Goal: Task Accomplishment & Management: Manage account settings

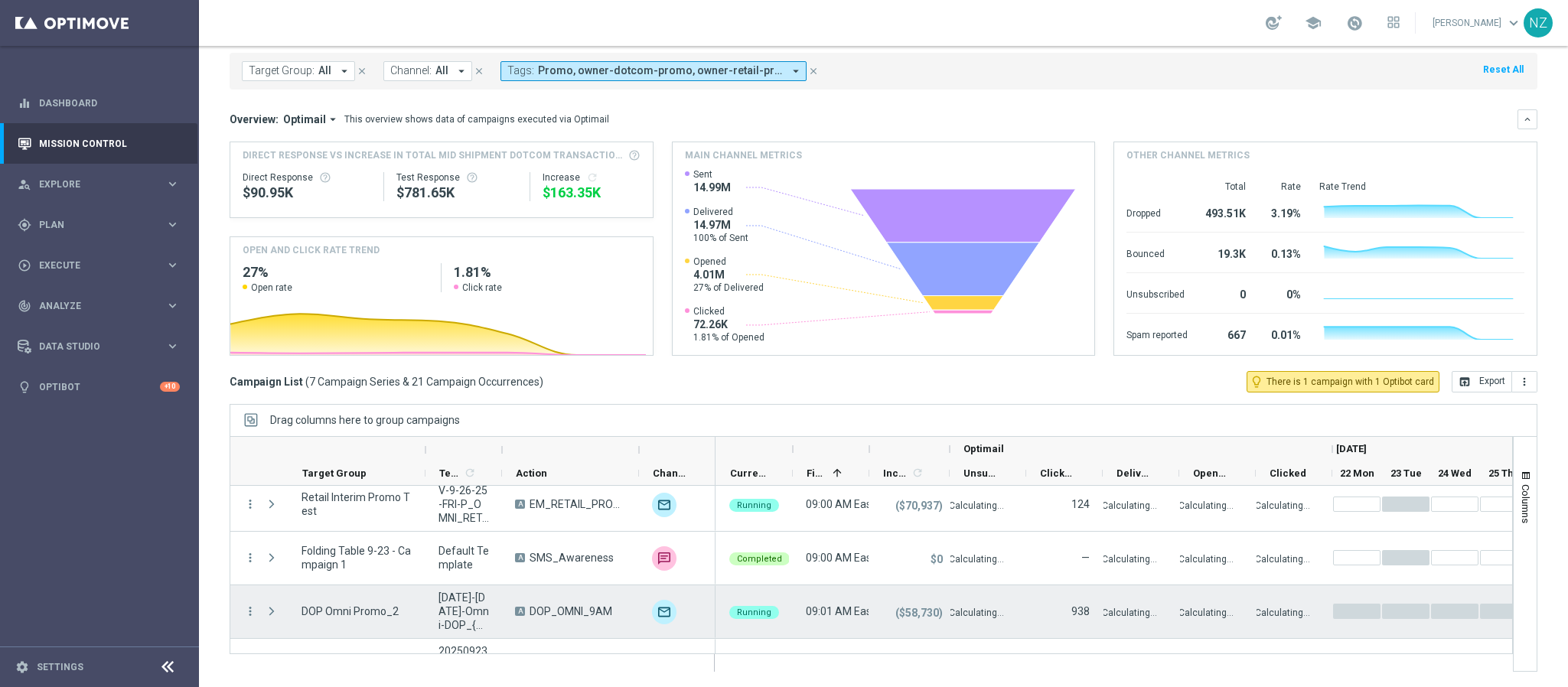
scroll to position [208, 0]
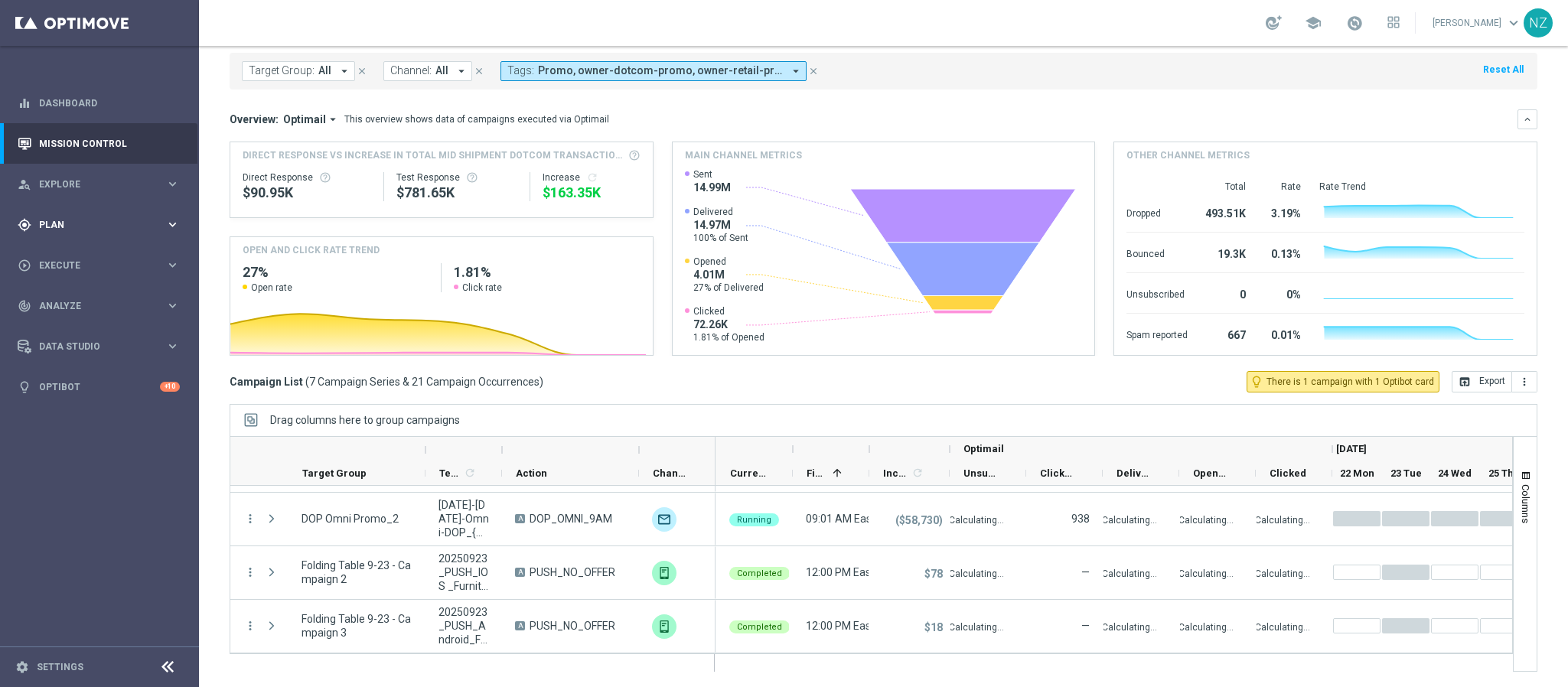
click at [58, 220] on span "Plan" at bounding box center [102, 225] width 126 height 10
click at [81, 298] on span "Templates" at bounding box center [95, 302] width 110 height 10
click at [74, 320] on link "Optimail" at bounding box center [103, 325] width 112 height 12
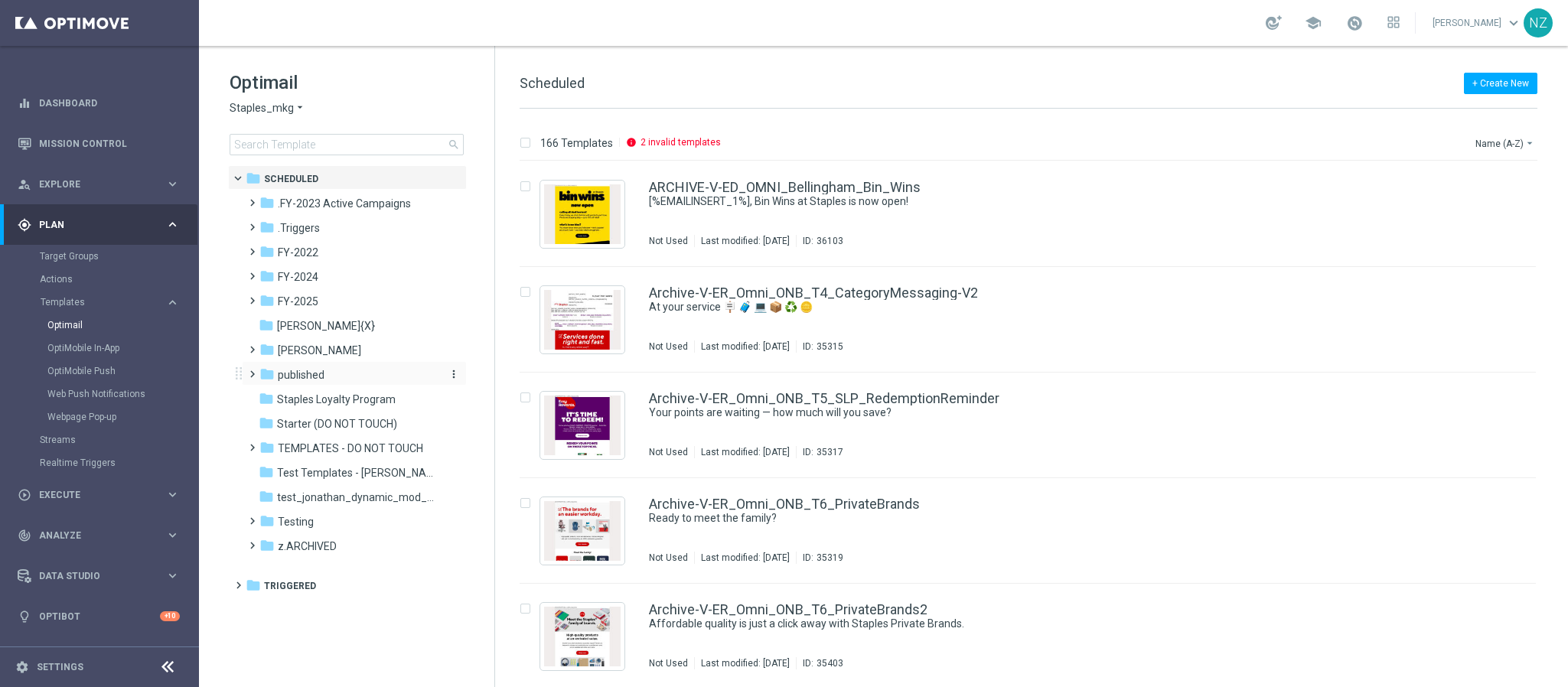
click at [321, 370] on span "published" at bounding box center [300, 374] width 47 height 13
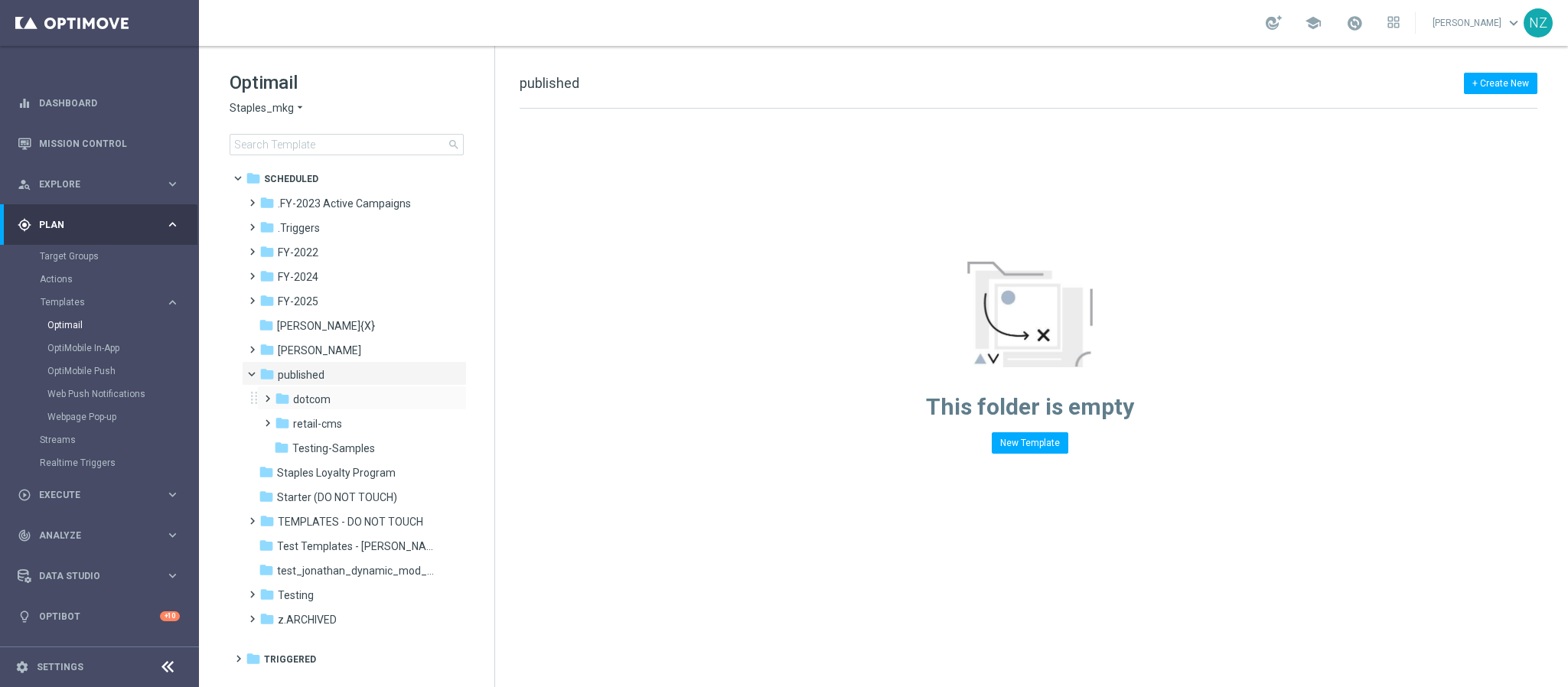
click at [266, 394] on span at bounding box center [264, 392] width 7 height 6
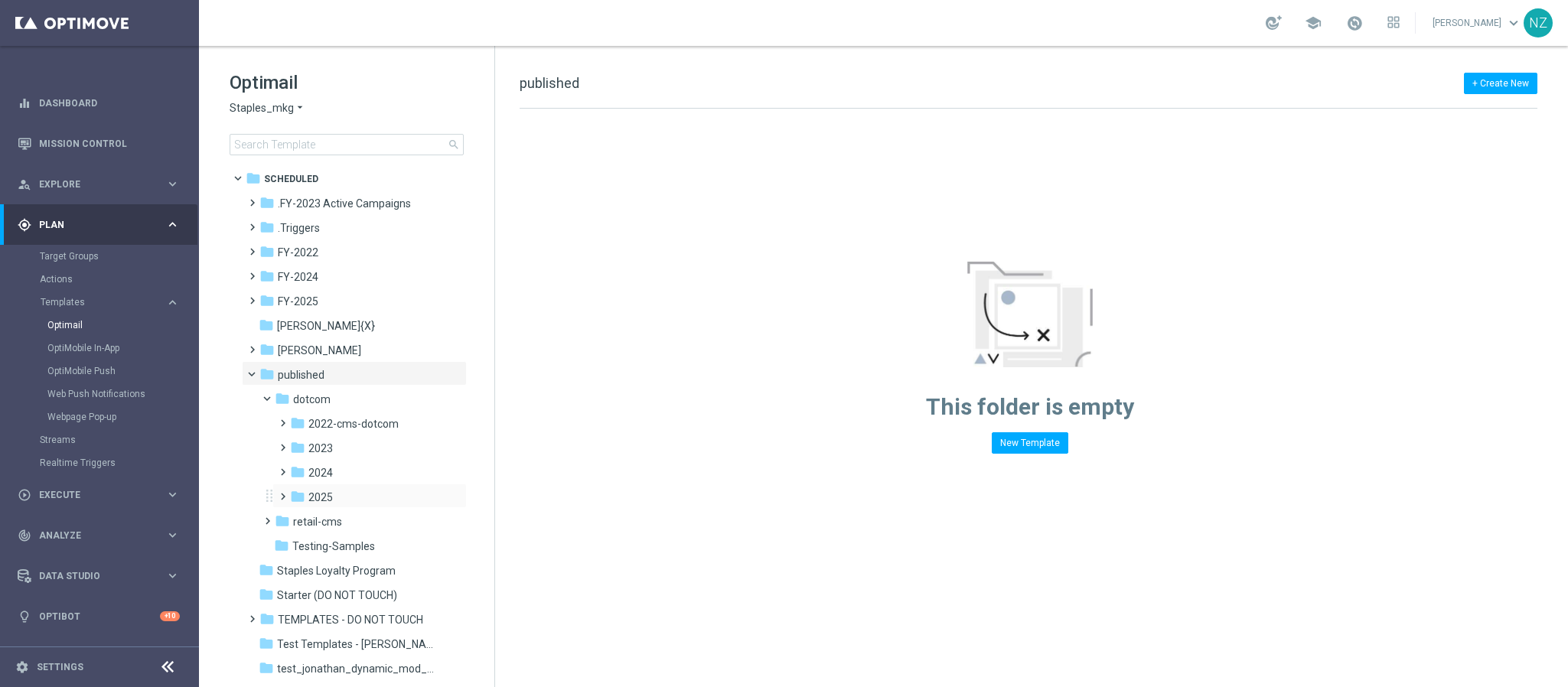
click at [281, 493] on span at bounding box center [279, 490] width 7 height 6
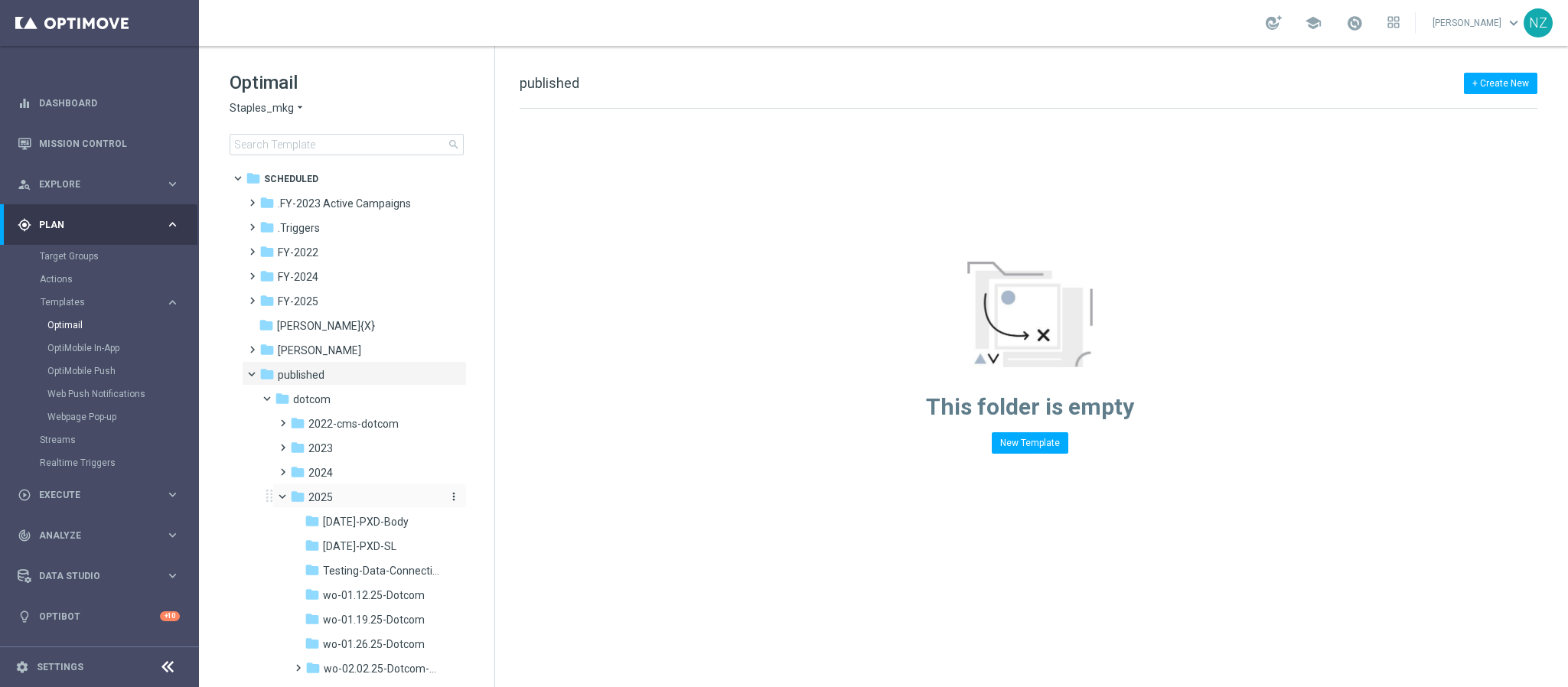
click at [448, 496] on icon "more_vert" at bounding box center [454, 496] width 12 height 12
click at [510, 496] on span "New Folder" at bounding box center [514, 499] width 47 height 12
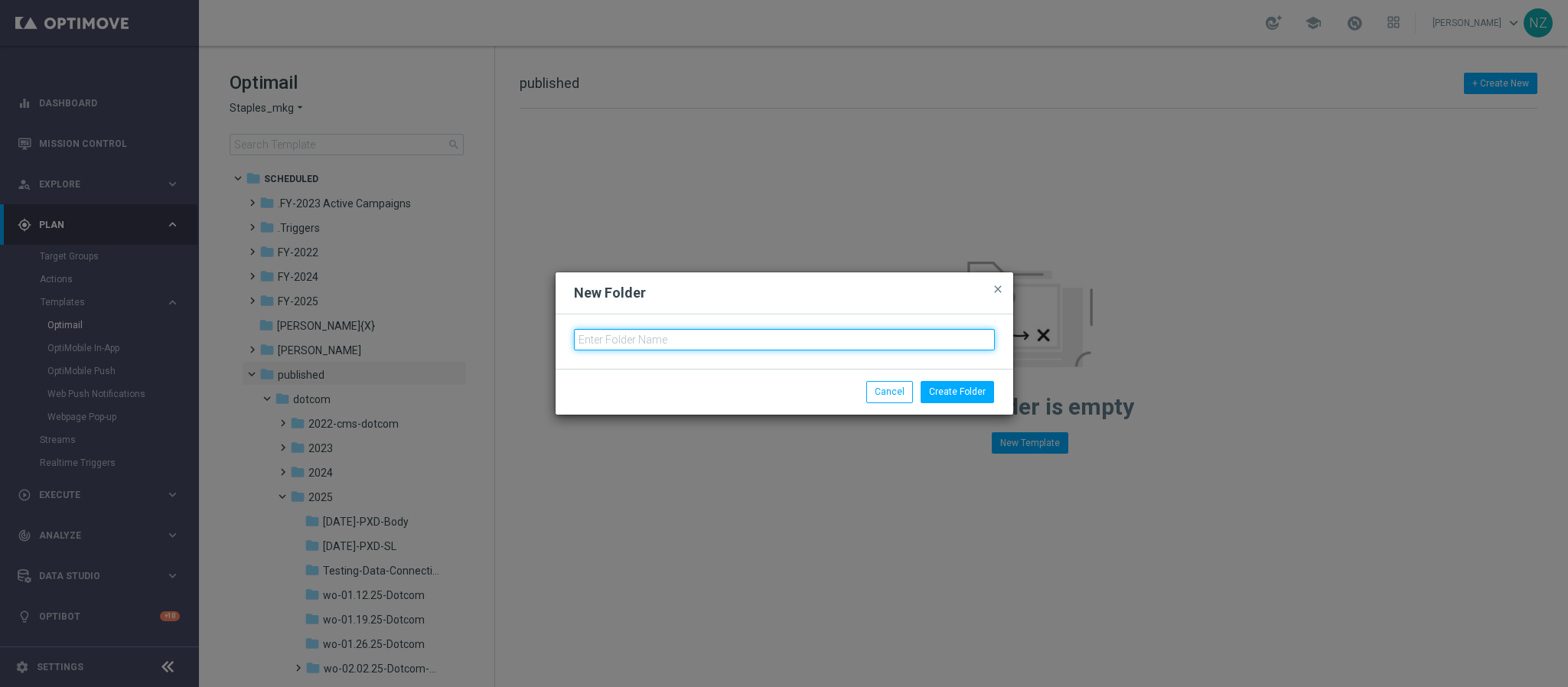
click at [686, 331] on input "text" at bounding box center [784, 339] width 421 height 21
paste input "wo-9.28.25-Omni-DOP"
type input "wo-9.28.25-Omni-DOP"
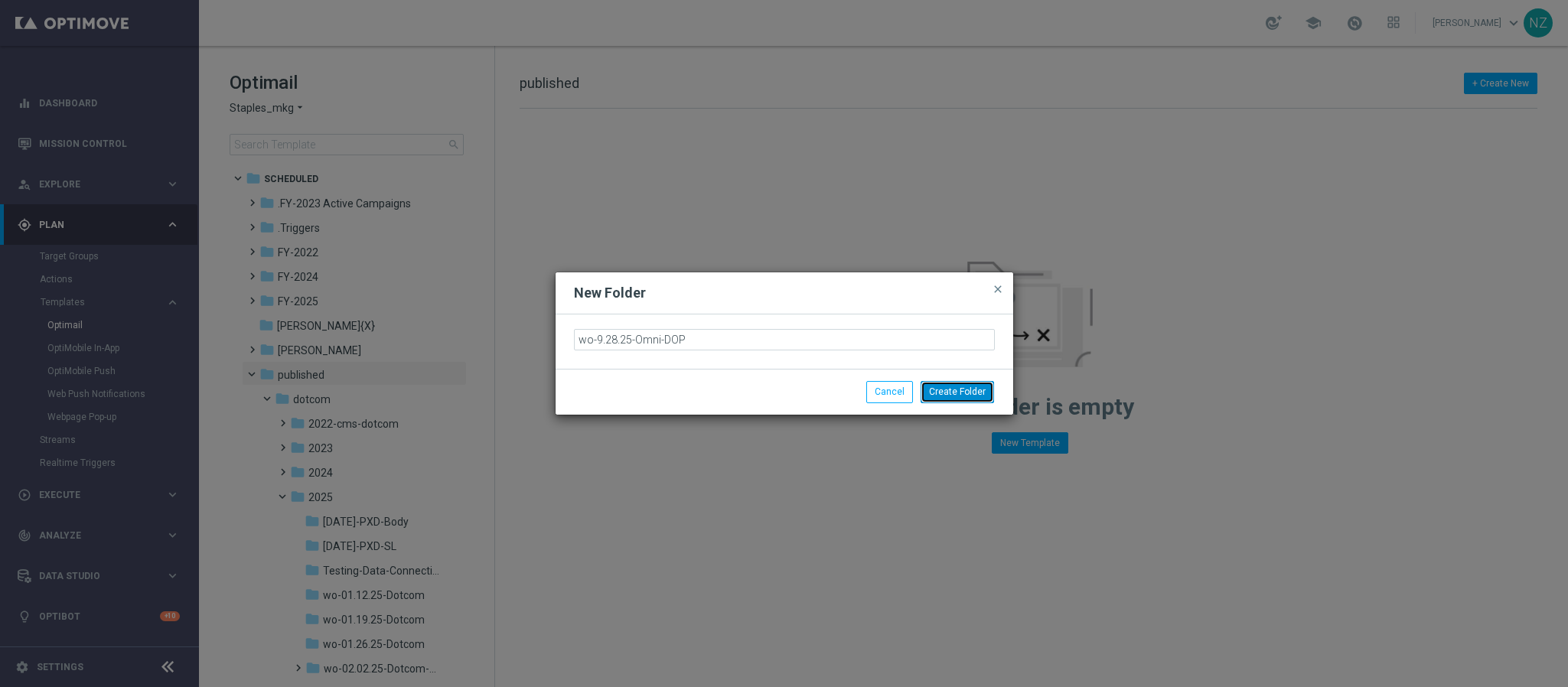
click at [961, 386] on button "Create Folder" at bounding box center [957, 392] width 73 height 21
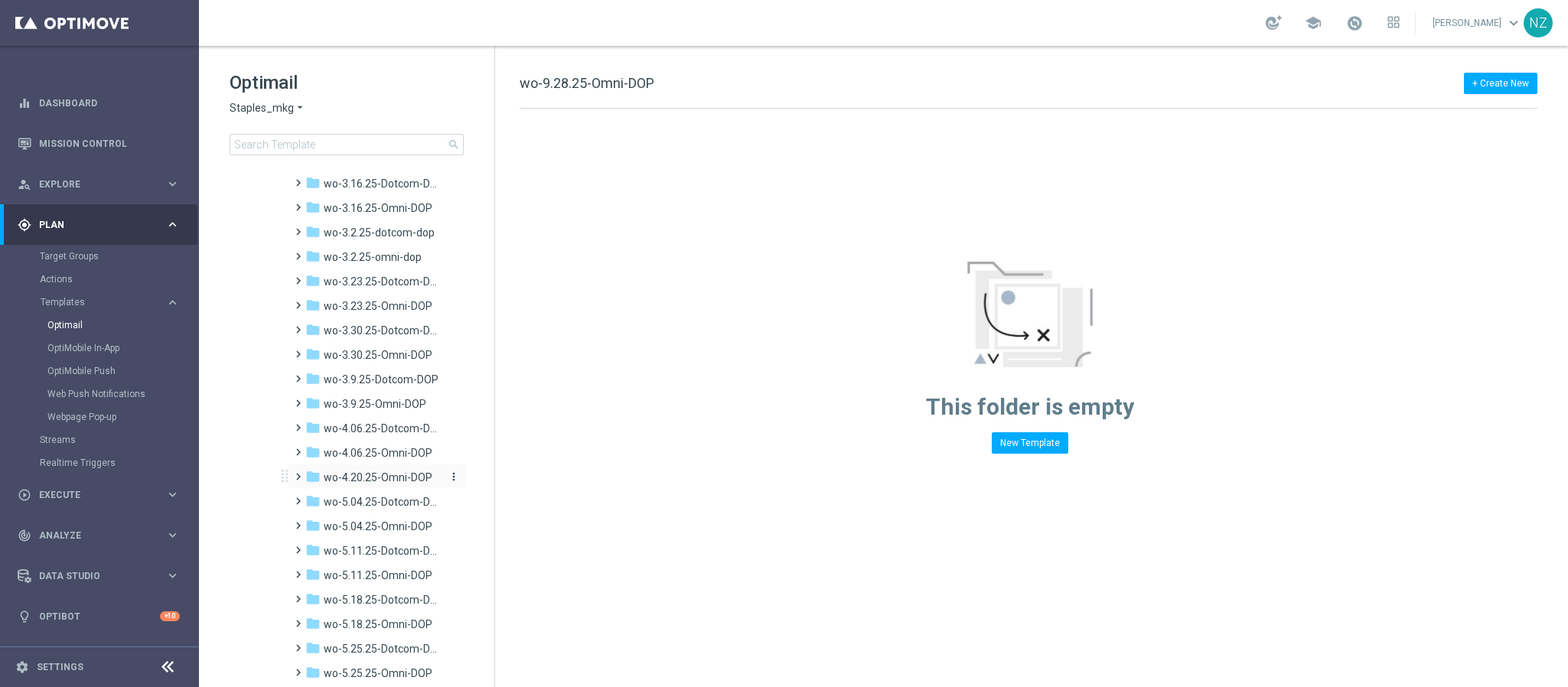
scroll to position [1377, 0]
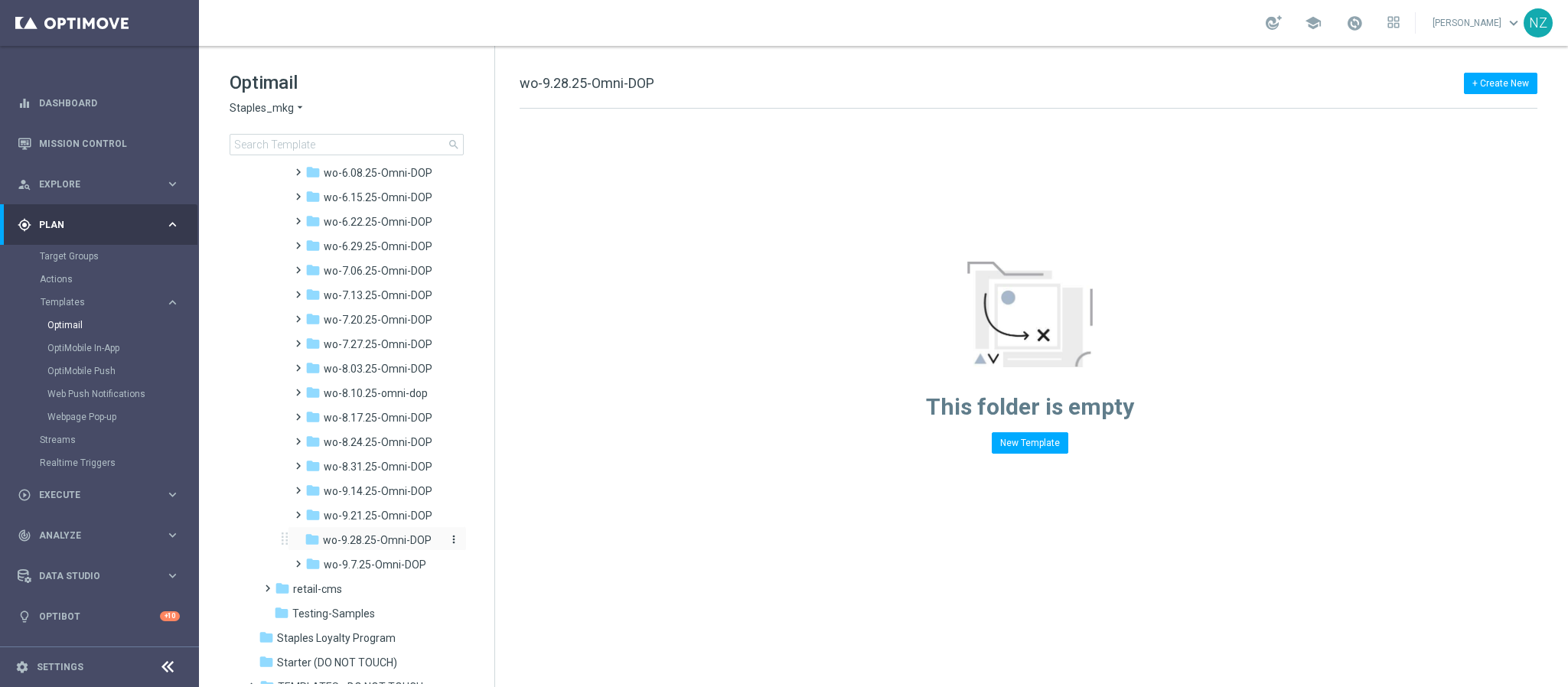
click at [452, 537] on icon "more_vert" at bounding box center [454, 539] width 12 height 12
click at [502, 478] on span "New Folder" at bounding box center [514, 478] width 47 height 12
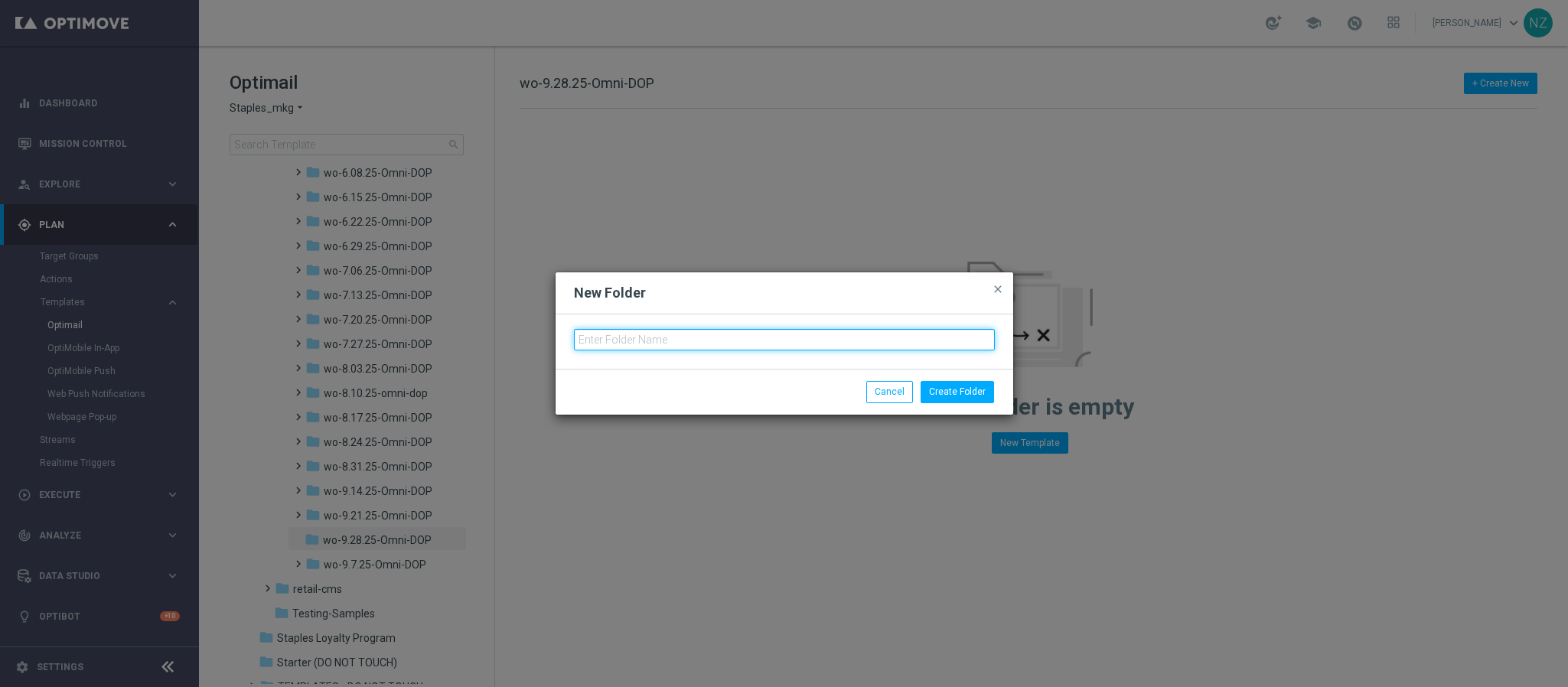
click at [634, 344] on input "text" at bounding box center [784, 339] width 421 height 21
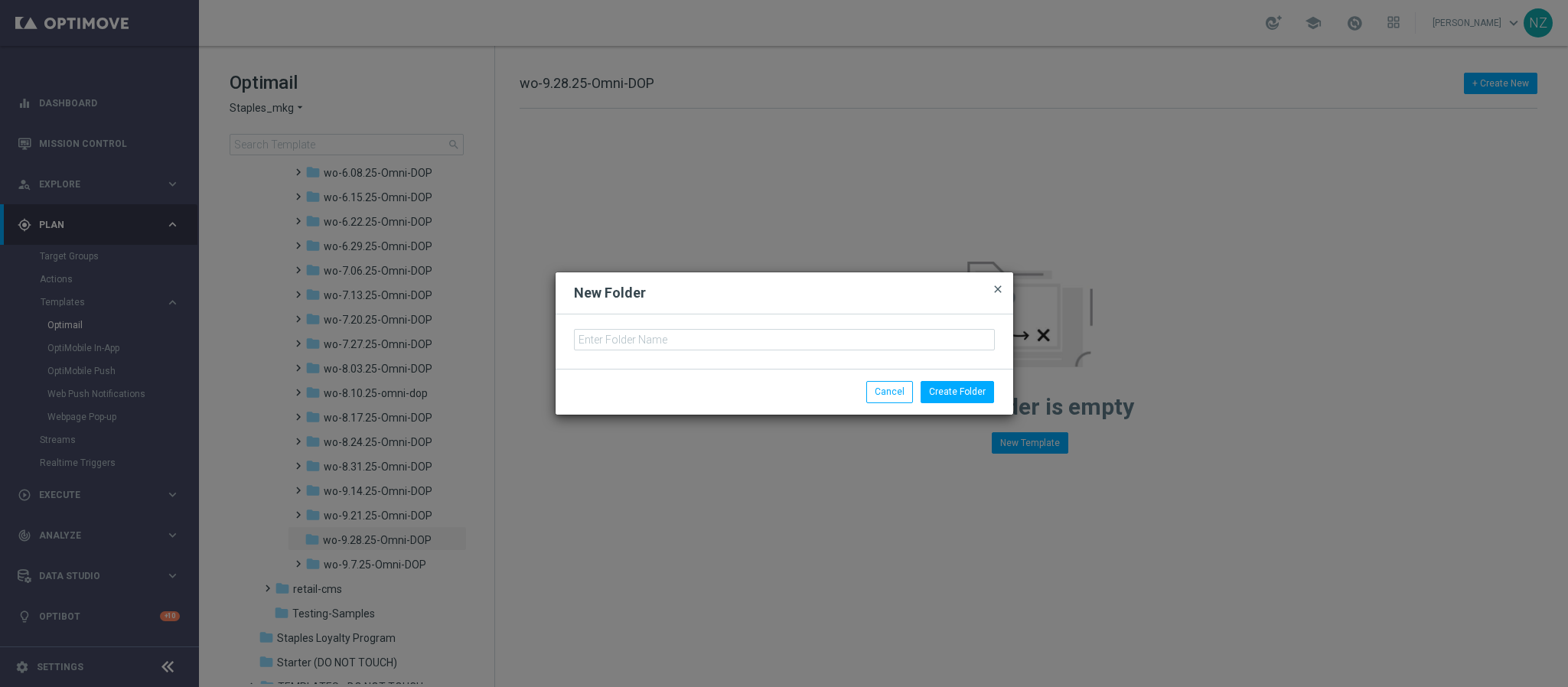
drag, startPoint x: 1006, startPoint y: 290, endPoint x: 995, endPoint y: 290, distance: 11.0
click at [1006, 290] on div "New Folder close" at bounding box center [784, 293] width 458 height 42
click at [995, 290] on span "close" at bounding box center [997, 289] width 12 height 12
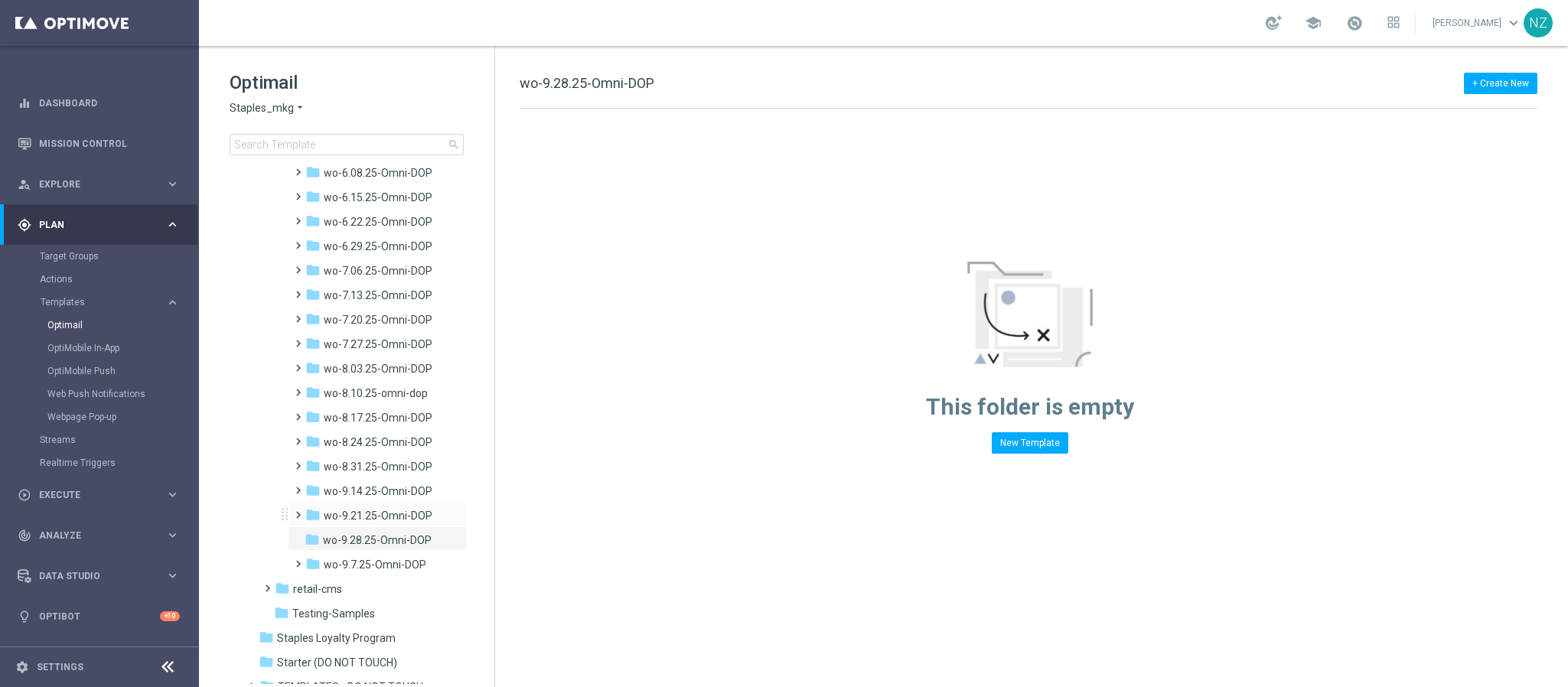
click at [298, 511] on span at bounding box center [295, 508] width 7 height 6
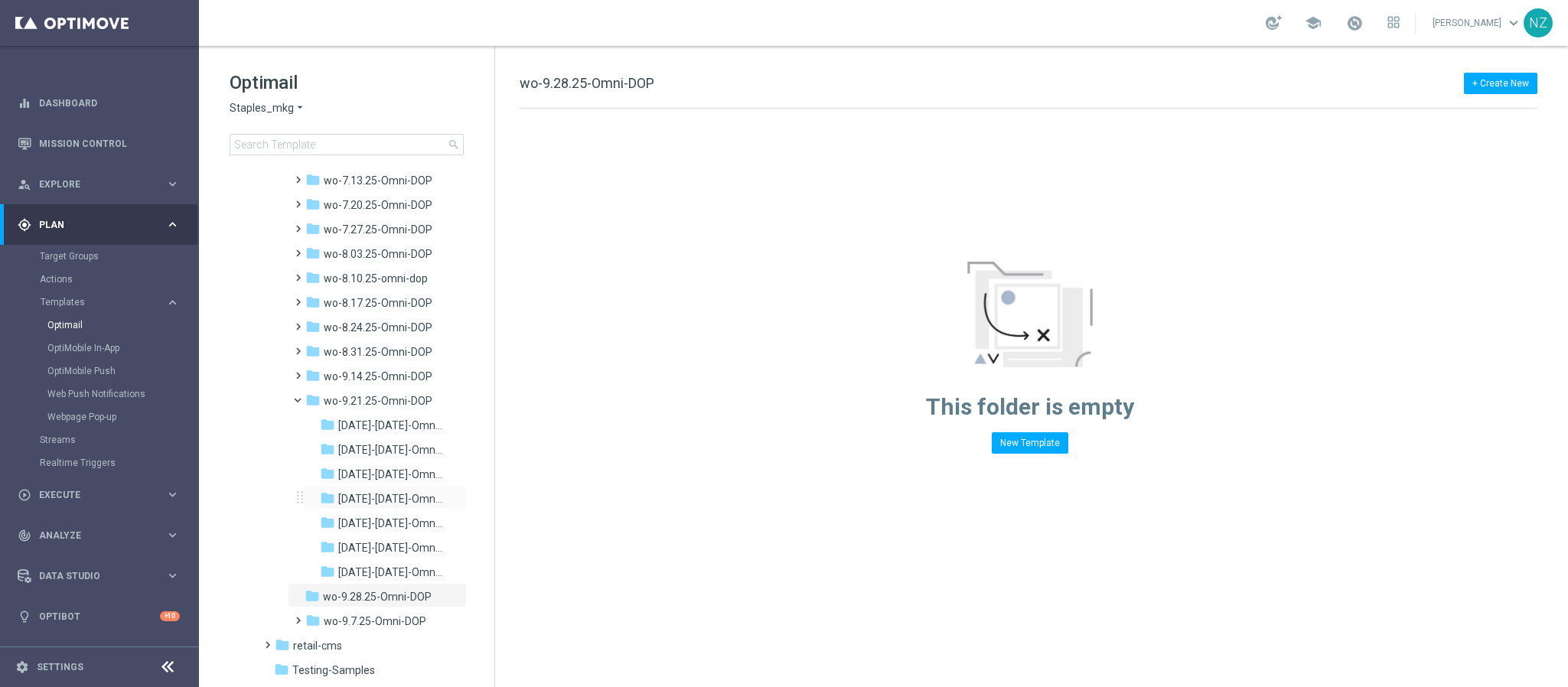
scroll to position [1606, 0]
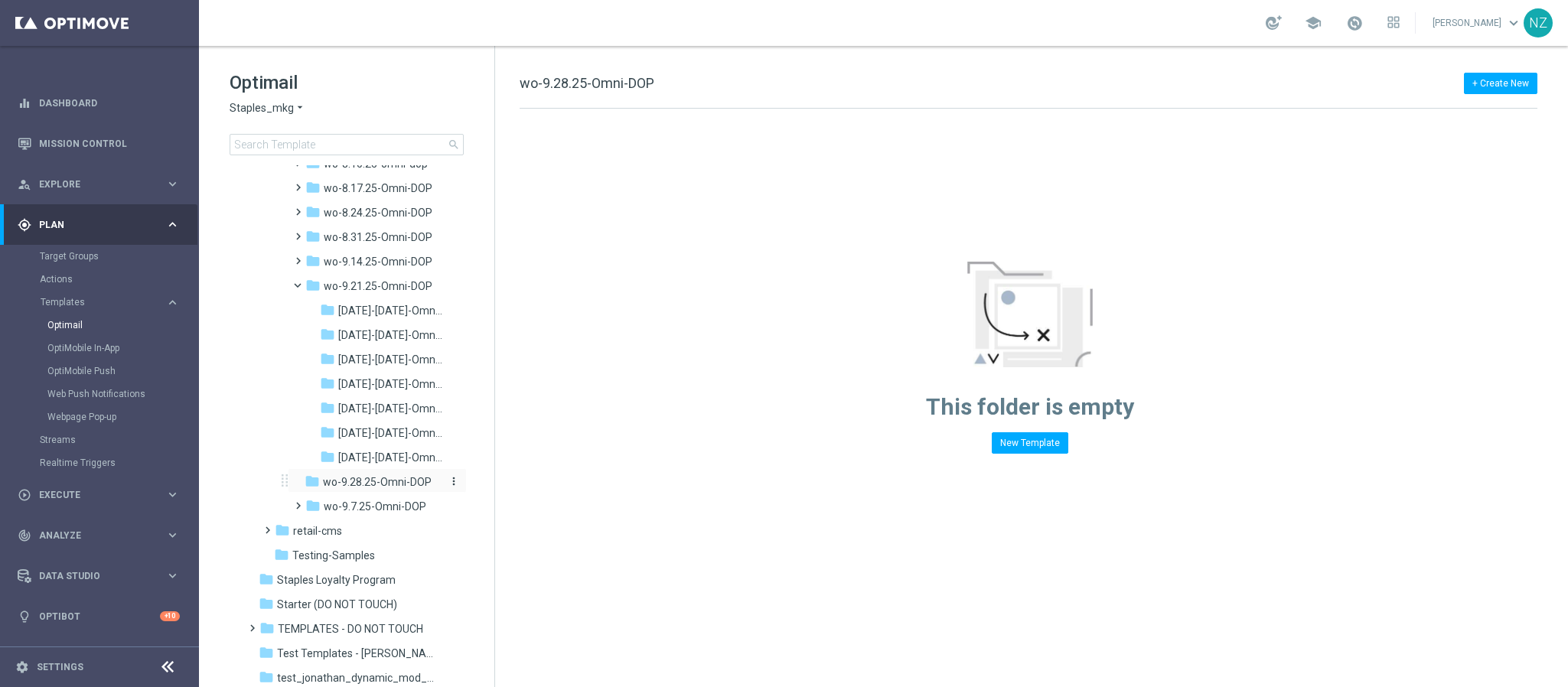
click at [451, 479] on icon "more_vert" at bounding box center [454, 481] width 12 height 12
click at [513, 487] on span "New Folder" at bounding box center [514, 484] width 47 height 12
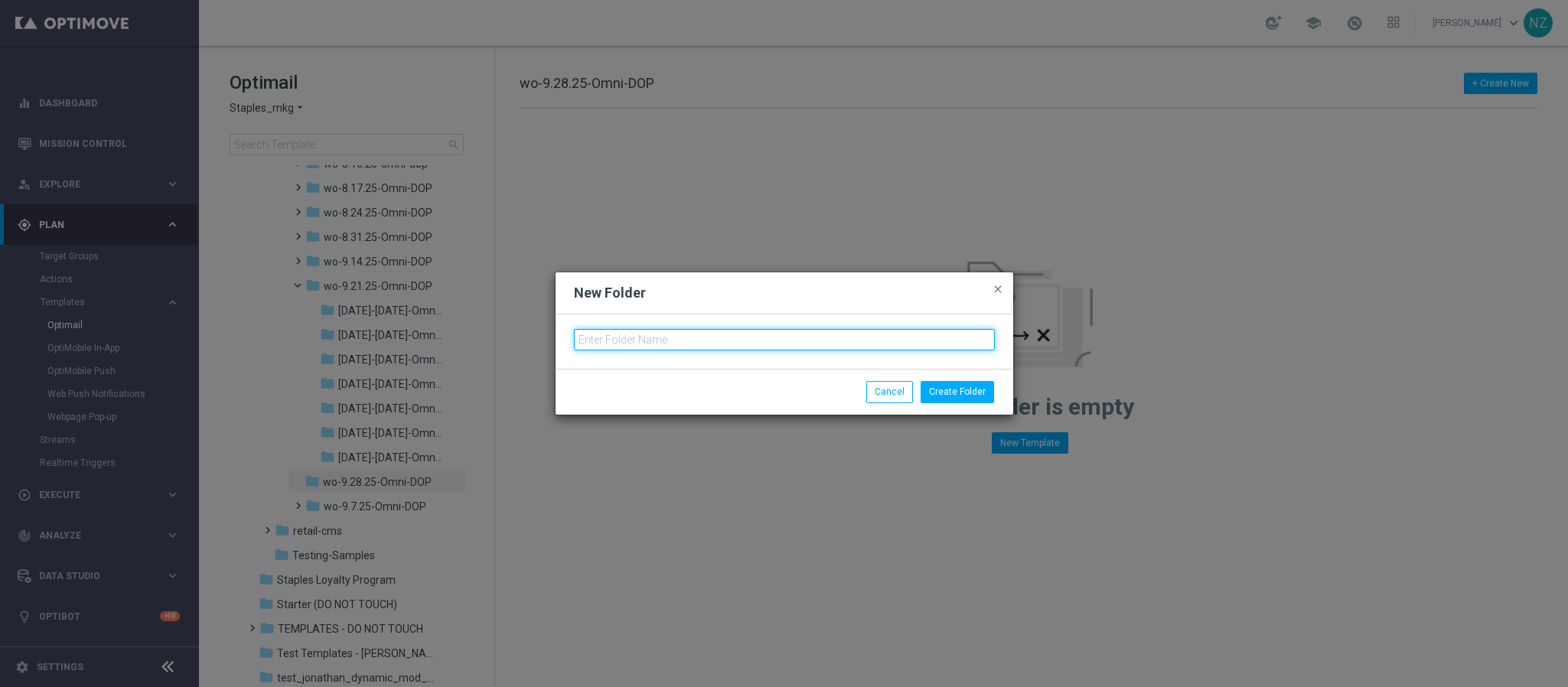
click at [740, 340] on input "text" at bounding box center [784, 339] width 421 height 21
type input "9.28.25-Sunday-Omni-DOP"
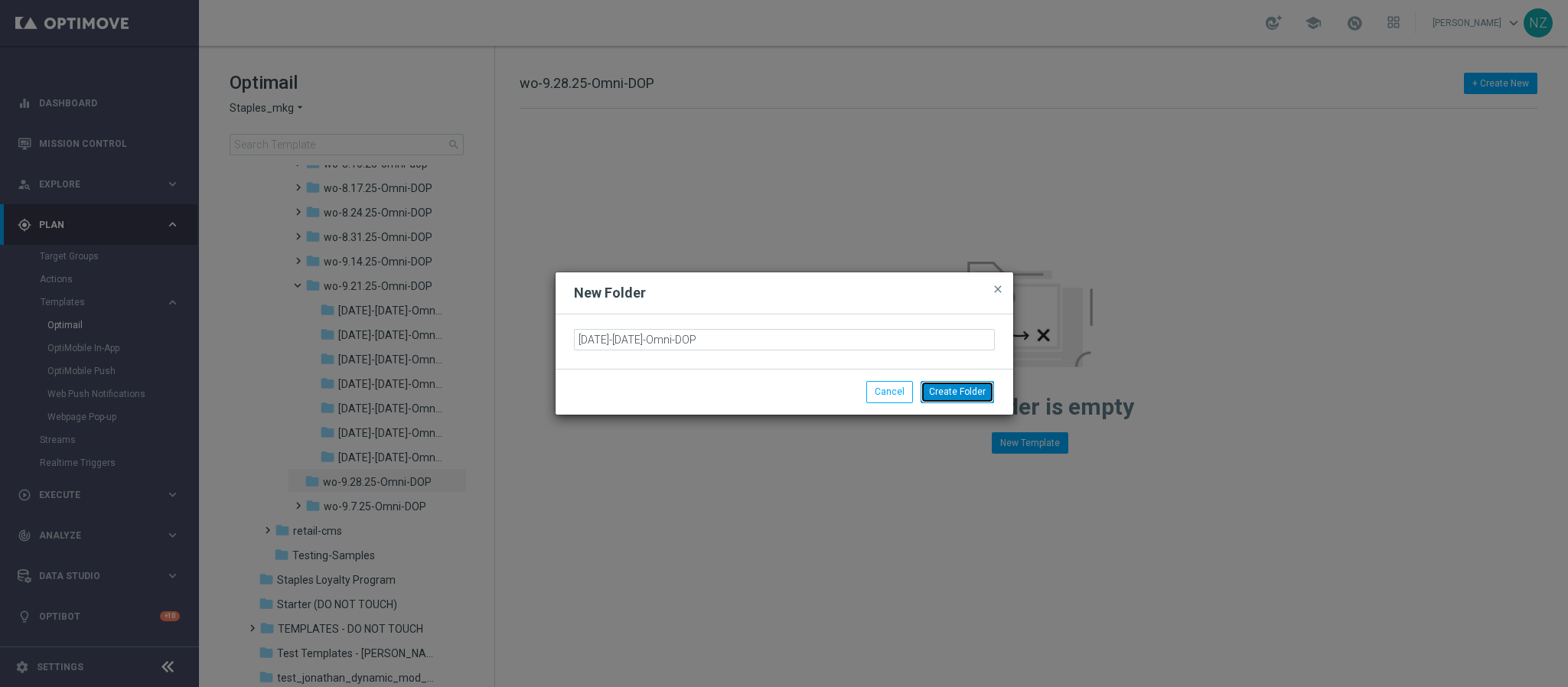
click at [974, 386] on button "Create Folder" at bounding box center [957, 392] width 73 height 21
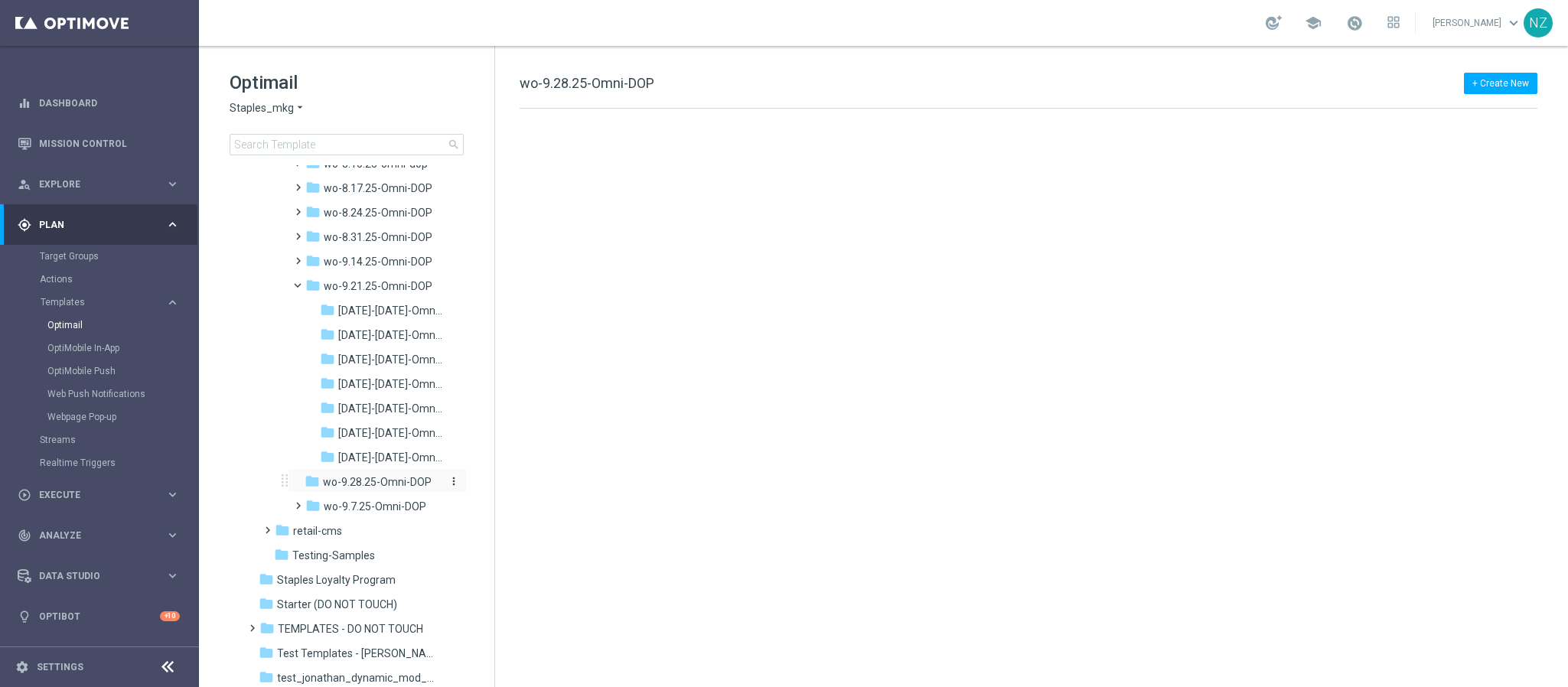
click at [452, 480] on icon "more_vert" at bounding box center [454, 481] width 12 height 12
click at [513, 483] on span "New Folder" at bounding box center [514, 484] width 47 height 12
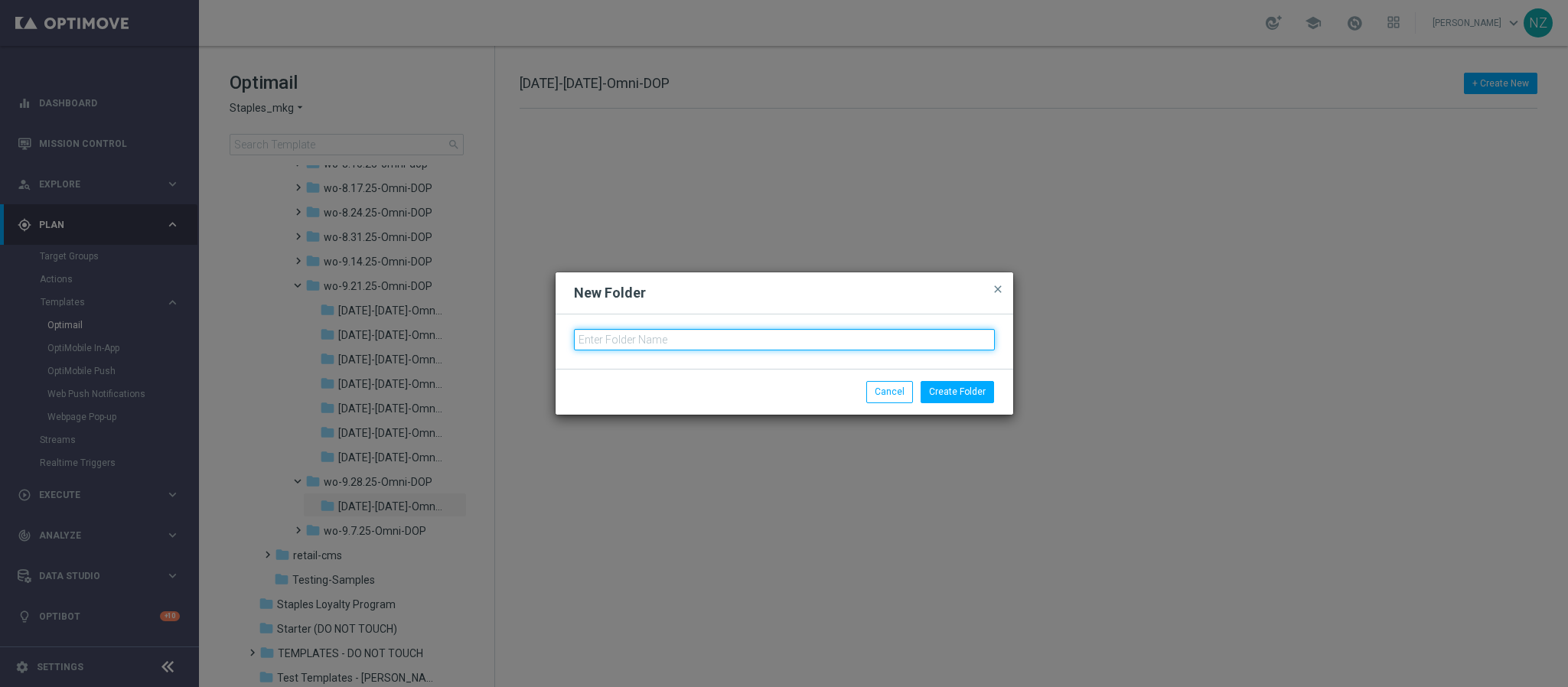
click at [673, 335] on input "text" at bounding box center [784, 339] width 421 height 21
paste input "9.28.25-Sunday-Omni-DOP"
click at [596, 339] on input "9.28.25-Sunday-Omni-DOP" at bounding box center [784, 339] width 421 height 21
type input "9.29.25-Monday-Omni-DOP"
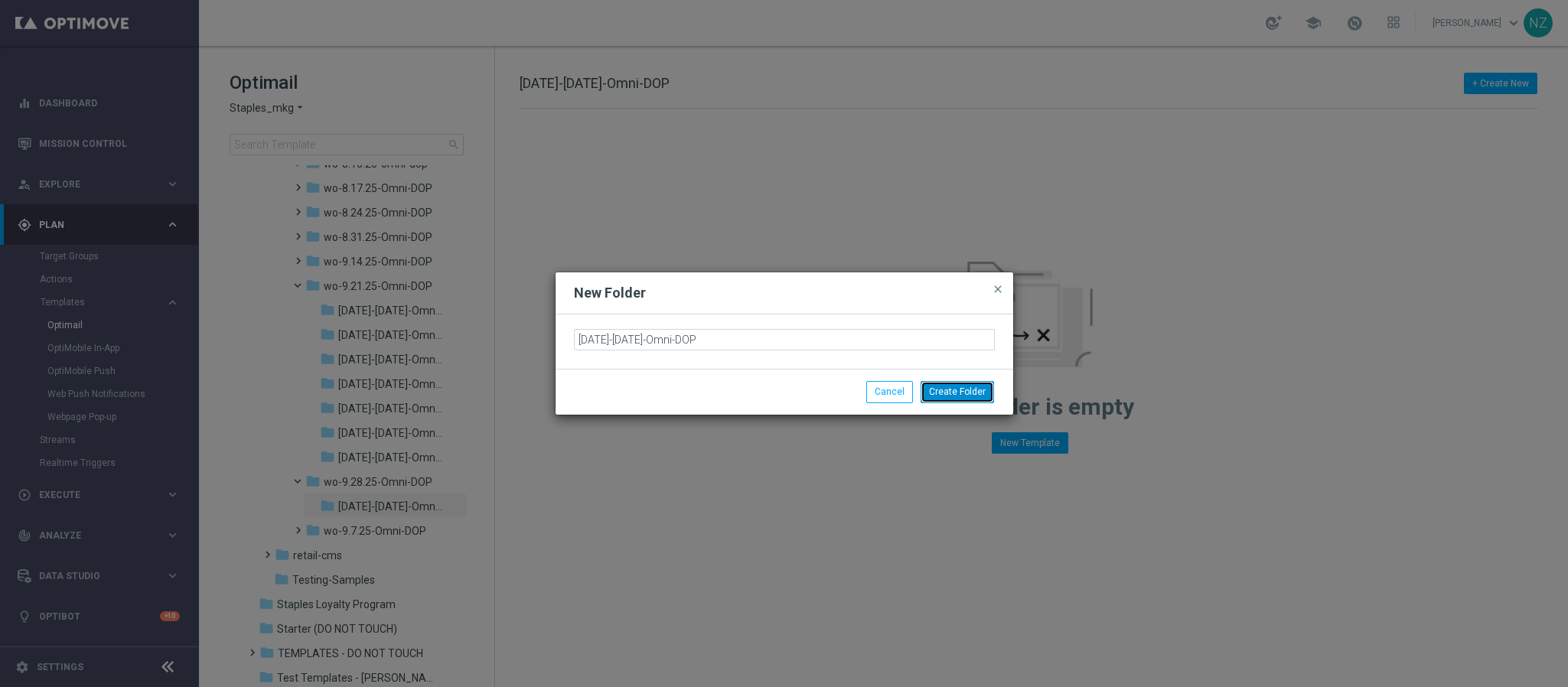
click at [948, 397] on button "Create Folder" at bounding box center [957, 392] width 73 height 21
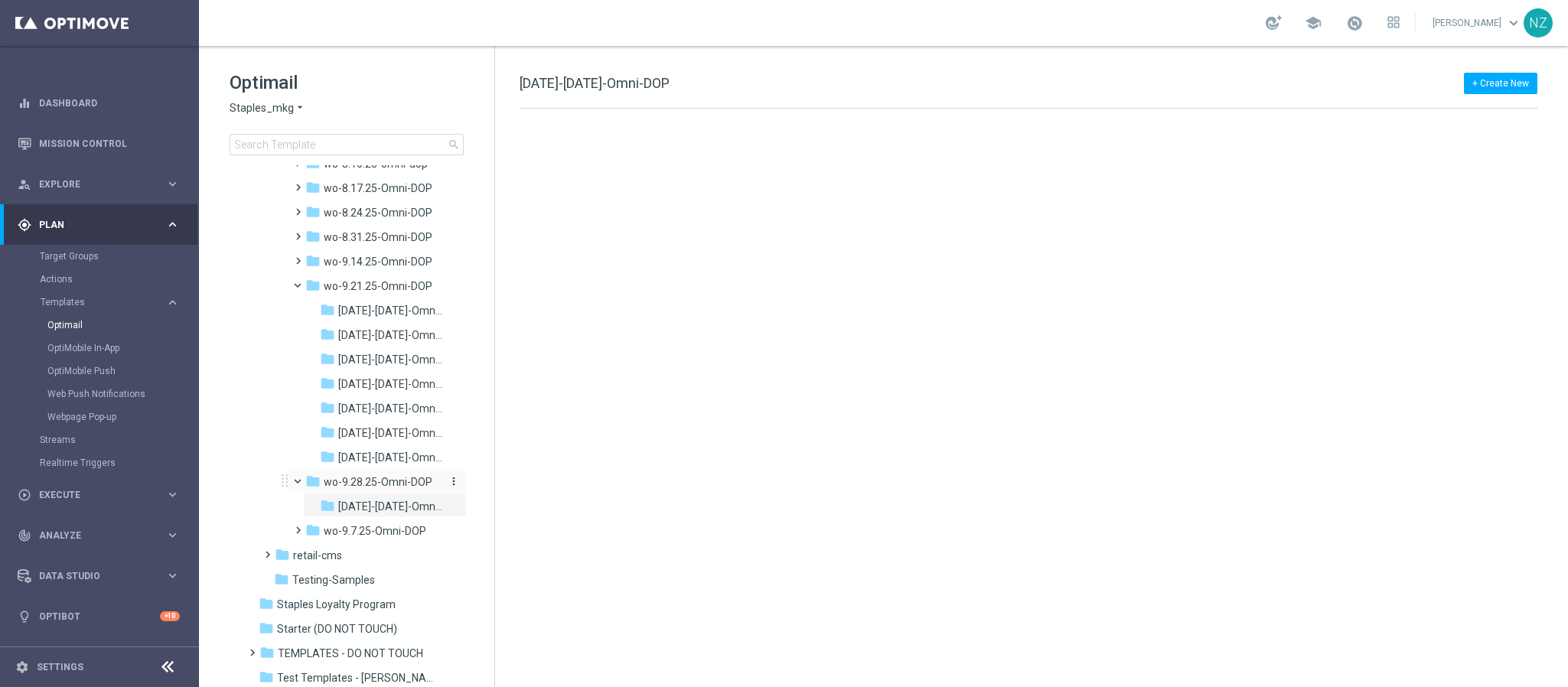
click at [452, 479] on icon "more_vert" at bounding box center [454, 481] width 12 height 12
click at [518, 484] on span "New Folder" at bounding box center [514, 484] width 47 height 12
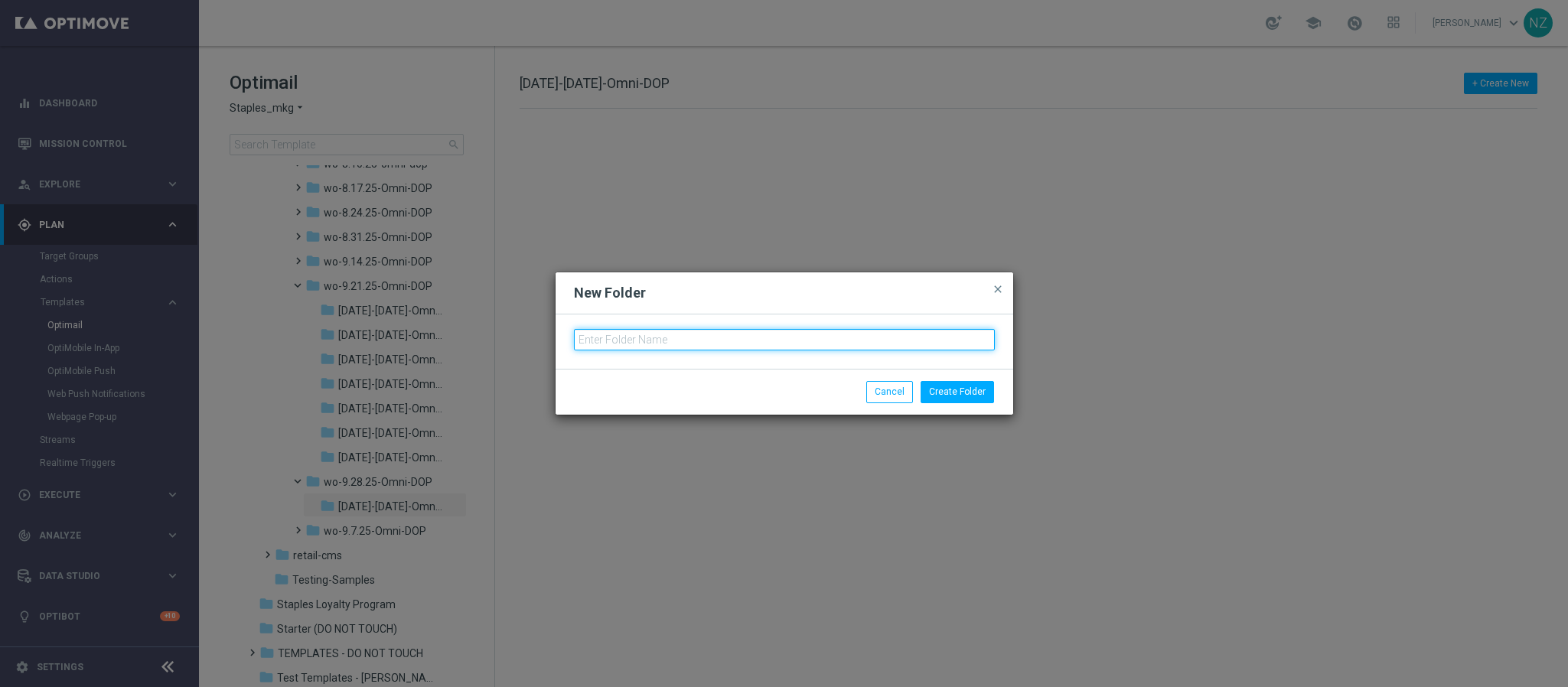
click at [608, 337] on input "text" at bounding box center [784, 339] width 421 height 21
paste input "9.28.25-Sunday-Omni-DOP"
click at [593, 339] on input "9.28.25-Sunday-Omni-DOP" at bounding box center [784, 339] width 421 height 21
type input "9.30.25-Tuesday-Omni-DOP"
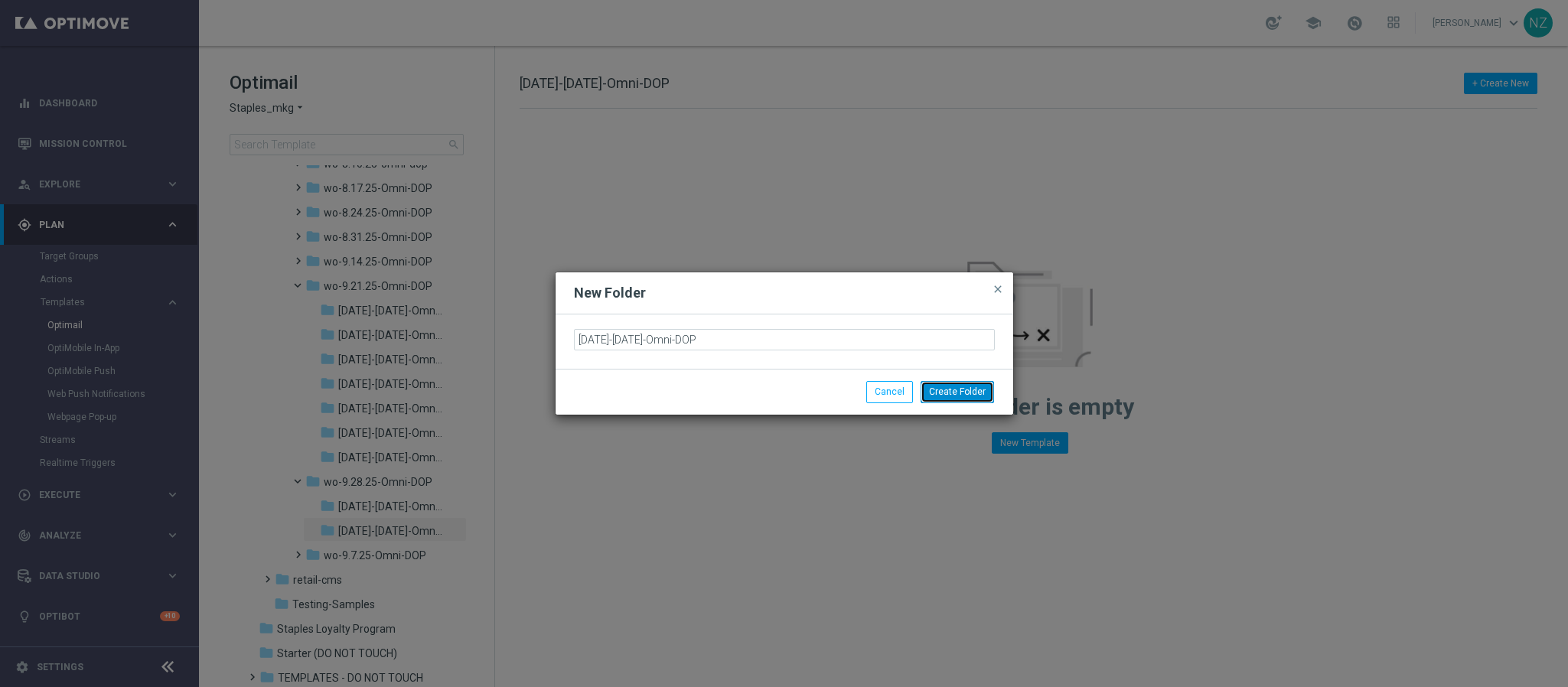
click at [967, 394] on button "Create Folder" at bounding box center [957, 392] width 73 height 21
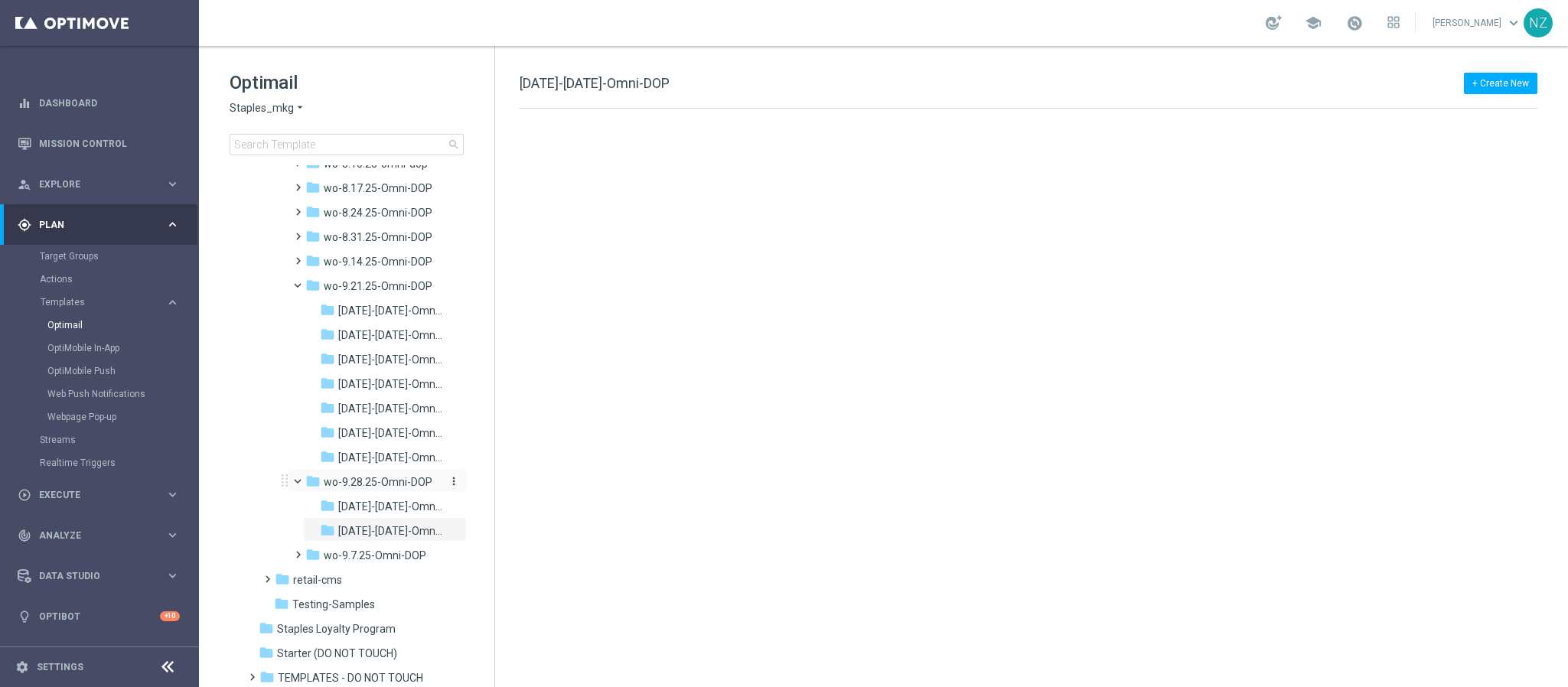
click at [456, 479] on icon "more_vert" at bounding box center [454, 481] width 12 height 12
click at [517, 480] on span "New Folder" at bounding box center [514, 484] width 47 height 12
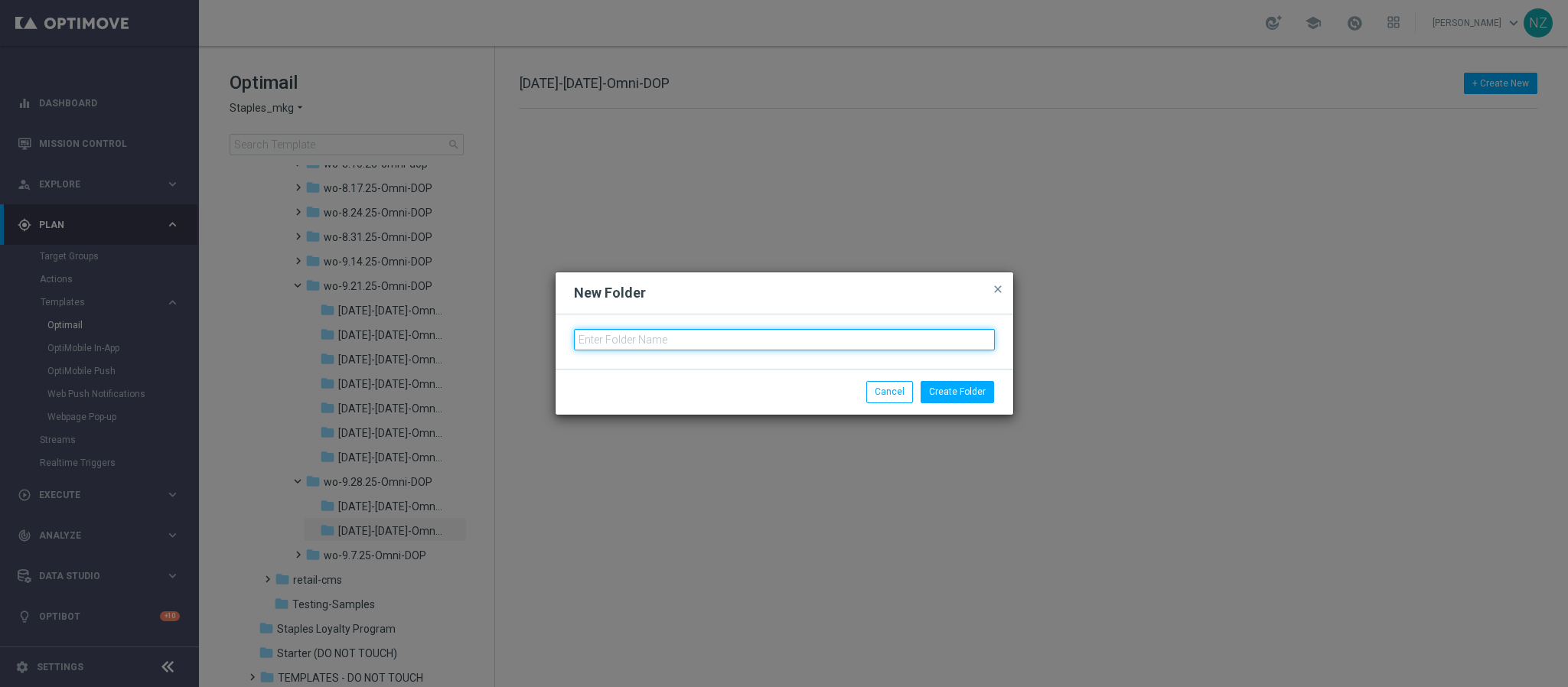
click at [588, 335] on input "text" at bounding box center [784, 339] width 421 height 21
paste input "9.28.25-Sunday-Omni-DOP"
drag, startPoint x: 600, startPoint y: 340, endPoint x: 562, endPoint y: 340, distance: 38.0
click at [562, 340] on div "9.28.25-Sunday-Omni-DOP" at bounding box center [784, 341] width 458 height 54
type input "10.1.25-Wednesday-Omni-DOP"
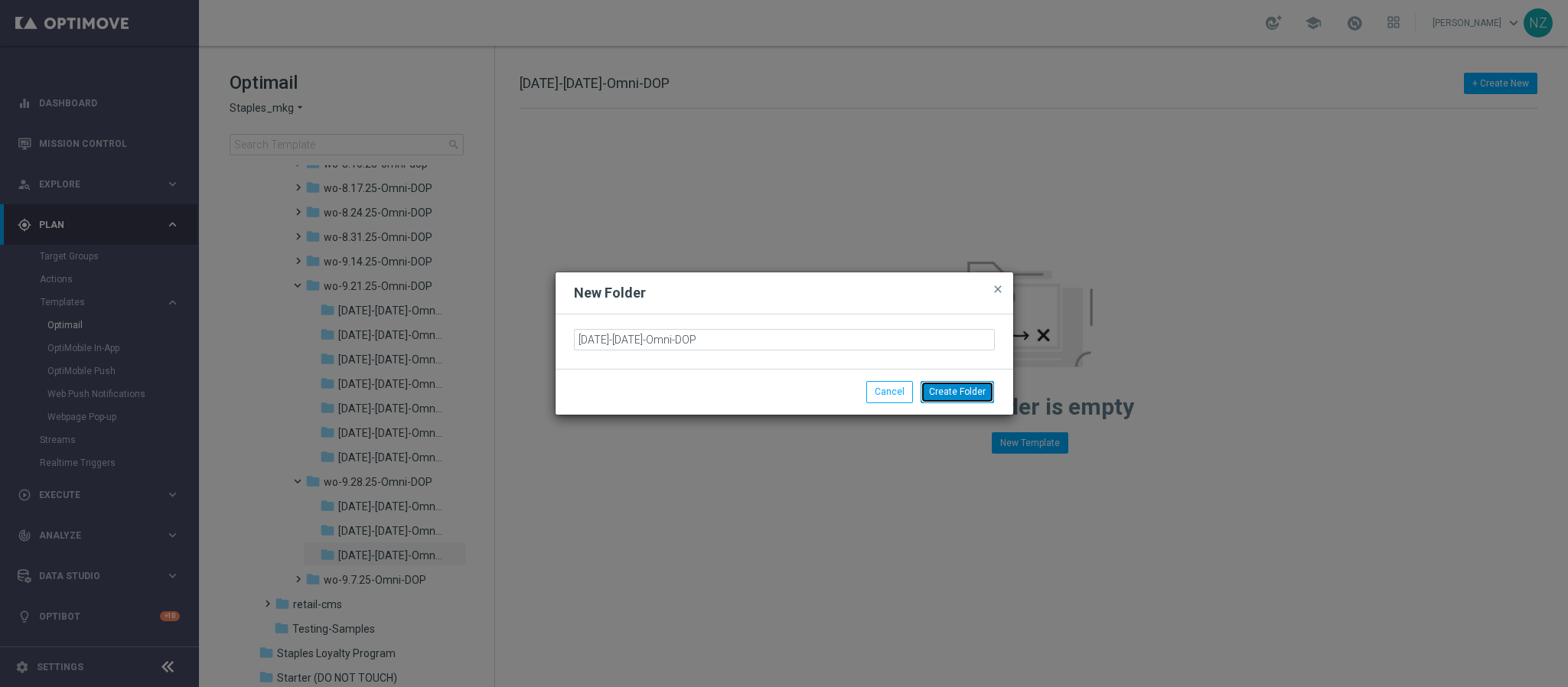
click at [963, 390] on button "Create Folder" at bounding box center [957, 392] width 73 height 21
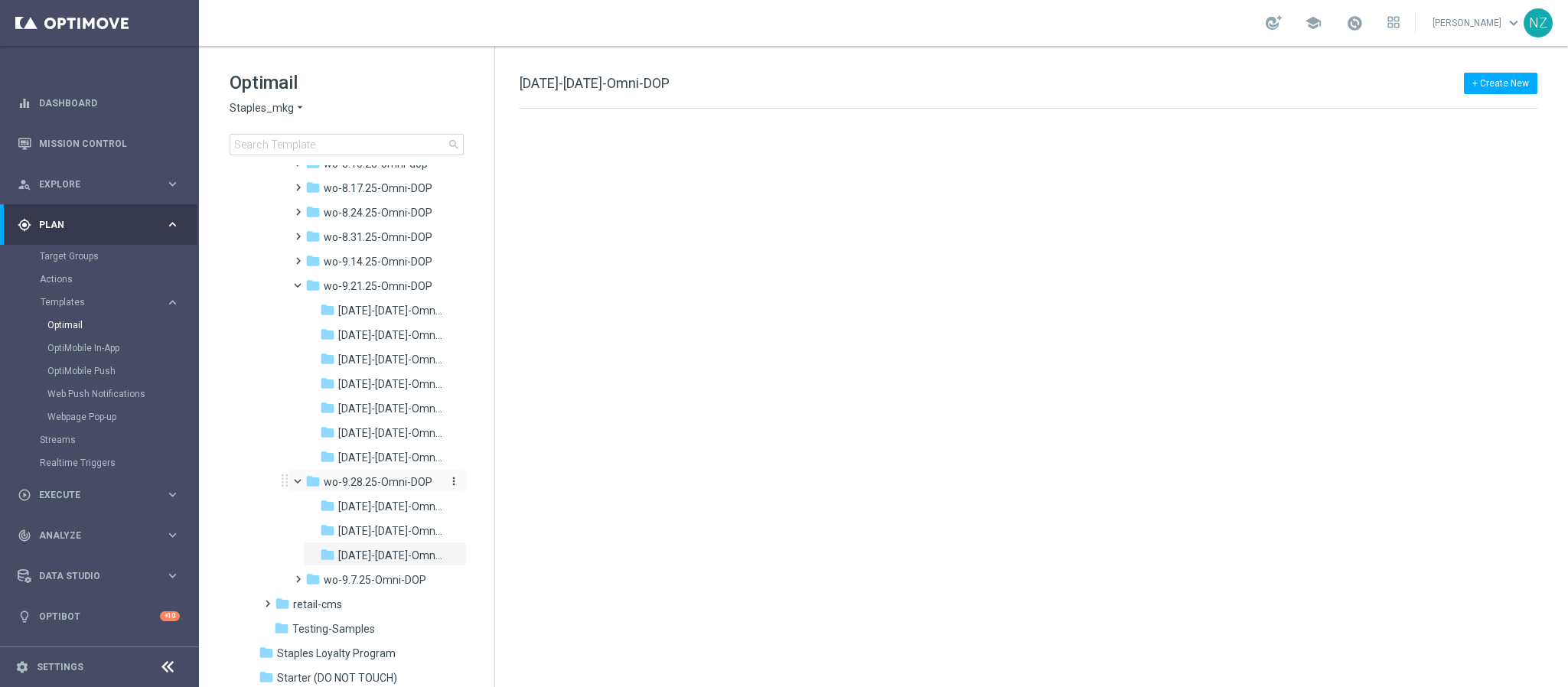
click at [450, 479] on icon "more_vert" at bounding box center [454, 481] width 12 height 12
click at [517, 482] on span "New Folder" at bounding box center [514, 484] width 47 height 12
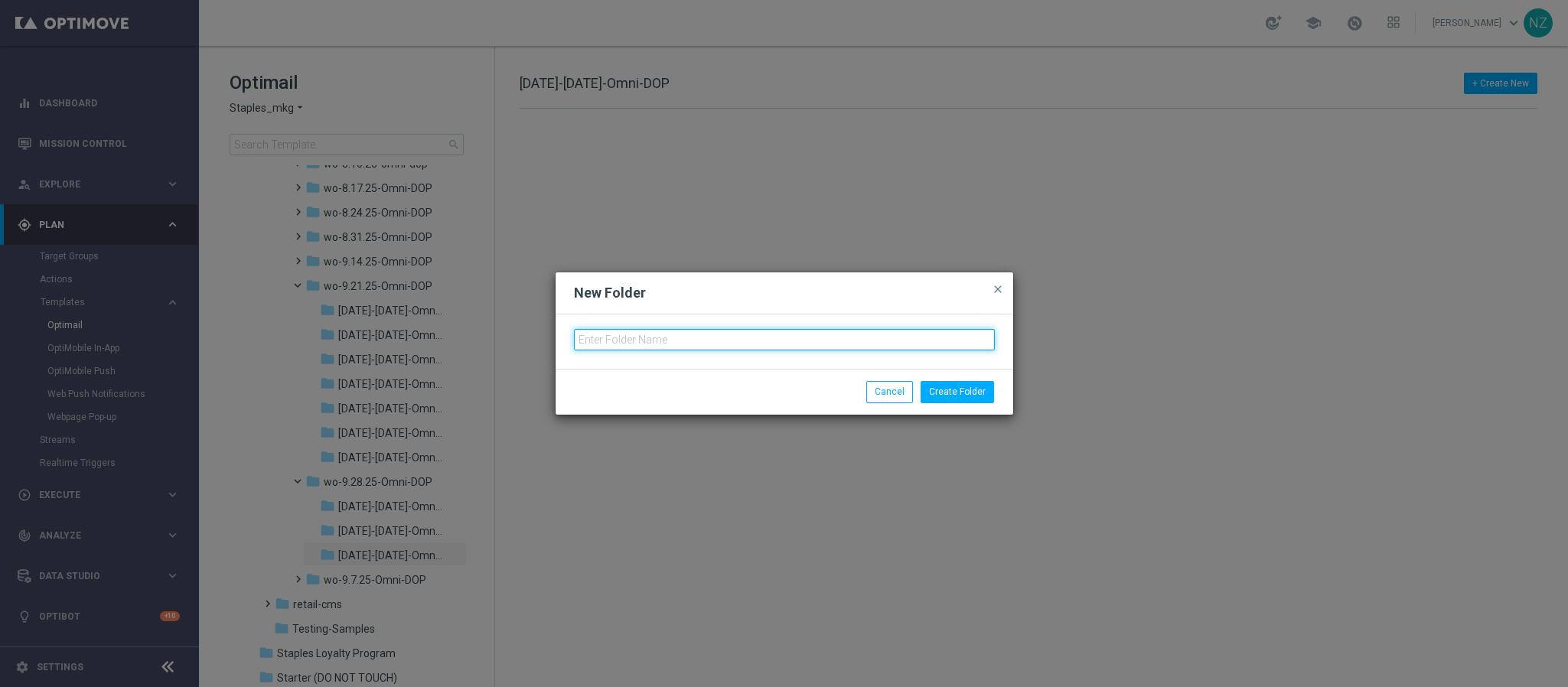
click at [650, 333] on input "text" at bounding box center [784, 339] width 421 height 21
paste input "9.28.25-Sunday-Omni-DOP"
drag, startPoint x: 600, startPoint y: 338, endPoint x: 556, endPoint y: 340, distance: 44.0
click at [556, 340] on div "9.28.25-Sunday-Omni-DOP" at bounding box center [784, 341] width 458 height 54
type input "10.2.25-Thursday-Omni-DOP"
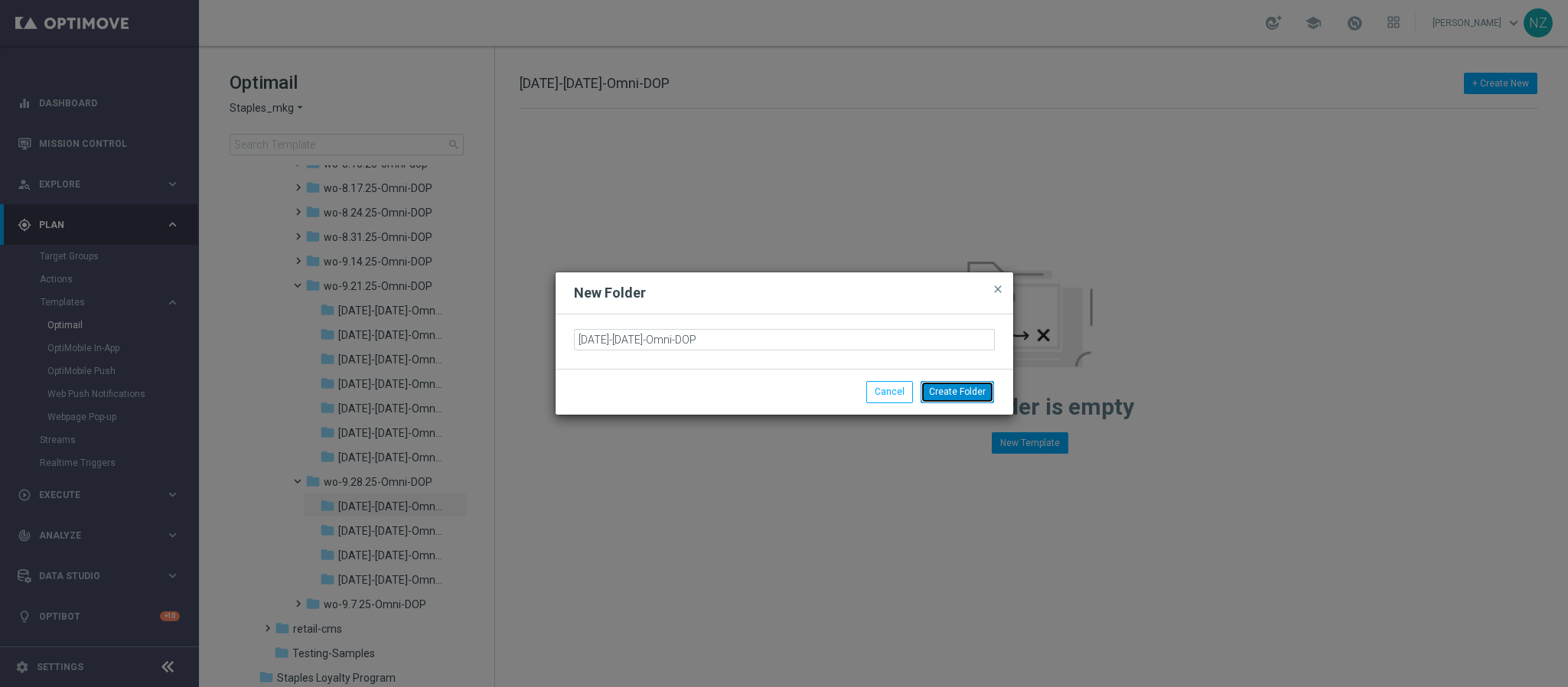
click at [973, 394] on button "Create Folder" at bounding box center [957, 392] width 73 height 21
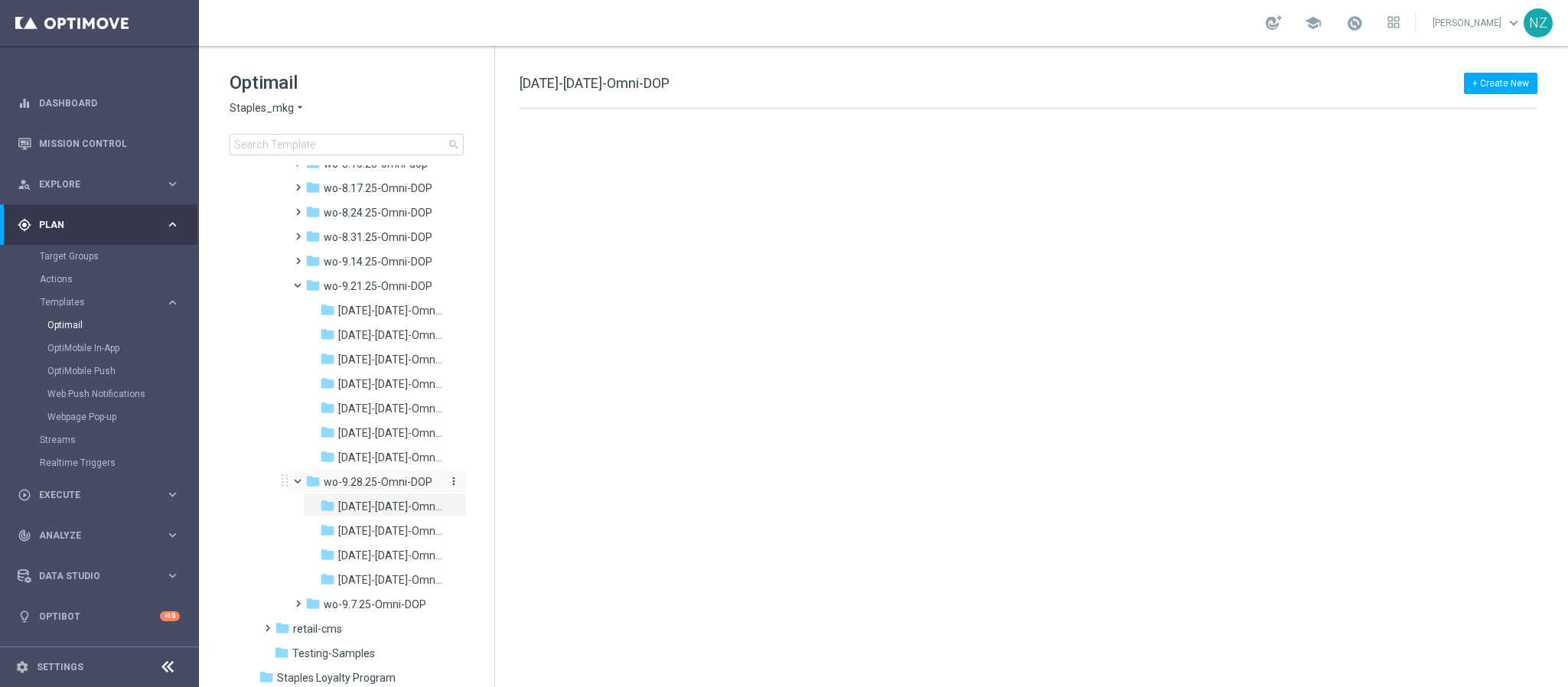
click at [457, 482] on icon "more_vert" at bounding box center [454, 481] width 12 height 12
click at [519, 483] on span "New Folder" at bounding box center [514, 484] width 47 height 12
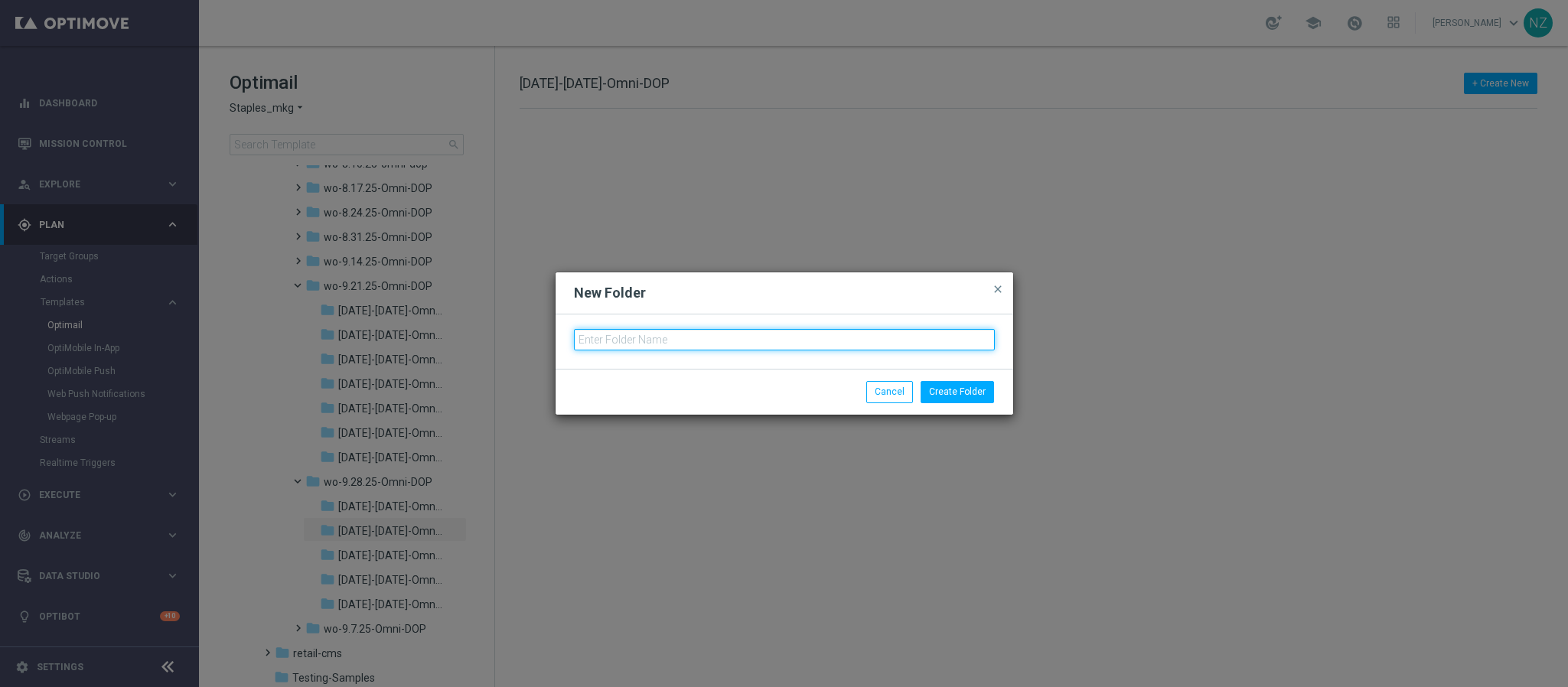
click at [593, 342] on input "text" at bounding box center [784, 339] width 421 height 21
paste input "9.28.25-Sunday-Omni-DOP"
drag, startPoint x: 600, startPoint y: 338, endPoint x: 551, endPoint y: 340, distance: 49.0
click at [551, 340] on modal-container "New Folder close 9.28.25-Sunday-Omni-DOP Create Folder Cancel" at bounding box center [784, 343] width 1568 height 687
type input "10.3.25-Friday-Omni-DOP"
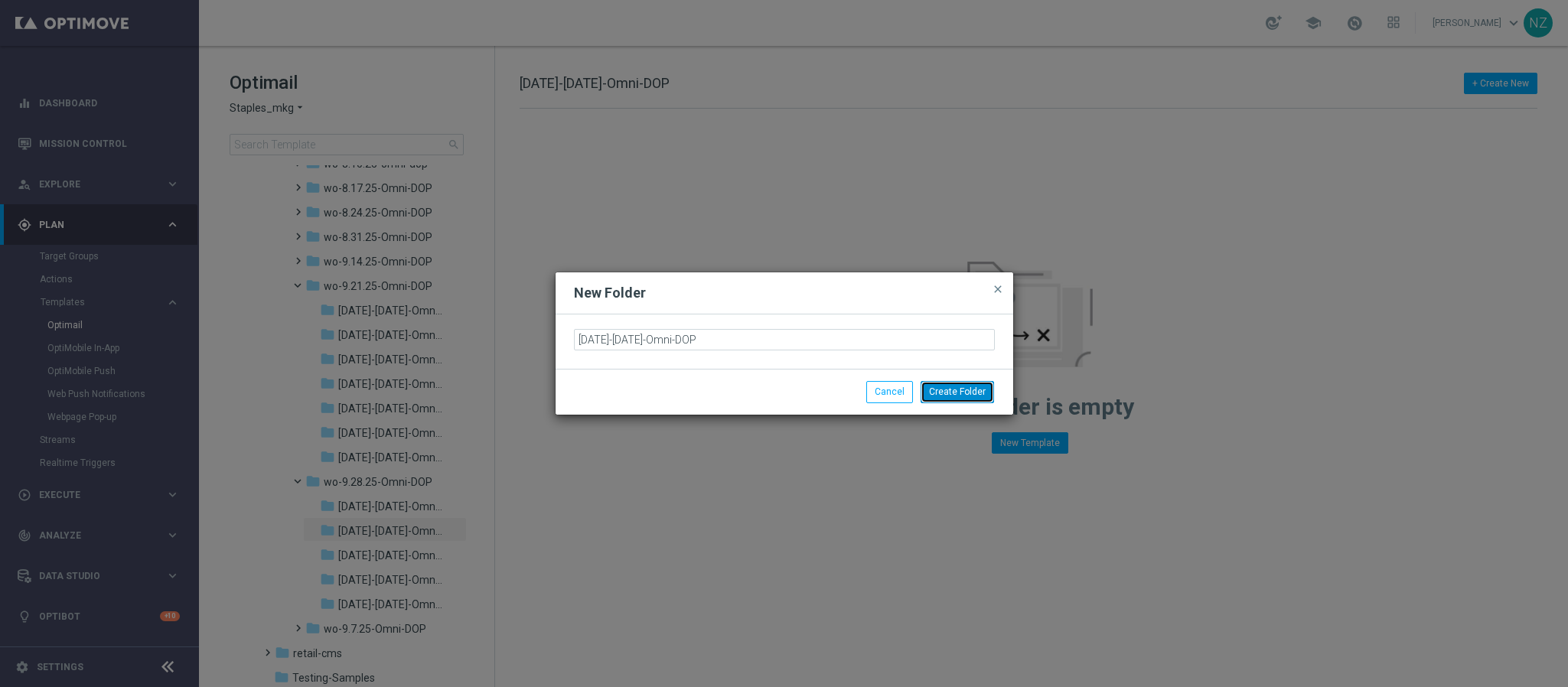
click at [972, 384] on button "Create Folder" at bounding box center [957, 392] width 73 height 21
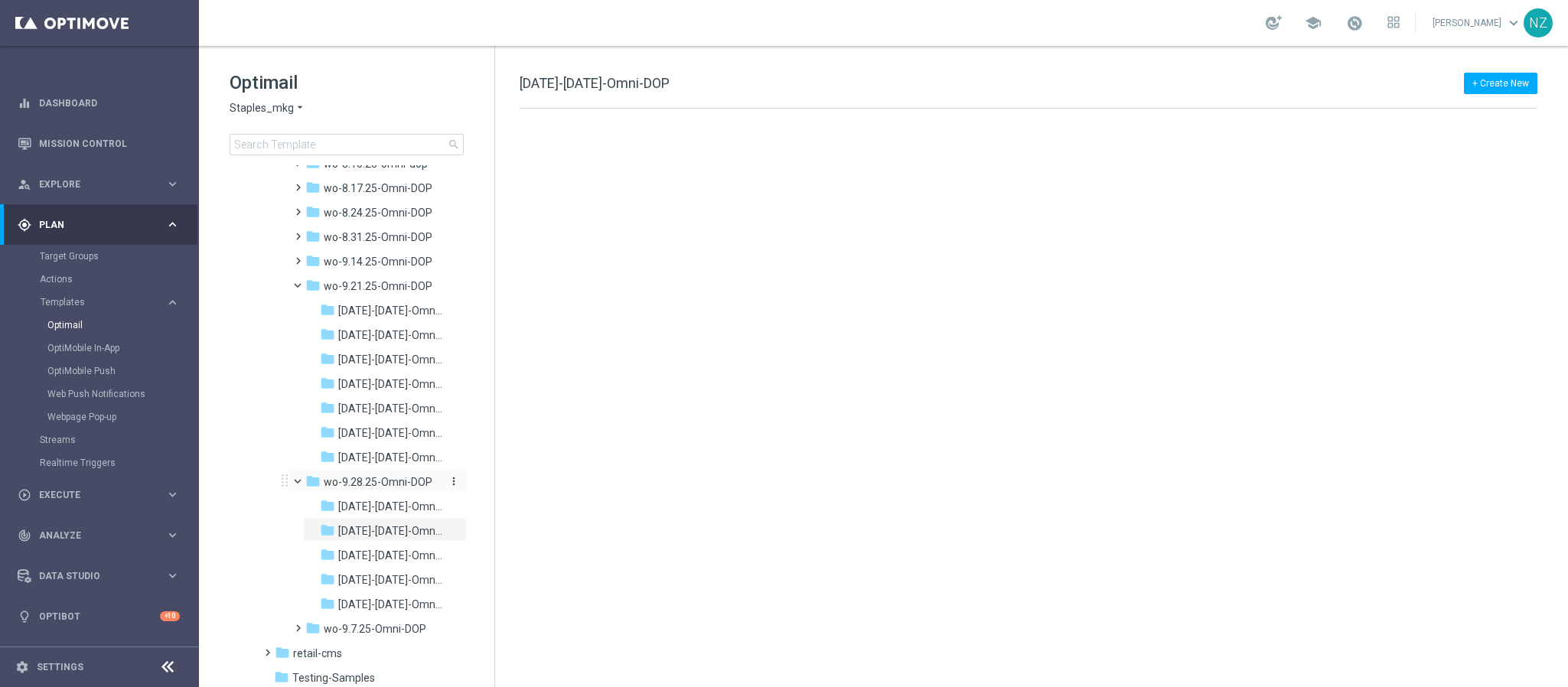
click at [450, 480] on icon "more_vert" at bounding box center [454, 481] width 12 height 12
click at [505, 479] on span "New Folder" at bounding box center [514, 484] width 47 height 12
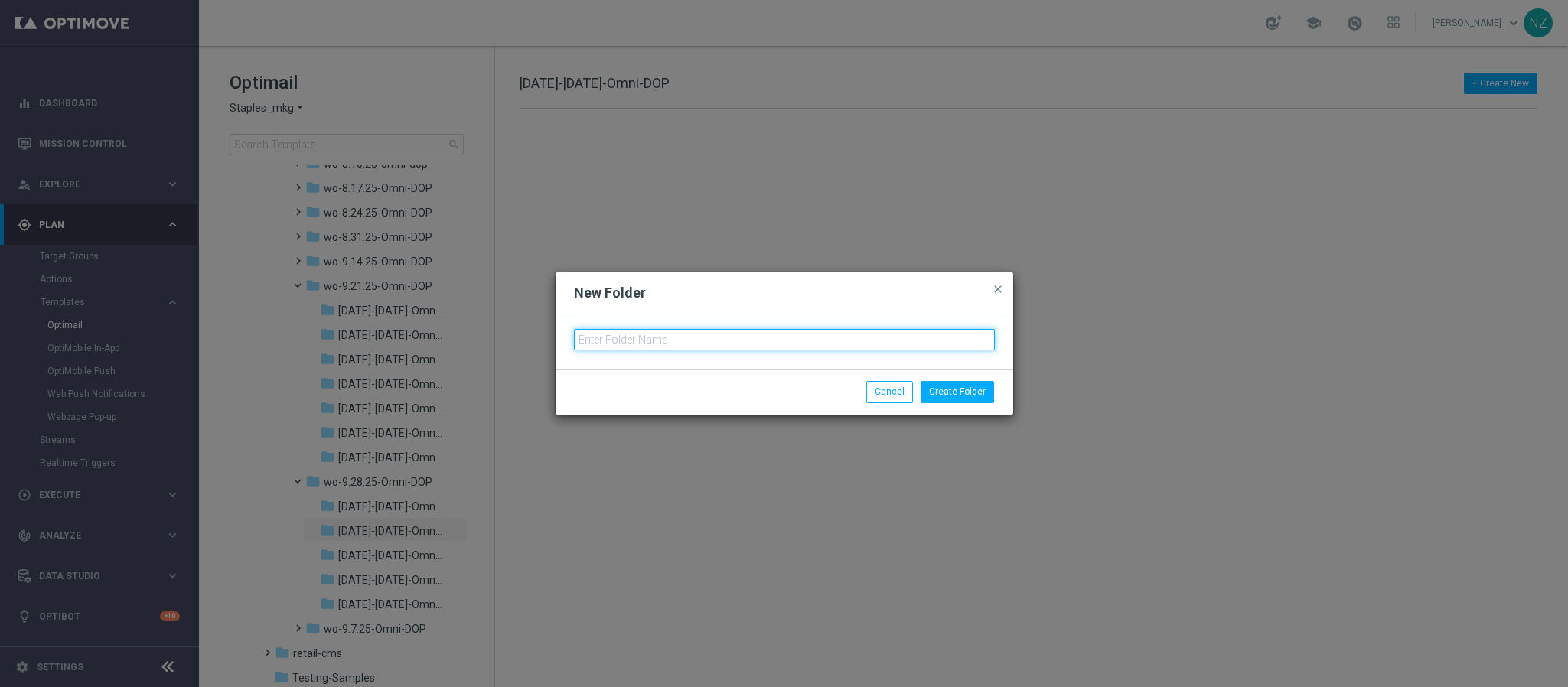
click at [627, 332] on input "text" at bounding box center [784, 339] width 421 height 21
paste input "9.28.25-Sunday-Omni-DOP"
drag, startPoint x: 597, startPoint y: 338, endPoint x: 549, endPoint y: 337, distance: 48.0
click at [549, 337] on modal-container "New Folder close 9.28.25-Sunday-Omni-DOP Create Folder Cancel" at bounding box center [784, 343] width 1568 height 687
type input "10.4.25-Saturday-Omni-DOP"
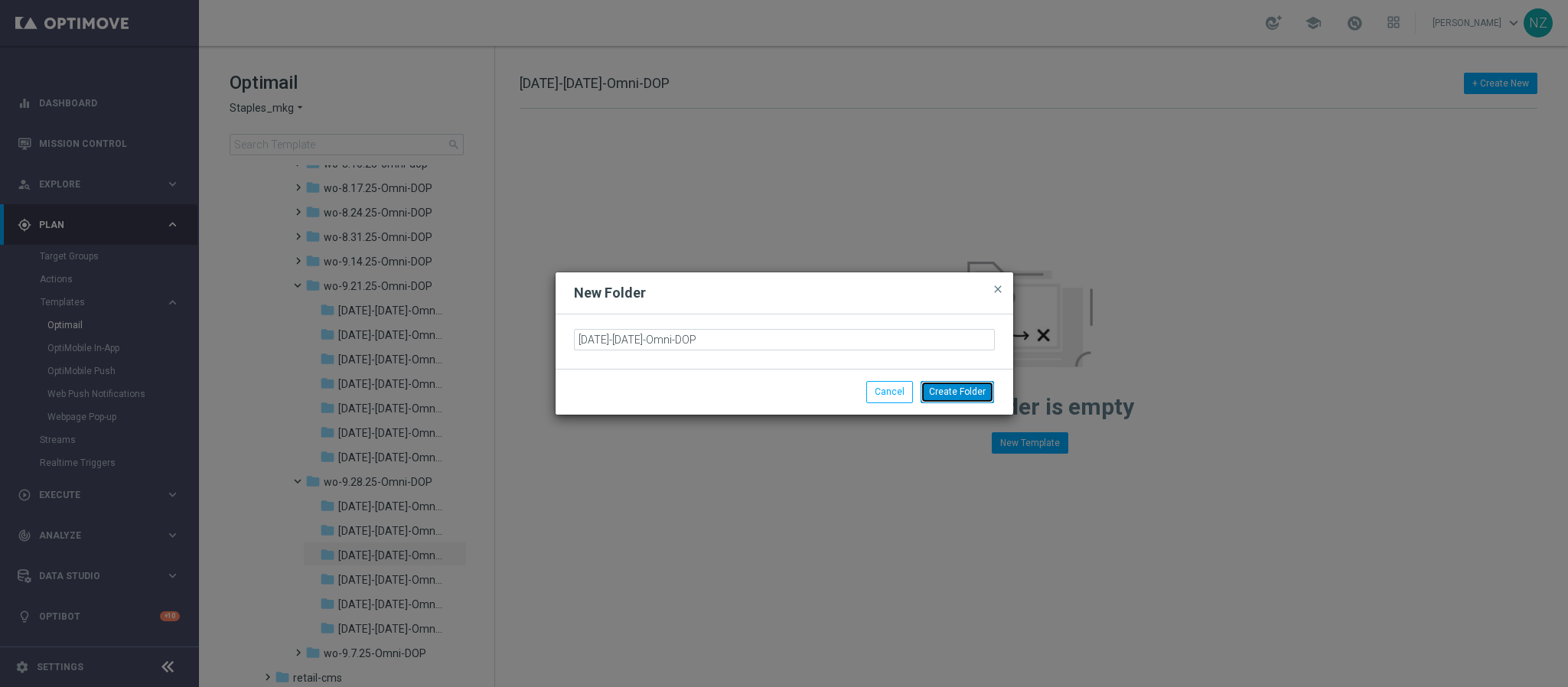
click at [965, 390] on button "Create Folder" at bounding box center [957, 392] width 73 height 21
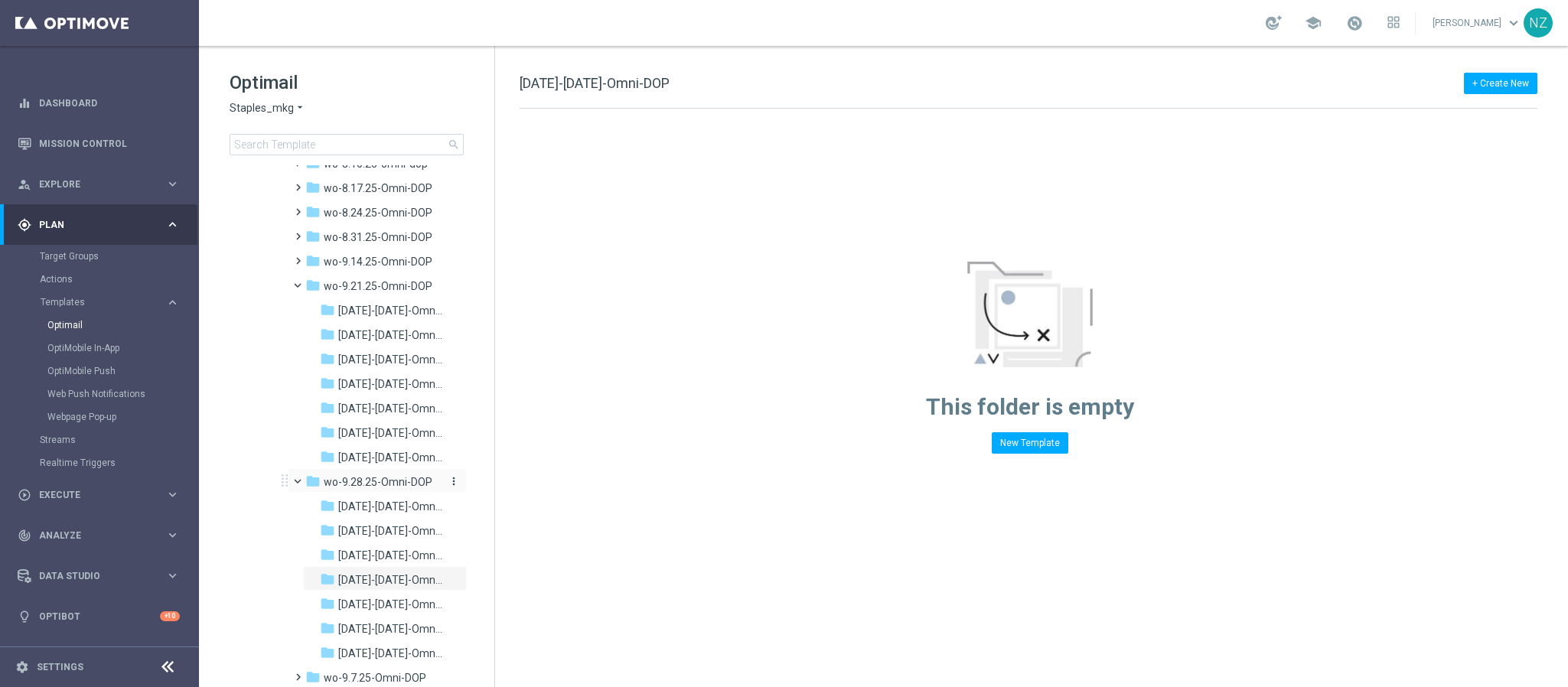
click at [386, 482] on span "wo-9.28.25-Omni-DOP" at bounding box center [378, 482] width 109 height 13
click at [356, 280] on span "wo-9.21.25-Omni-DOP" at bounding box center [378, 286] width 109 height 13
click at [381, 479] on span "wo-9.28.25-Omni-DOP" at bounding box center [378, 482] width 109 height 13
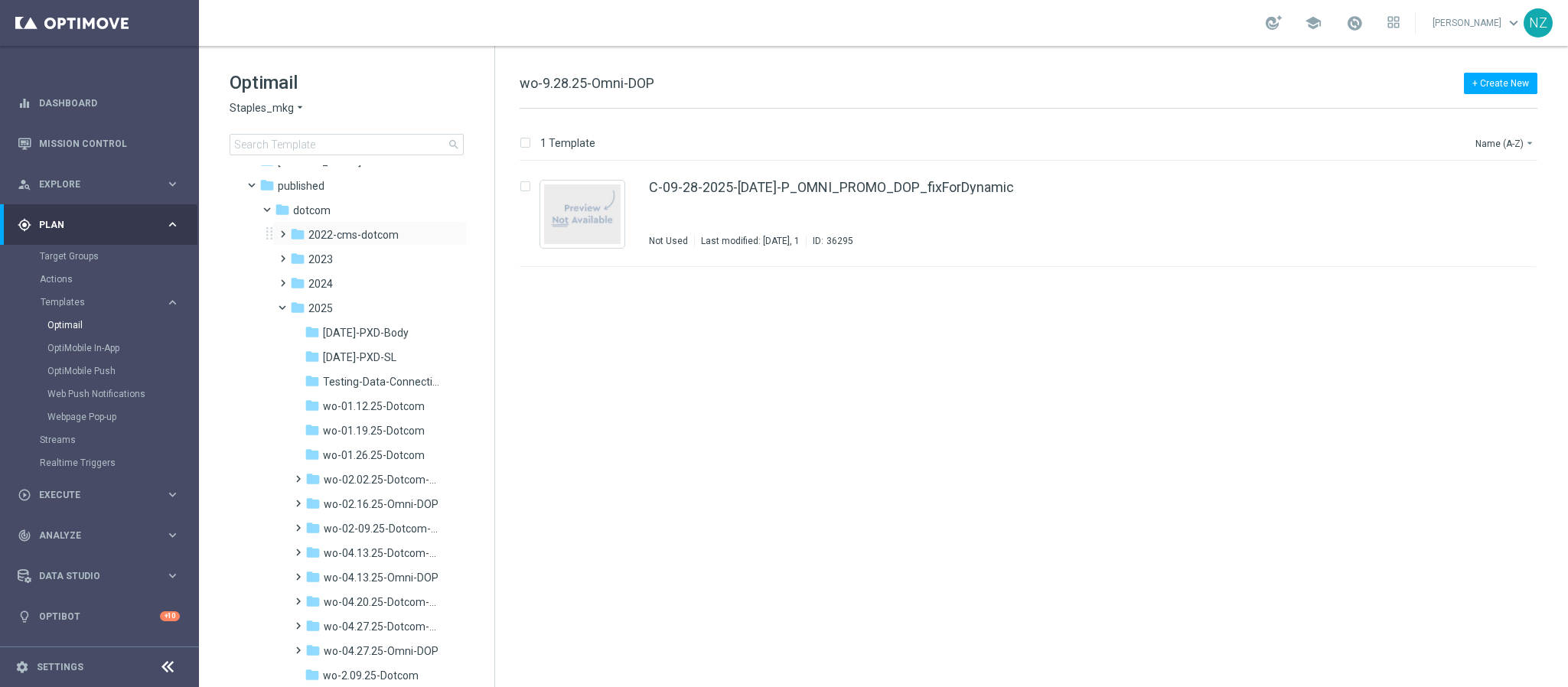
scroll to position [230, 0]
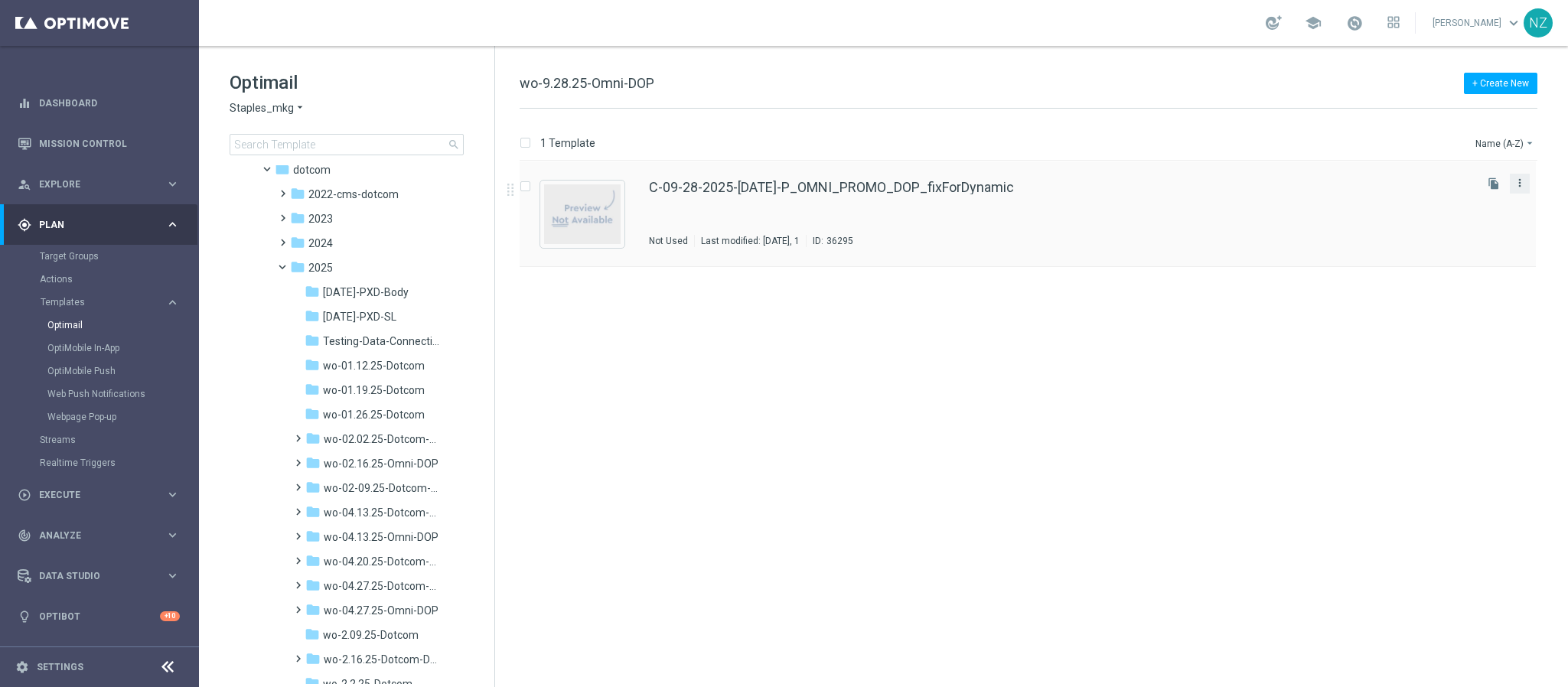
click at [1522, 186] on icon "more_vert" at bounding box center [1519, 182] width 12 height 12
click at [1465, 203] on div "Move" at bounding box center [1458, 200] width 92 height 10
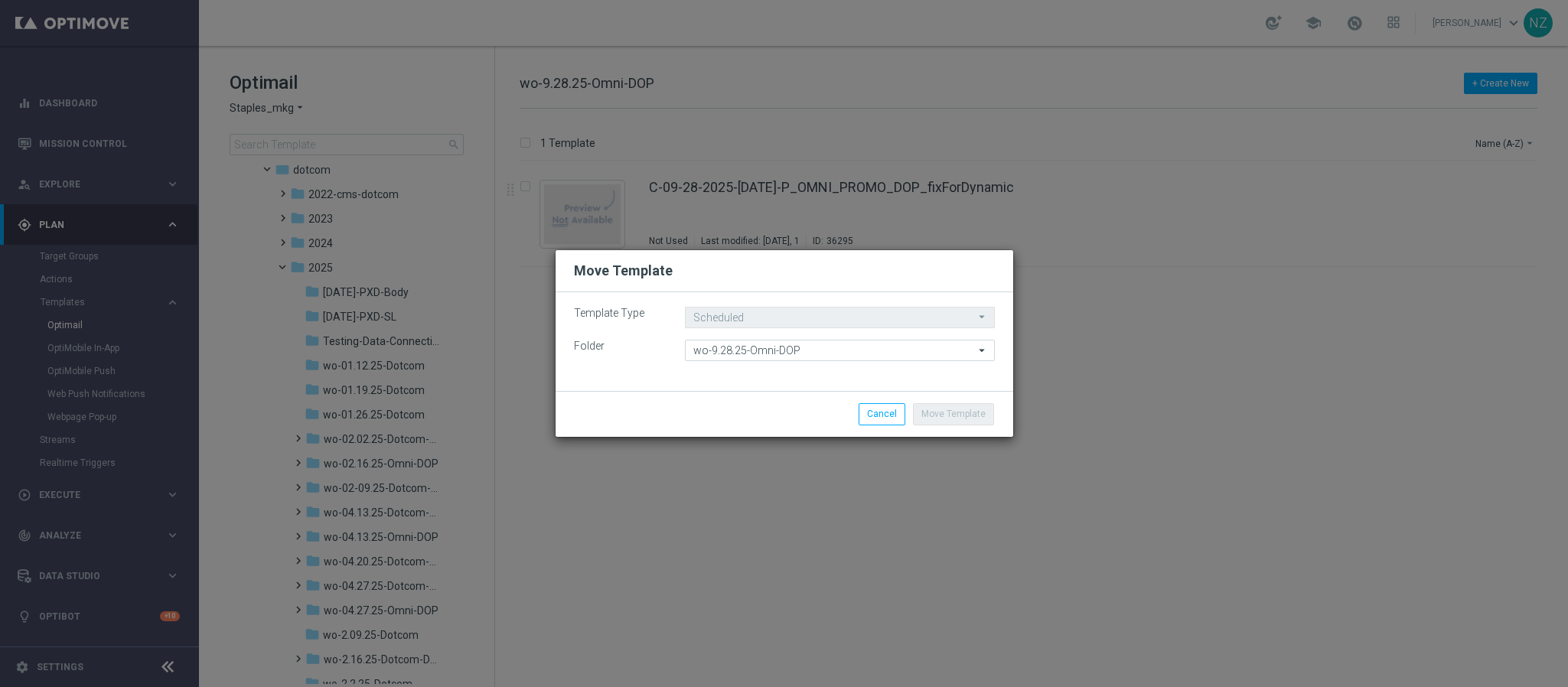
click at [748, 338] on move-lists-component "Template Type Scheduled Scheduled arrow_drop_down Drag here to set row groups D…" at bounding box center [784, 333] width 421 height 54
click at [749, 342] on input "wo-9.28.25-Omni-DOP" at bounding box center [840, 350] width 310 height 21
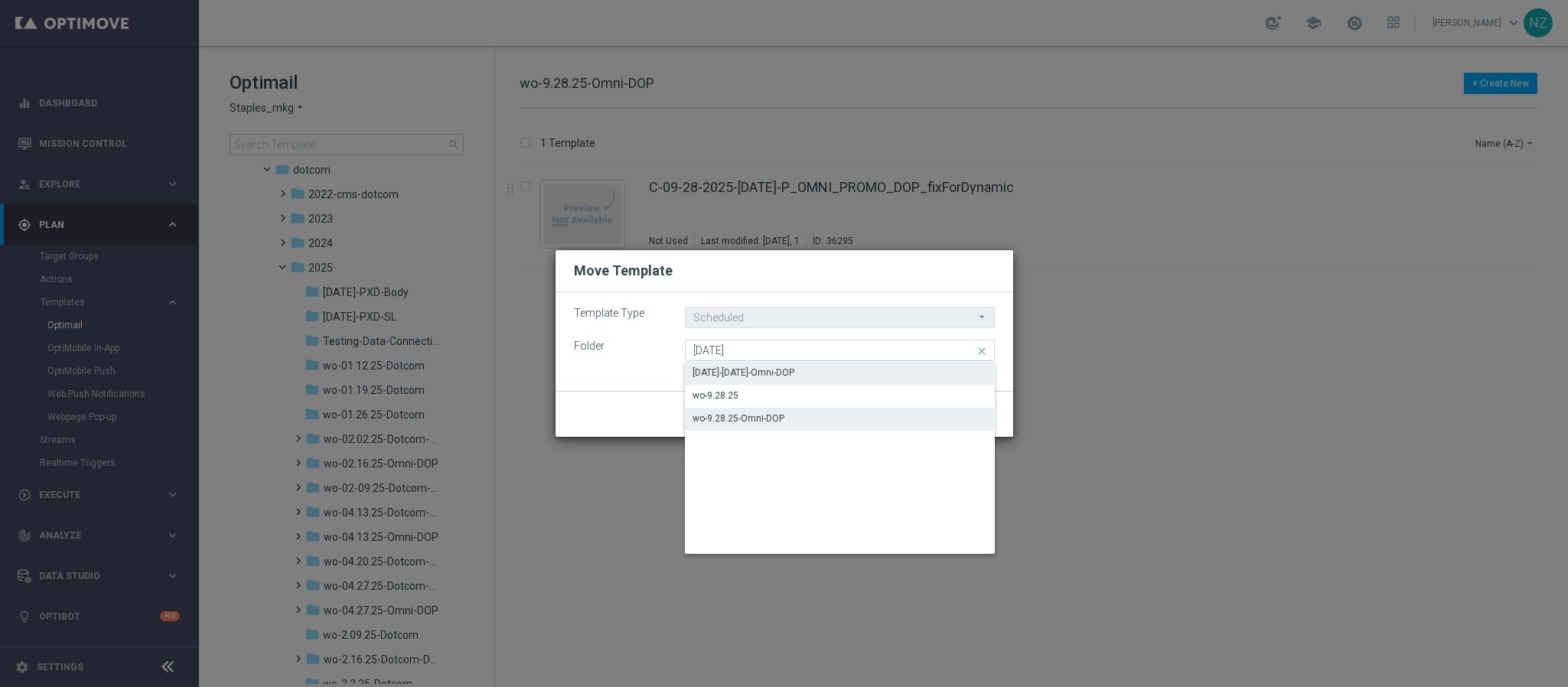
click at [778, 366] on div "[DATE]-[DATE]-Omni-DOP" at bounding box center [743, 373] width 102 height 13
type input "9.28.25-Sunday-Omni-DOP"
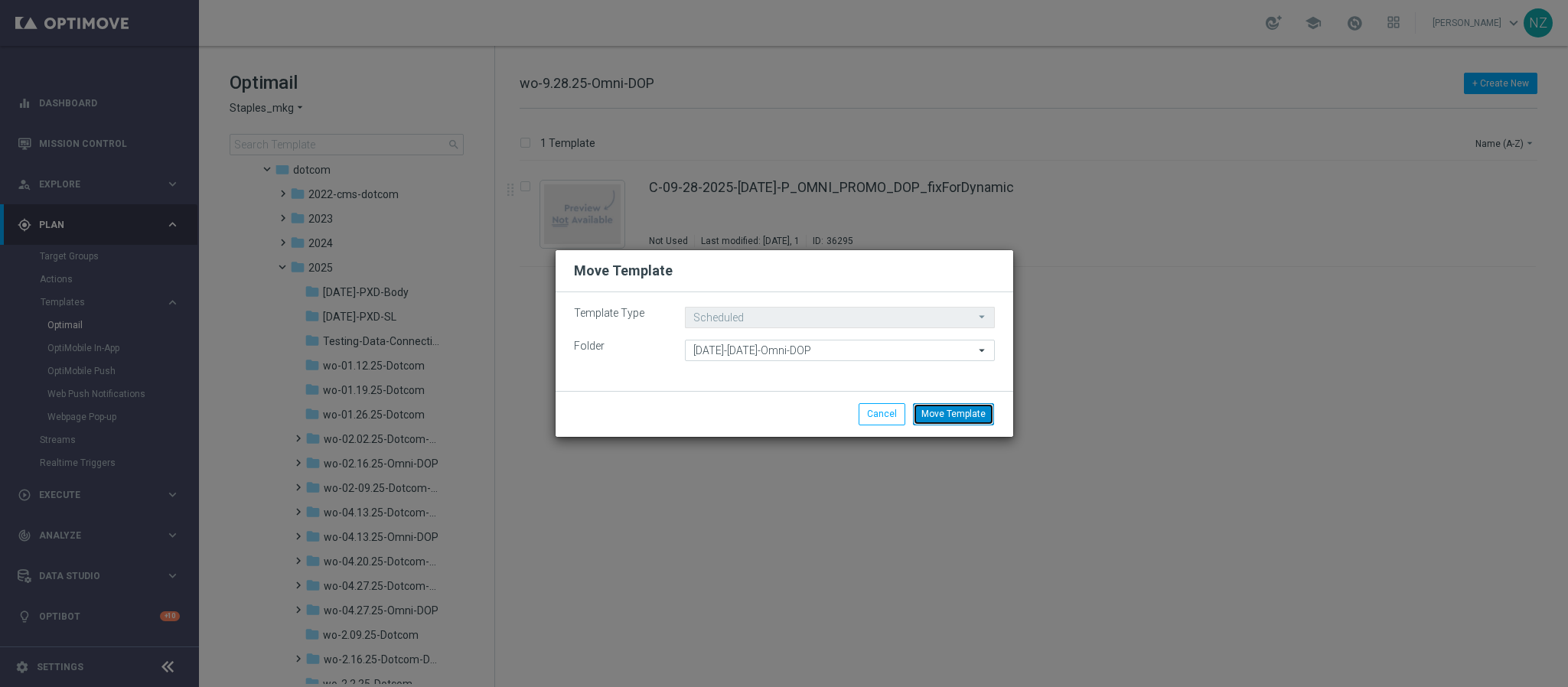
click at [933, 409] on button "Move Template" at bounding box center [953, 414] width 81 height 21
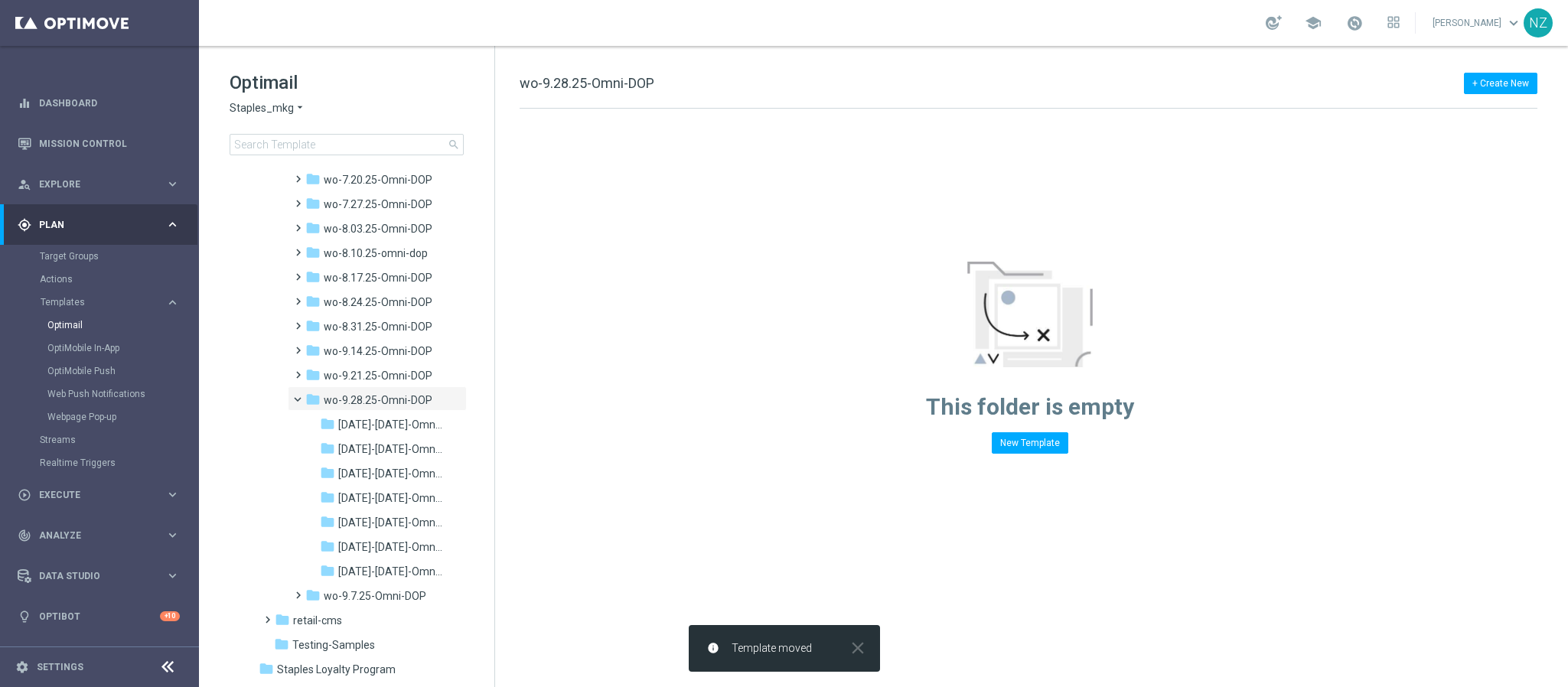
scroll to position [1699, 0]
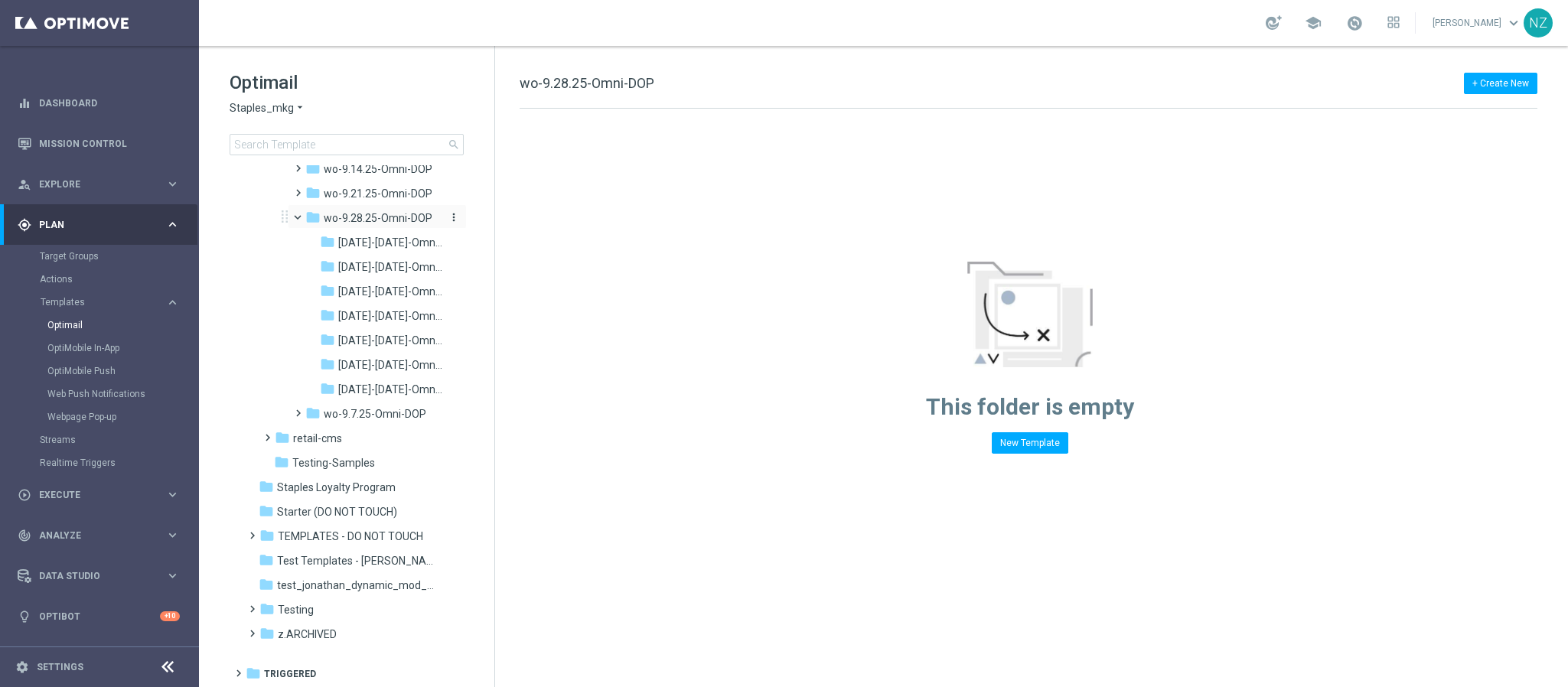
click at [375, 215] on span "wo-9.28.25-Omni-DOP" at bounding box center [378, 218] width 109 height 13
click at [356, 390] on span "wo-9.28.25-Omni-DOP" at bounding box center [378, 389] width 109 height 13
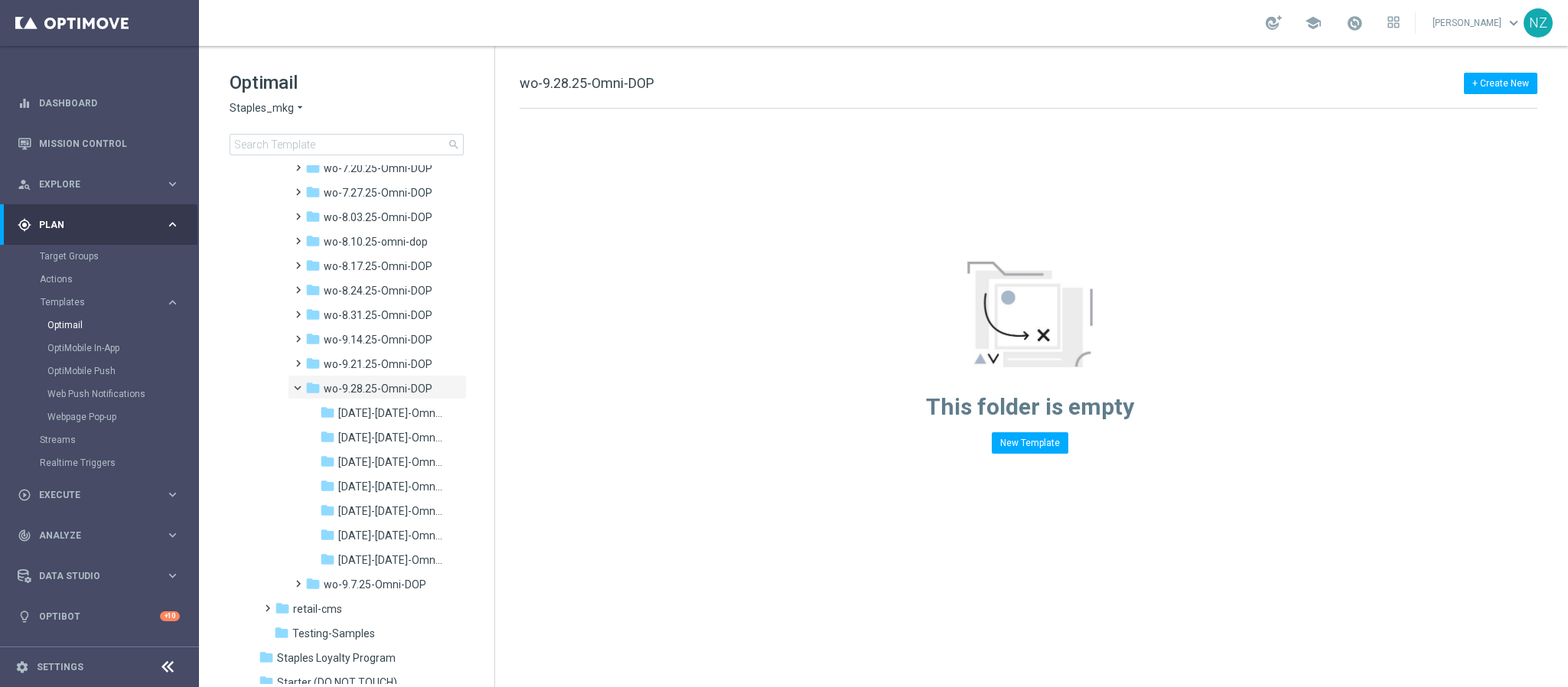
scroll to position [1699, 0]
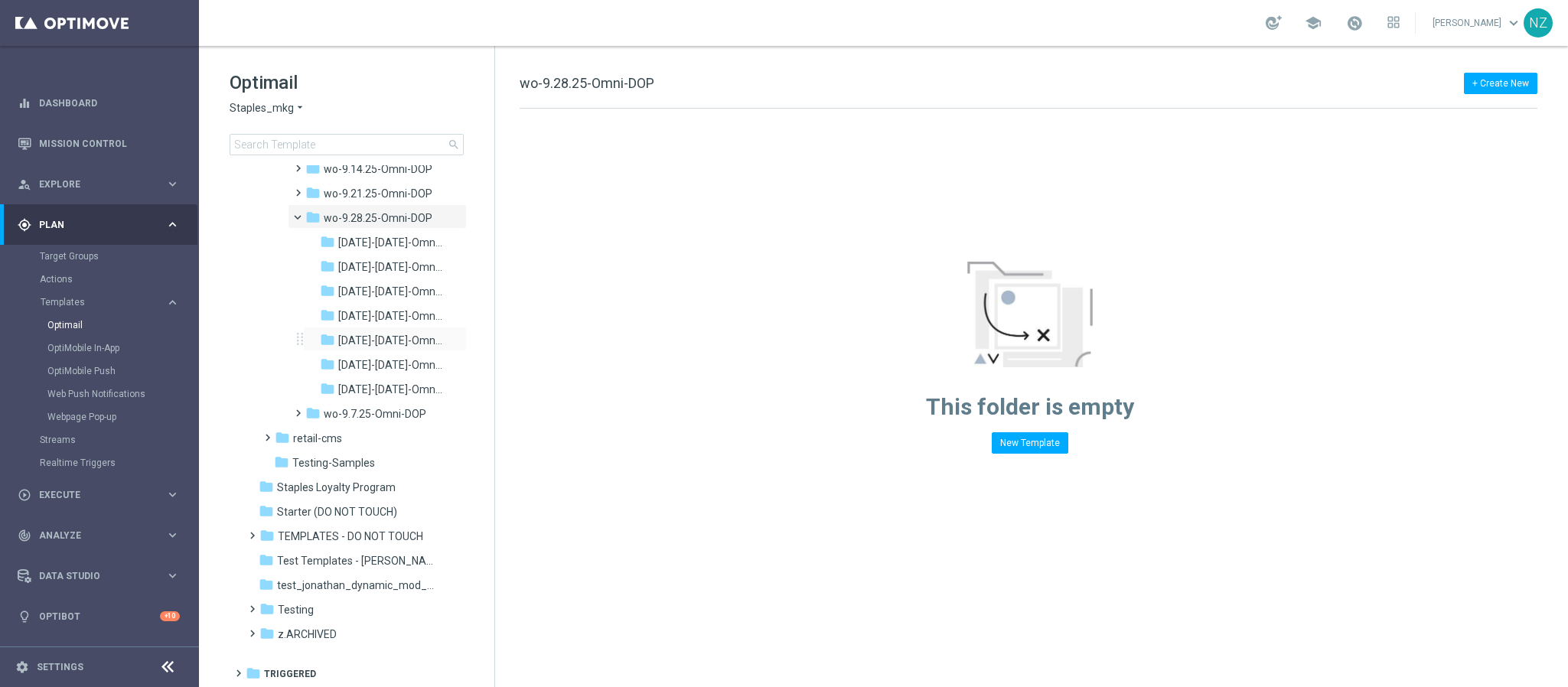
click at [375, 329] on div "folder 9.28.25-Sunday-Omni-DOP more_vert" at bounding box center [385, 339] width 164 height 25
click at [395, 339] on span "9.28.25-Sunday-Omni-DOP" at bounding box center [390, 340] width 104 height 13
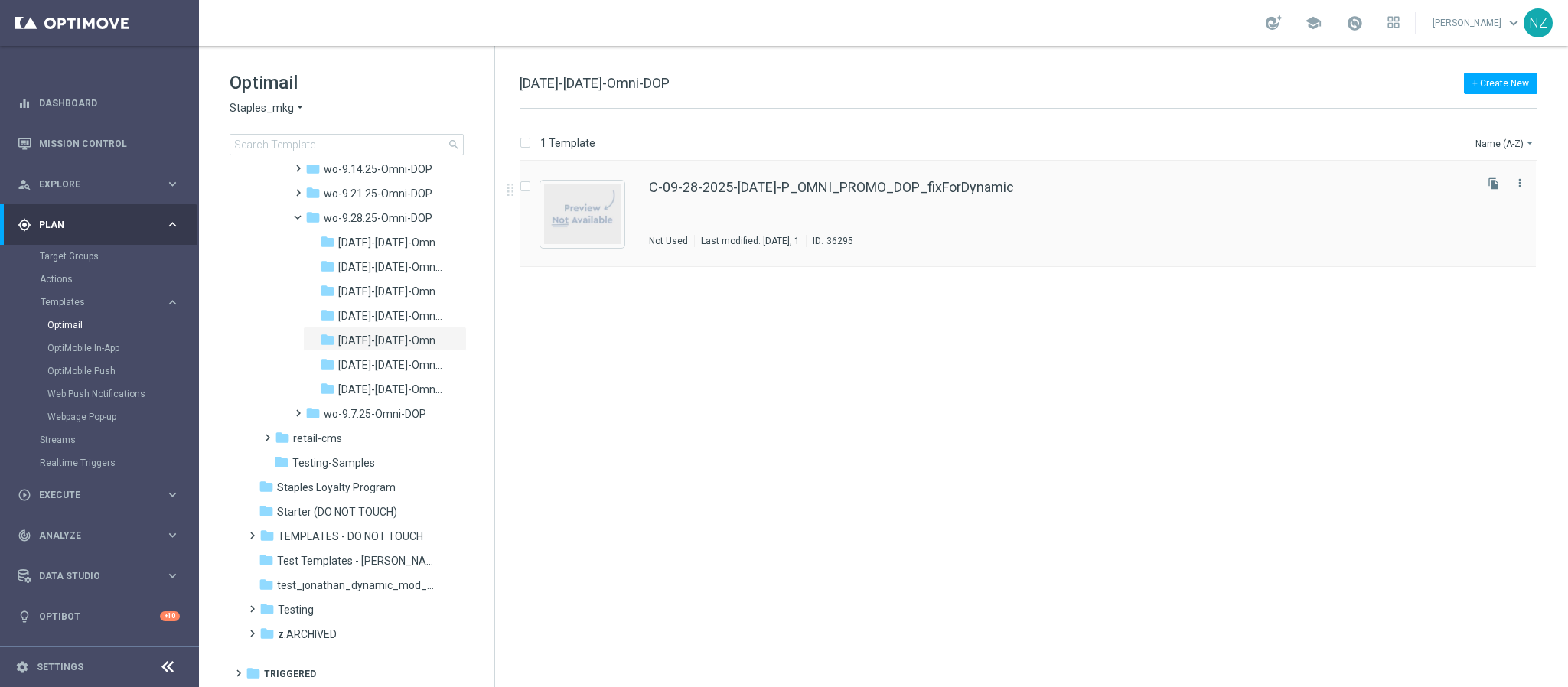
click at [1070, 220] on div "C-09-28-2025-Sunday-P_OMNI_PROMO_DOP_fixForDynamic Not Used Last modified: Mond…" at bounding box center [1060, 213] width 823 height 67
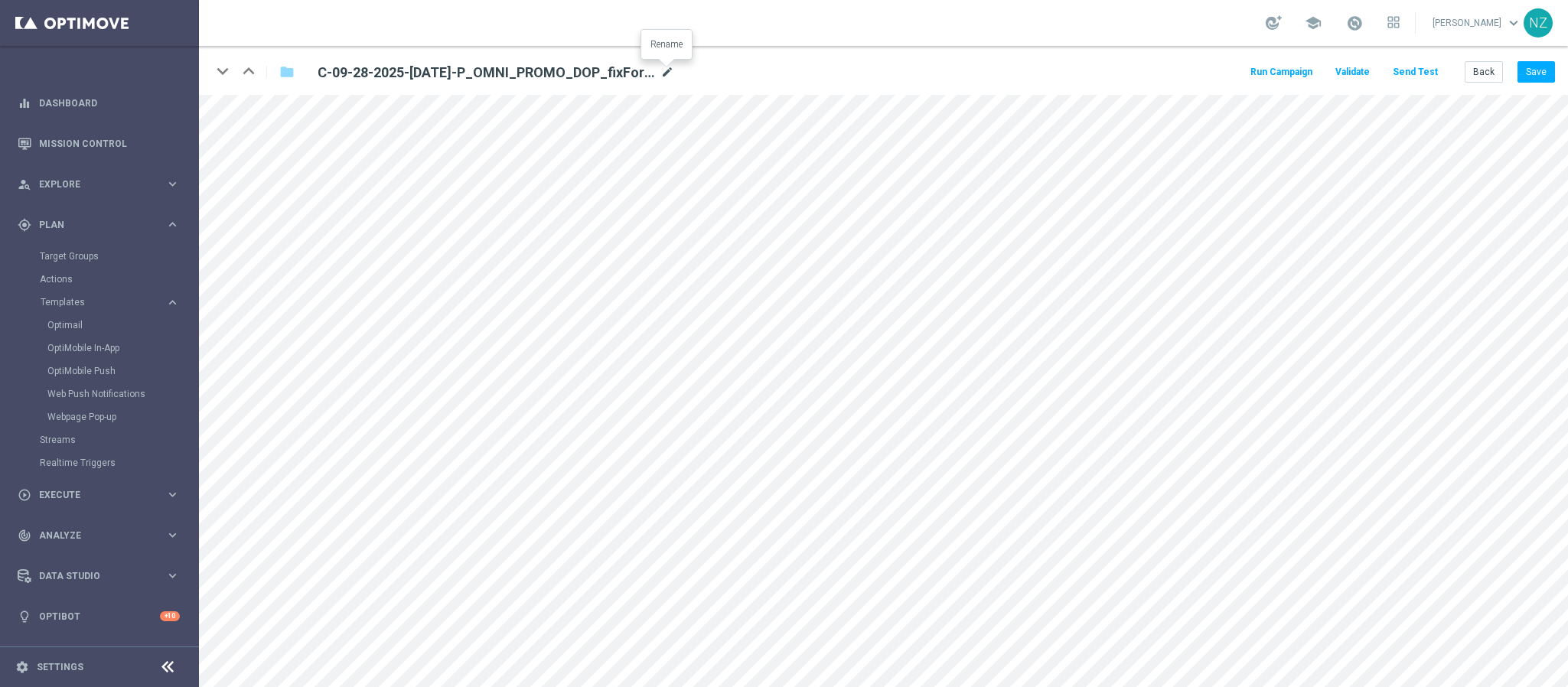
click at [663, 70] on icon "mode_edit" at bounding box center [667, 72] width 13 height 18
click at [602, 69] on input "C-09-28-2025-Sunday-P_OMNI_PROMO_DOP_fixForDynamic" at bounding box center [496, 71] width 379 height 21
drag, startPoint x: 521, startPoint y: 71, endPoint x: 642, endPoint y: 70, distance: 121.0
click at [642, 70] on input "C-09-28-2025-Sunday-P_OMNI_PROMO_DOP_fixForDynamic" at bounding box center [496, 71] width 379 height 21
click at [1542, 73] on button "Save" at bounding box center [1536, 71] width 37 height 21
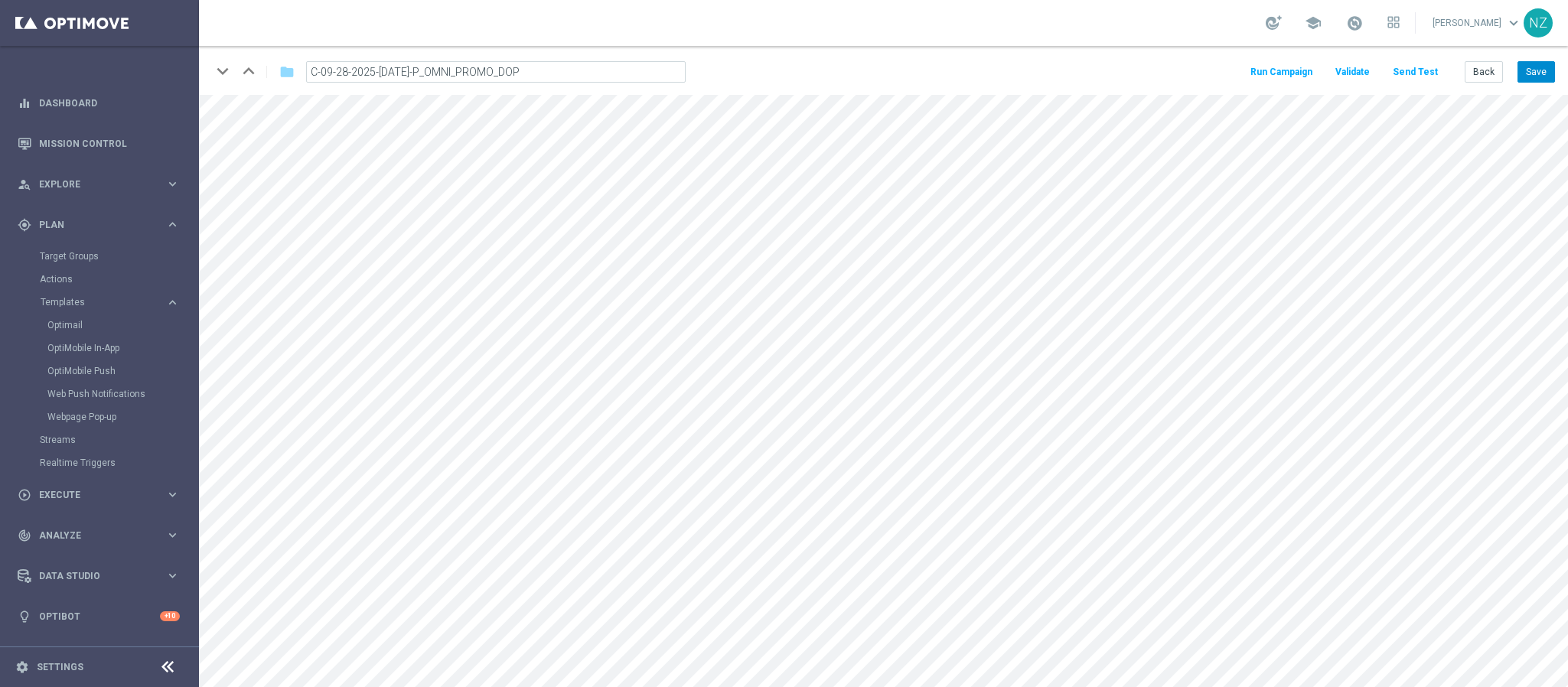
type input "C-09-28-2025-Sunday-P_OMNI_PROMO_DOP_{3}"
click at [1486, 73] on button "Back" at bounding box center [1484, 71] width 38 height 21
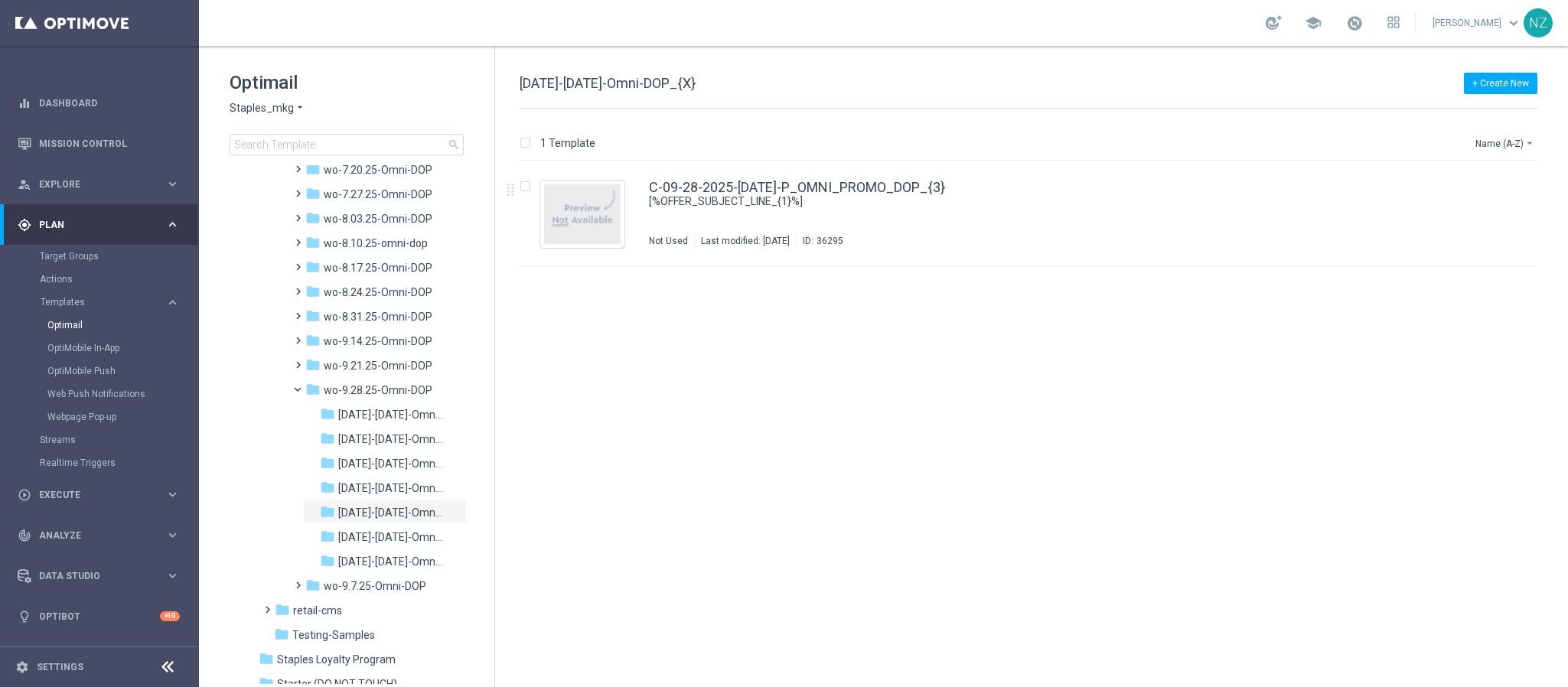
scroll to position [1699, 0]
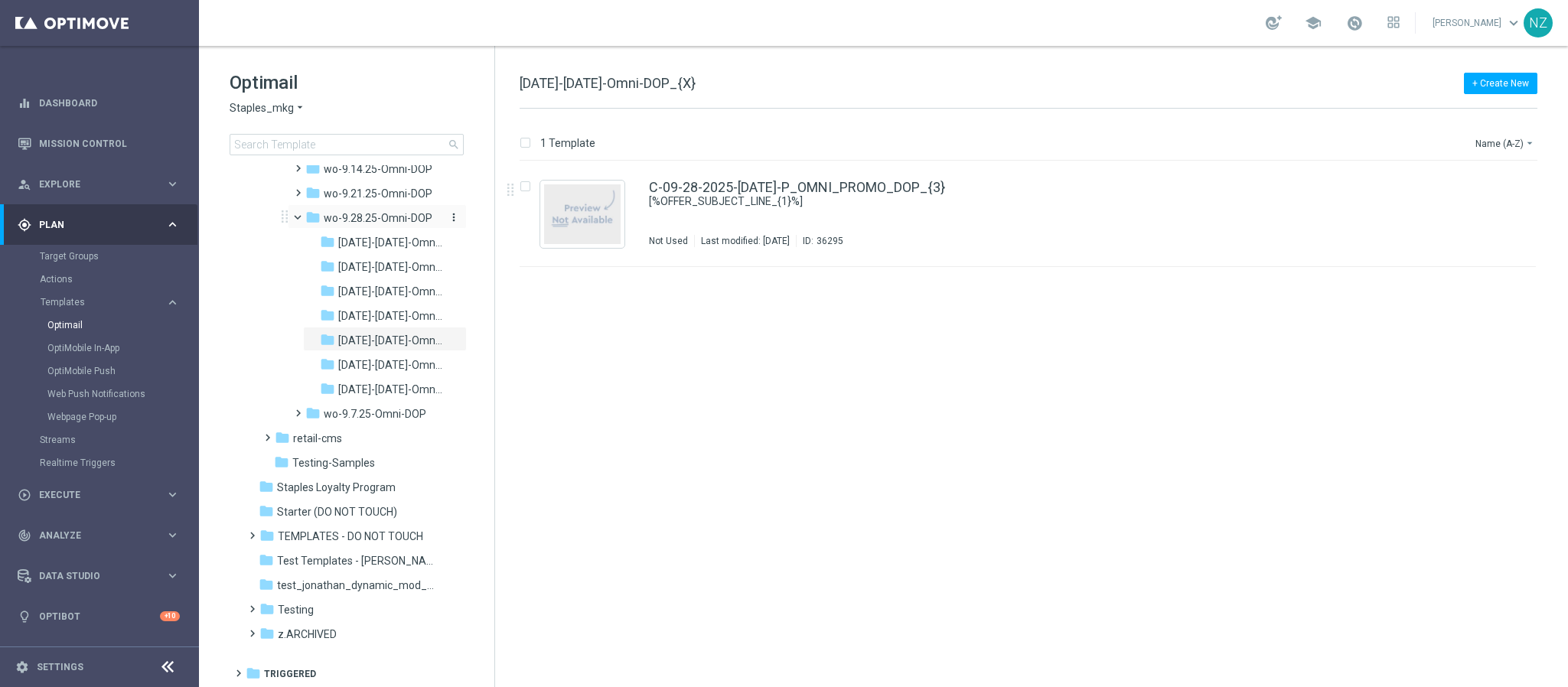
click at [375, 212] on span "wo-9.28.25-Omni-DOP" at bounding box center [378, 218] width 109 height 13
click at [1519, 181] on icon "more_vert" at bounding box center [1519, 182] width 12 height 12
click at [1431, 196] on span "Move" at bounding box center [1424, 200] width 24 height 10
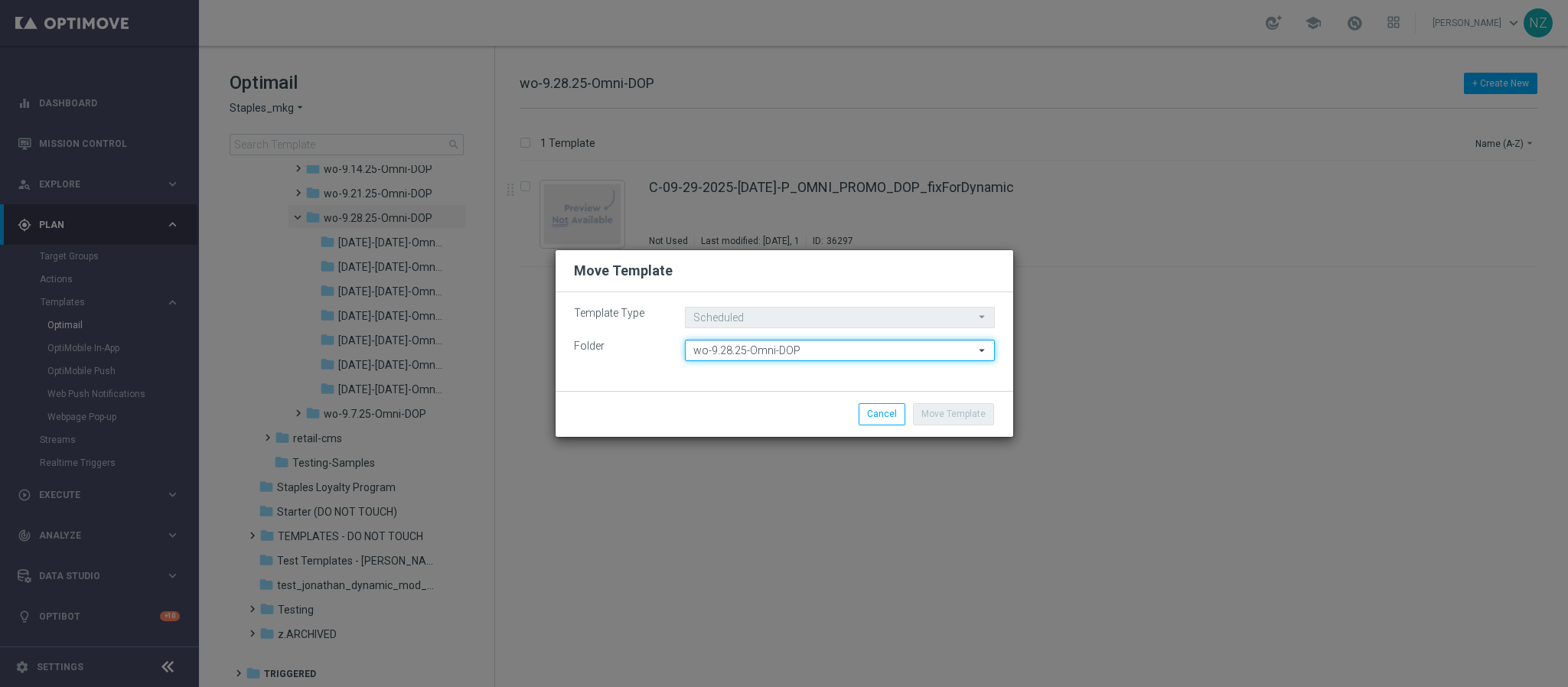
click at [765, 347] on input "wo-9.28.25-Omni-DOP" at bounding box center [840, 350] width 310 height 21
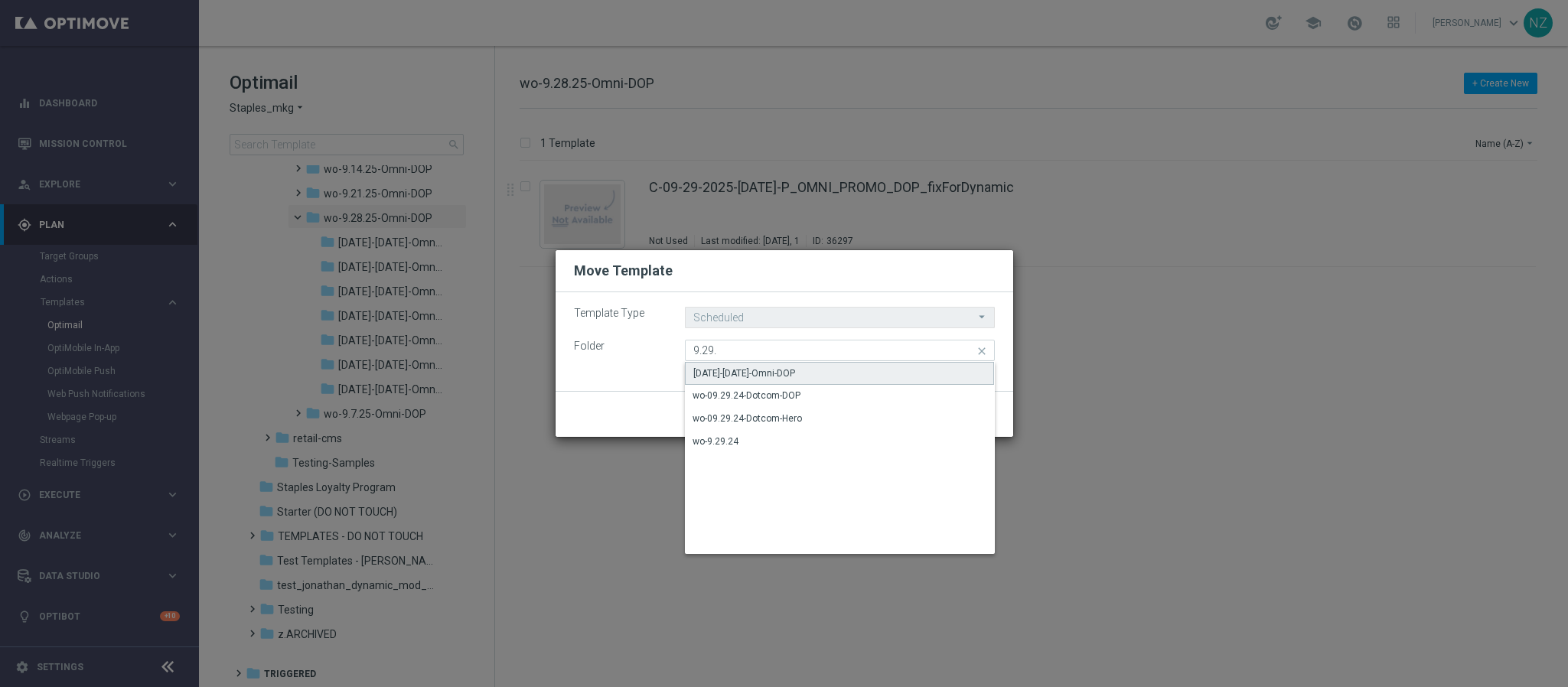
click at [766, 371] on div "9.29.25-Monday-Omni-DOP" at bounding box center [743, 374] width 102 height 13
type input "9.29.25-Monday-Omni-DOP"
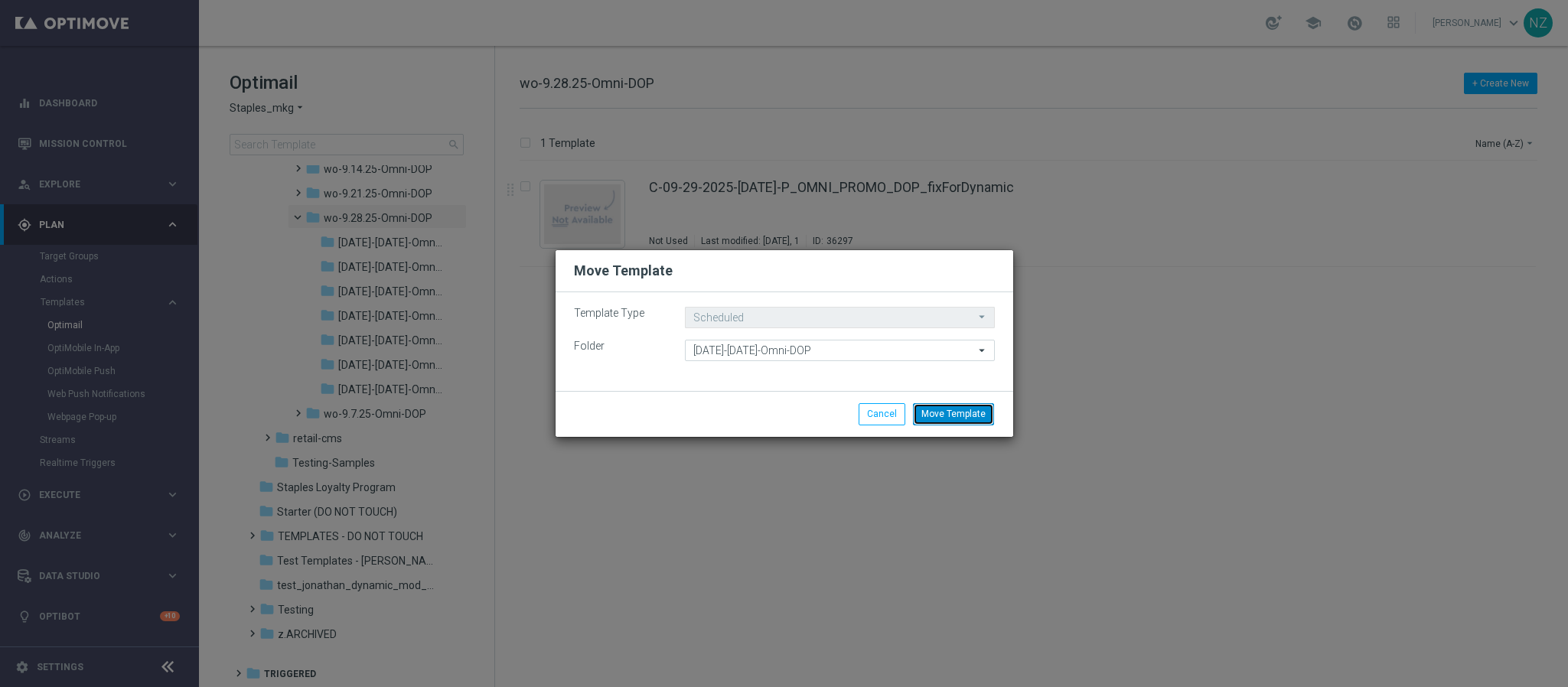
click at [939, 418] on button "Move Template" at bounding box center [953, 414] width 81 height 21
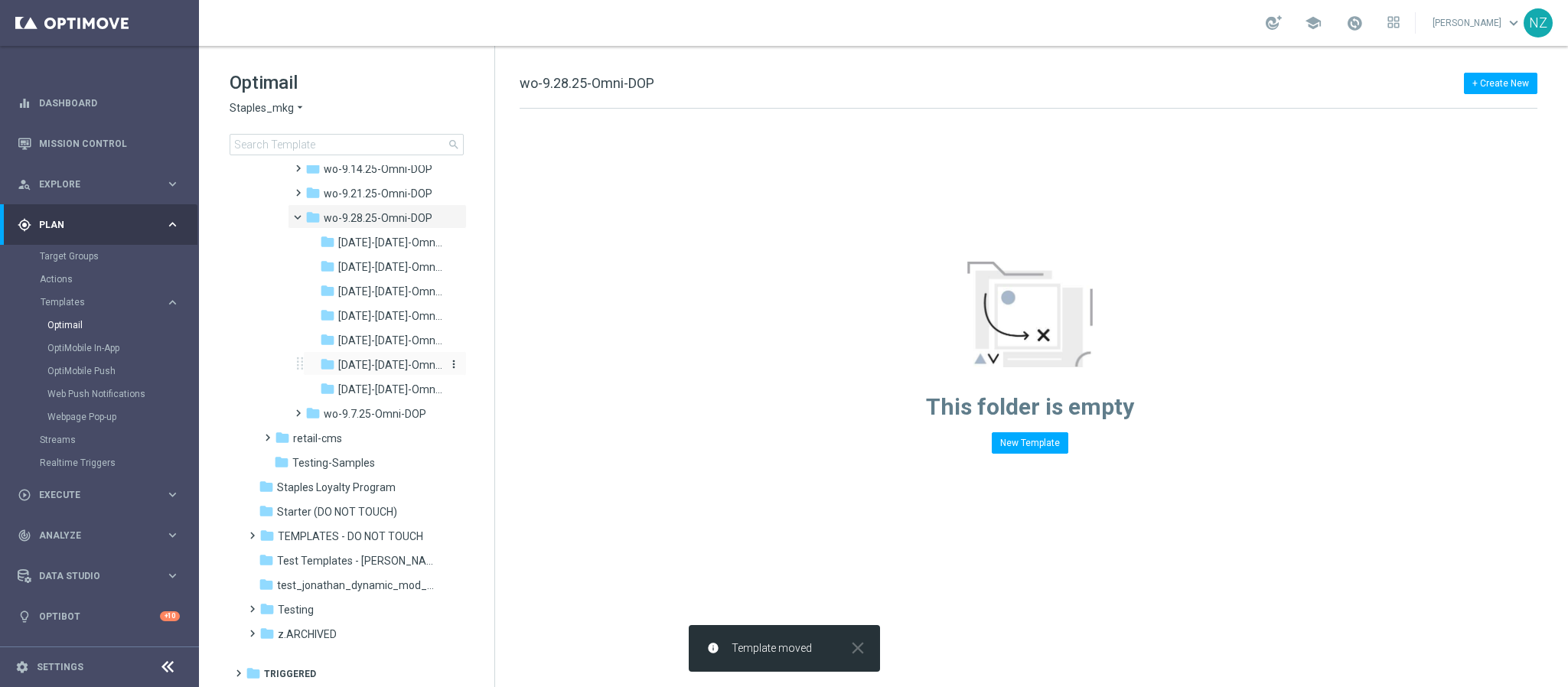
click at [375, 372] on span "9.29.25-Monday-Omni-DOP" at bounding box center [390, 365] width 104 height 13
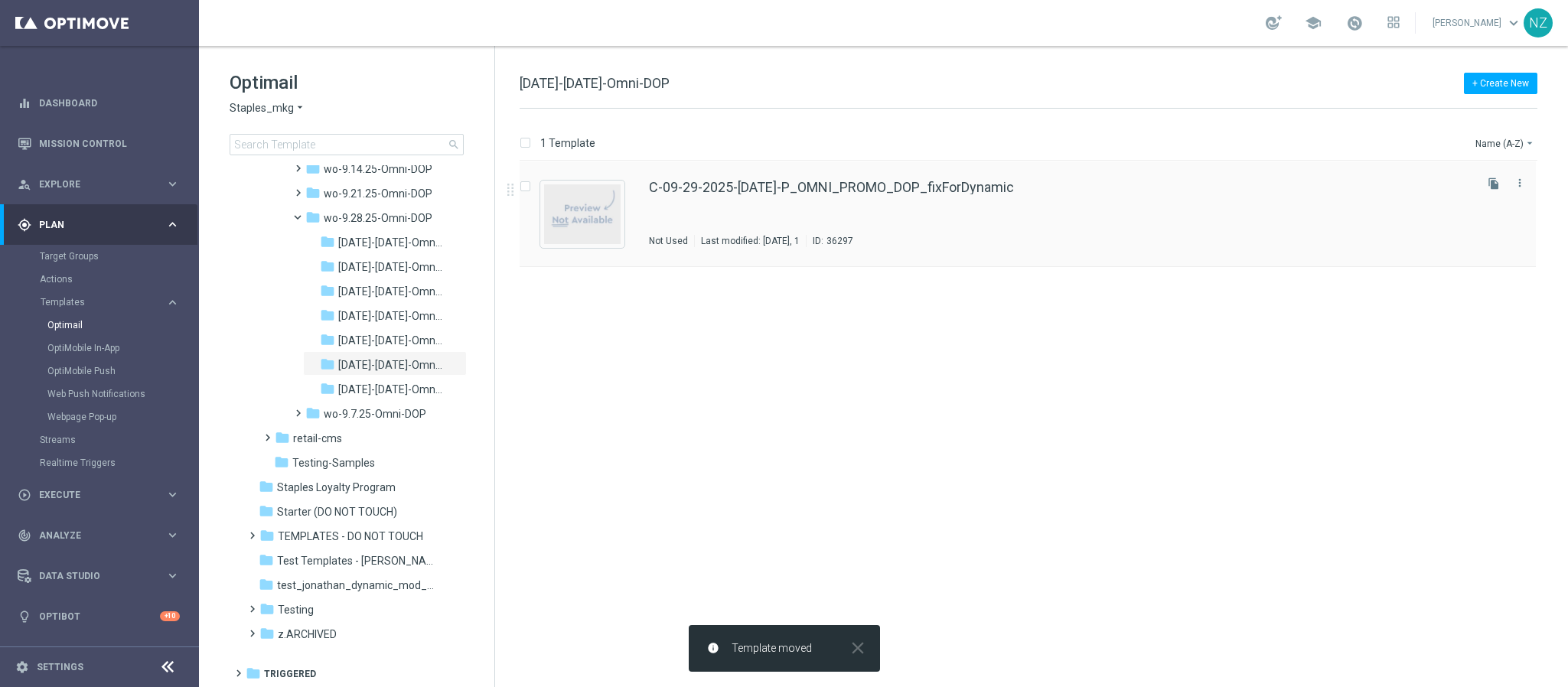
click at [991, 215] on div "C-09-29-2025-Monday-P_OMNI_PROMO_DOP_fixForDynamic Not Used Last modified: Mond…" at bounding box center [1060, 213] width 823 height 67
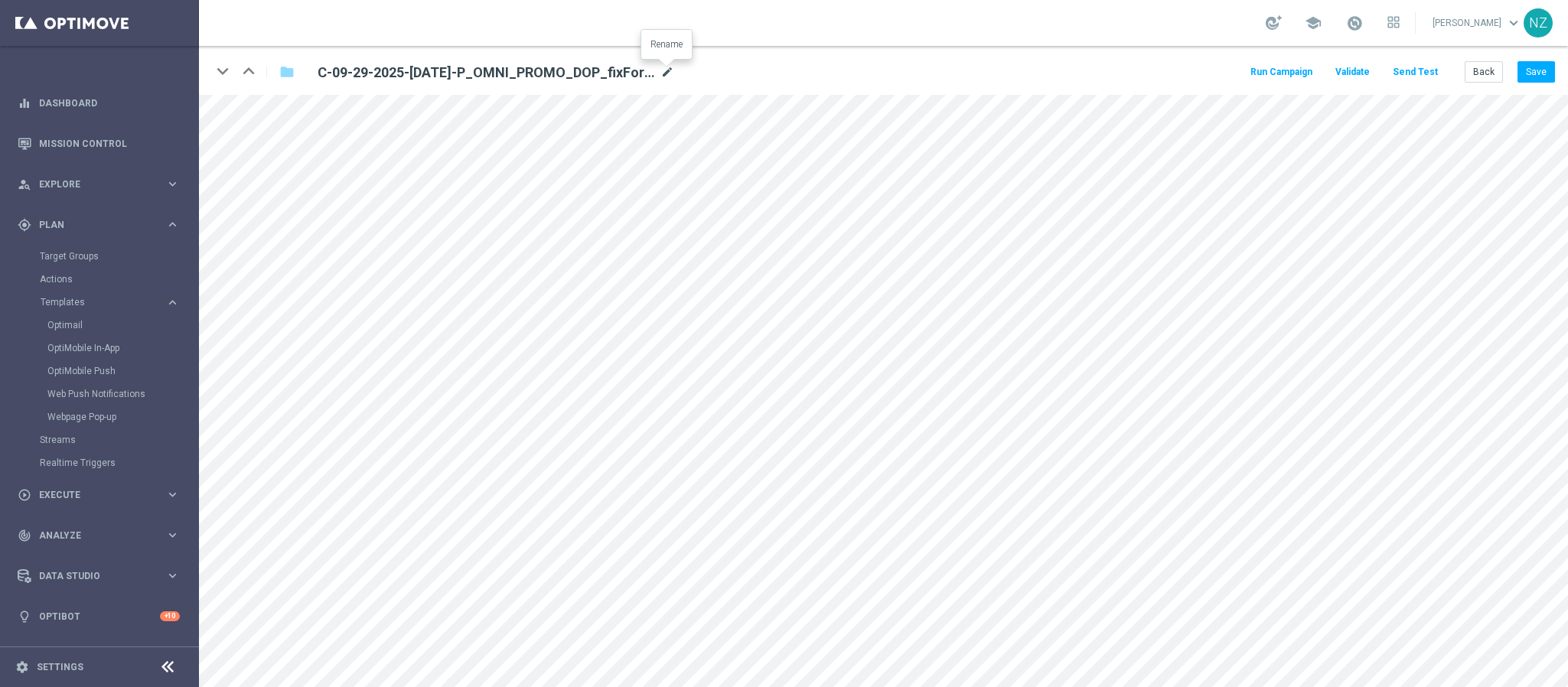
click at [671, 70] on icon "mode_edit" at bounding box center [667, 72] width 13 height 18
click at [611, 67] on input "C-09-29-2025-Monday-P_OMNI_PROMO_DOP_fixForDynamic" at bounding box center [496, 71] width 379 height 21
drag, startPoint x: 524, startPoint y: 75, endPoint x: 673, endPoint y: 74, distance: 149.0
click at [673, 74] on div "C-09-29-2025-Monday-P_OMNI_PROMO_DOP_fixForDynamic" at bounding box center [496, 71] width 402 height 21
click at [1535, 70] on button "Save" at bounding box center [1536, 71] width 37 height 21
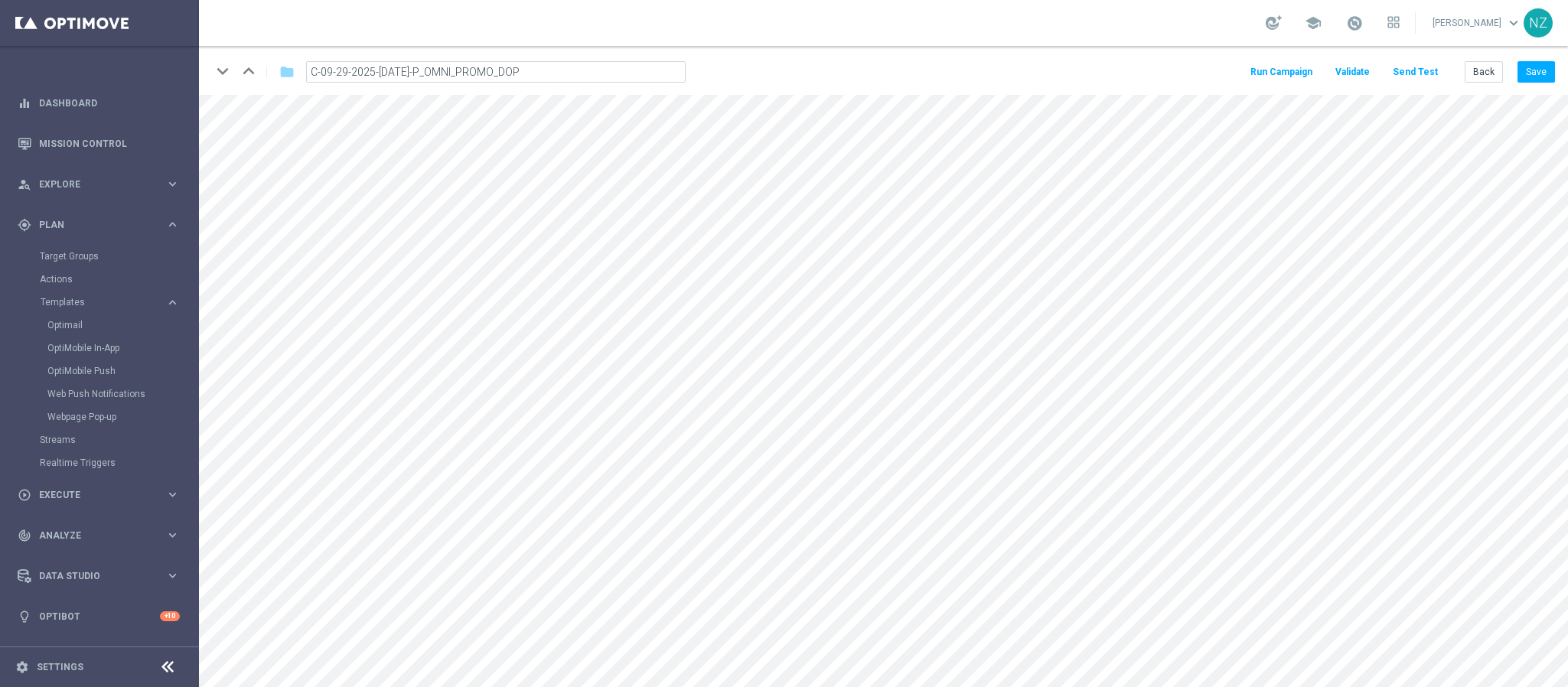
type input "C-09-29-2025-[DATE]-P_OMNI_PROMO_DOP_{3}"
click at [1486, 74] on button "Back" at bounding box center [1484, 71] width 38 height 21
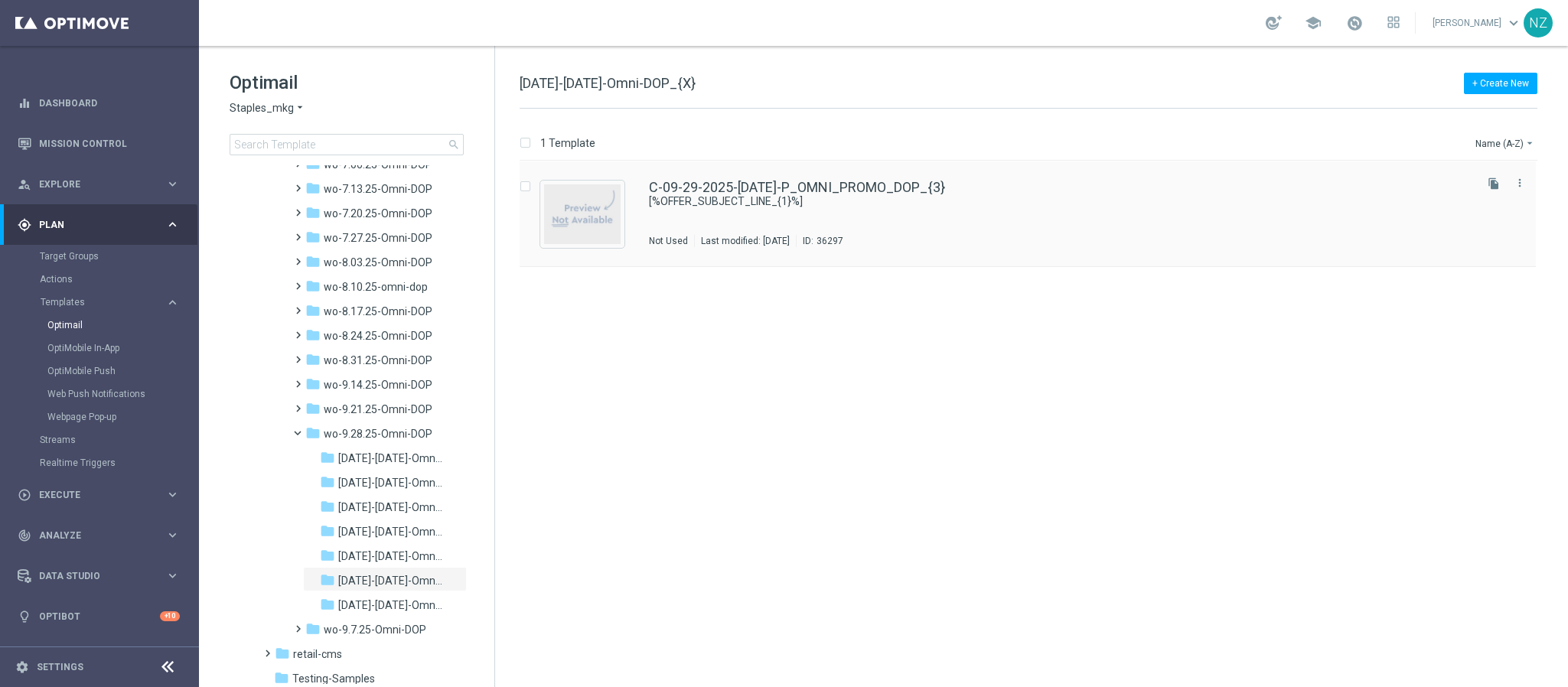
scroll to position [1469, 0]
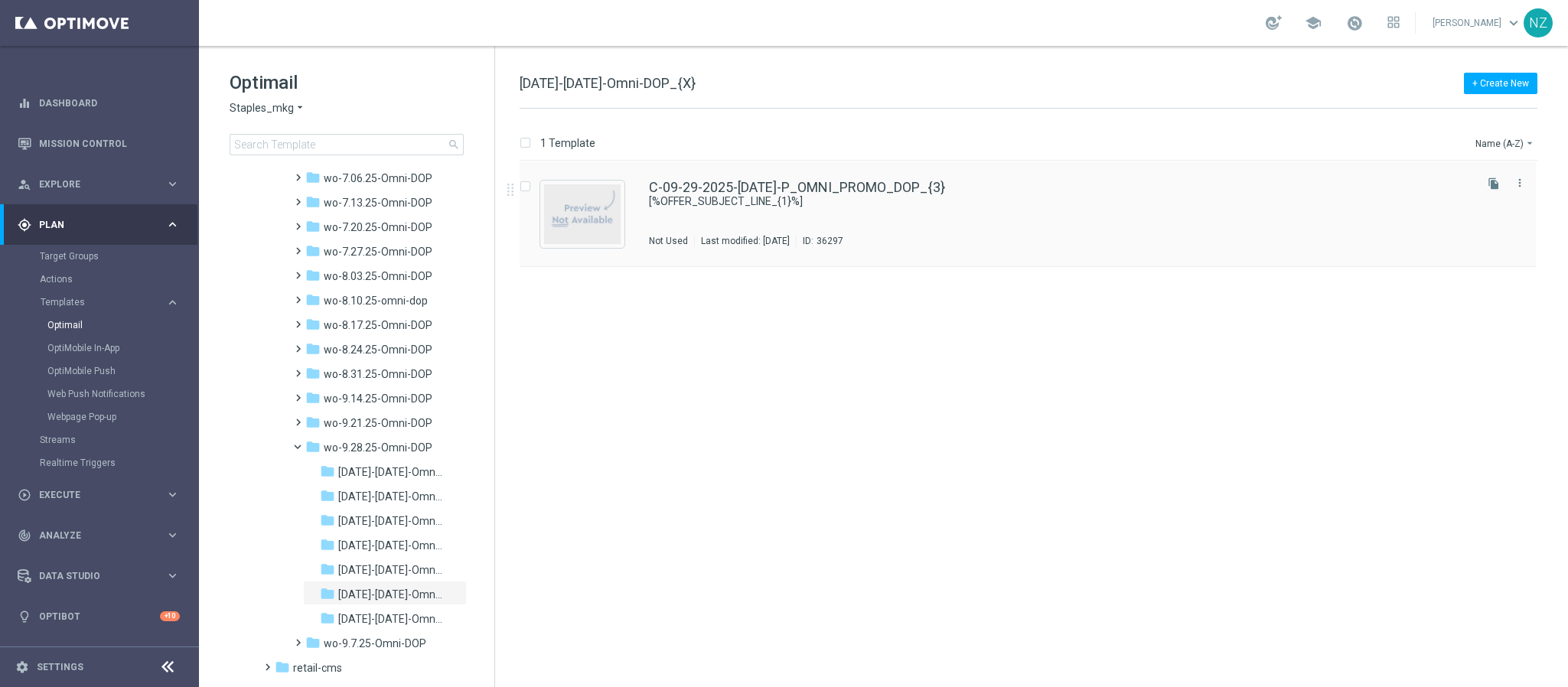
click at [1072, 221] on div "C-09-29-2025-[DATE]-P_OMNI_PROMO_DOP_{3} [%OFFER_SUBJECT_LINE_{1}%] Not Used La…" at bounding box center [1060, 213] width 823 height 67
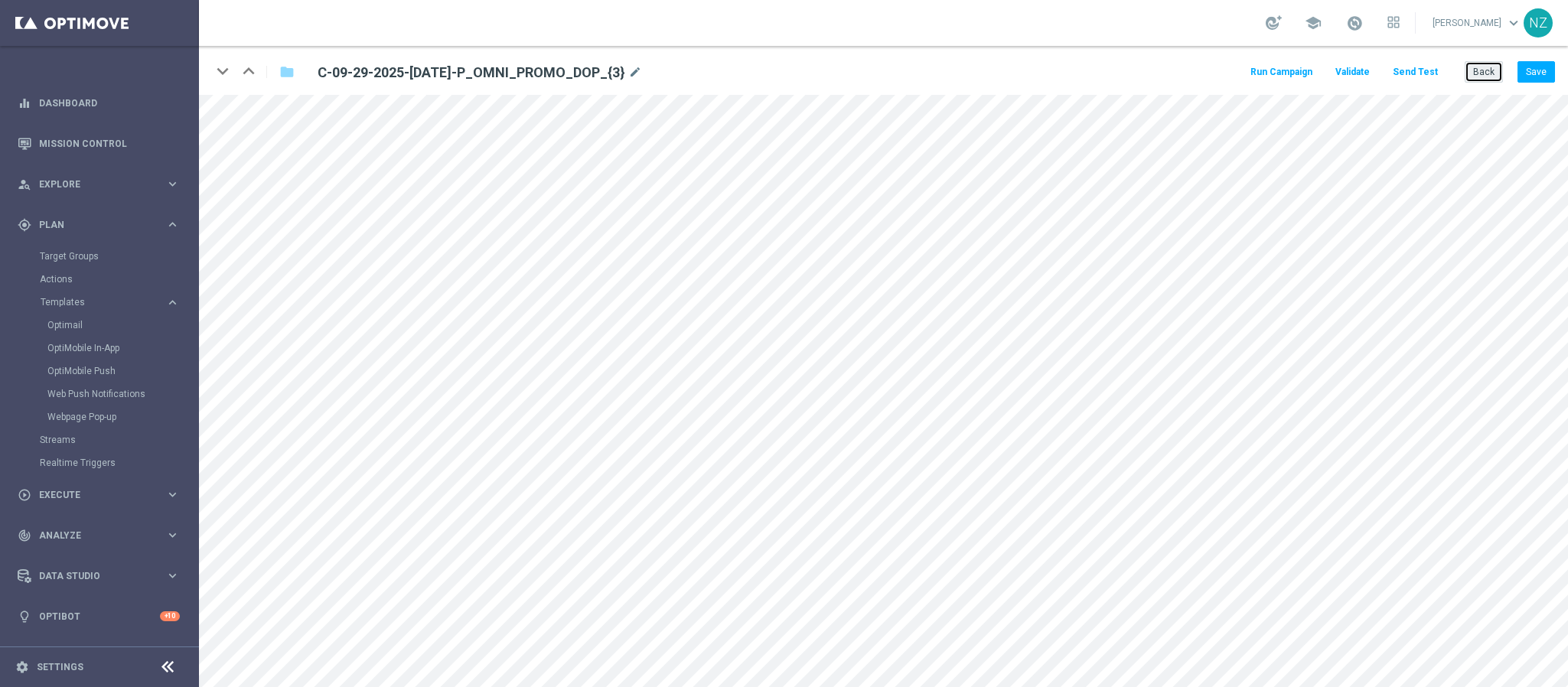
click at [1484, 76] on button "Back" at bounding box center [1484, 71] width 38 height 21
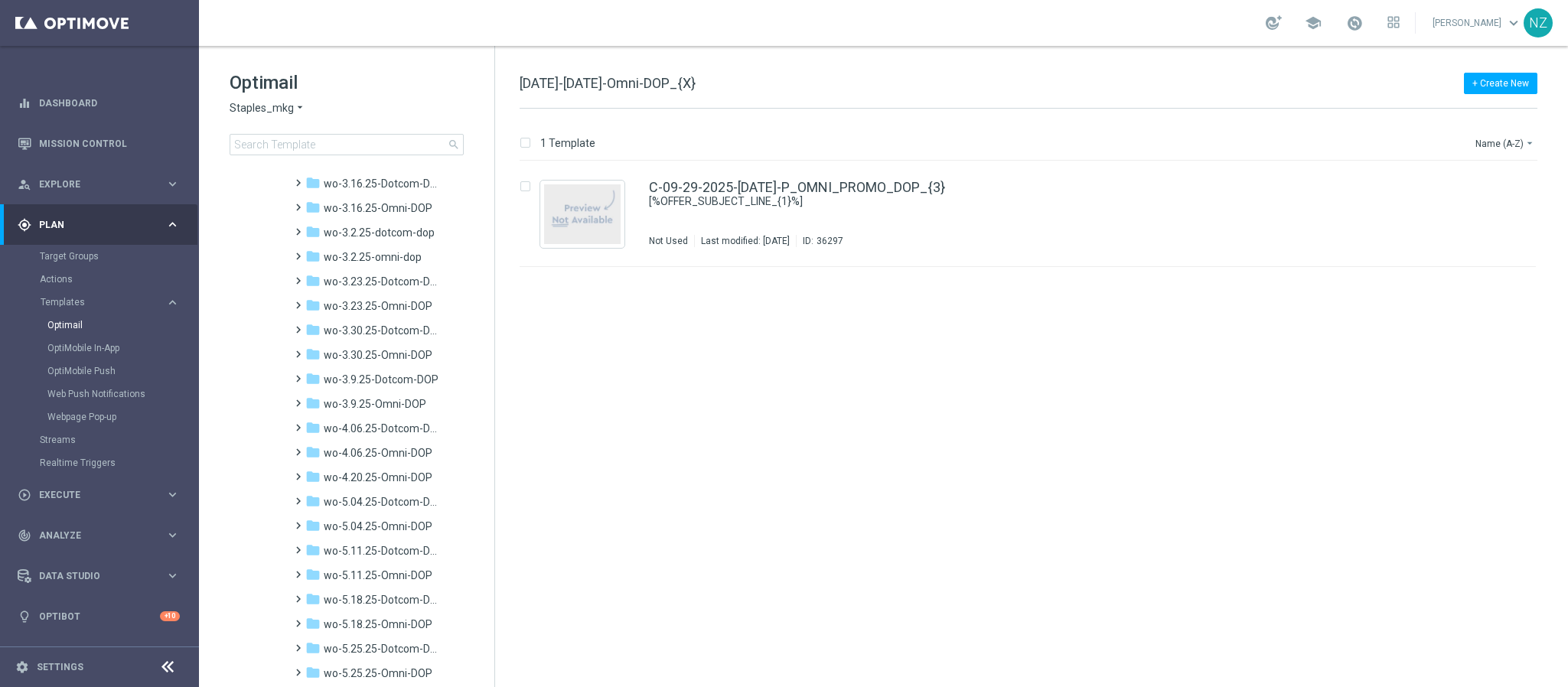
scroll to position [1491, 0]
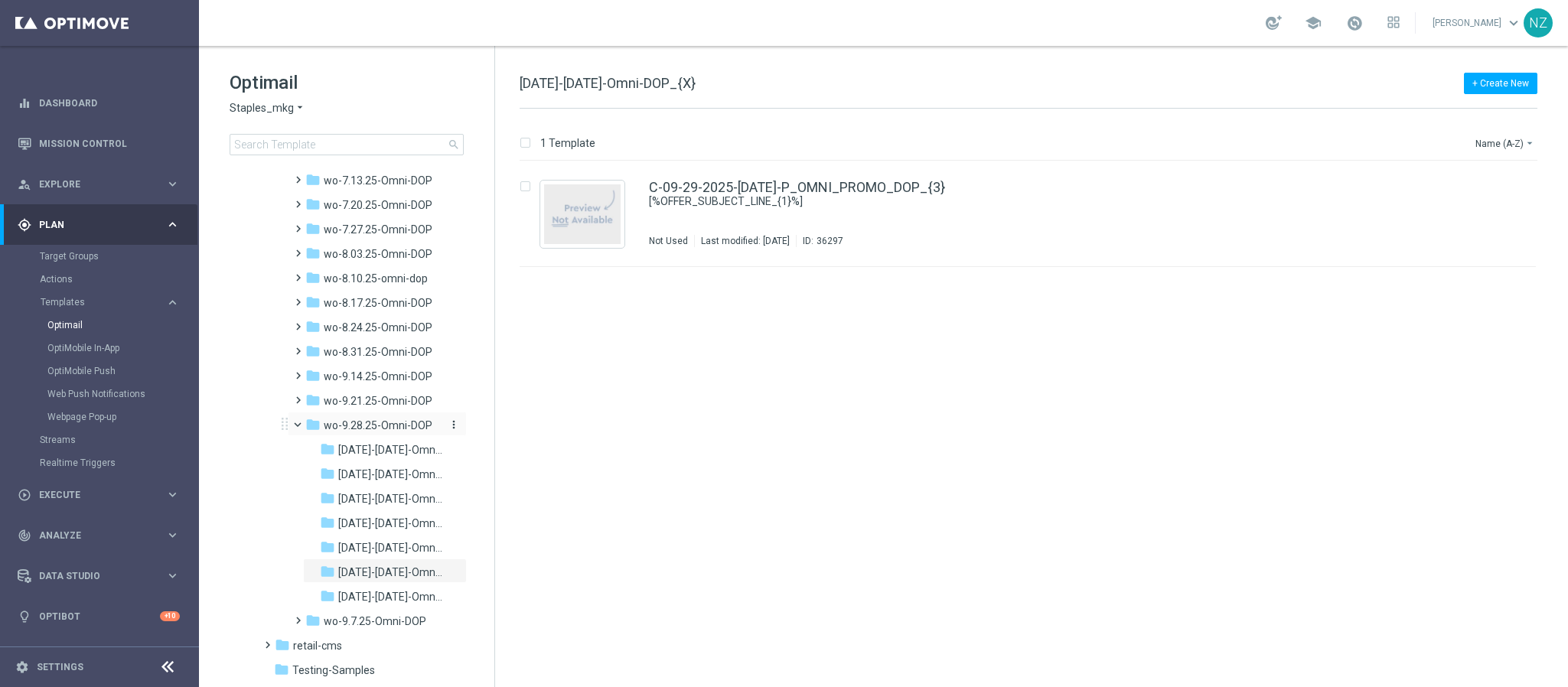
click at [366, 433] on div "folder wo-9.28.25-Omni-DOP" at bounding box center [374, 426] width 137 height 17
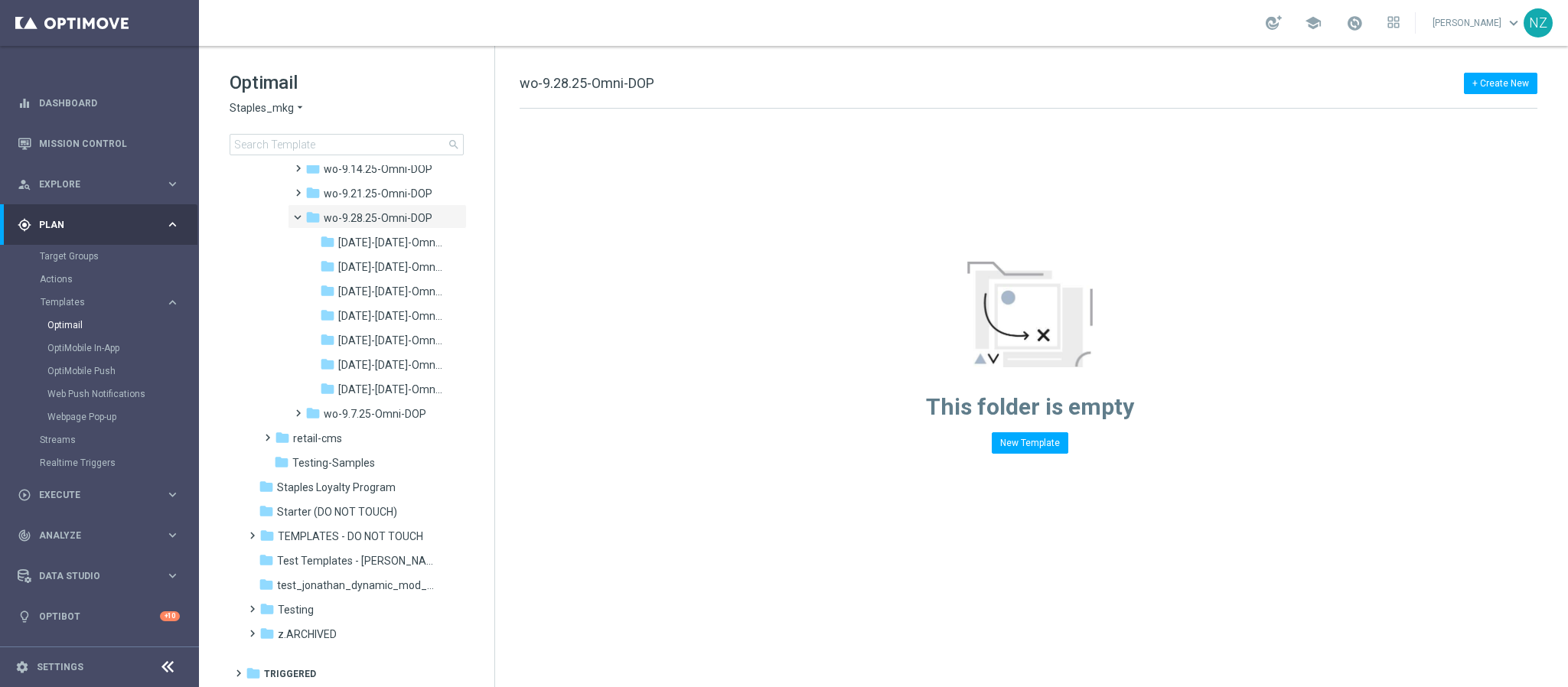
scroll to position [1585, 0]
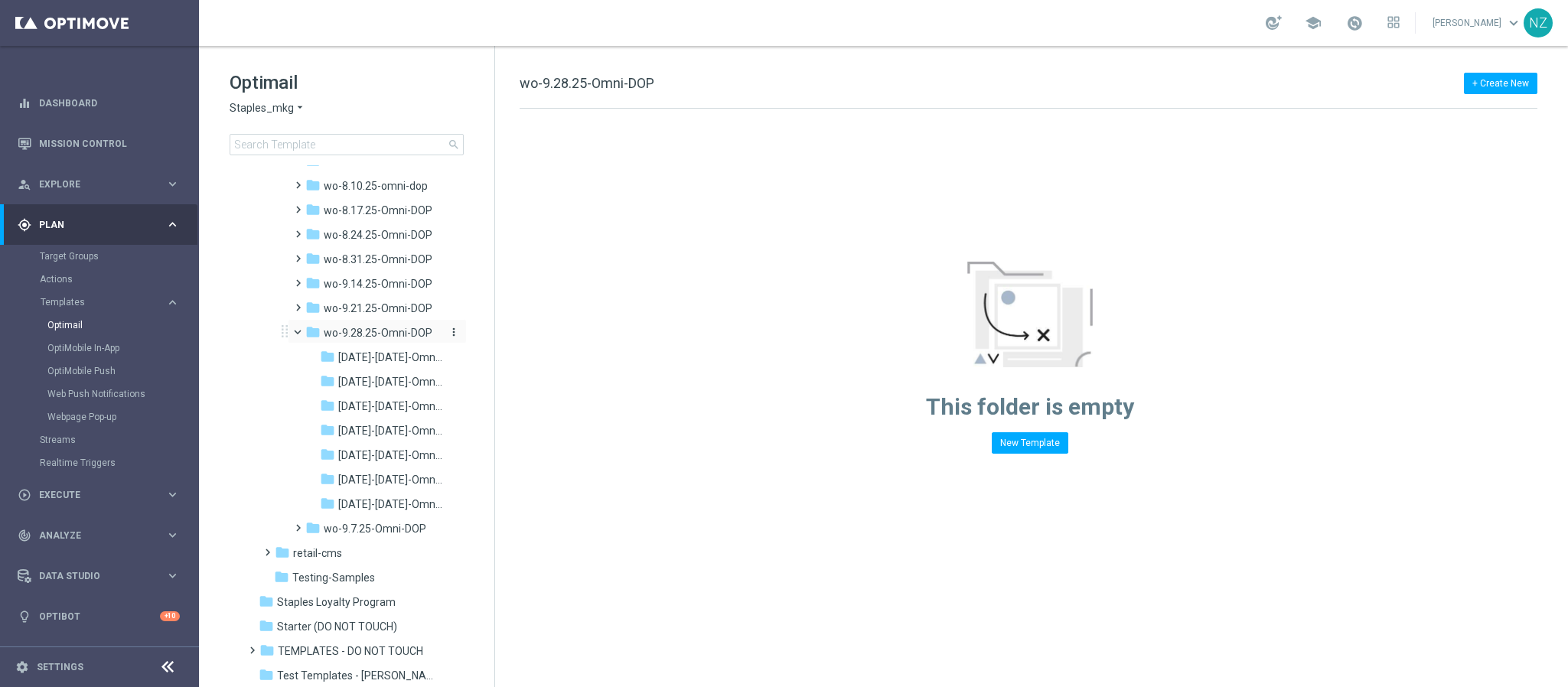
click at [379, 331] on span "wo-9.28.25-Omni-DOP" at bounding box center [378, 333] width 109 height 13
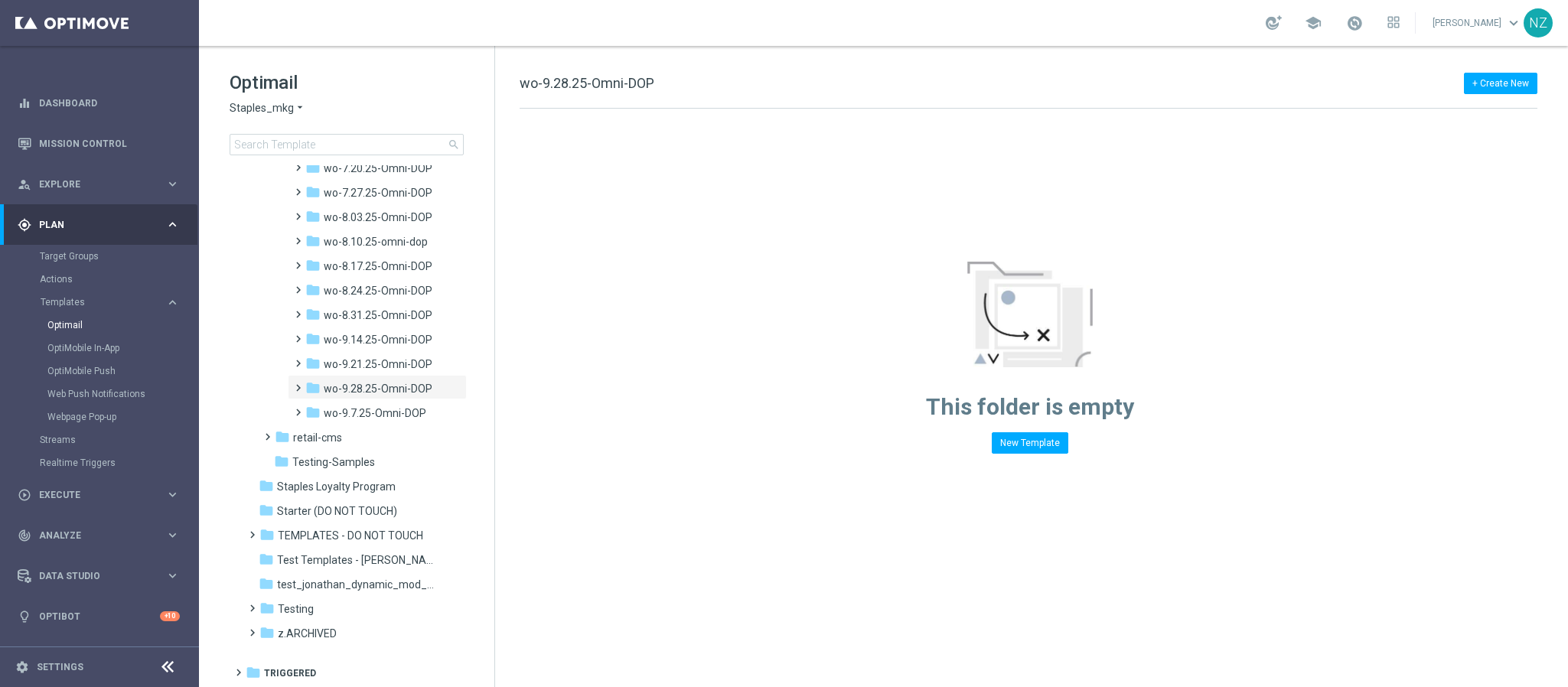
scroll to position [1528, 0]
click at [370, 388] on span "wo-9.28.25-Omni-DOP" at bounding box center [378, 389] width 109 height 13
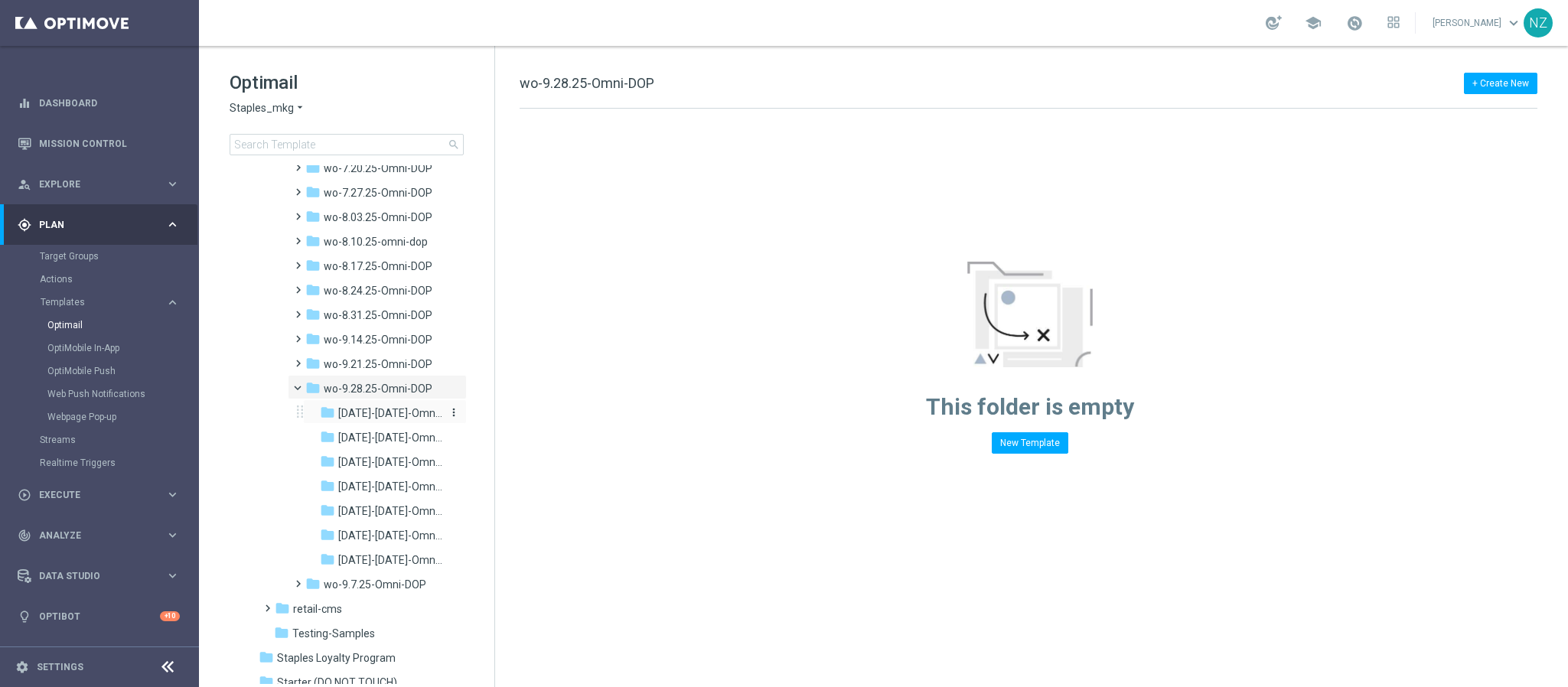
scroll to position [1585, 0]
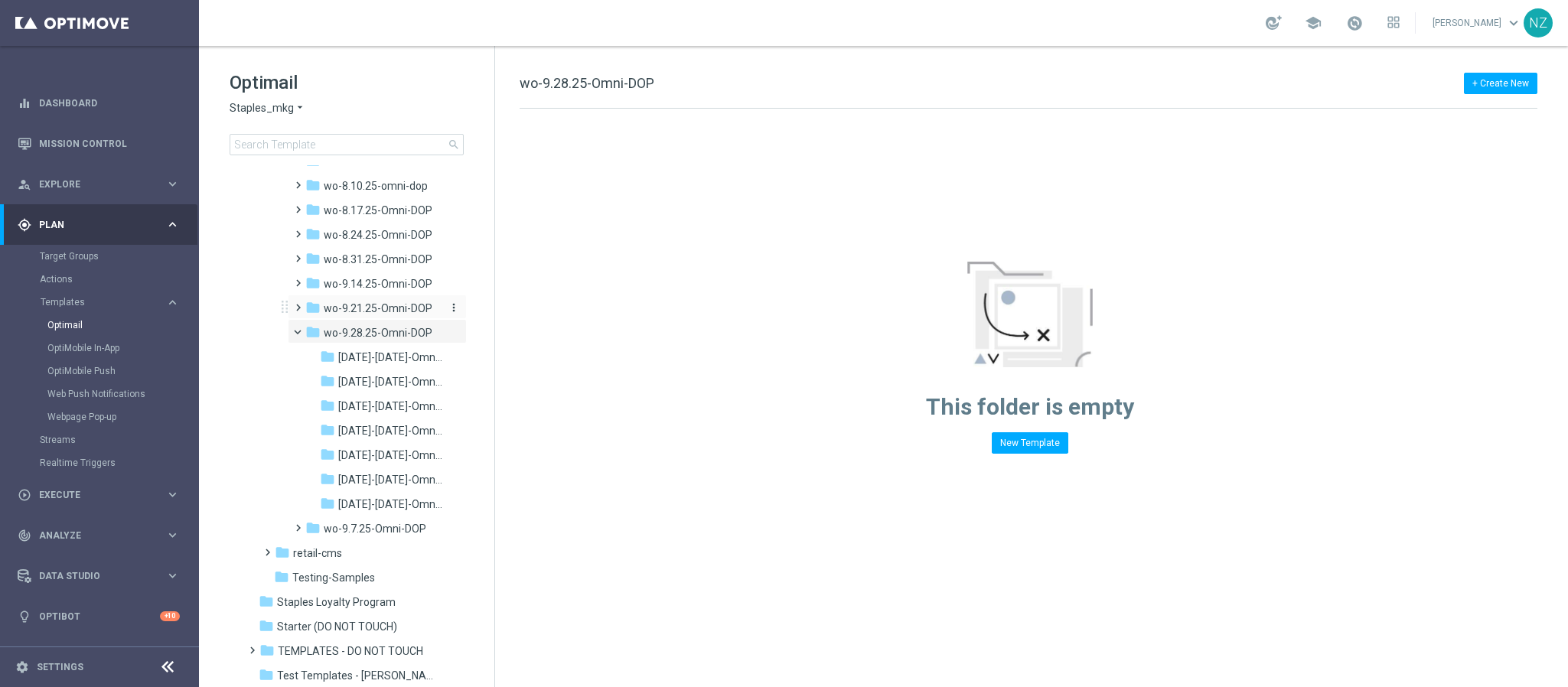
click at [371, 306] on span "wo-9.21.25-Omni-DOP" at bounding box center [378, 308] width 109 height 13
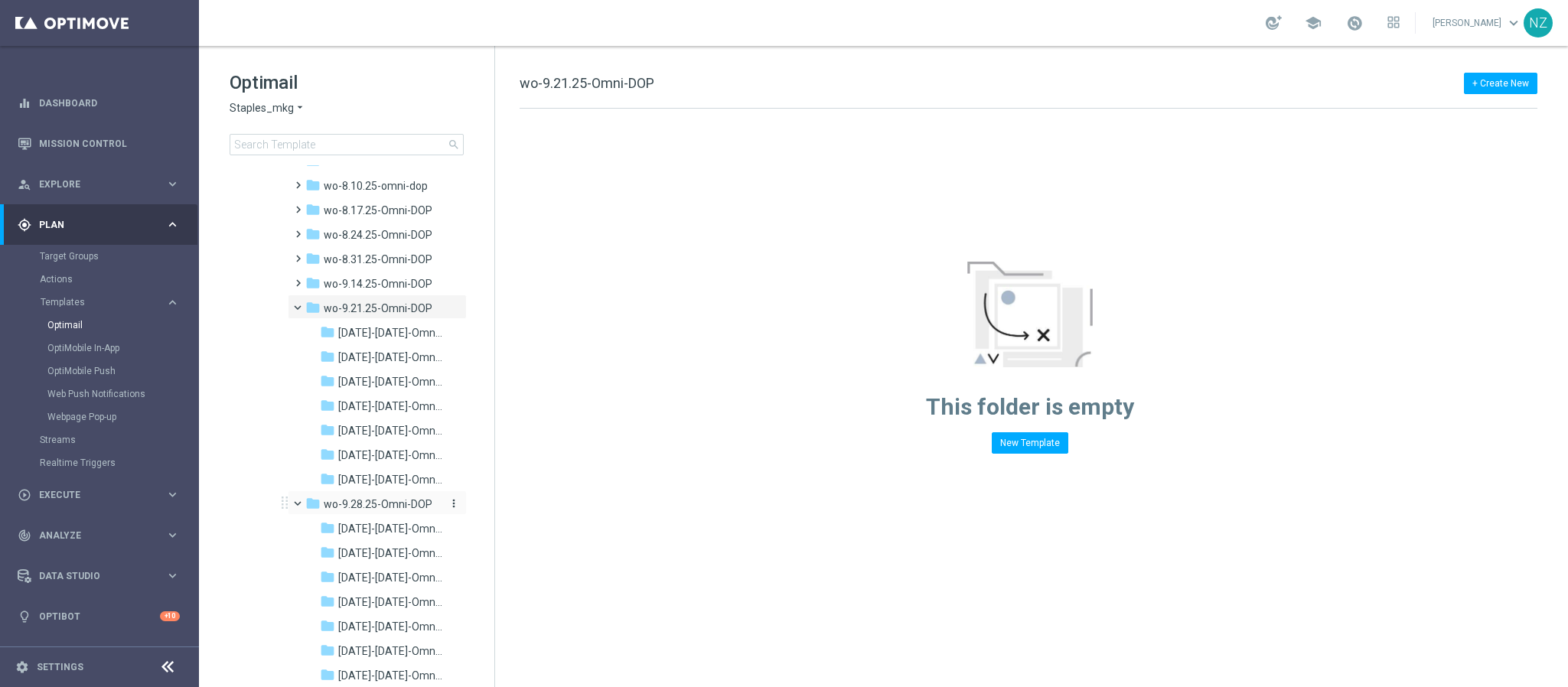
click at [365, 497] on span "wo-9.28.25-Omni-DOP" at bounding box center [378, 504] width 109 height 13
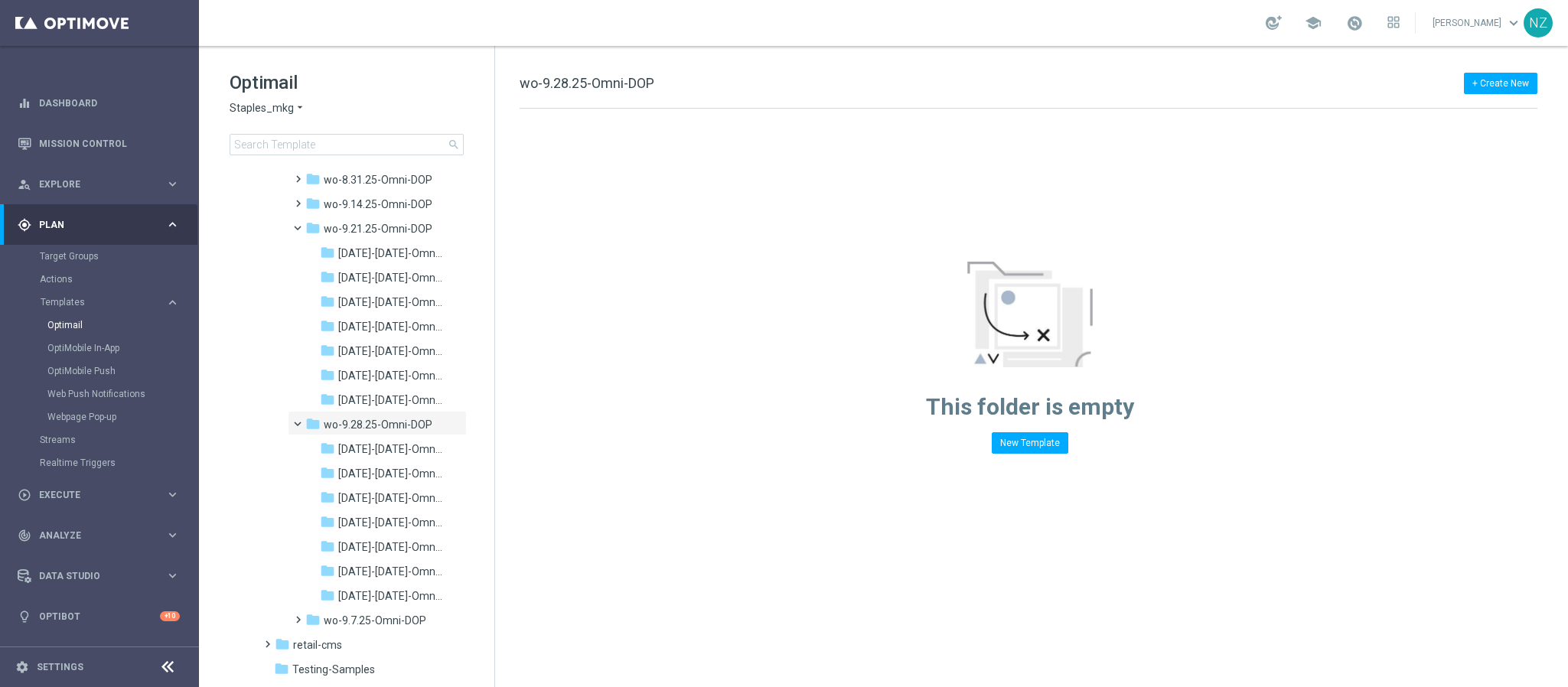
scroll to position [1699, 0]
click at [372, 491] on span "[DATE]-[DATE]-Omni-DOP" at bounding box center [390, 496] width 104 height 13
click at [371, 445] on span "wo-9.28.25-Omni-DOP" at bounding box center [378, 447] width 109 height 13
click at [375, 448] on span "wo-9.28.25-Omni-DOP" at bounding box center [378, 447] width 109 height 13
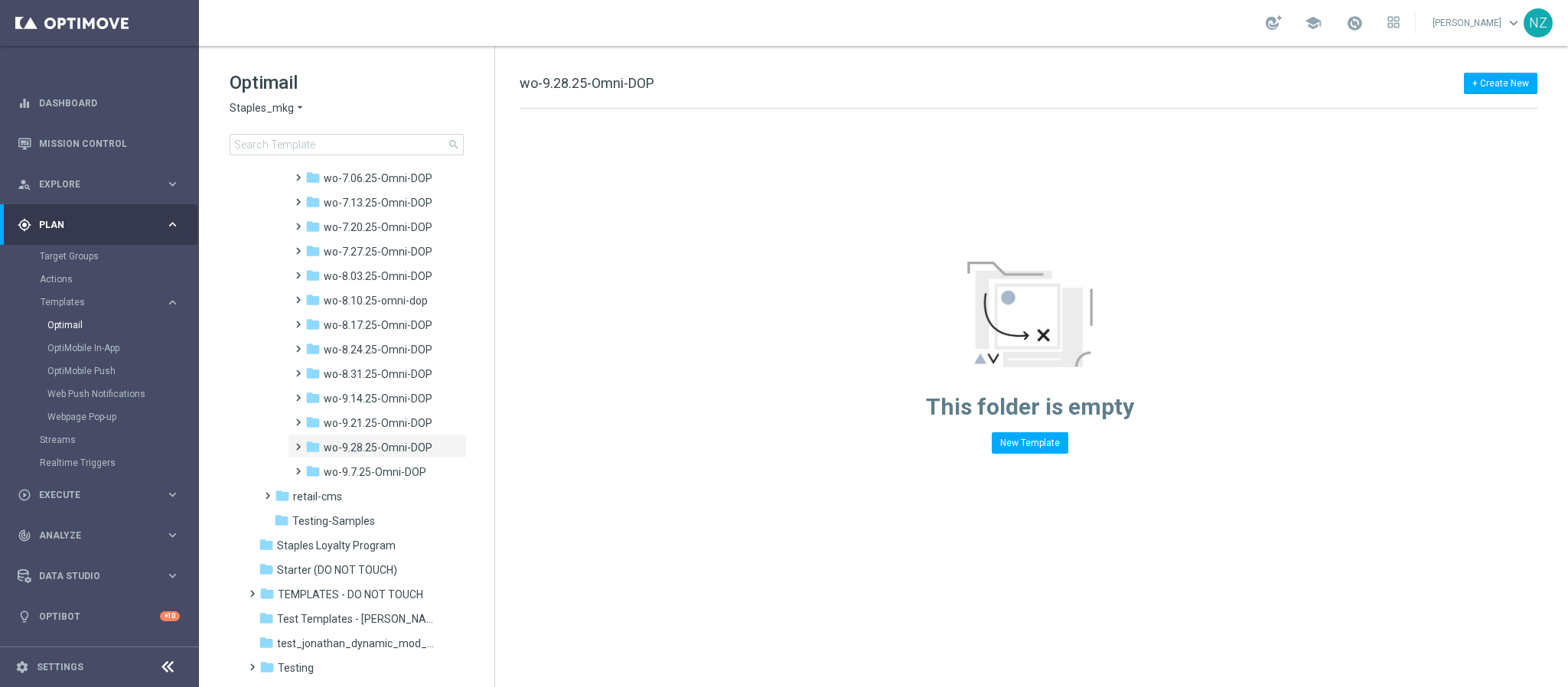
click at [375, 448] on span "wo-9.28.25-Omni-DOP" at bounding box center [378, 447] width 109 height 13
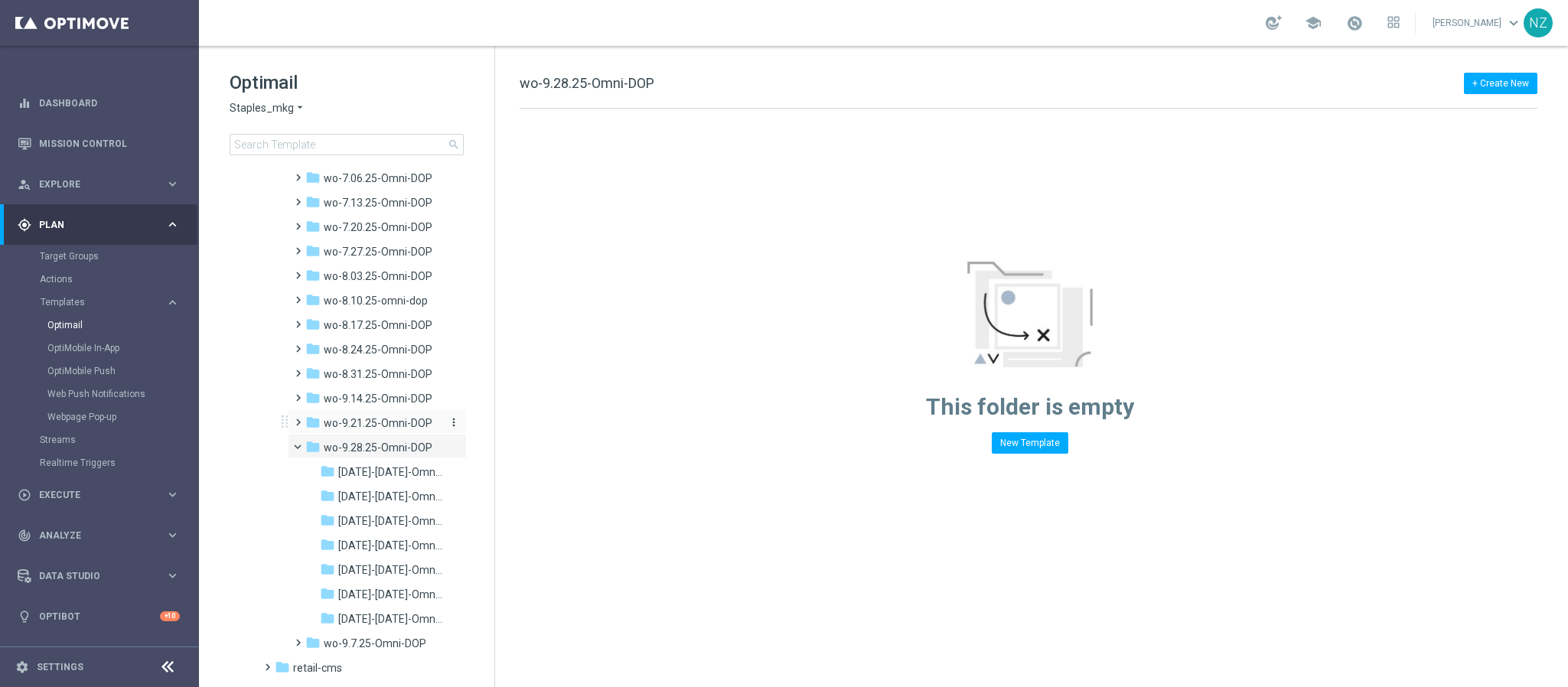
click at [366, 425] on span "wo-9.21.25-Omni-DOP" at bounding box center [378, 423] width 109 height 13
click at [358, 421] on span "wo-9.21.25-Omni-DOP" at bounding box center [378, 423] width 109 height 13
click at [375, 448] on span "wo-9.28.25-Omni-DOP" at bounding box center [378, 447] width 109 height 13
click at [372, 414] on div "folder wo-9.21.25-Omni-DOP" at bounding box center [374, 423] width 137 height 17
click at [366, 617] on span "wo-9.28.25-Omni-DOP" at bounding box center [378, 618] width 109 height 13
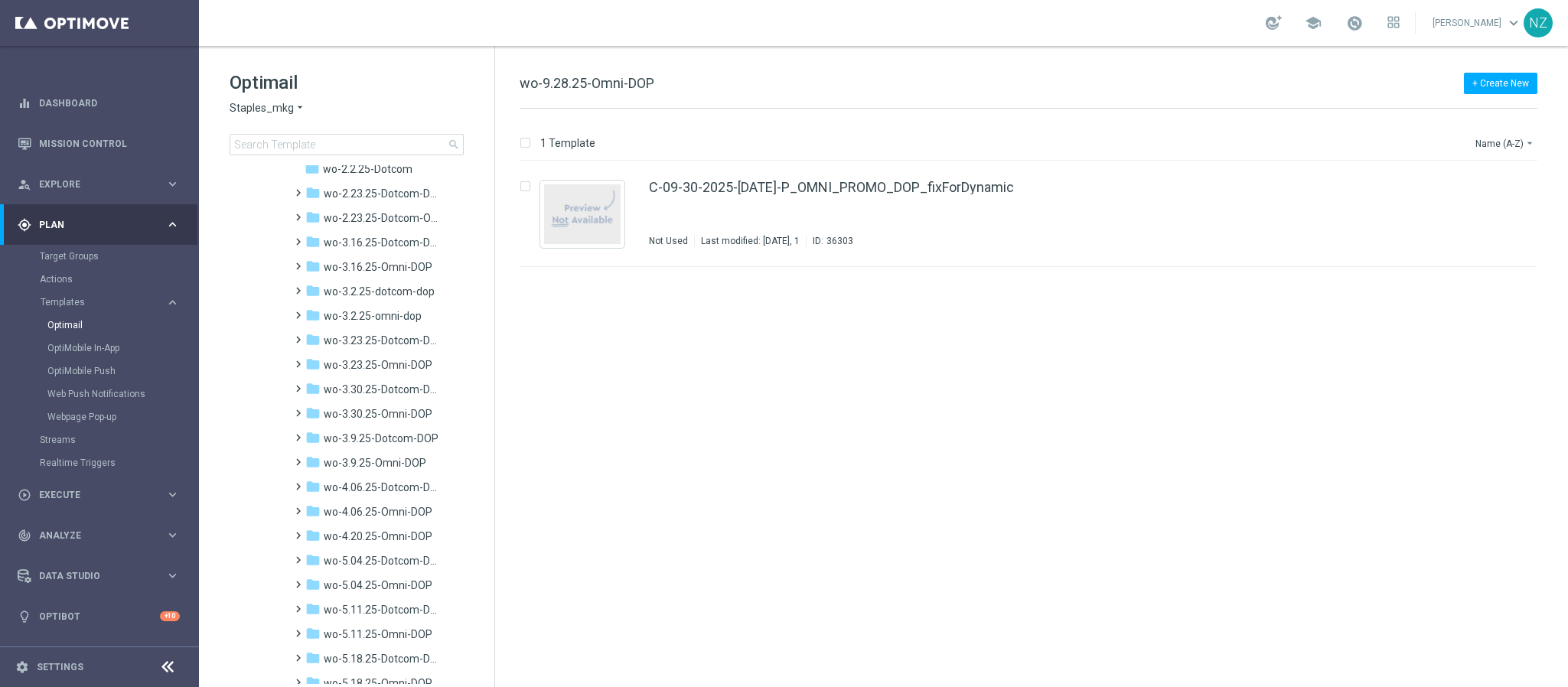
scroll to position [918, 0]
click at [1527, 184] on button "more_vert" at bounding box center [1519, 182] width 15 height 18
click at [1449, 198] on div "Move" at bounding box center [1458, 200] width 92 height 10
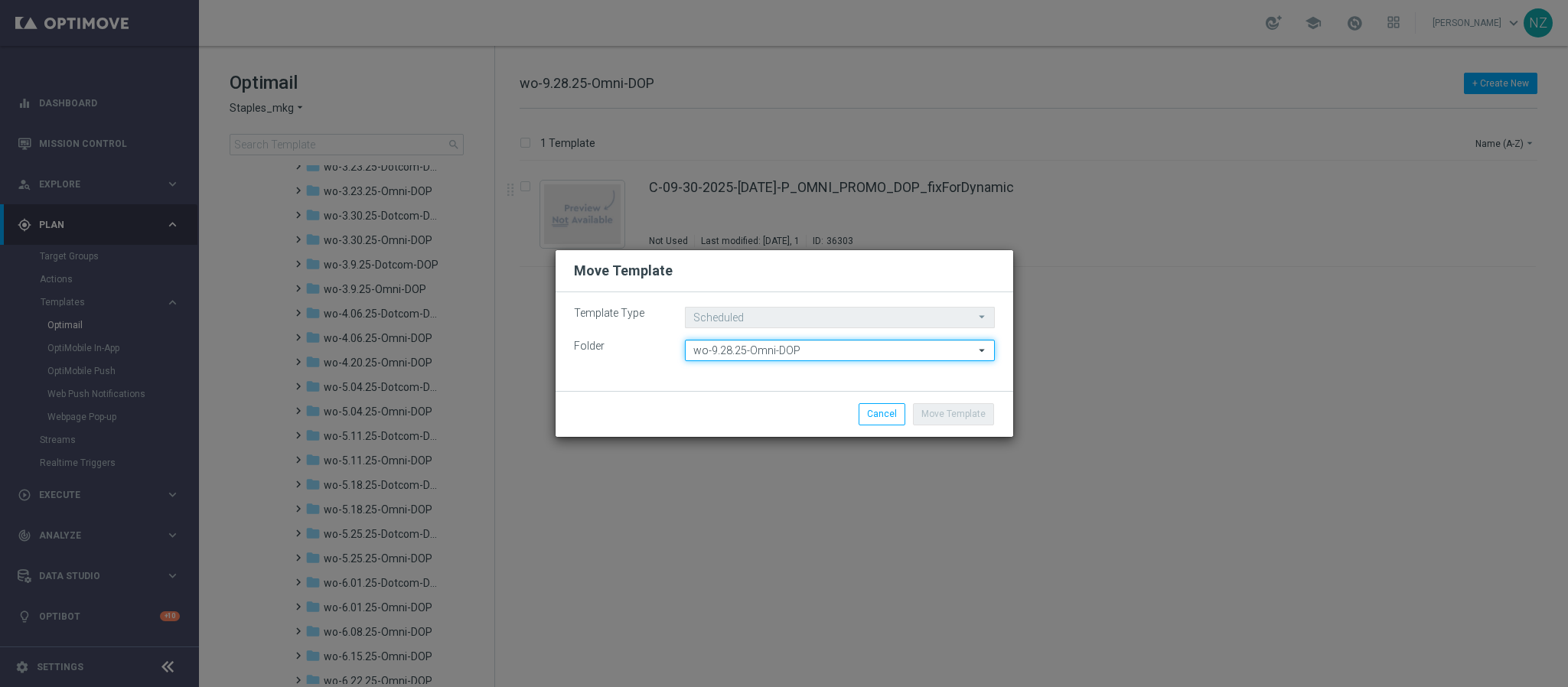
click at [829, 354] on input "wo-9.28.25-Omni-DOP" at bounding box center [840, 350] width 310 height 21
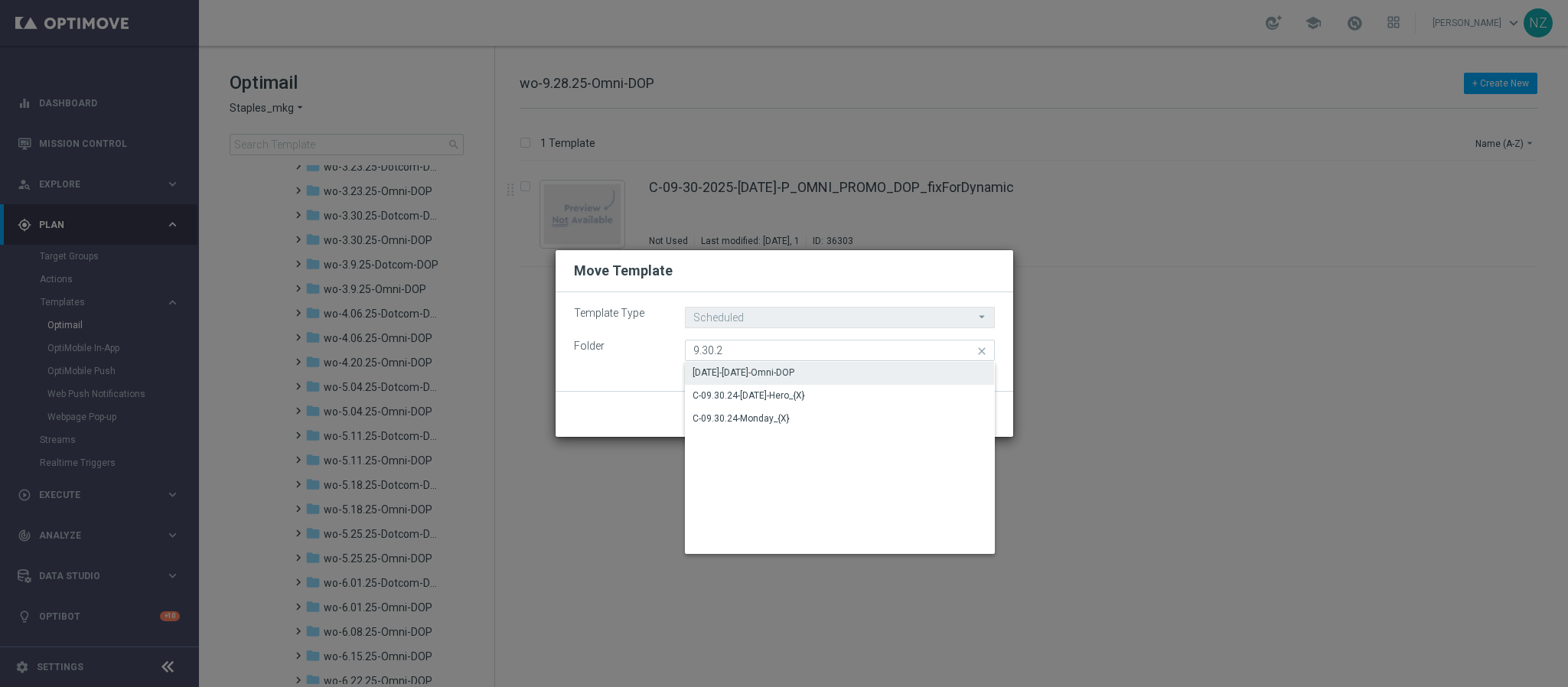
click at [794, 377] on div "[DATE]-[DATE]-Omni-DOP" at bounding box center [743, 373] width 102 height 13
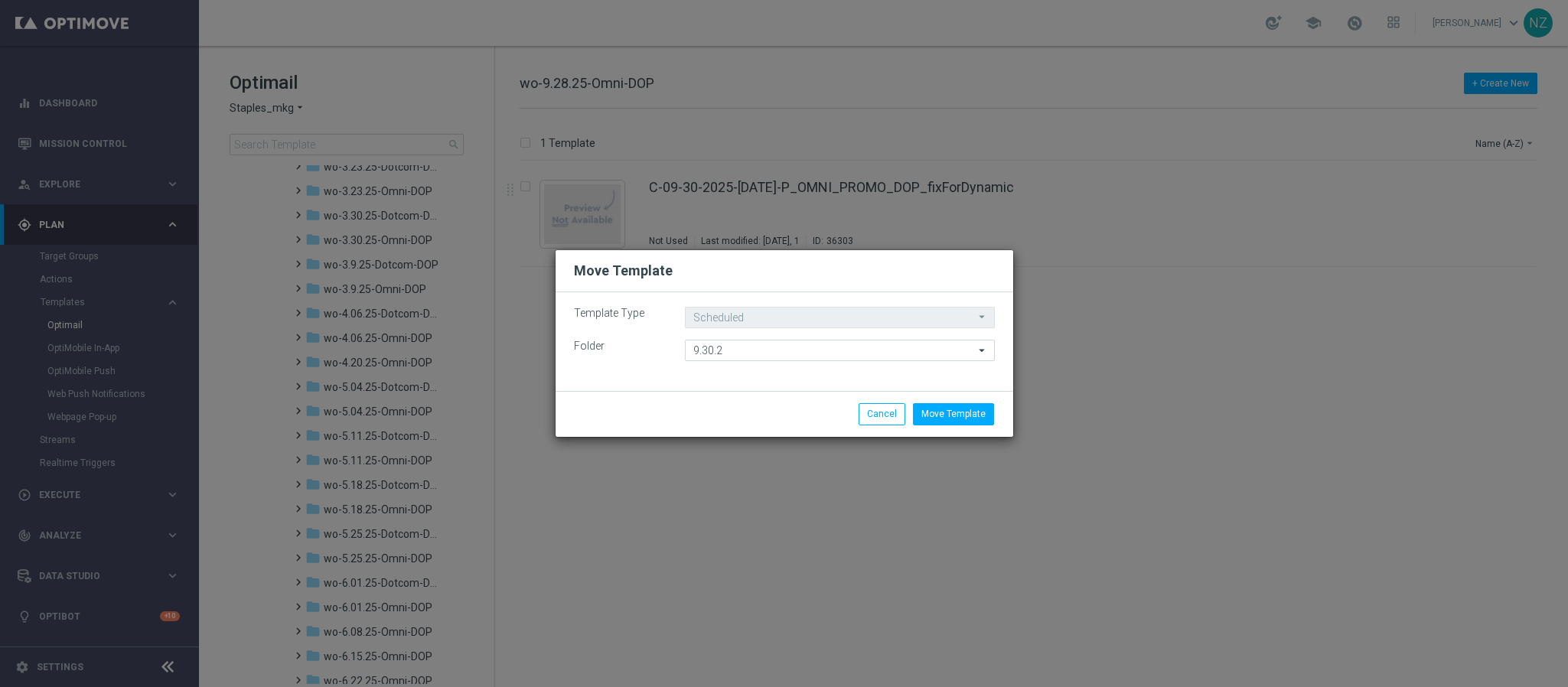
type input "[DATE]-[DATE]-Omni-DOP"
click at [957, 418] on button "Move Template" at bounding box center [953, 414] width 81 height 21
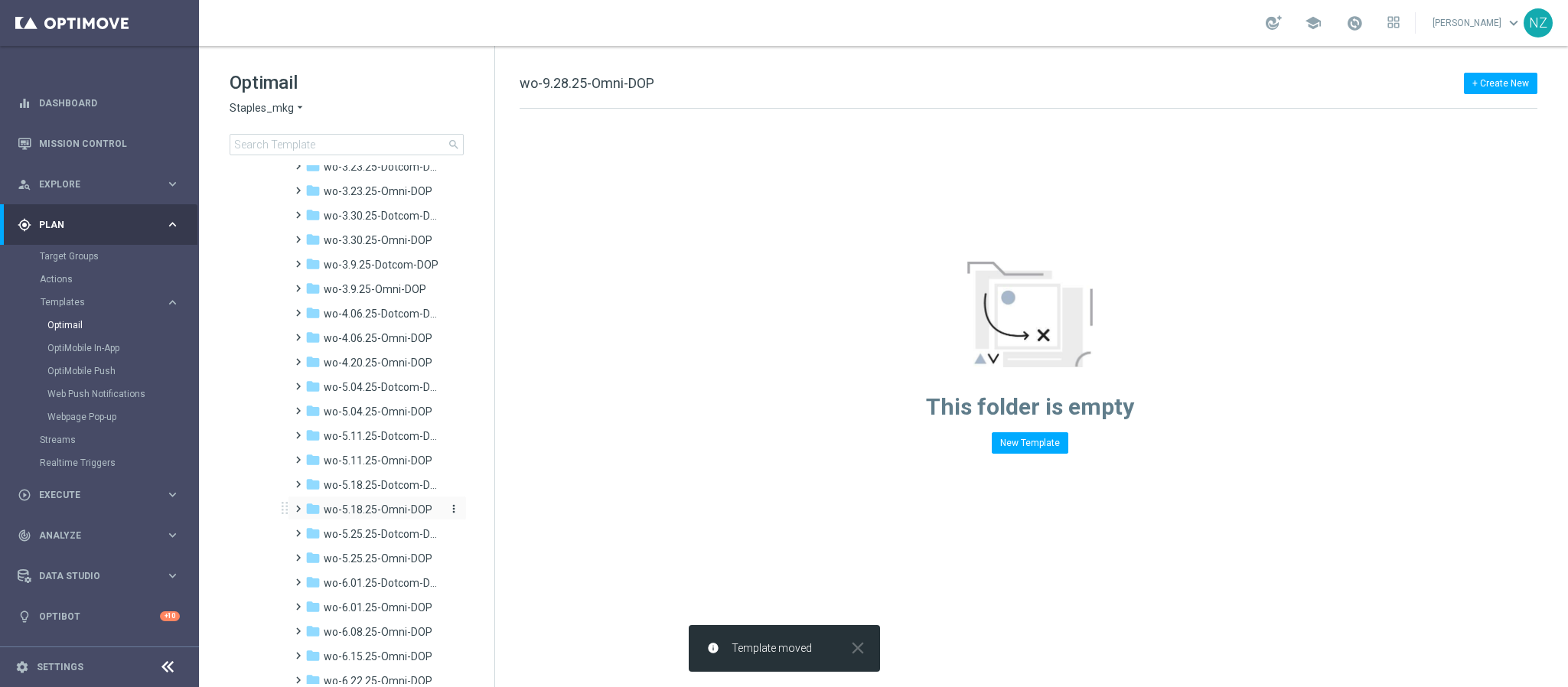
scroll to position [1699, 0]
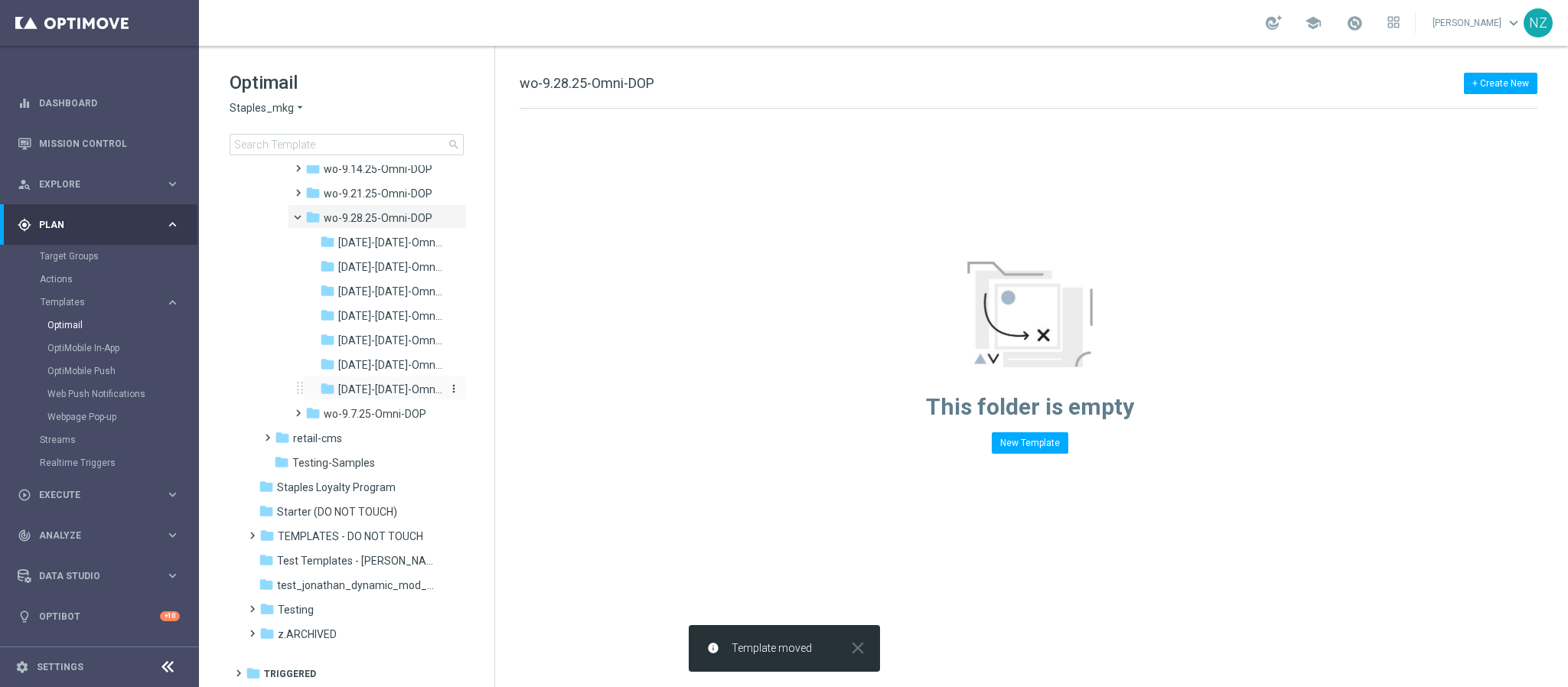
click at [383, 388] on span "[DATE]-[DATE]-Omni-DOP" at bounding box center [390, 389] width 104 height 13
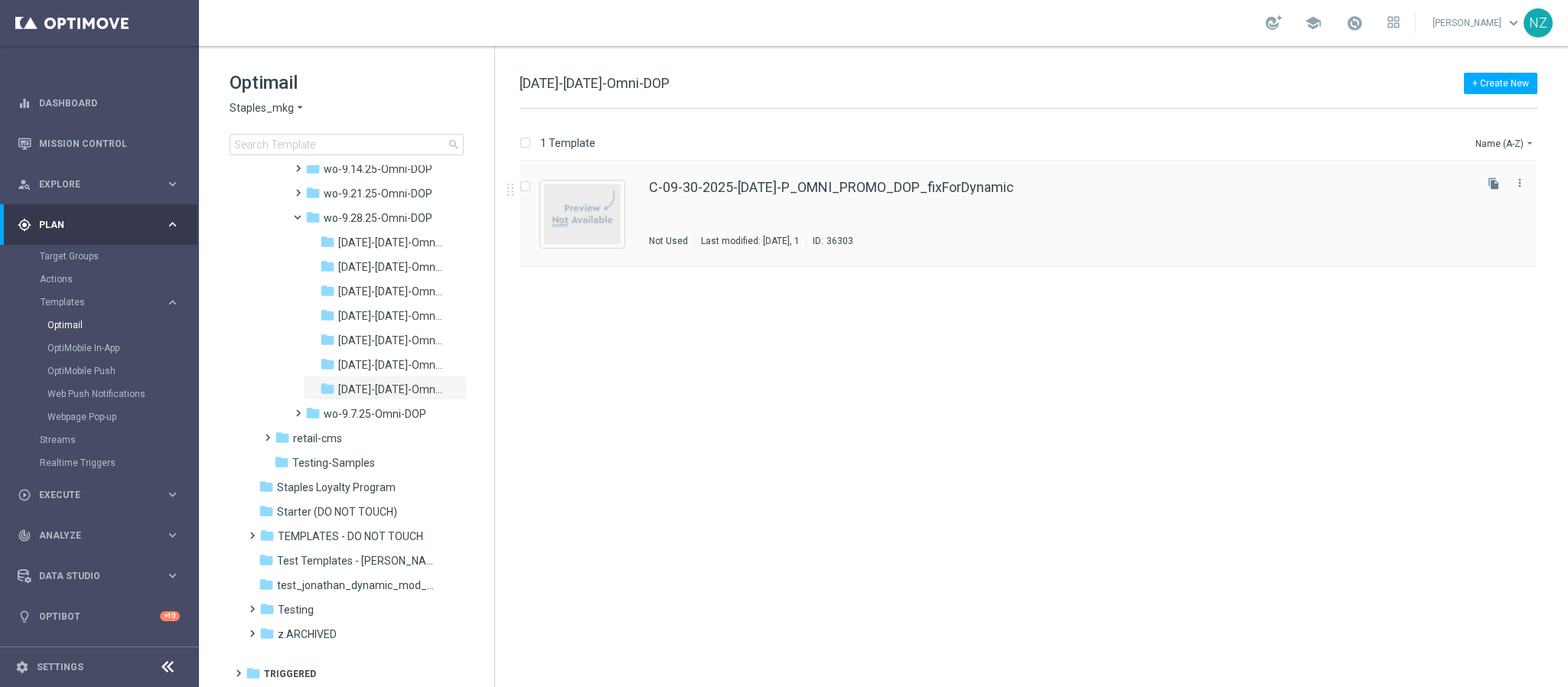
click at [1063, 208] on div "C-09-30-2025-[DATE]-P_OMNI_PROMO_DOP_fixForDynamic Not Used Last modified: [DAT…" at bounding box center [1060, 213] width 823 height 67
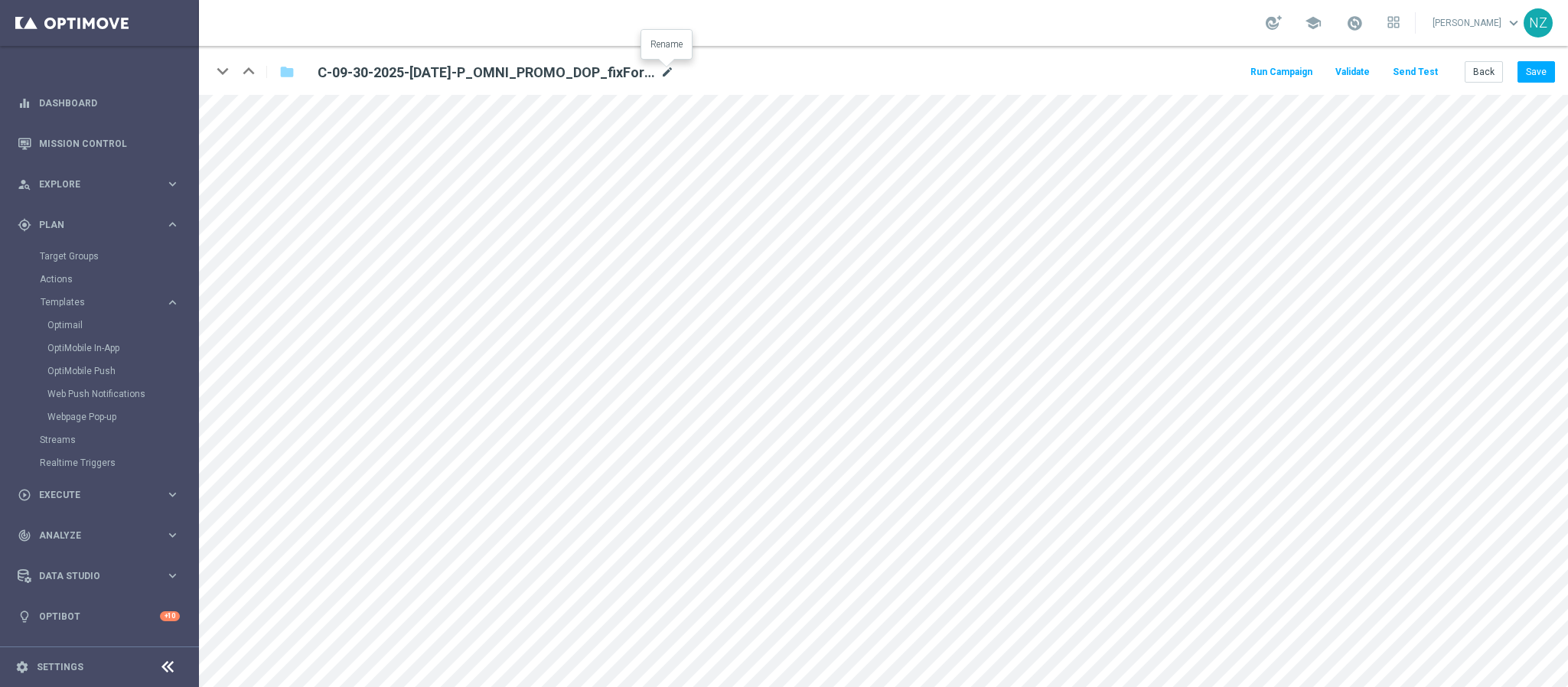
click at [666, 71] on icon "mode_edit" at bounding box center [667, 72] width 13 height 18
click at [592, 76] on input "C-09-30-2025-Tuesday-P_OMNI_PROMO_DOP_fixForDynamic" at bounding box center [496, 71] width 379 height 21
drag, startPoint x: 526, startPoint y: 73, endPoint x: 650, endPoint y: 71, distance: 124.0
click at [650, 71] on input "C-09-30-2025-Tuesday-P_OMNI_PROMO_DOP_fixForDynamic" at bounding box center [496, 71] width 379 height 21
click at [1536, 70] on button "Save" at bounding box center [1536, 71] width 37 height 21
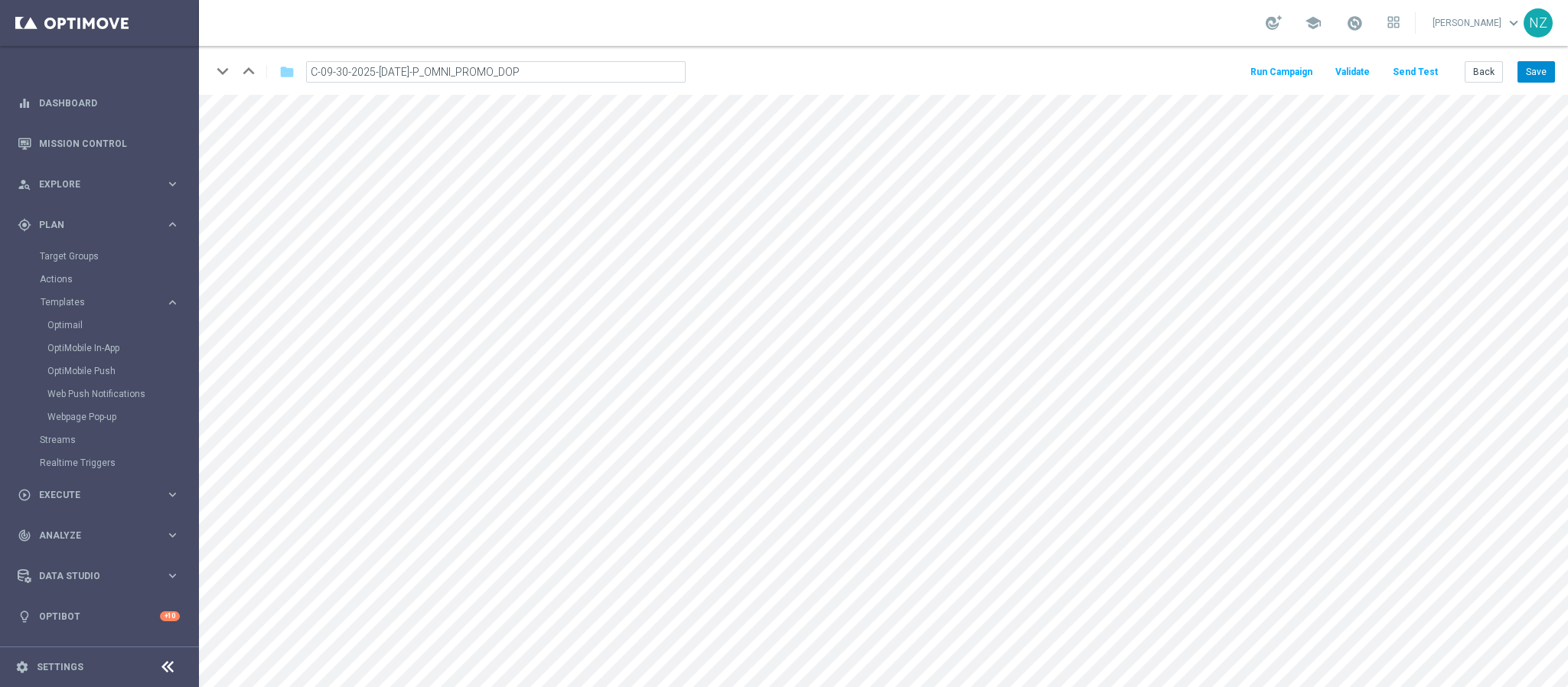
type input "C-09-30-2025-Tuesday-P_OMNI_PROMO_DOP_{3}"
click at [1490, 71] on button "Back" at bounding box center [1484, 71] width 38 height 21
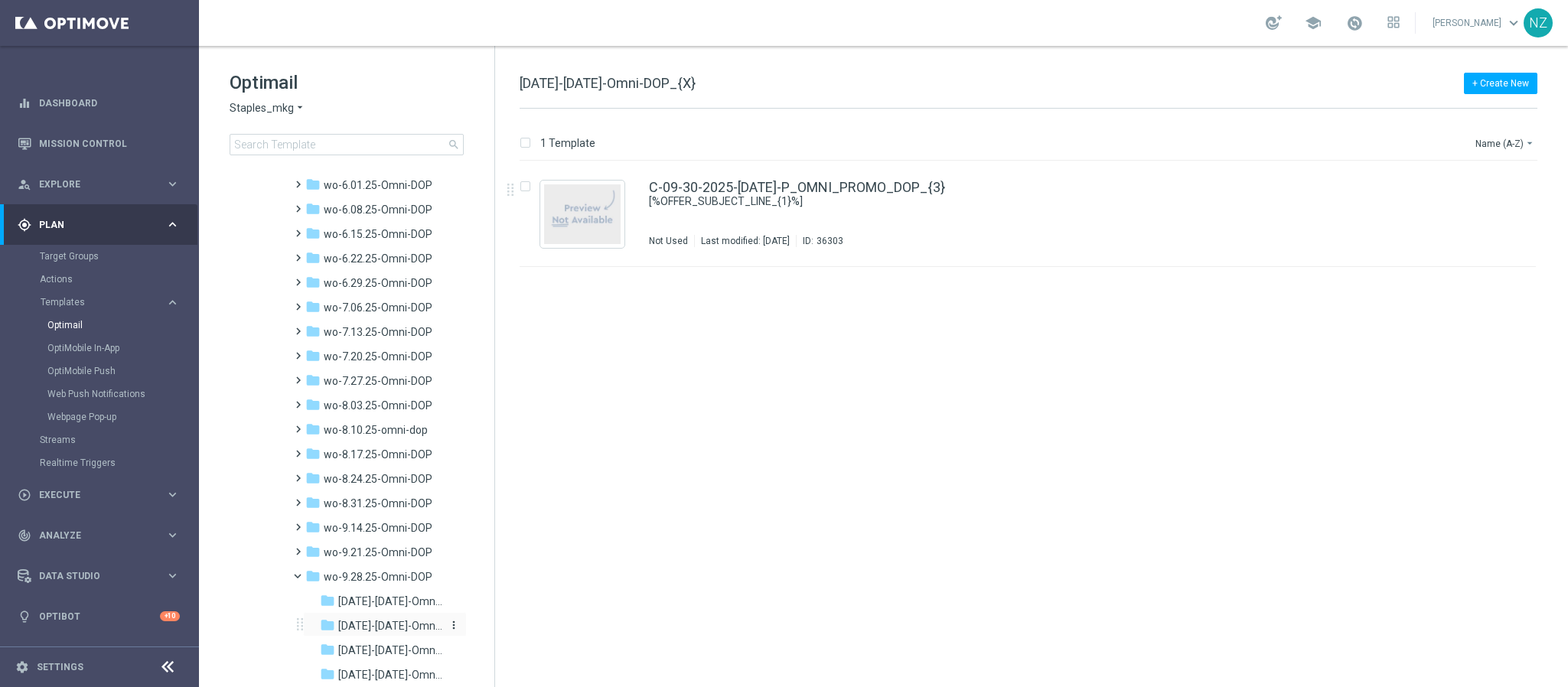
scroll to position [1606, 0]
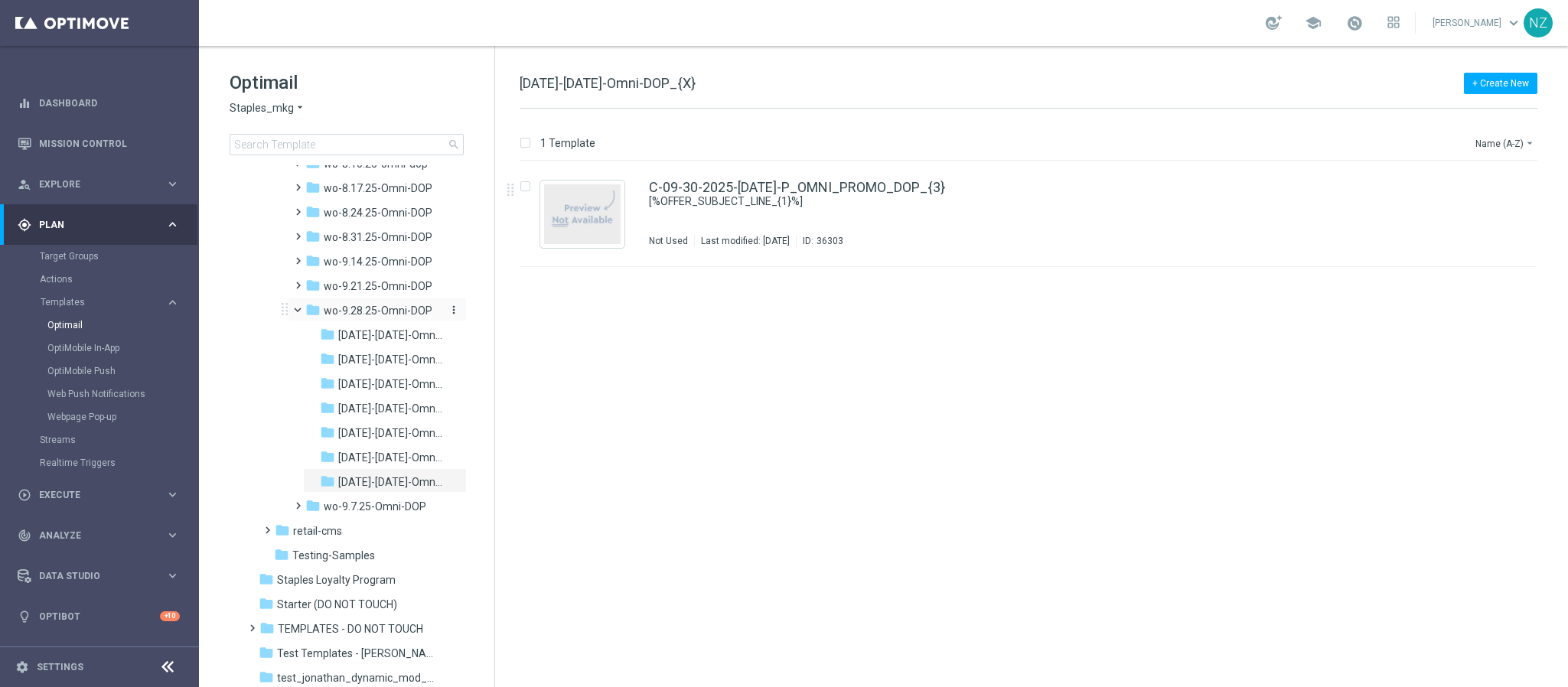
click at [372, 309] on span "wo-9.28.25-Omni-DOP" at bounding box center [378, 311] width 109 height 13
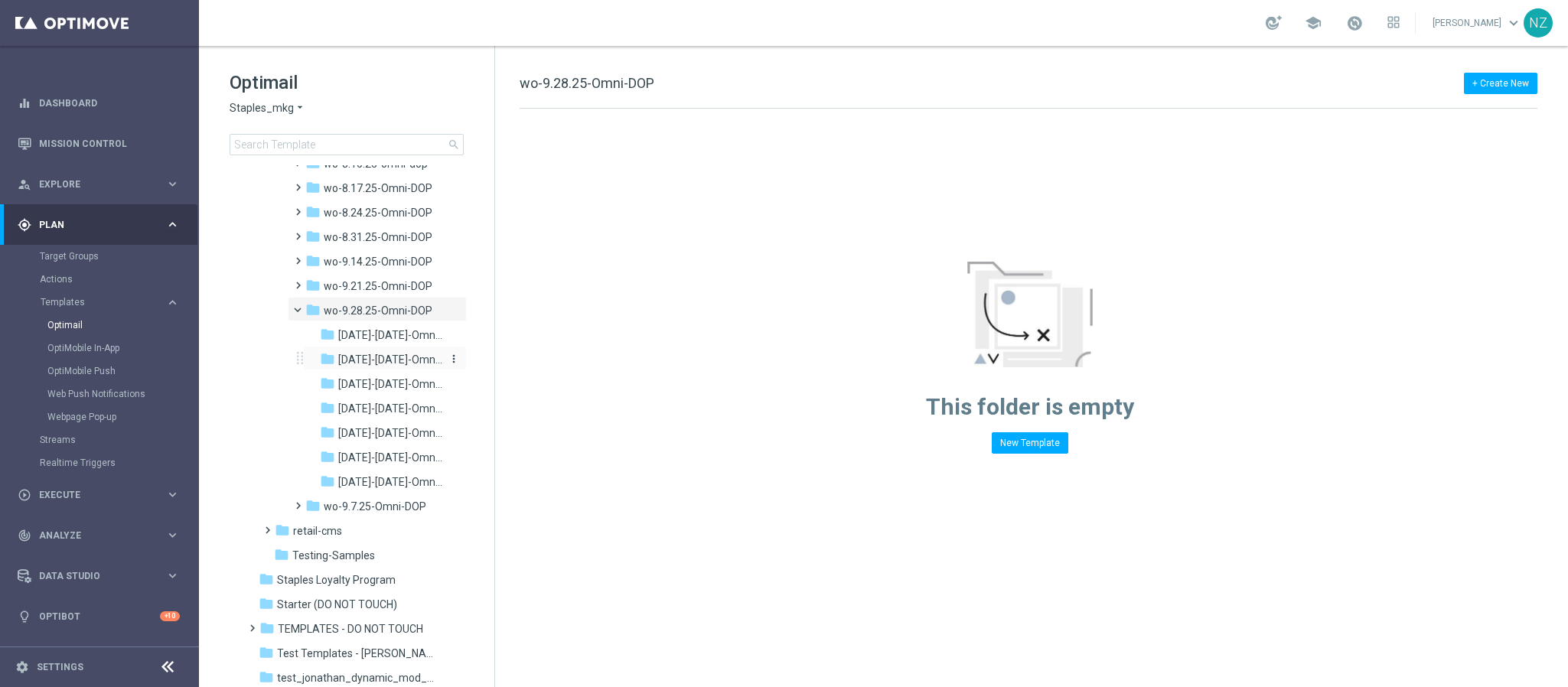
click at [356, 367] on span "[DATE]-[DATE]-Omni-DOP" at bounding box center [390, 359] width 104 height 13
click at [358, 317] on span "wo-9.28.25-Omni-DOP" at bounding box center [378, 311] width 109 height 13
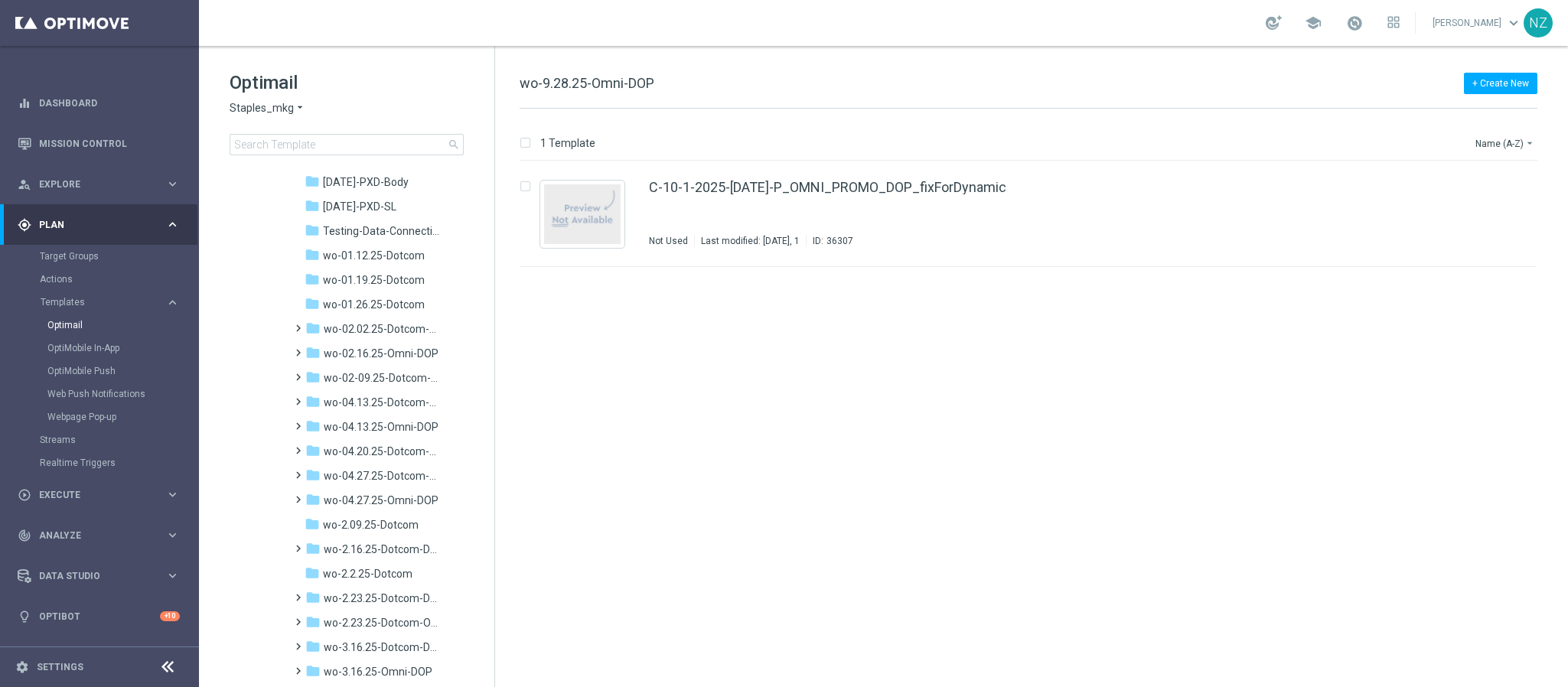
scroll to position [344, 0]
click at [1128, 231] on div "C-10-1-2025-[DATE]-P_OMNI_PROMO_DOP_fixForDynamic Not Used Last modified: [DATE…" at bounding box center [1060, 213] width 823 height 67
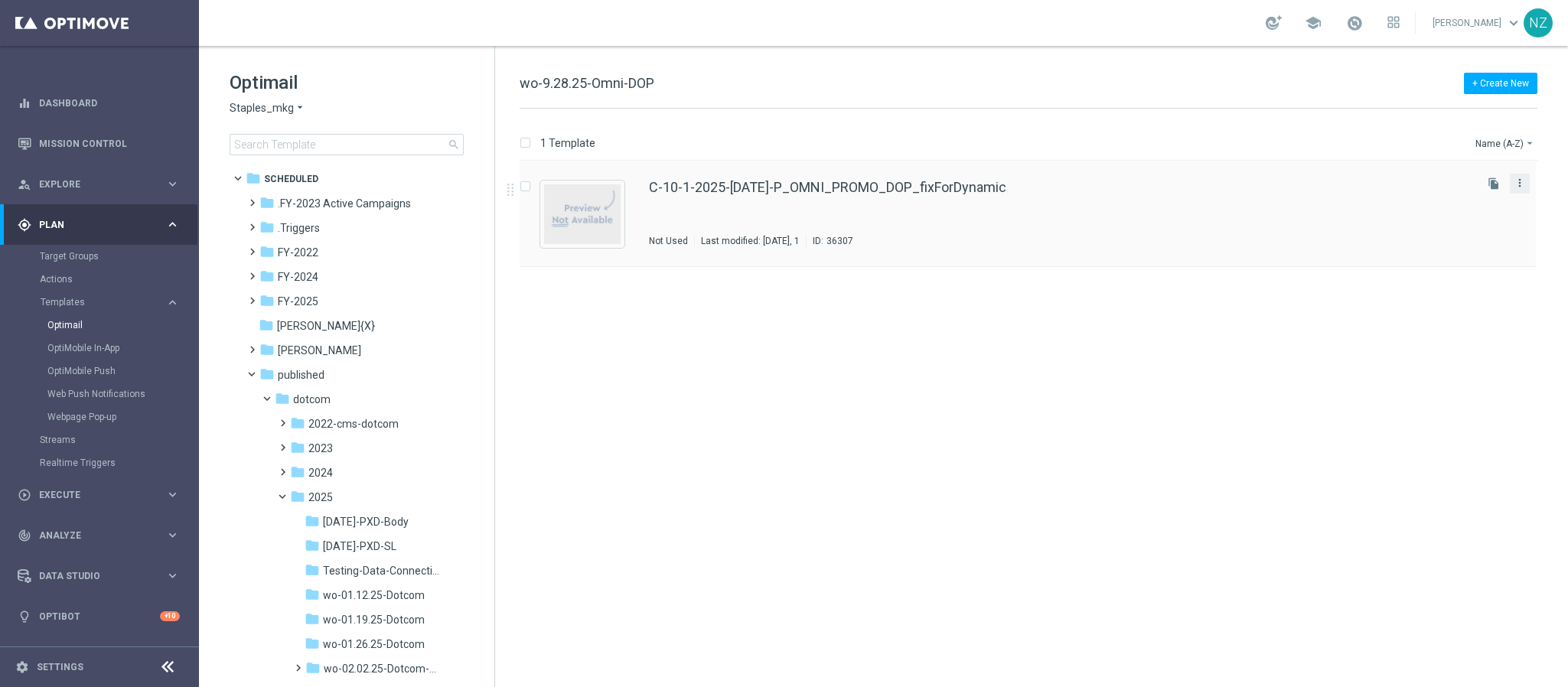
click at [1520, 179] on icon "more_vert" at bounding box center [1519, 182] width 12 height 12
click at [1457, 200] on div "Move" at bounding box center [1458, 200] width 92 height 10
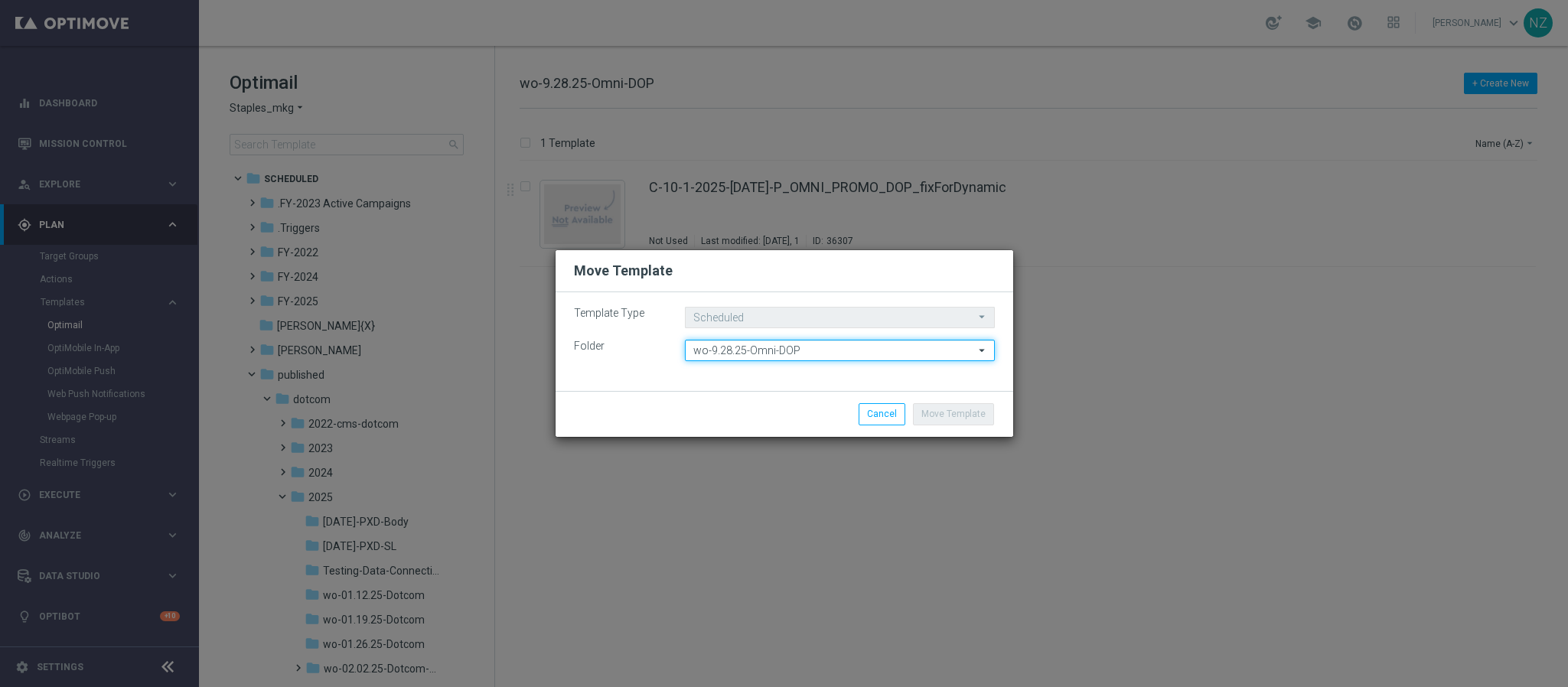
click at [732, 354] on input "wo-9.28.25-Omni-DOP" at bounding box center [840, 350] width 310 height 21
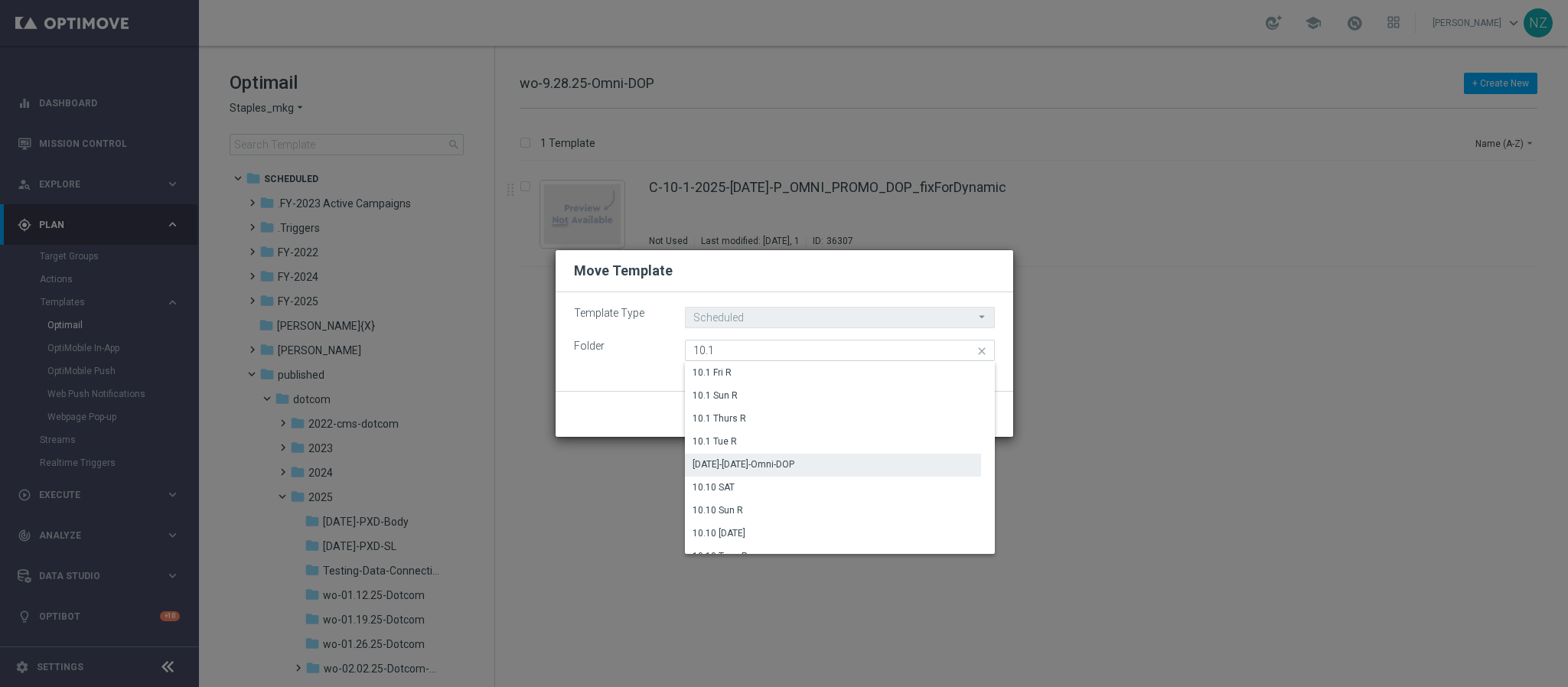
click at [753, 466] on div "10.1.25-Wednesday-Omni-DOP" at bounding box center [743, 464] width 102 height 13
type input "10.1.25-Wednesday-Omni-DOP"
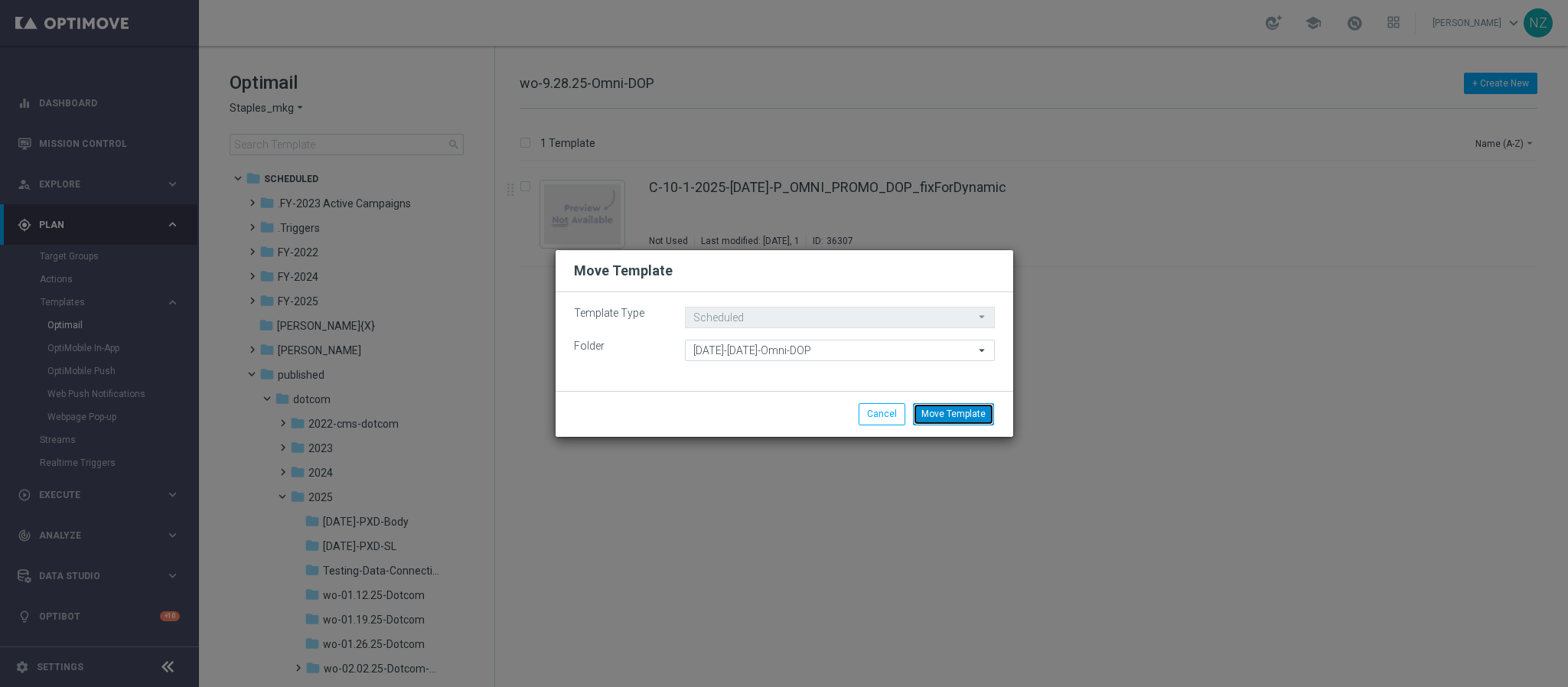
click at [967, 404] on button "Move Template" at bounding box center [953, 414] width 81 height 21
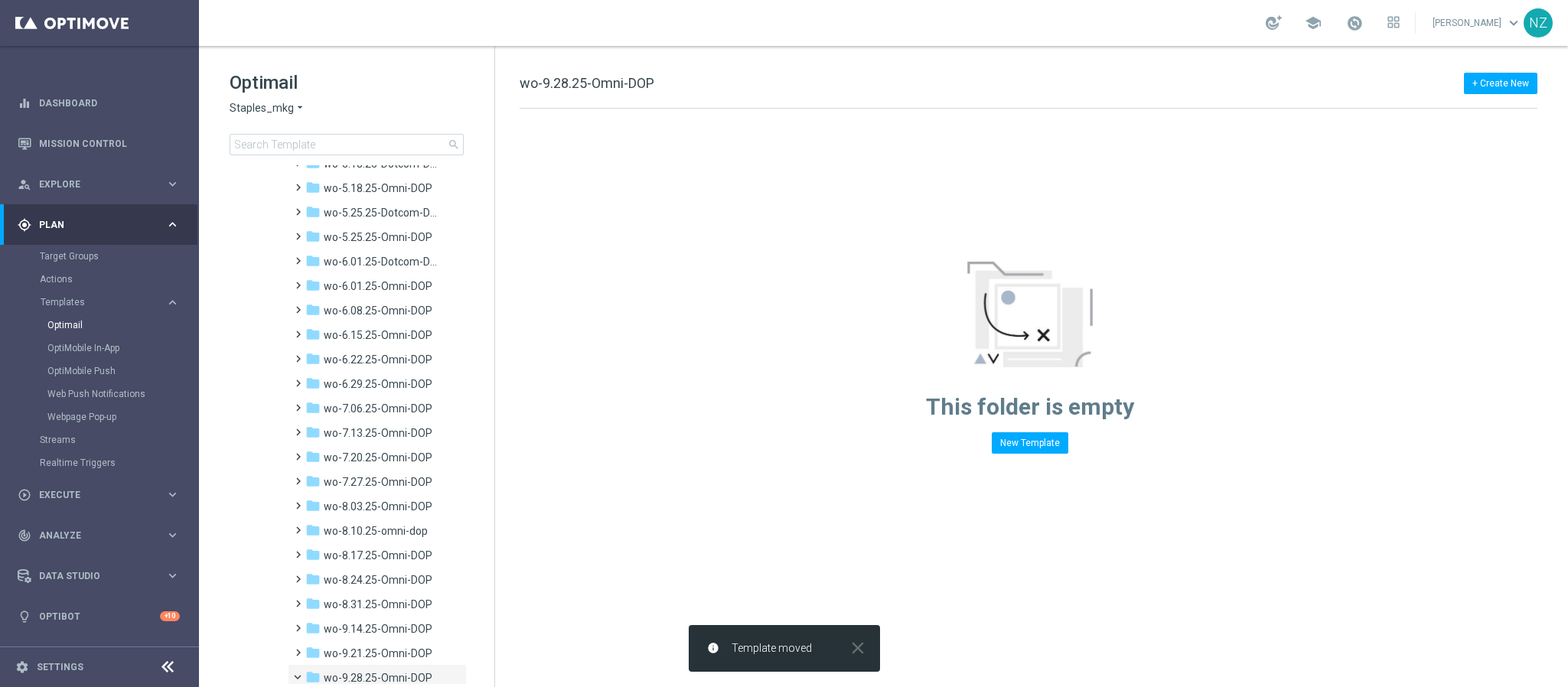
scroll to position [1606, 0]
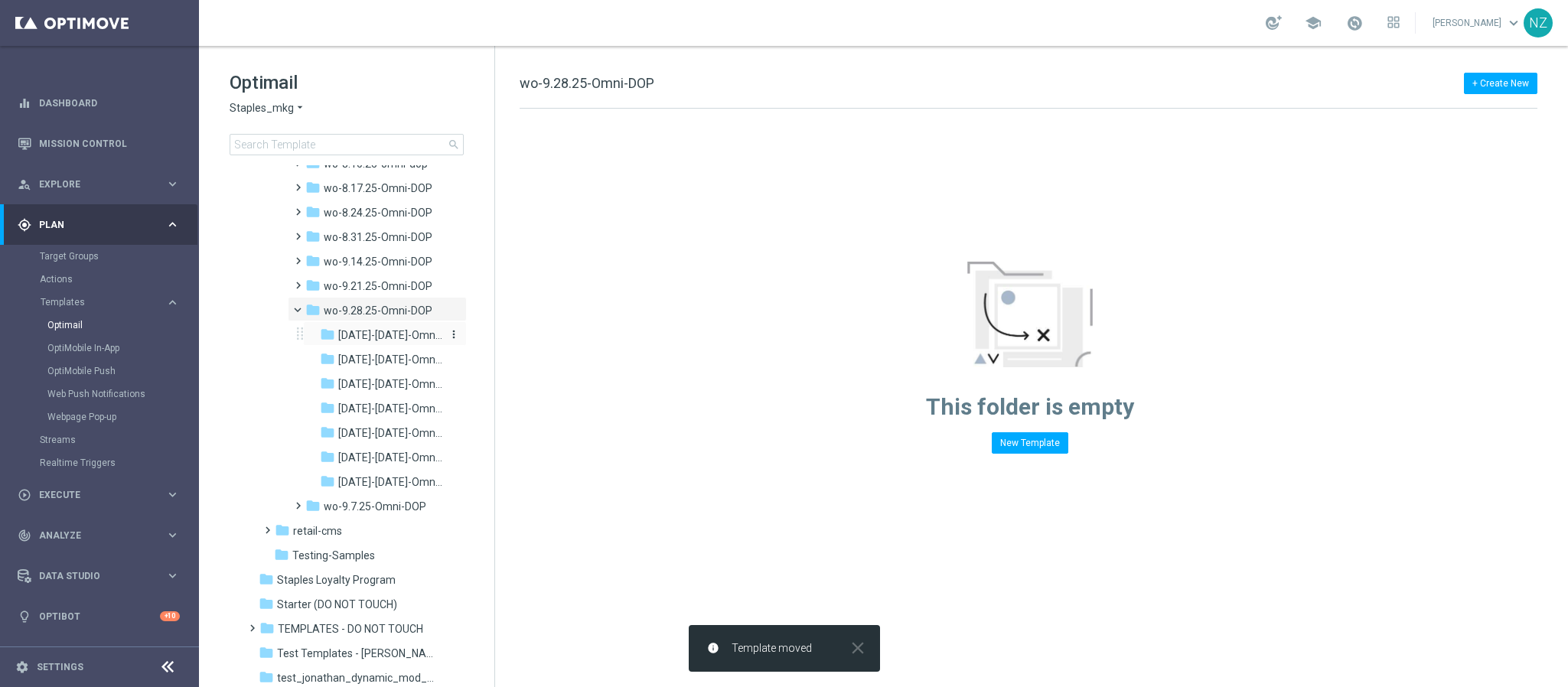
click at [367, 328] on span "10.1.25-Wednesday-Omni-DOP" at bounding box center [390, 334] width 104 height 13
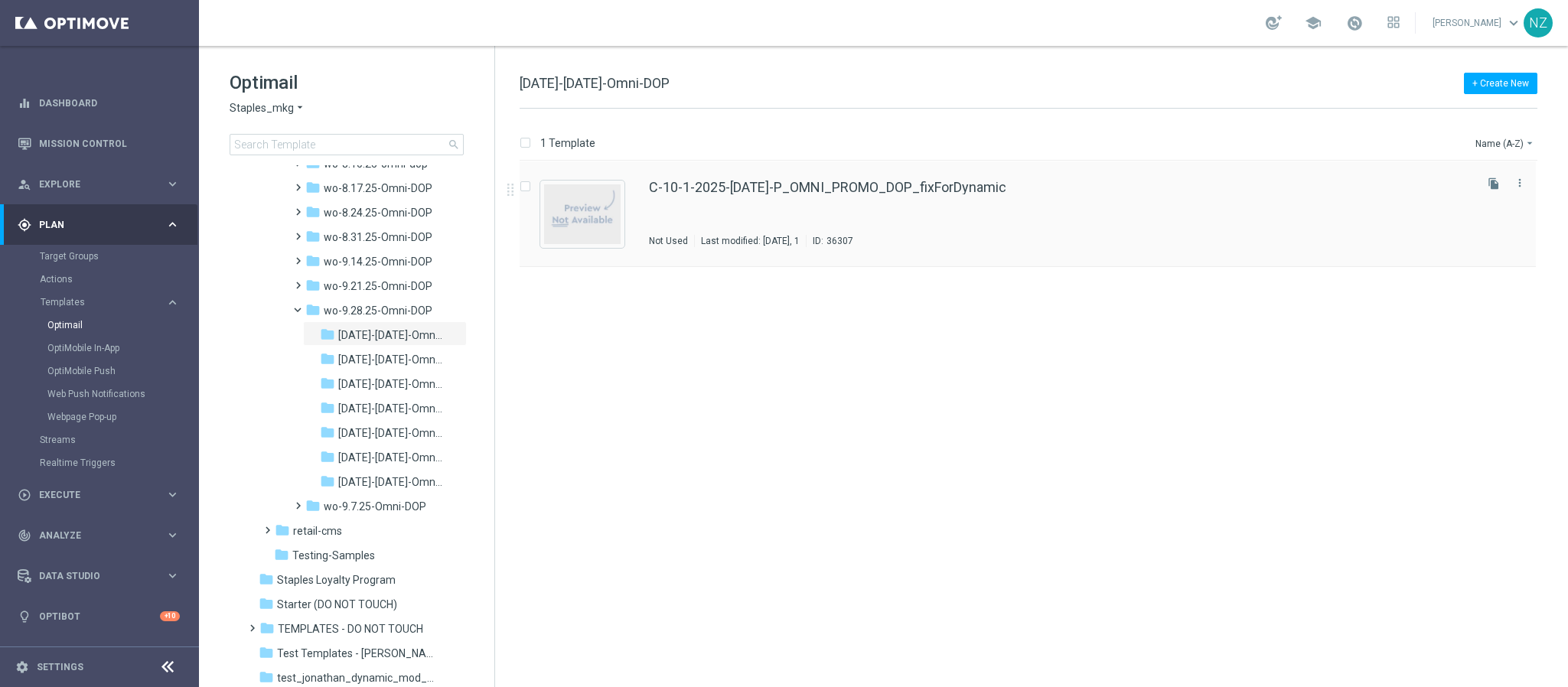
click at [1104, 215] on div "C-10-1-2025-Wednesday-P_OMNI_PROMO_DOP_fixForDynamic Not Used Last modified: Mo…" at bounding box center [1060, 213] width 823 height 67
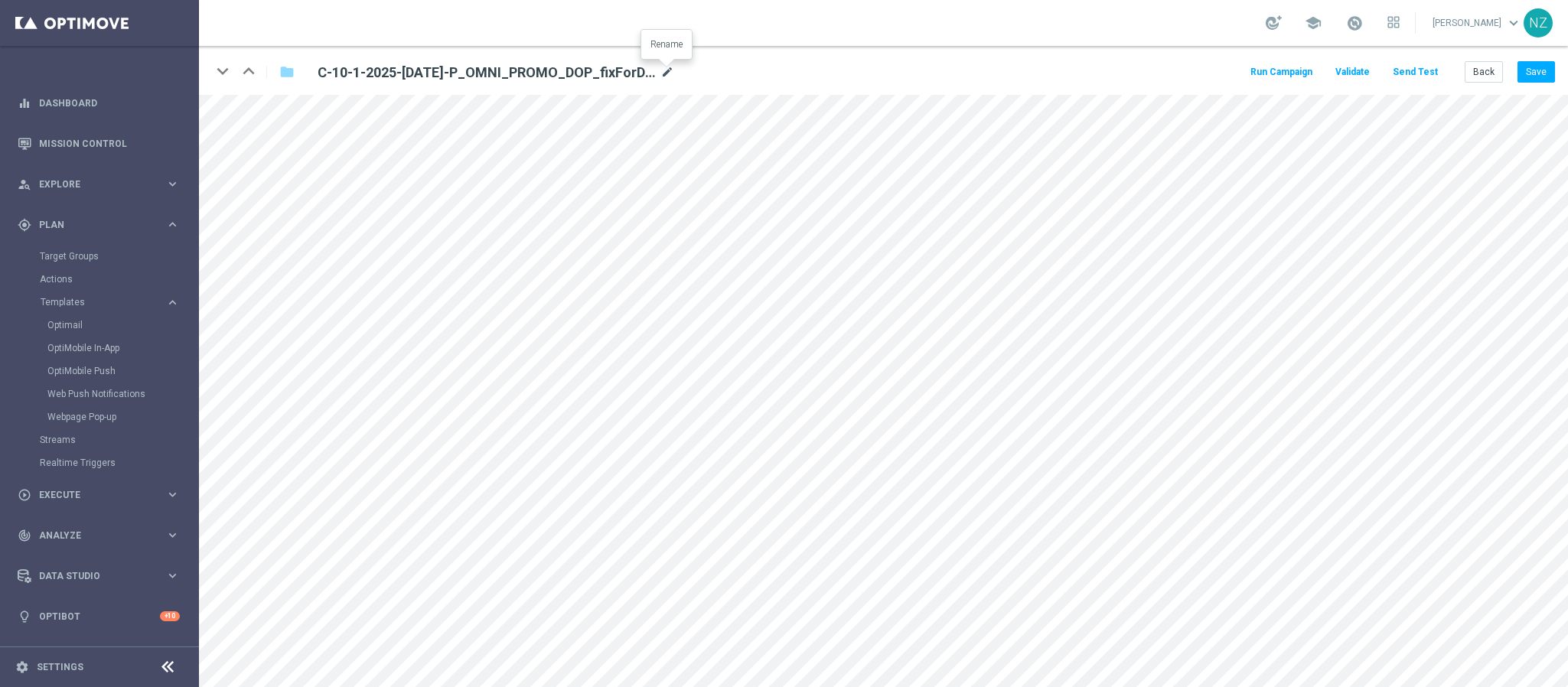
click at [662, 68] on icon "mode_edit" at bounding box center [667, 72] width 13 height 18
click at [562, 71] on input "C-10-1-2025-Wednesday-P_OMNI_PROMO_DOP_fixForDynamic" at bounding box center [496, 71] width 379 height 21
drag, startPoint x: 533, startPoint y: 70, endPoint x: 637, endPoint y: 71, distance: 104.0
click at [637, 71] on input "C-10-1-2025-Wednesday-P_OMNI_PROMO_DOP_fixForDynamic" at bounding box center [496, 71] width 379 height 21
type input "C-10-1-2025-Wednesday-P_OMNI_PROMO_DOP"
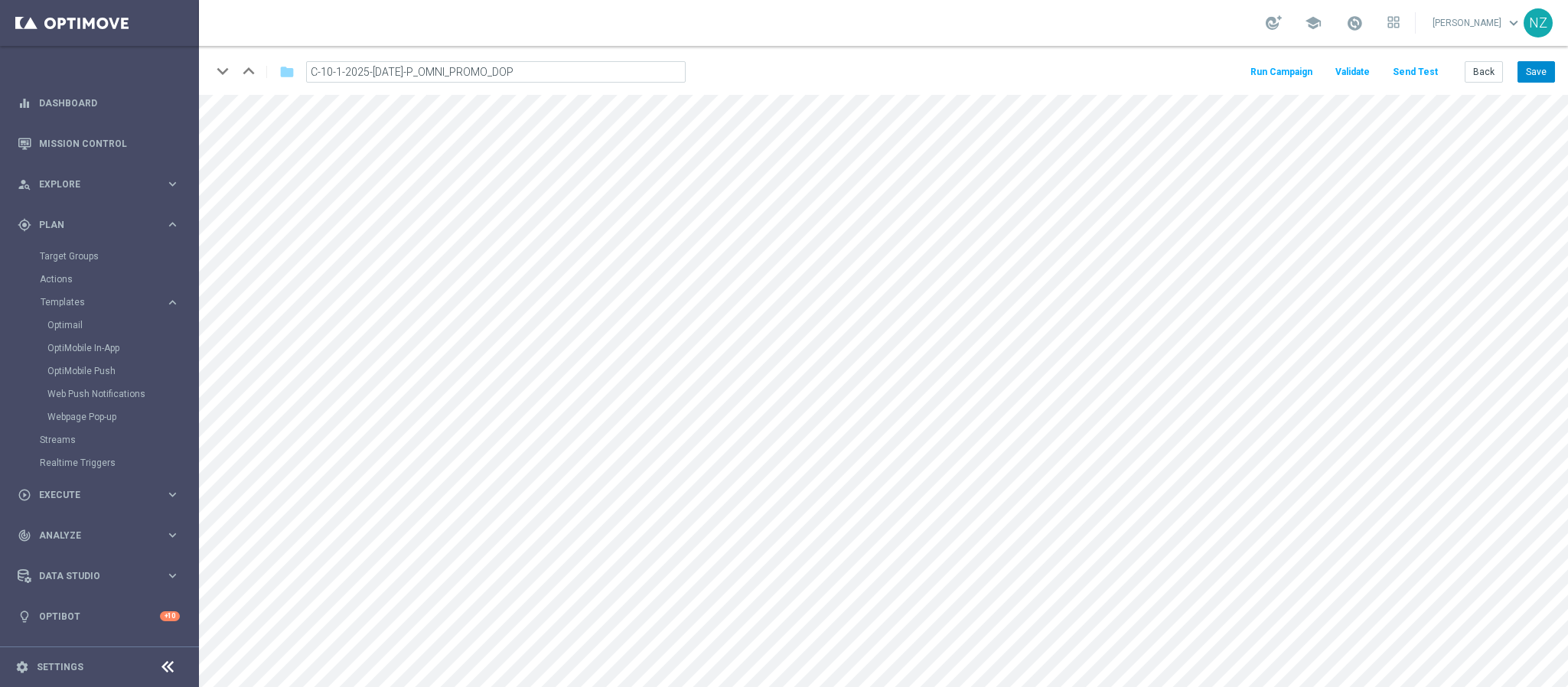
click at [1545, 69] on button "Save" at bounding box center [1536, 71] width 37 height 21
click at [1475, 73] on button "Back" at bounding box center [1484, 71] width 38 height 21
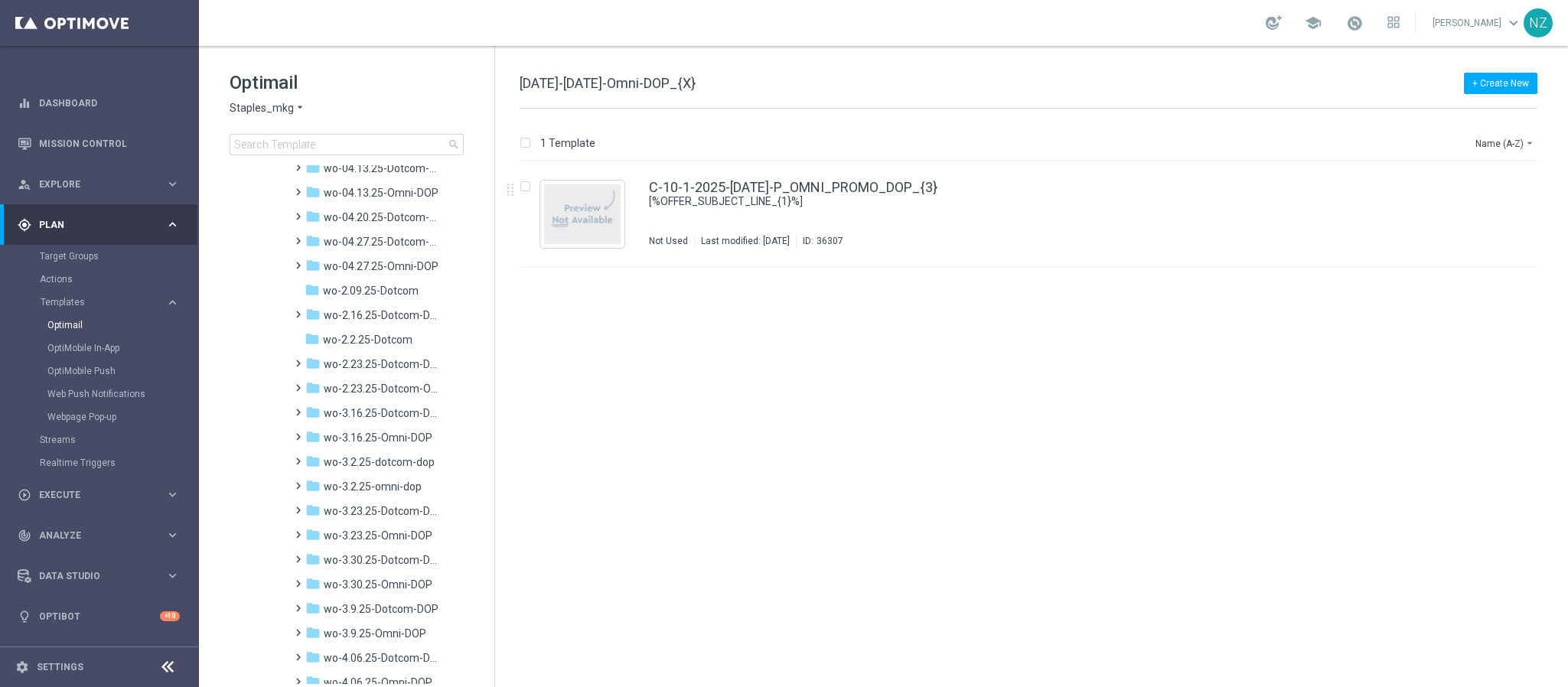
scroll to position [1606, 0]
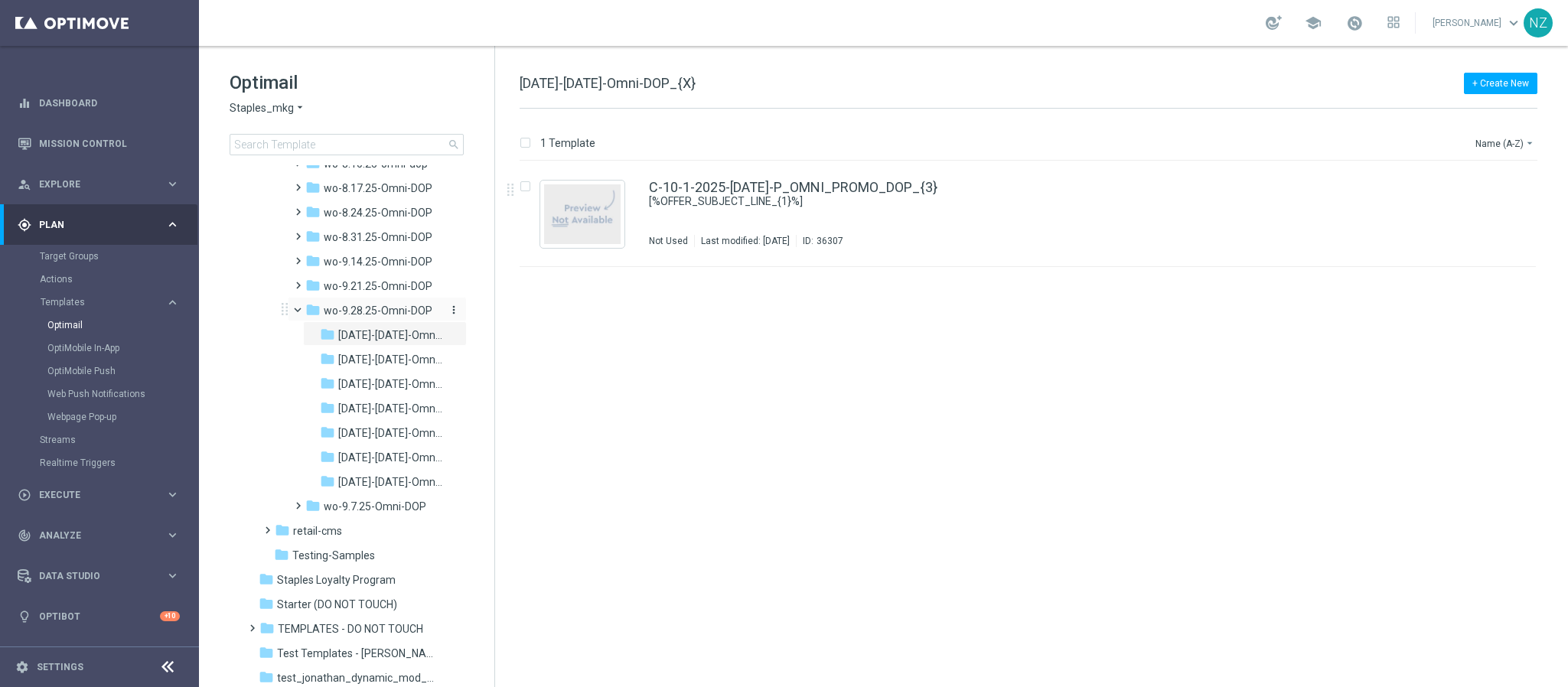
click at [365, 310] on span "wo-9.28.25-Omni-DOP" at bounding box center [378, 311] width 109 height 13
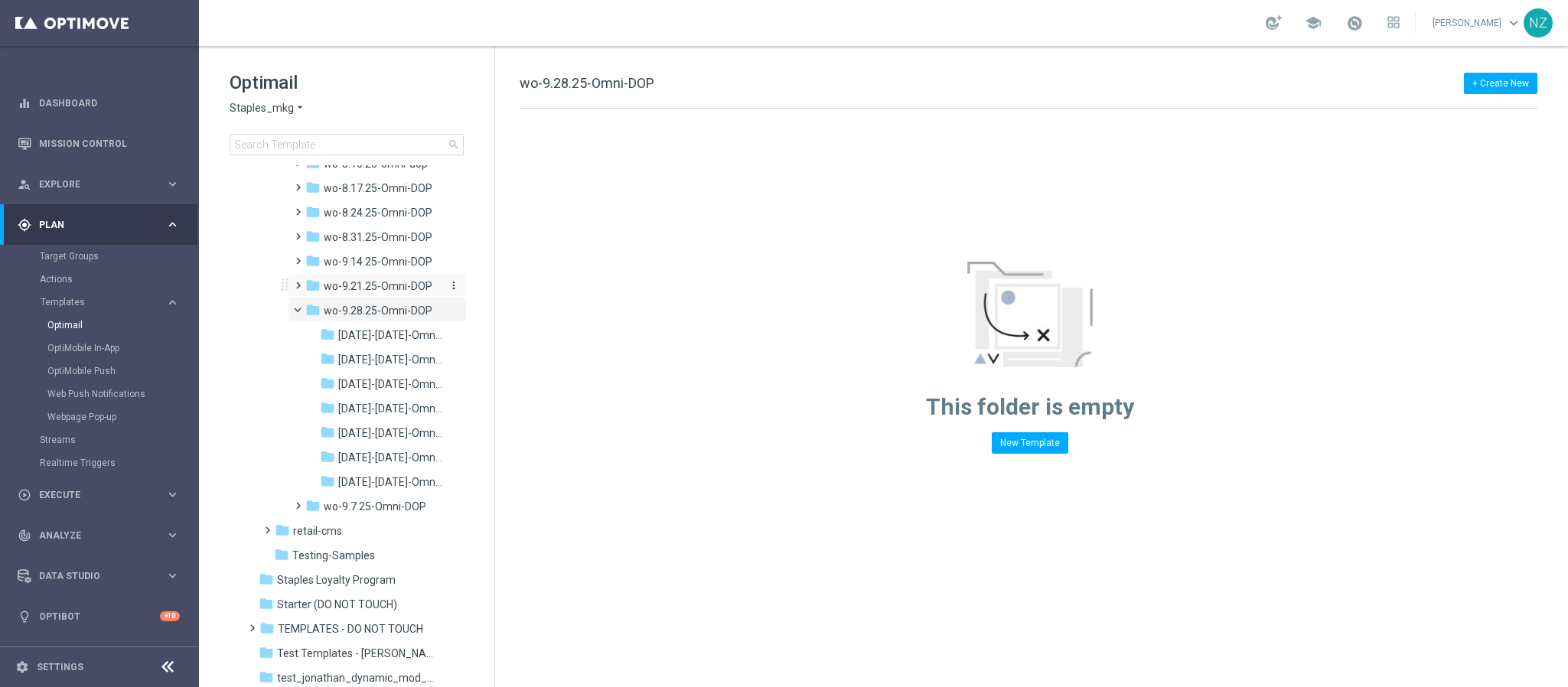
click at [367, 293] on span "wo-9.21.25-Omni-DOP" at bounding box center [378, 286] width 109 height 13
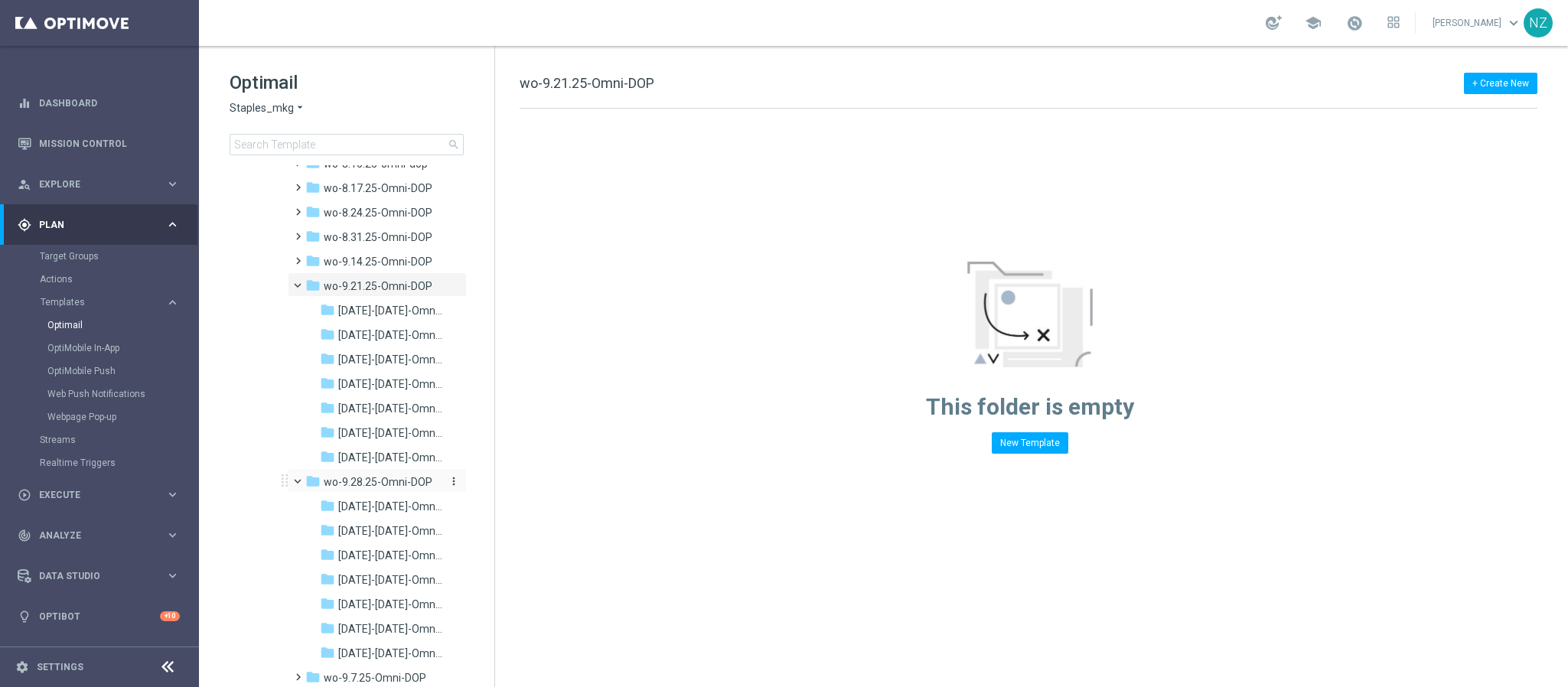
click at [375, 489] on span "wo-9.28.25-Omni-DOP" at bounding box center [378, 482] width 109 height 13
click at [366, 293] on span "wo-9.21.25-Omni-DOP" at bounding box center [378, 286] width 109 height 13
click at [373, 489] on span "wo-9.28.25-Omni-DOP" at bounding box center [378, 482] width 109 height 13
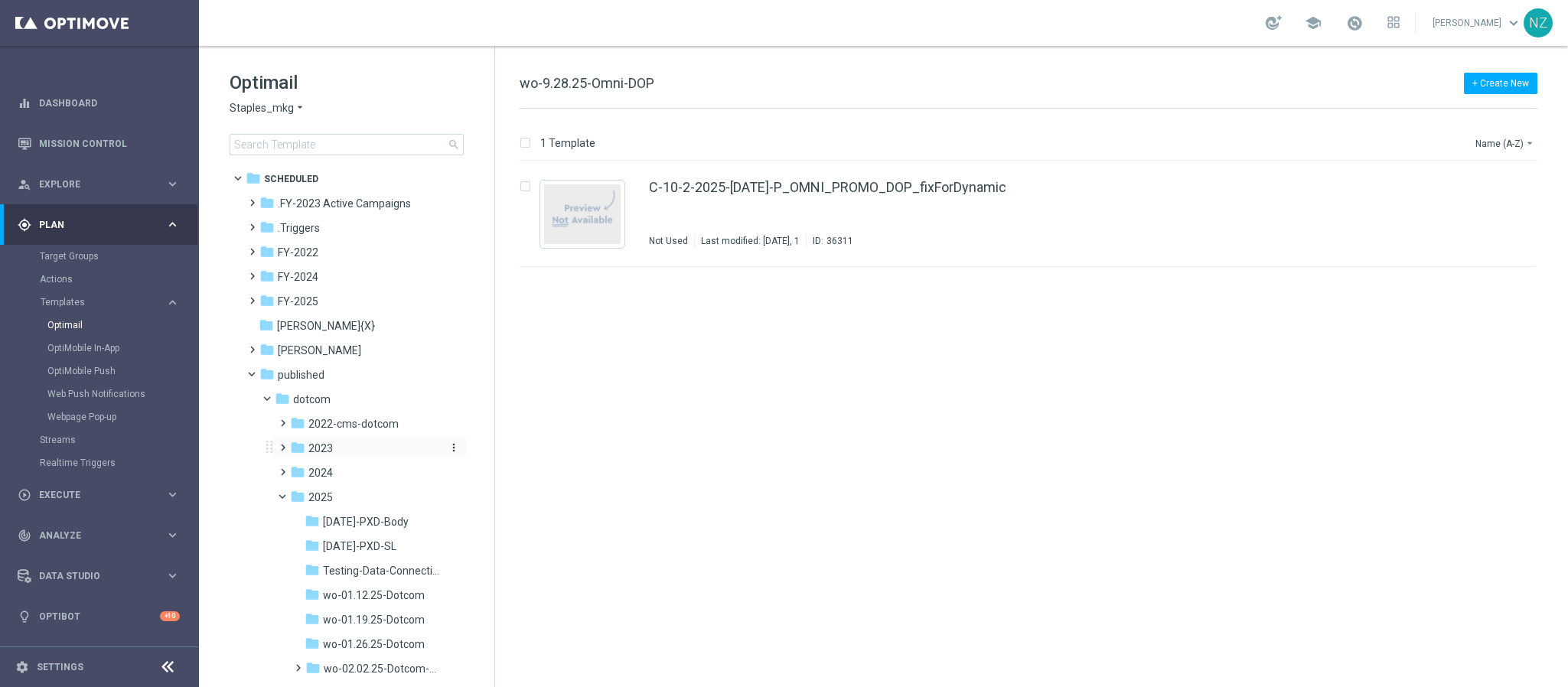
scroll to position [114, 0]
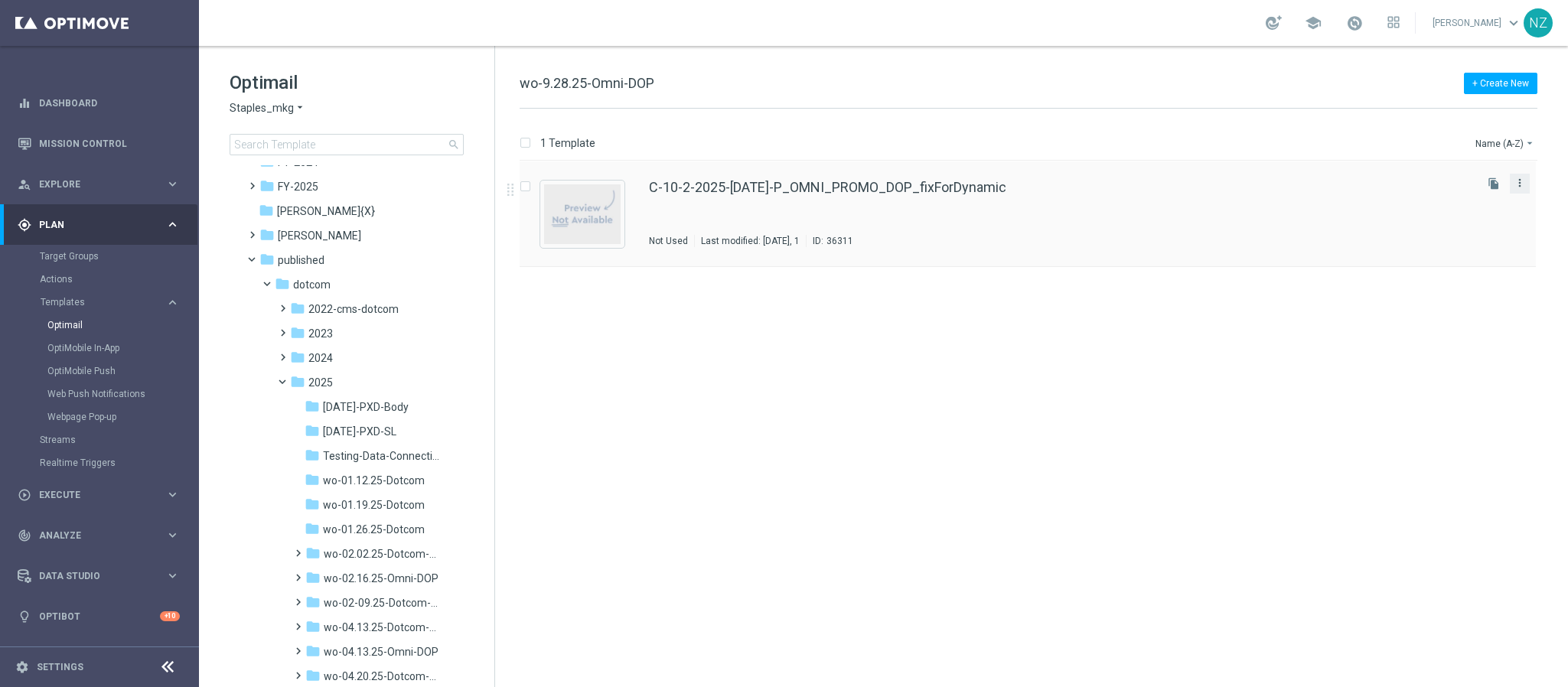
click at [1518, 180] on icon "more_vert" at bounding box center [1519, 182] width 12 height 12
click at [1457, 195] on div "Move" at bounding box center [1458, 200] width 92 height 10
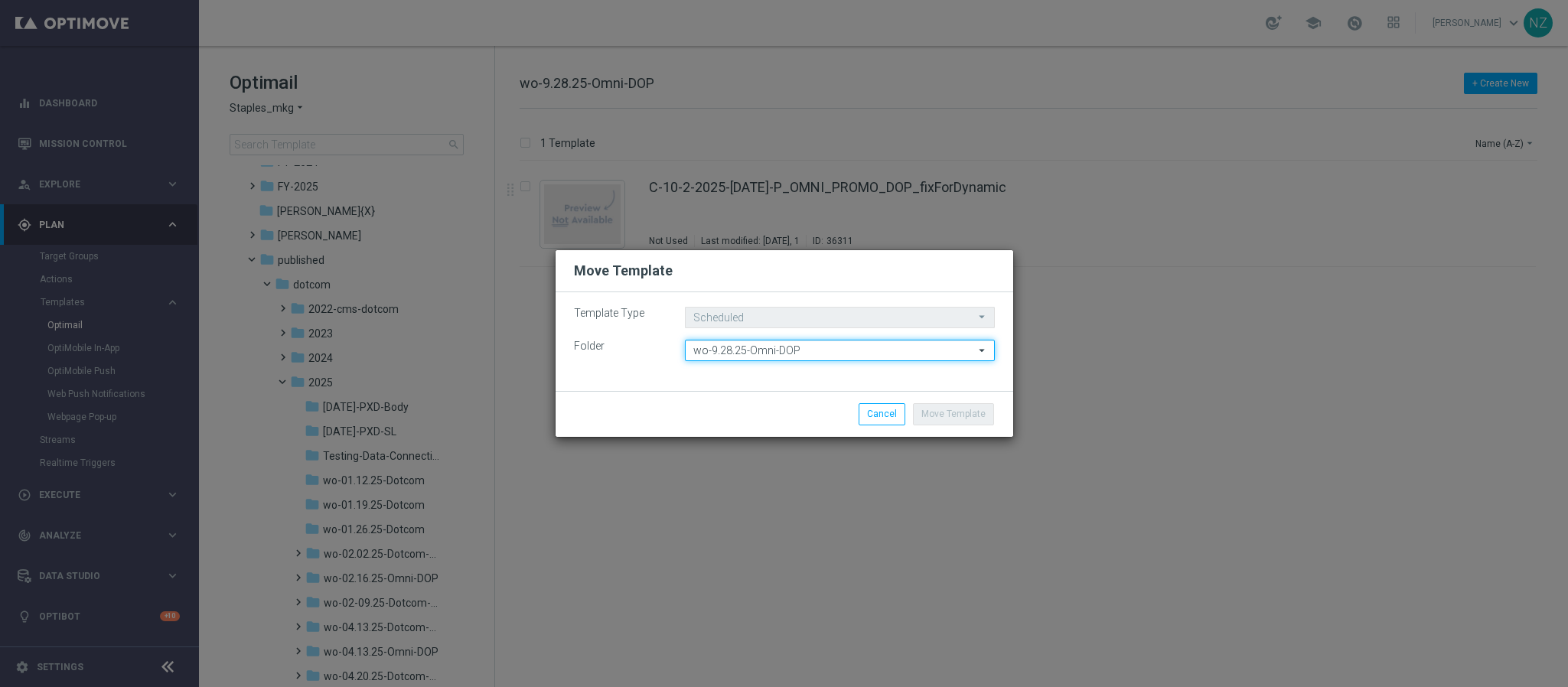
click at [778, 340] on input "wo-9.28.25-Omni-DOP" at bounding box center [840, 350] width 310 height 21
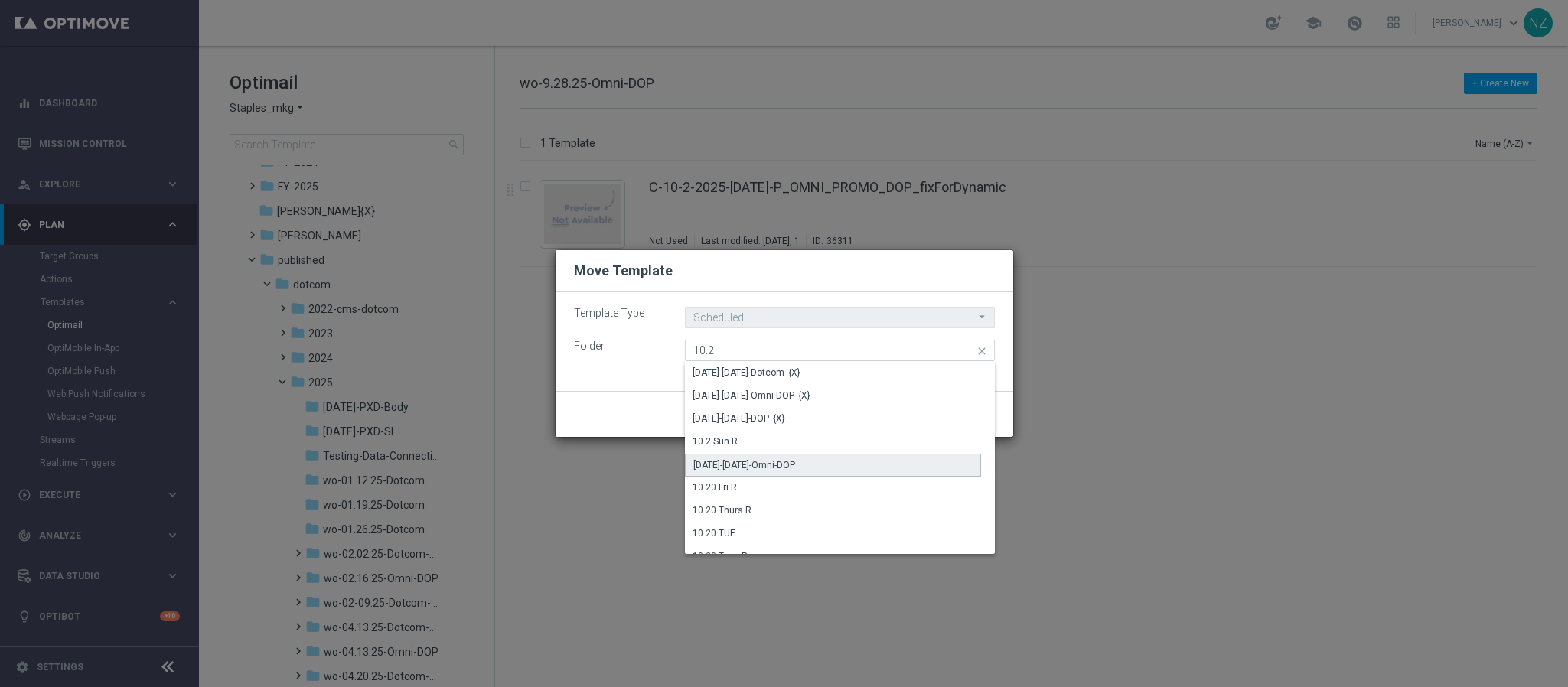
click at [792, 468] on div "10.2.25-Thursday-Omni-DOP" at bounding box center [743, 465] width 102 height 13
type input "10.2.25-Thursday-Omni-DOP"
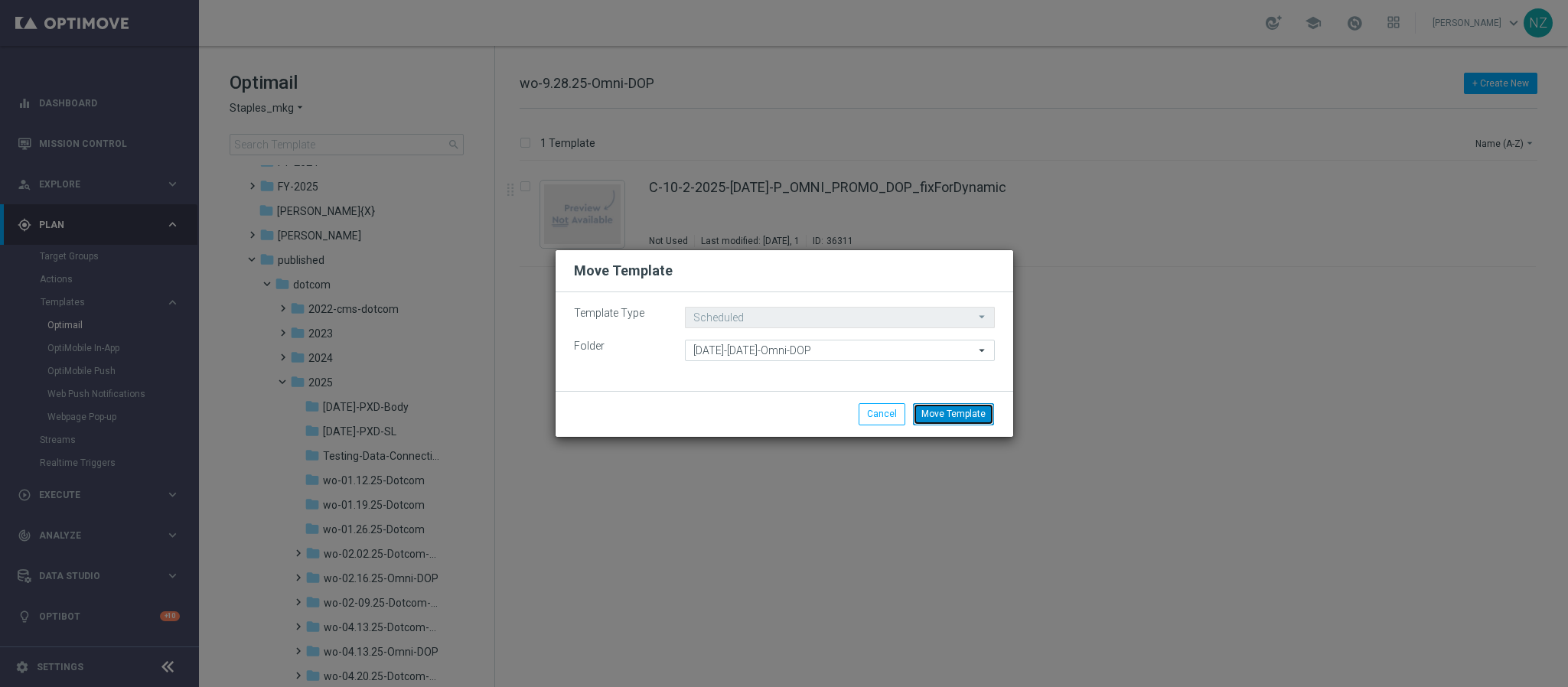
click at [941, 414] on button "Move Template" at bounding box center [953, 414] width 81 height 21
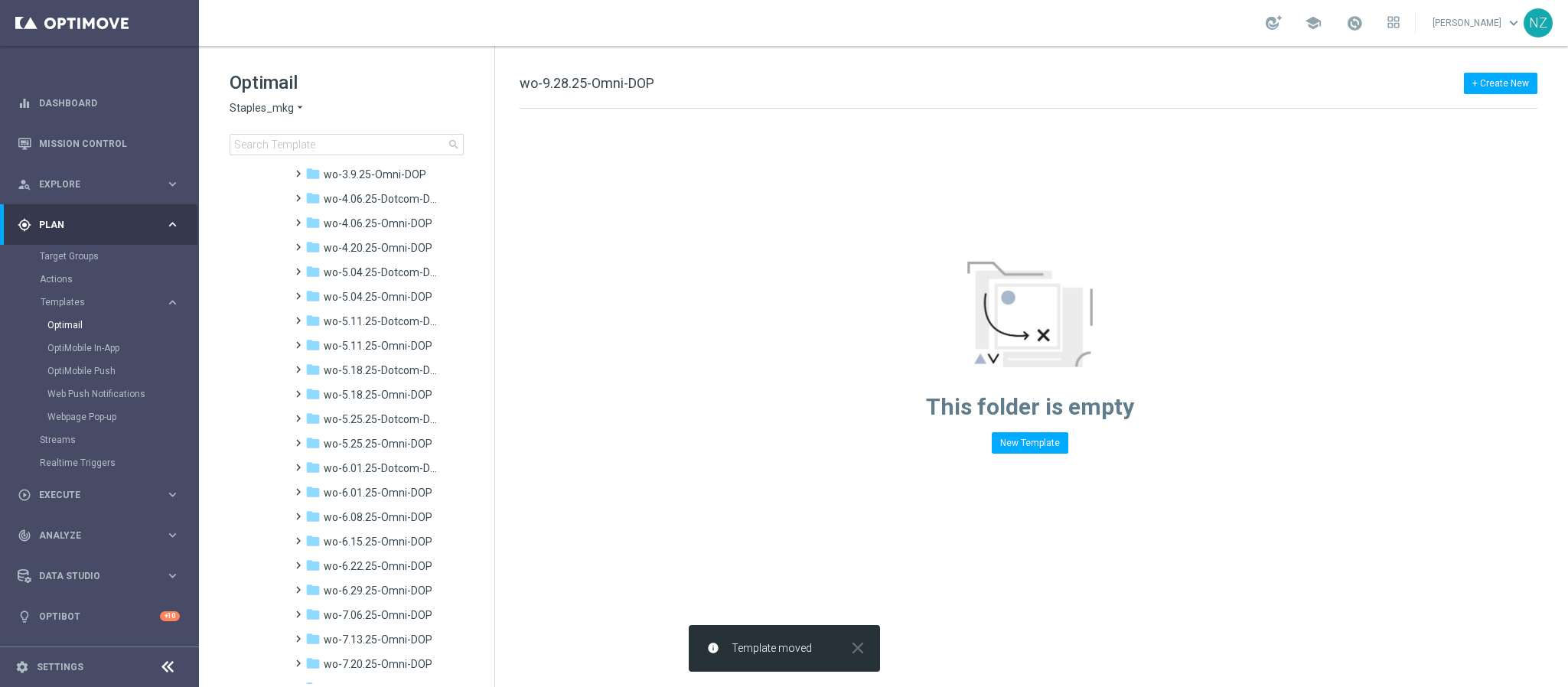
scroll to position [1699, 0]
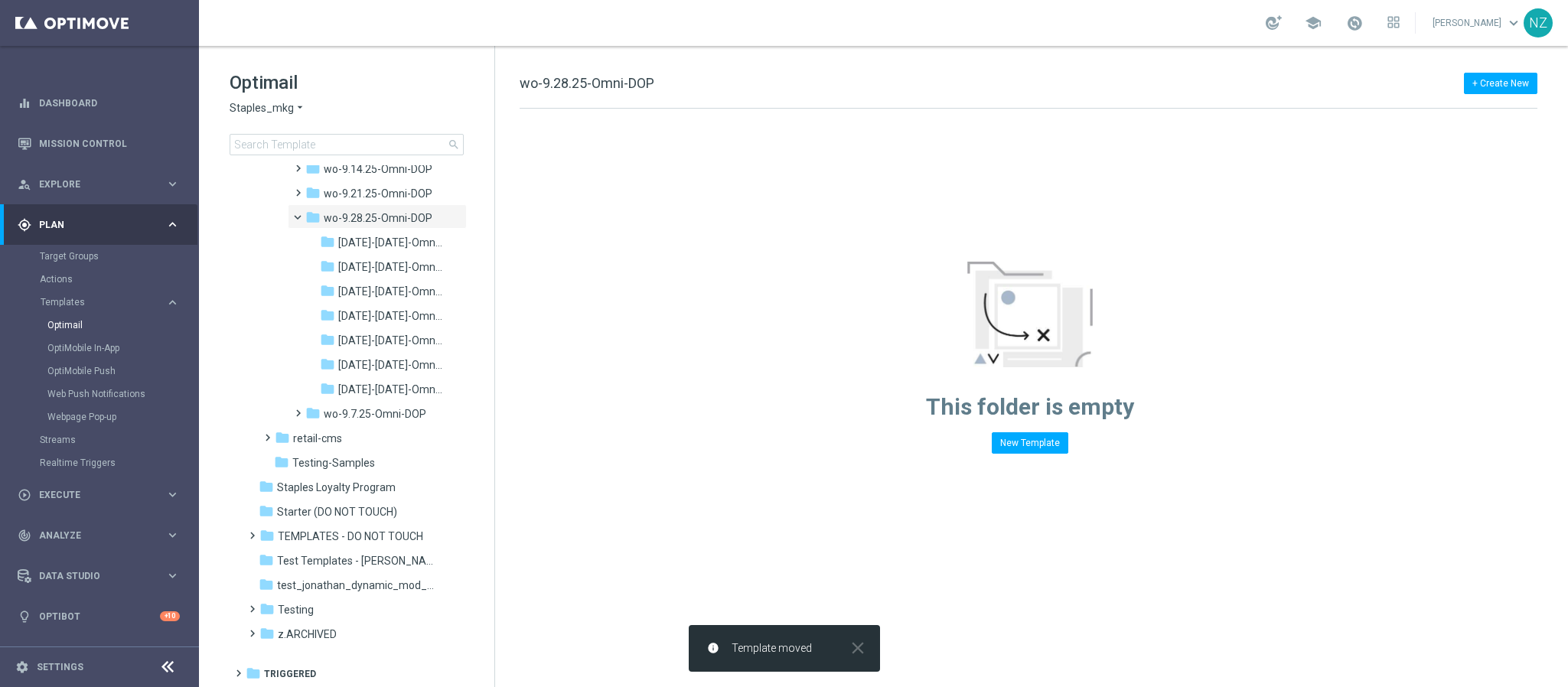
drag, startPoint x: 358, startPoint y: 267, endPoint x: 937, endPoint y: 262, distance: 579.0
click at [358, 267] on span "10.2.25-Thursday-Omni-DOP" at bounding box center [390, 267] width 104 height 13
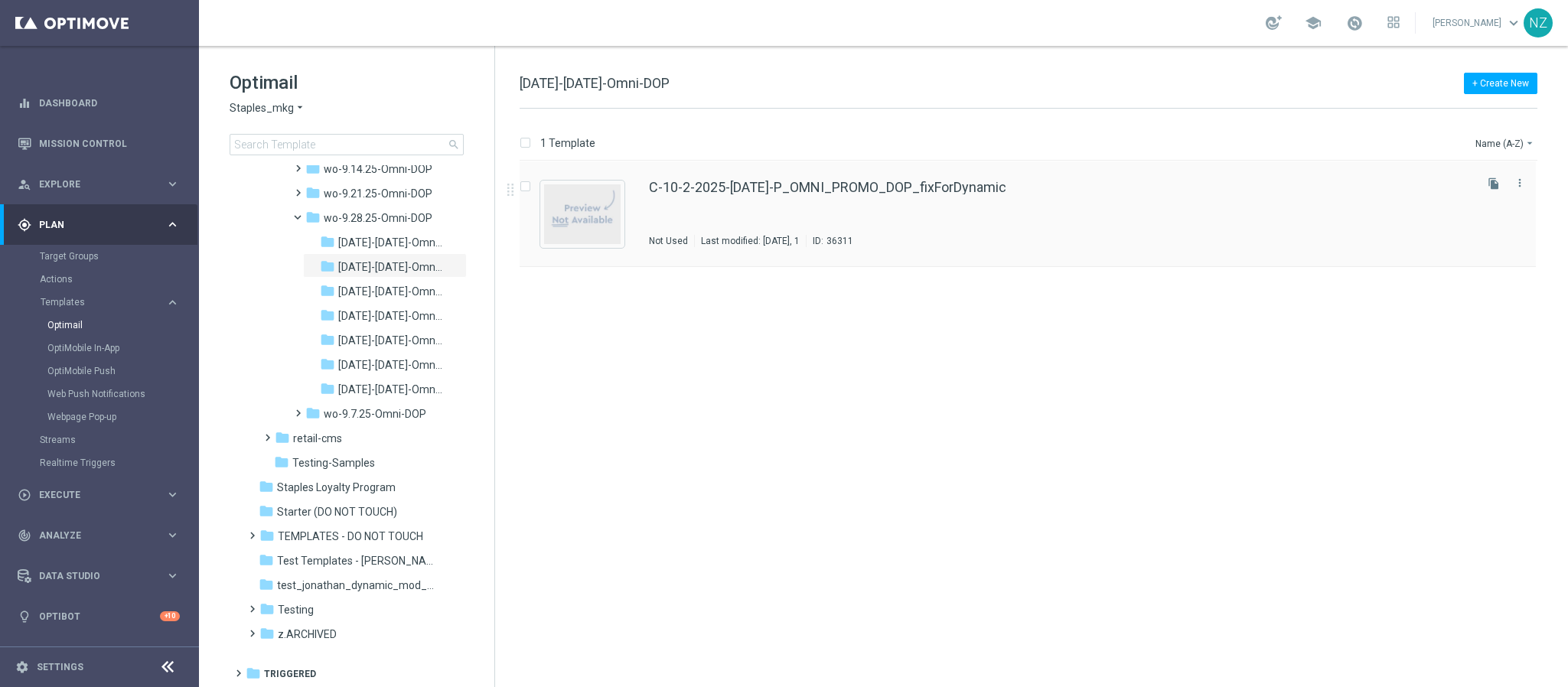
click at [1077, 202] on div "C-10-2-2025-Thursday-P_OMNI_PROMO_DOP_fixForDynamic Not Used Last modified: Mon…" at bounding box center [1060, 213] width 823 height 67
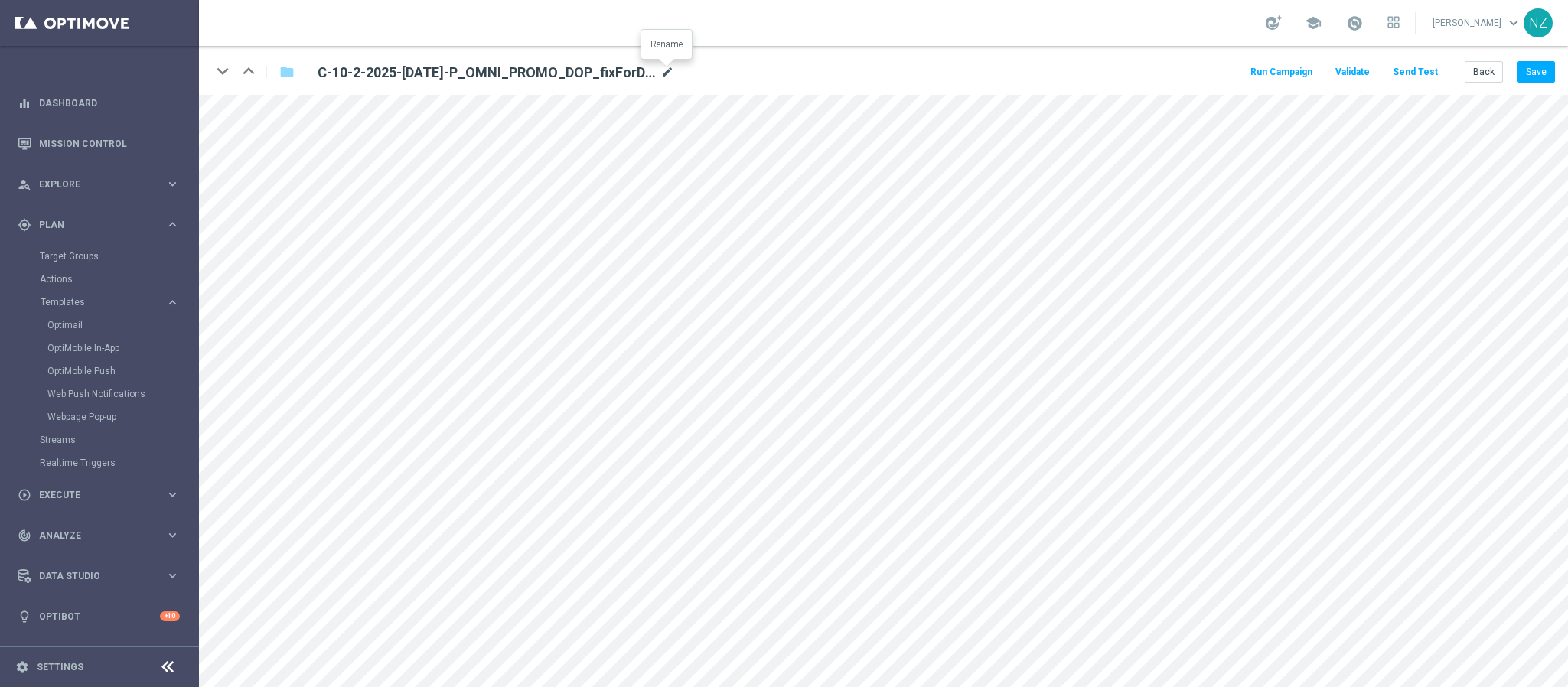
click at [671, 70] on icon "mode_edit" at bounding box center [667, 72] width 13 height 18
click at [517, 71] on input "C-10-2-2025-Thursday-P_OMNI_PROMO_DOP_fixForDynamic" at bounding box center [496, 71] width 379 height 21
drag, startPoint x: 523, startPoint y: 71, endPoint x: 705, endPoint y: 88, distance: 182.8
click at [705, 88] on div "keyboard_arrow_down keyboard_arrow_up folder C-10-2-2025-Thursday-P_OMNI_PROMO_…" at bounding box center [884, 70] width 1369 height 49
click at [1536, 78] on button "Save" at bounding box center [1536, 71] width 37 height 21
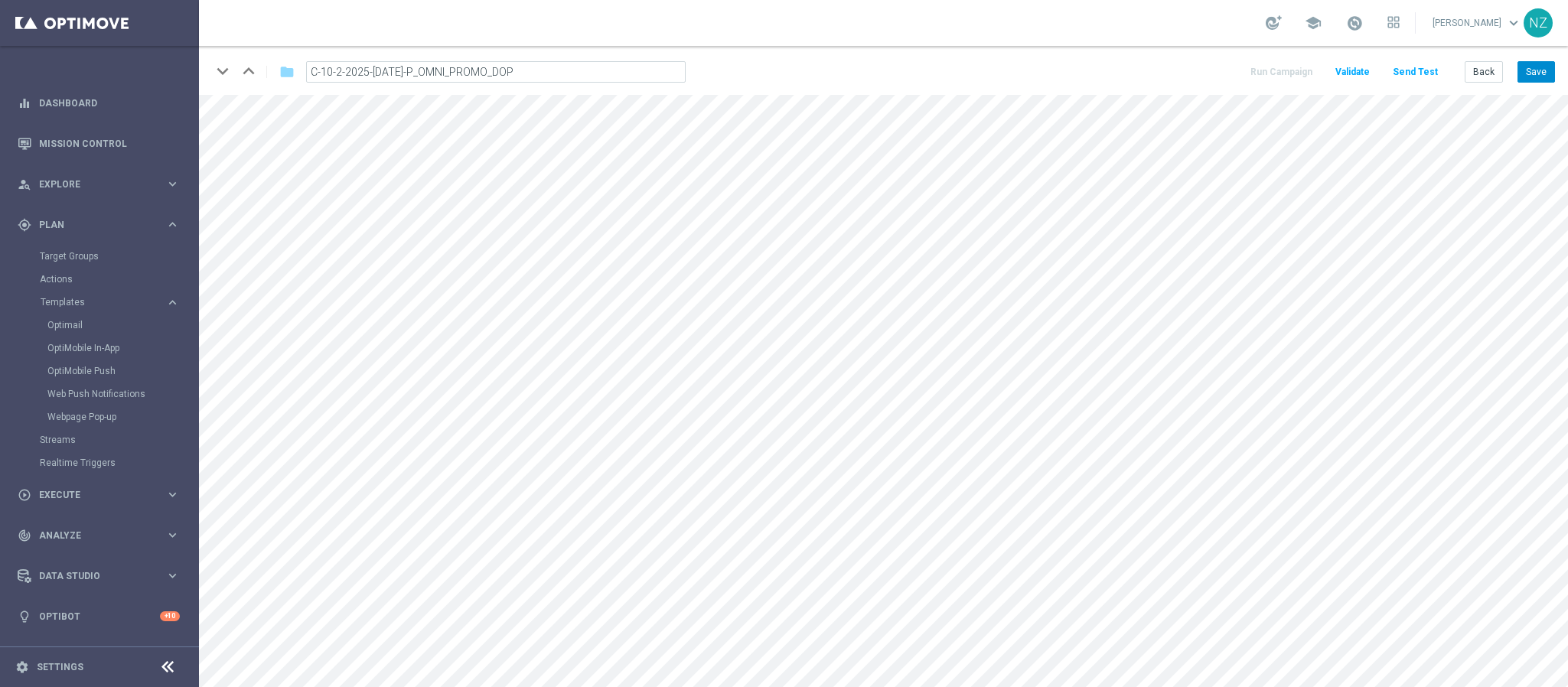
type input "C-10-2-2025-Thursday-P_OMNI_PROMO_DOP_{3}"
click at [1476, 70] on button "Back" at bounding box center [1484, 71] width 38 height 21
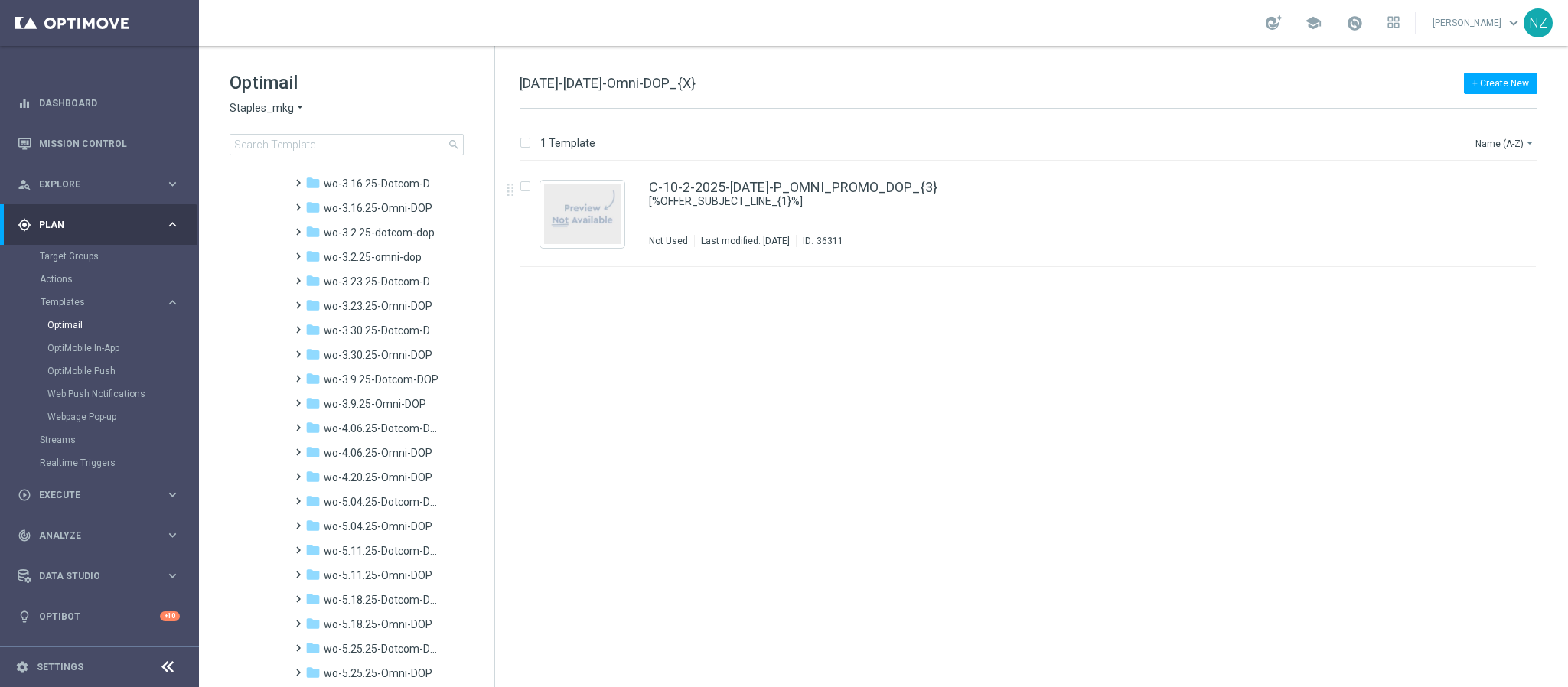
scroll to position [1606, 0]
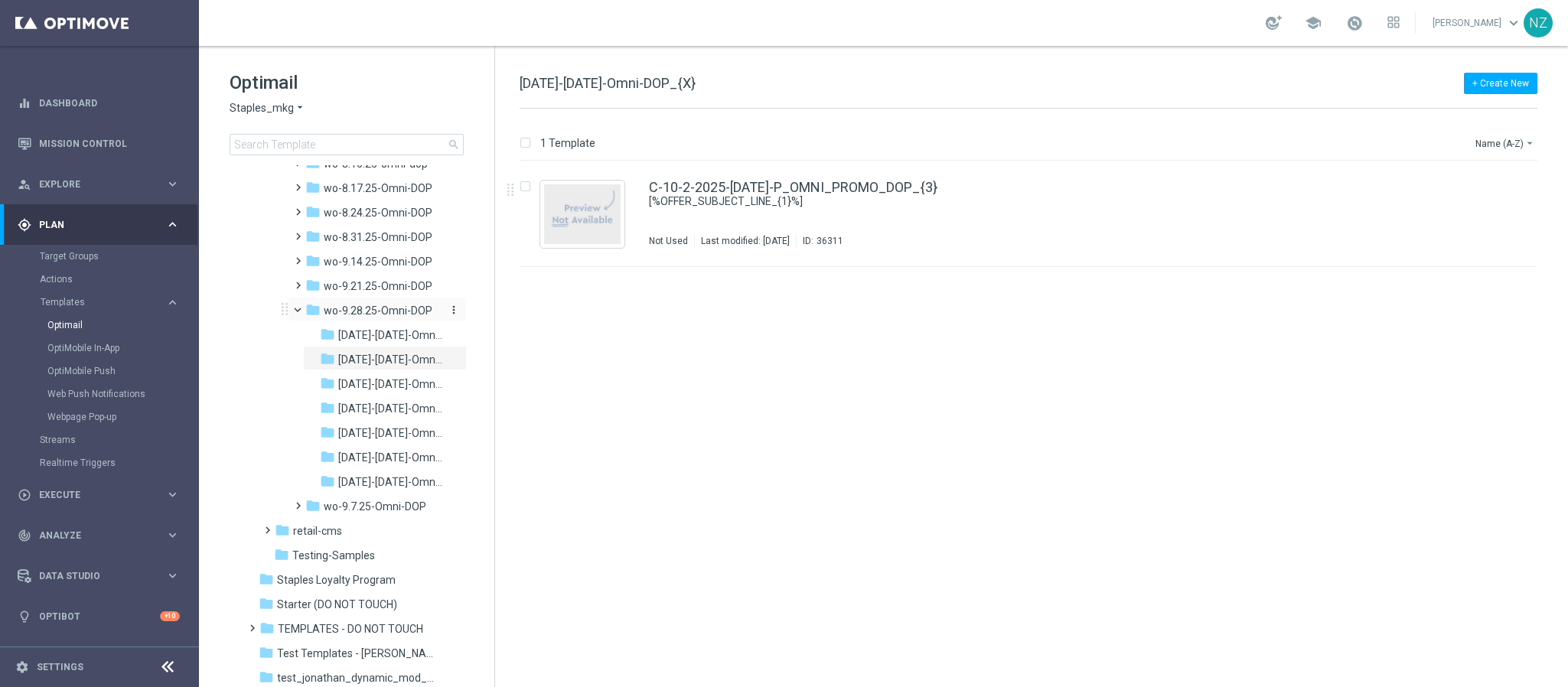
click at [367, 306] on span "wo-9.28.25-Omni-DOP" at bounding box center [378, 311] width 109 height 13
click at [1522, 181] on icon "more_vert" at bounding box center [1519, 182] width 12 height 12
click at [1467, 196] on div "Move" at bounding box center [1458, 200] width 92 height 10
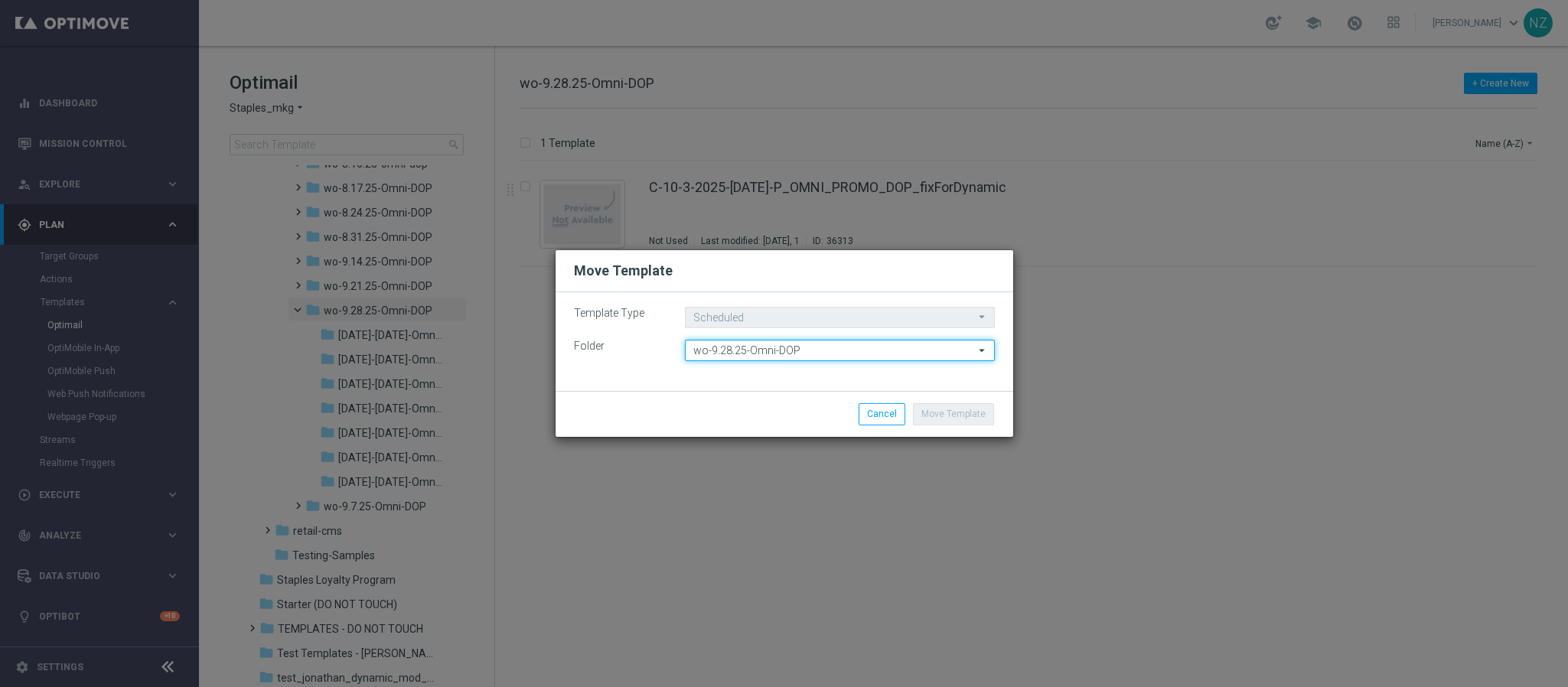
click at [735, 354] on input "wo-9.28.25-Omni-DOP" at bounding box center [840, 350] width 310 height 21
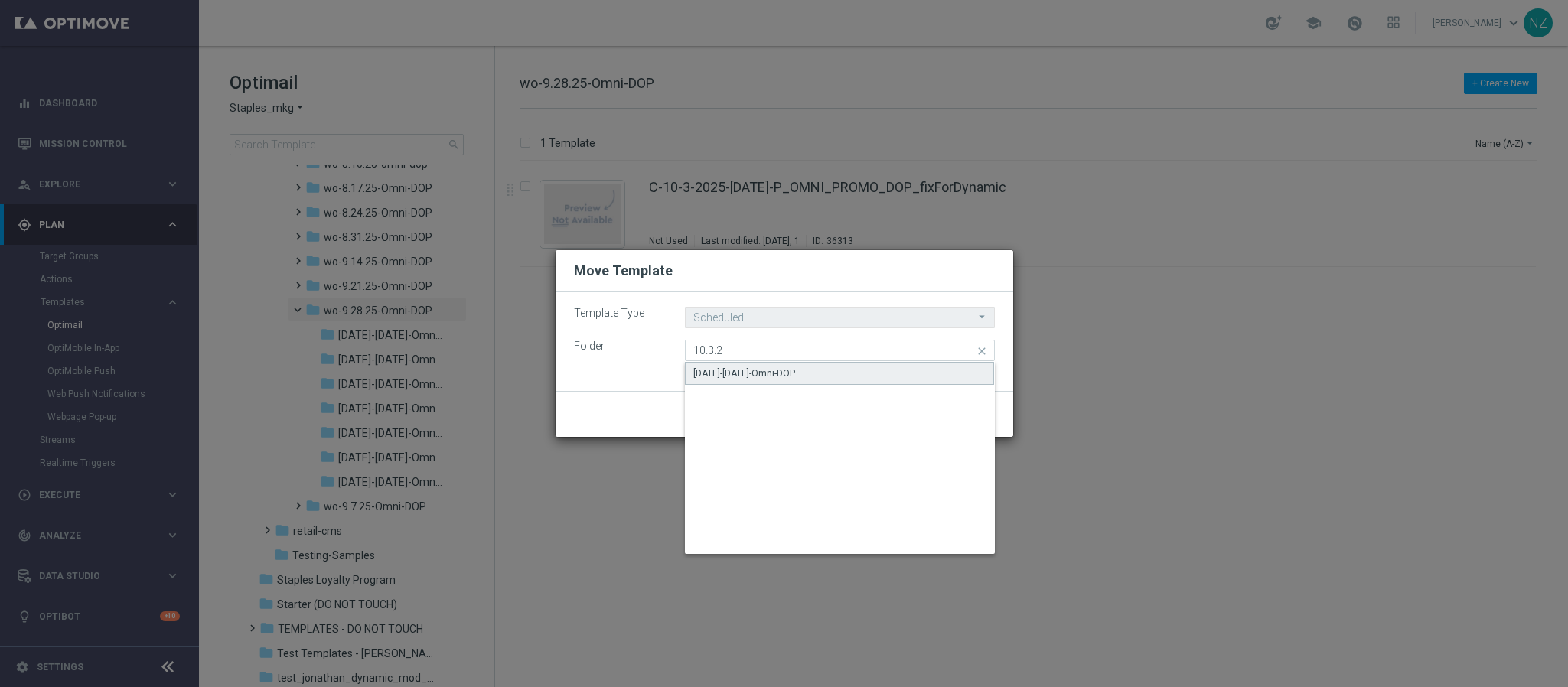
click at [766, 376] on div "10.3.25-Friday-Omni-DOP" at bounding box center [743, 374] width 102 height 13
type input "10.3.25-Friday-Omni-DOP"
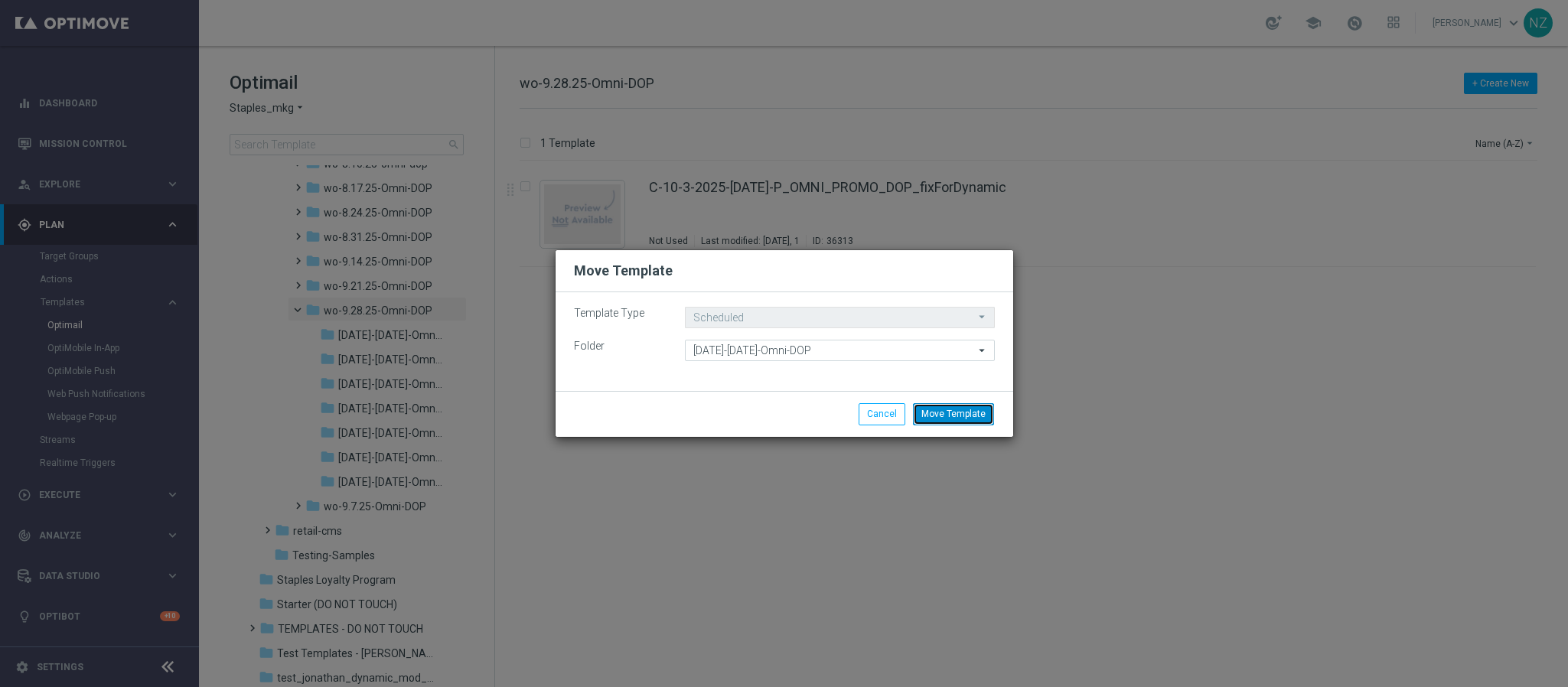
click at [958, 414] on button "Move Template" at bounding box center [953, 414] width 81 height 21
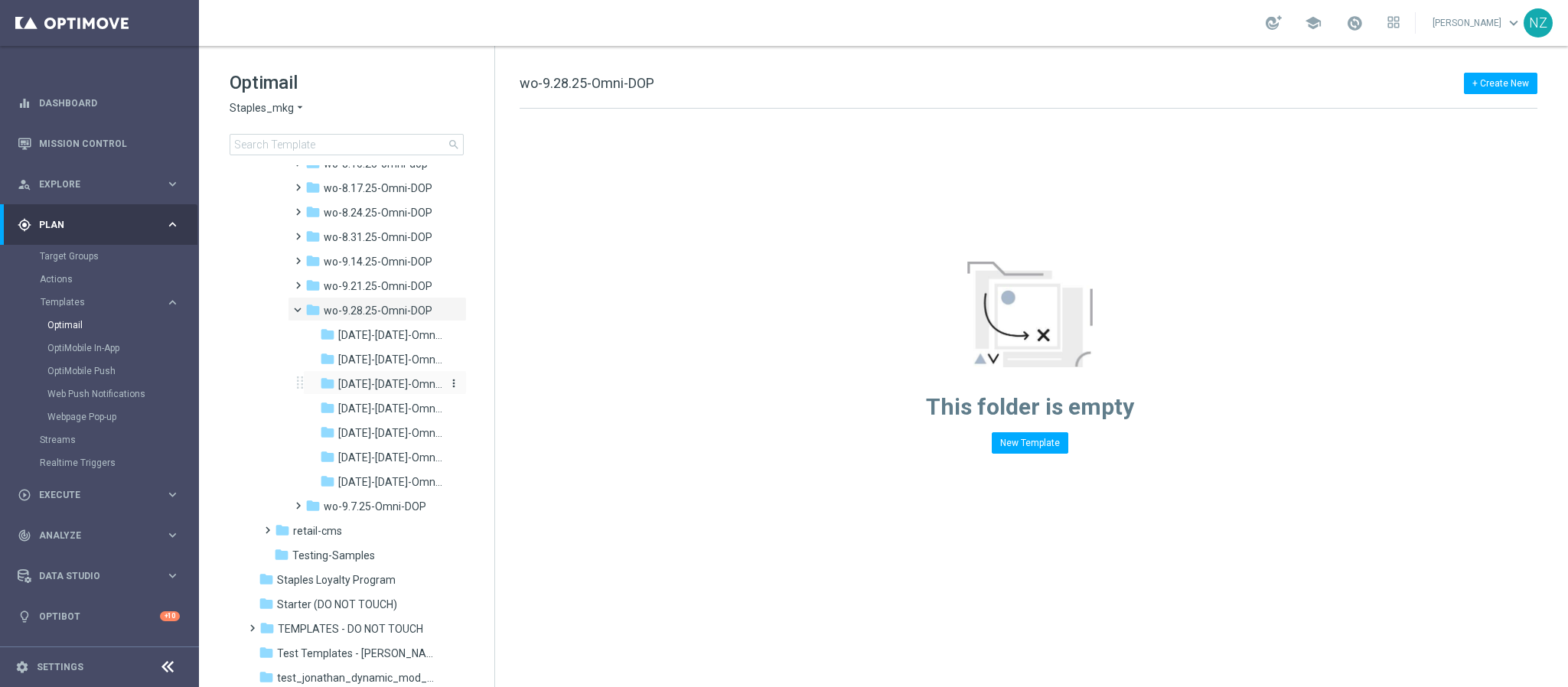
click at [386, 391] on span "10.3.25-Friday-Omni-DOP" at bounding box center [390, 384] width 104 height 13
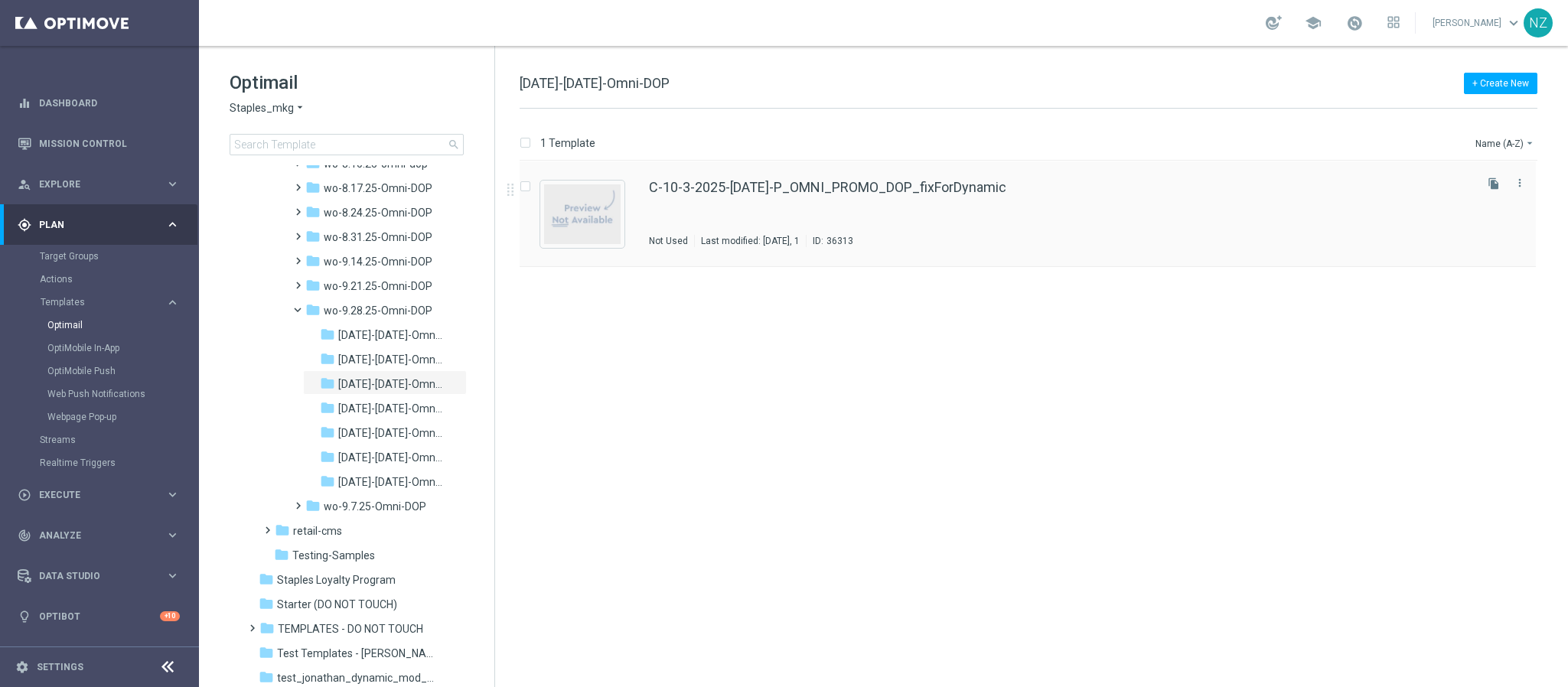
click at [1059, 223] on div "C-10-3-2025-Friday-P_OMNI_PROMO_DOP_fixForDynamic Not Used Last modified: Monda…" at bounding box center [1060, 213] width 823 height 67
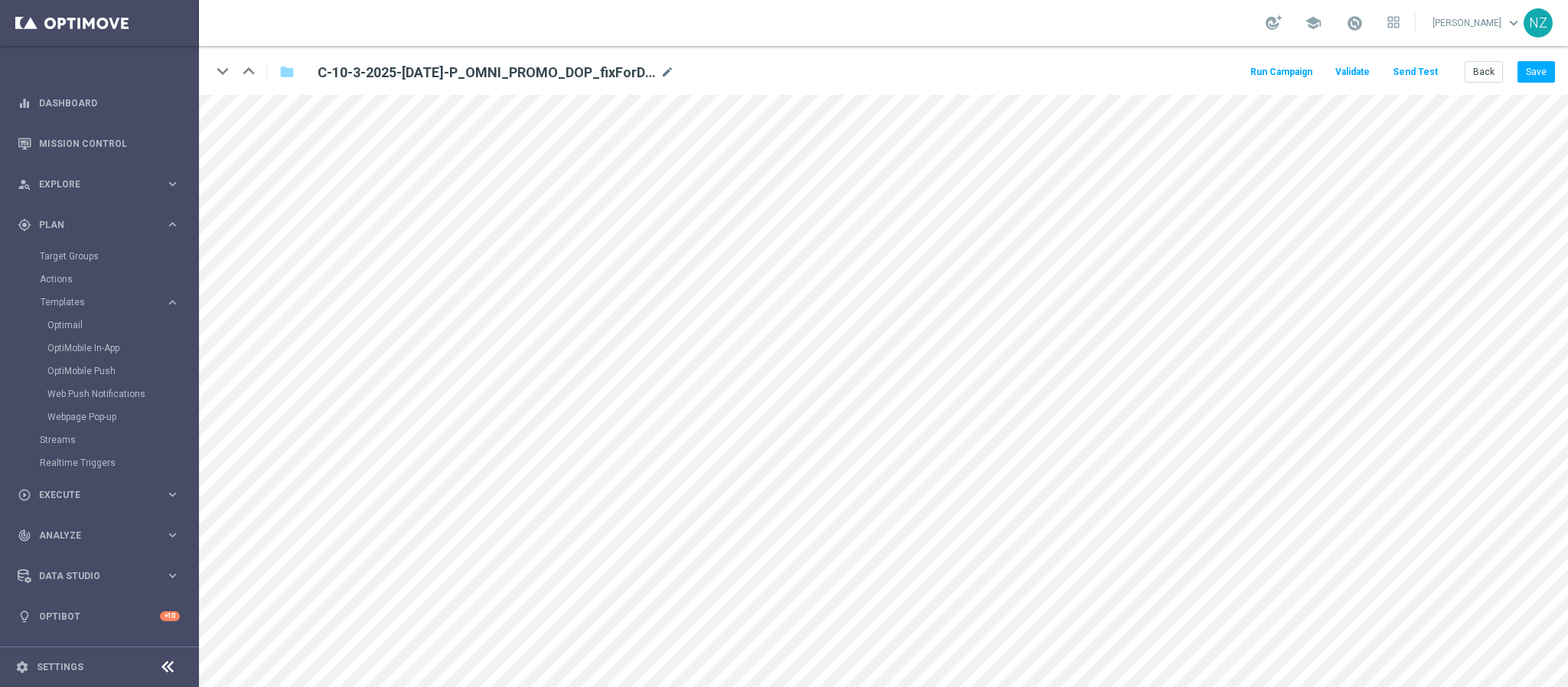
click at [675, 73] on div "C-10-3-2025-Friday-P_OMNI_PROMO_DOP_fixForDynamic mode_edit" at bounding box center [496, 71] width 379 height 21
click at [669, 70] on icon "mode_edit" at bounding box center [667, 72] width 13 height 18
click at [584, 70] on input "C-10-3-2025-Friday-P_OMNI_PROMO_DOP_fixForDynamic" at bounding box center [496, 71] width 379 height 21
drag, startPoint x: 508, startPoint y: 70, endPoint x: 636, endPoint y: 71, distance: 128.0
click at [636, 71] on input "C-10-3-2025-Friday-P_OMNI_PROMO_DOP_fixForDynamic" at bounding box center [496, 71] width 379 height 21
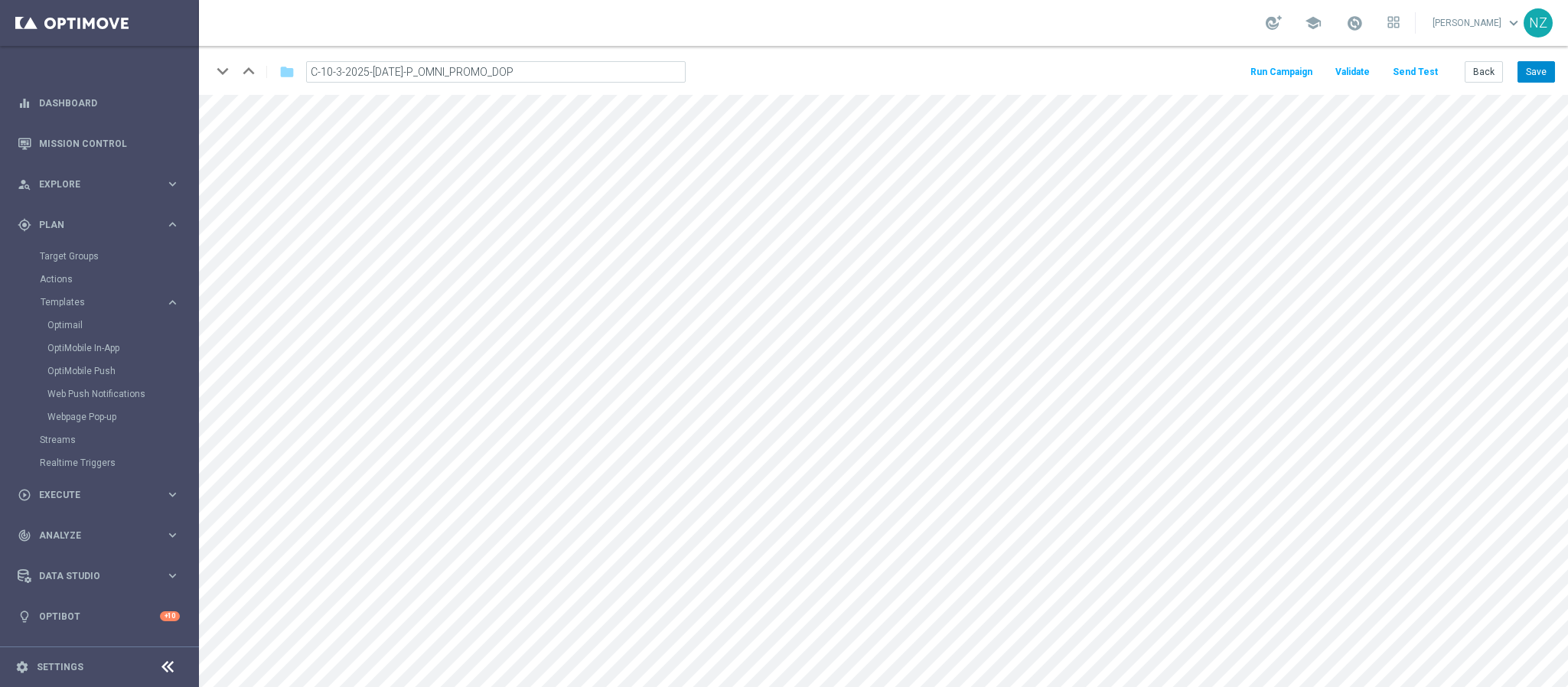
type input "C-10-3-2025-Friday-P_OMNI_PROMO_DOP"
click at [1538, 71] on button "Save" at bounding box center [1536, 71] width 37 height 21
click at [1499, 76] on button "Back" at bounding box center [1484, 71] width 38 height 21
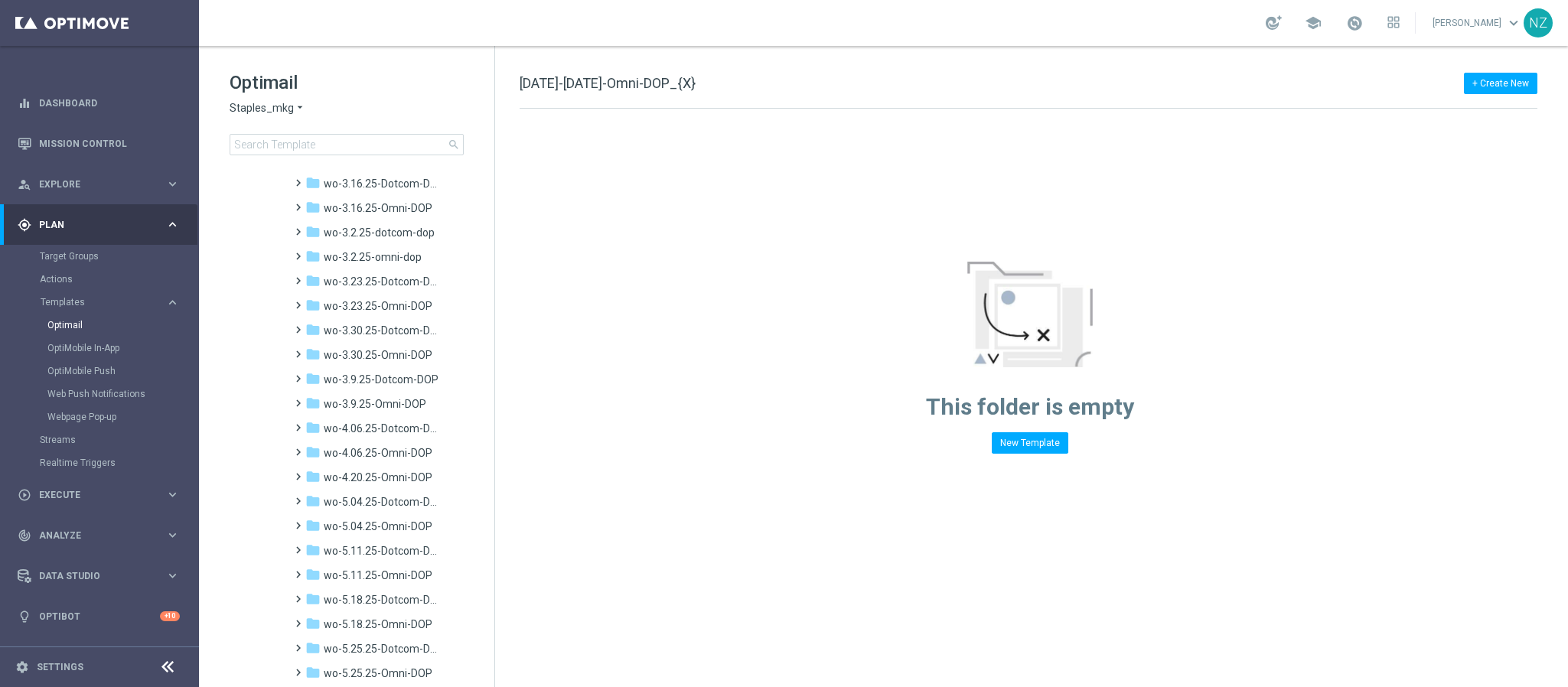
scroll to position [1699, 0]
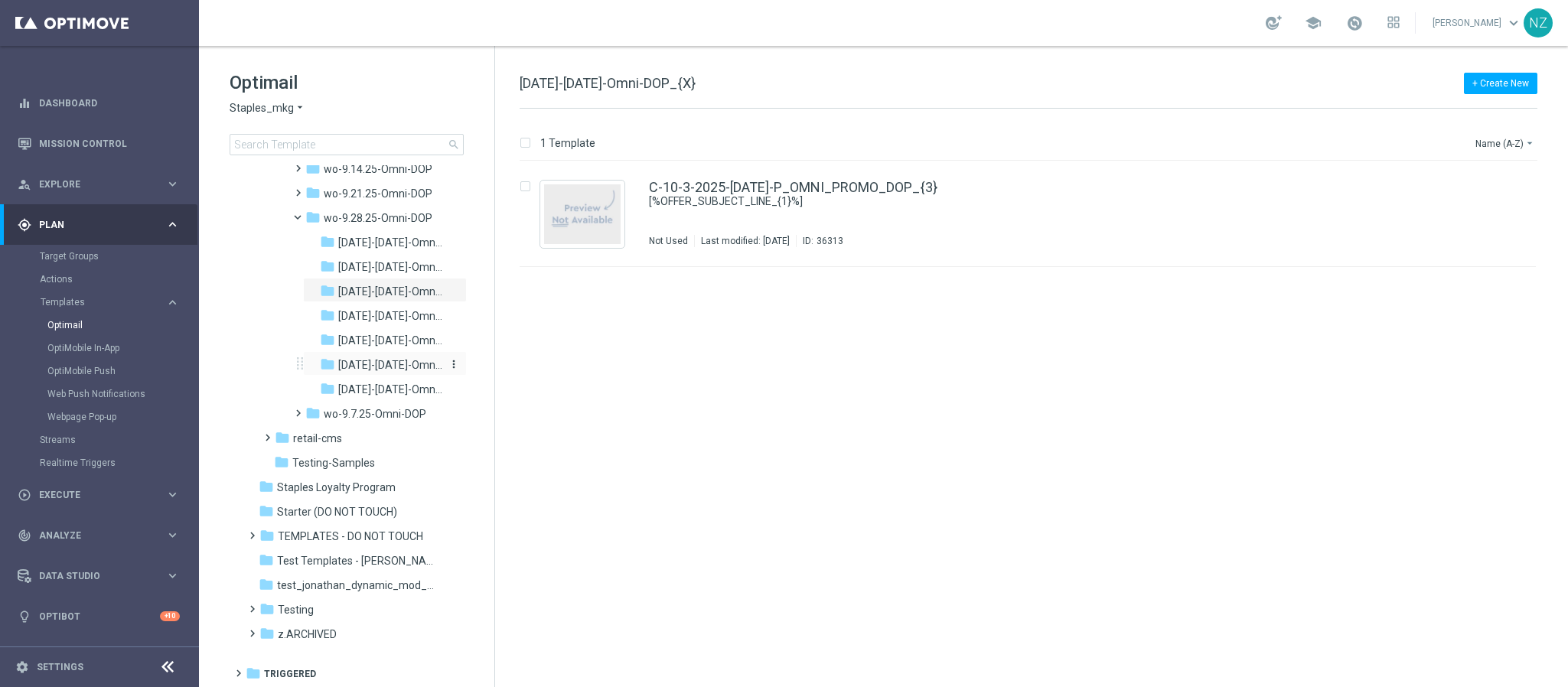
click at [363, 363] on span "[DATE]-[DATE]-Omni-DOP_{X}" at bounding box center [390, 365] width 104 height 13
click at [1103, 214] on div "C-09-29-2025-Monday-P_OMNI_PROMO_DOP_{3} [%OFFER_SUBJECT_LINE_{1}%] Not Used La…" at bounding box center [1060, 213] width 823 height 67
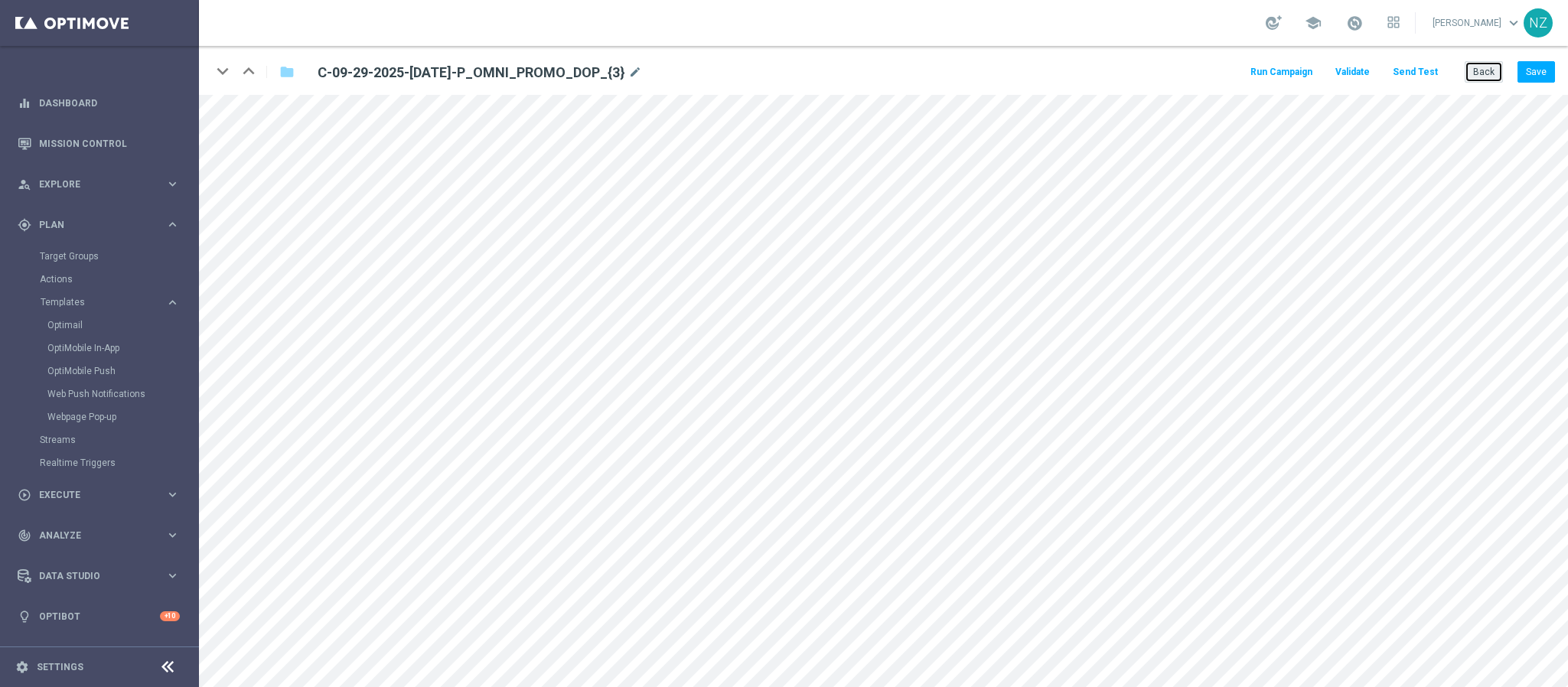
click at [1481, 71] on button "Back" at bounding box center [1484, 71] width 38 height 21
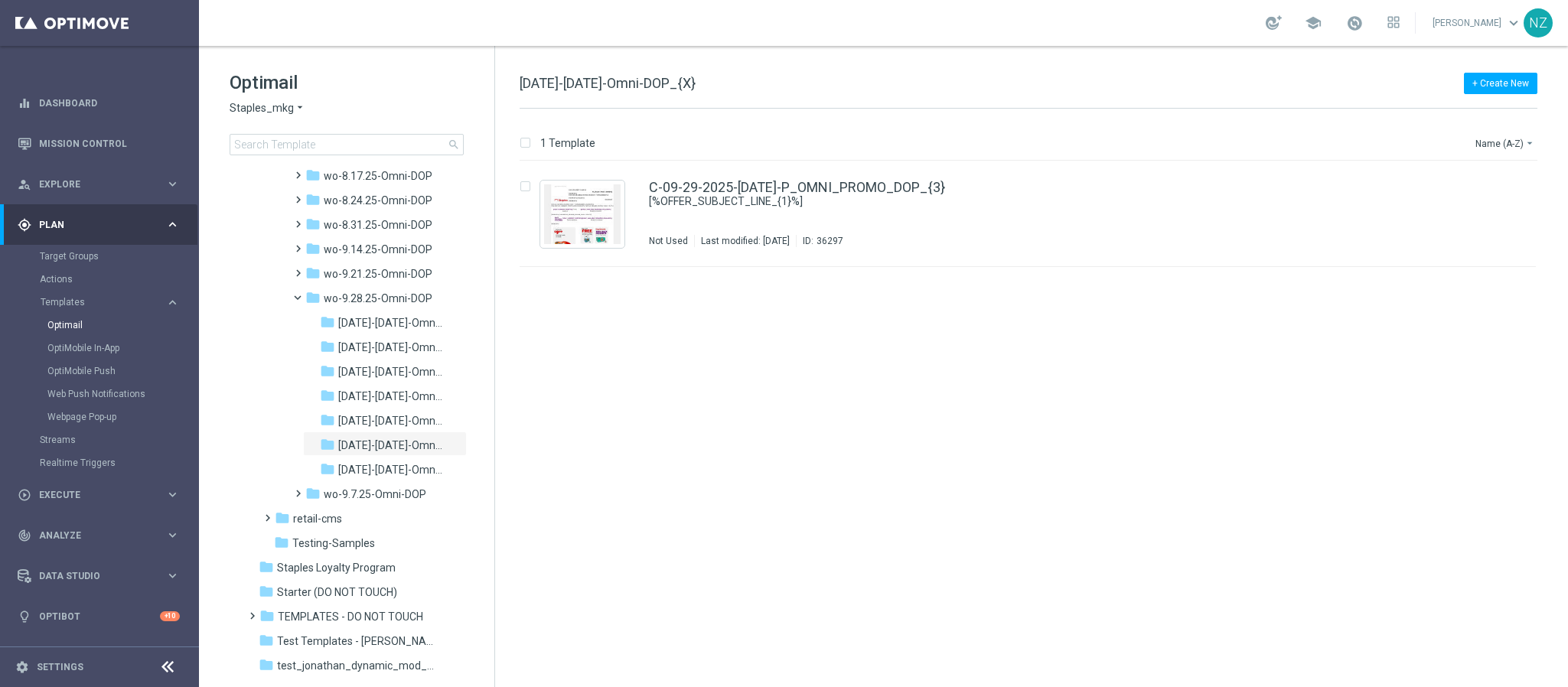
scroll to position [1699, 0]
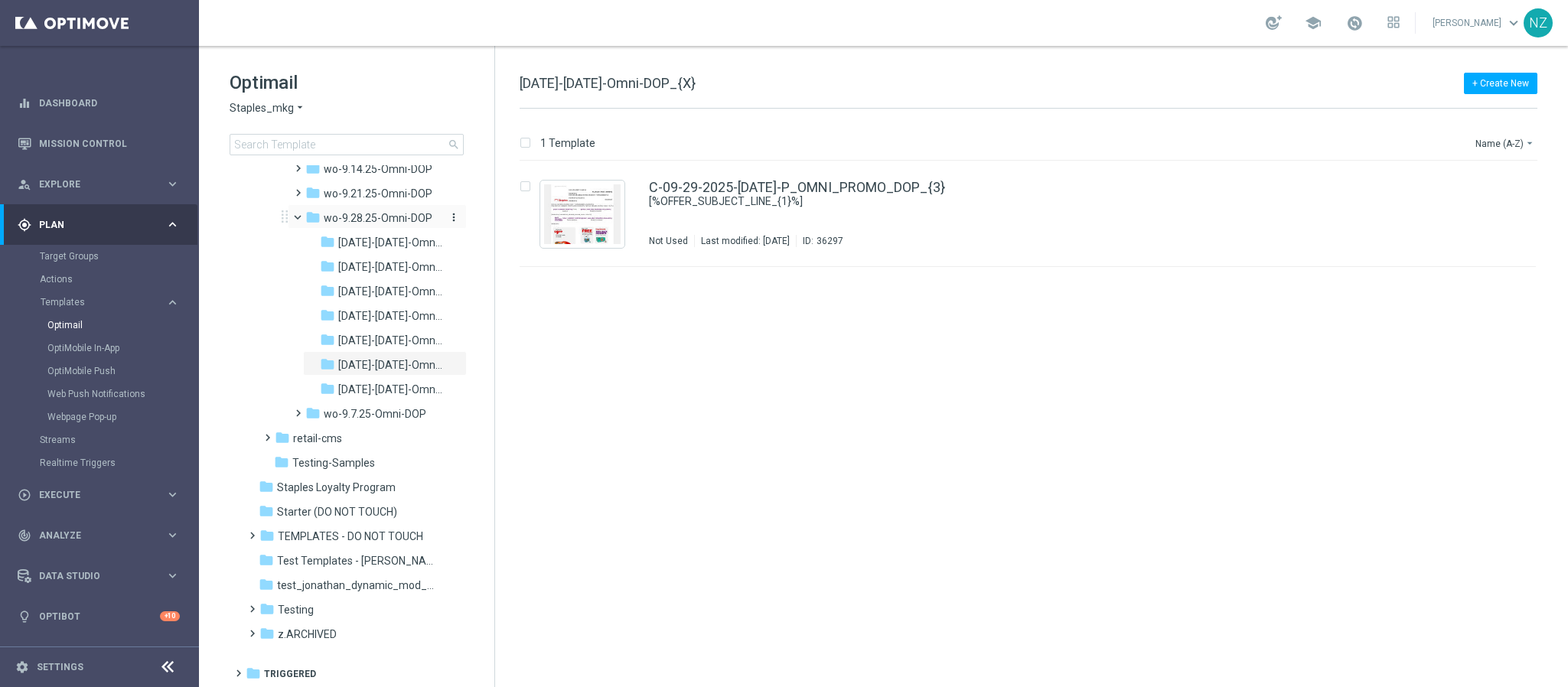
click at [389, 218] on span "wo-9.28.25-Omni-DOP" at bounding box center [378, 218] width 109 height 13
click at [1525, 182] on icon "more_vert" at bounding box center [1519, 182] width 12 height 12
click at [1473, 195] on div "Move" at bounding box center [1458, 200] width 92 height 10
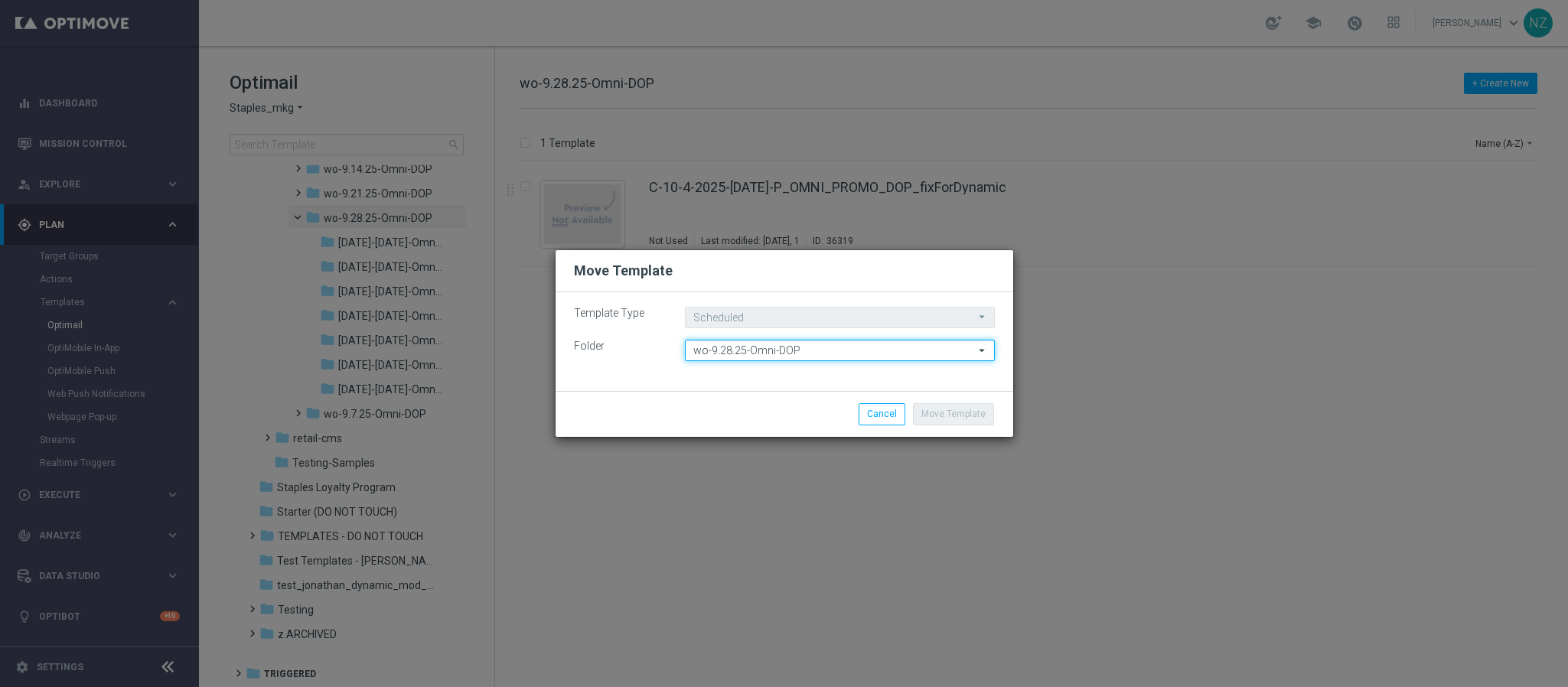
click at [749, 344] on input "wo-9.28.25-Omni-DOP" at bounding box center [840, 350] width 310 height 21
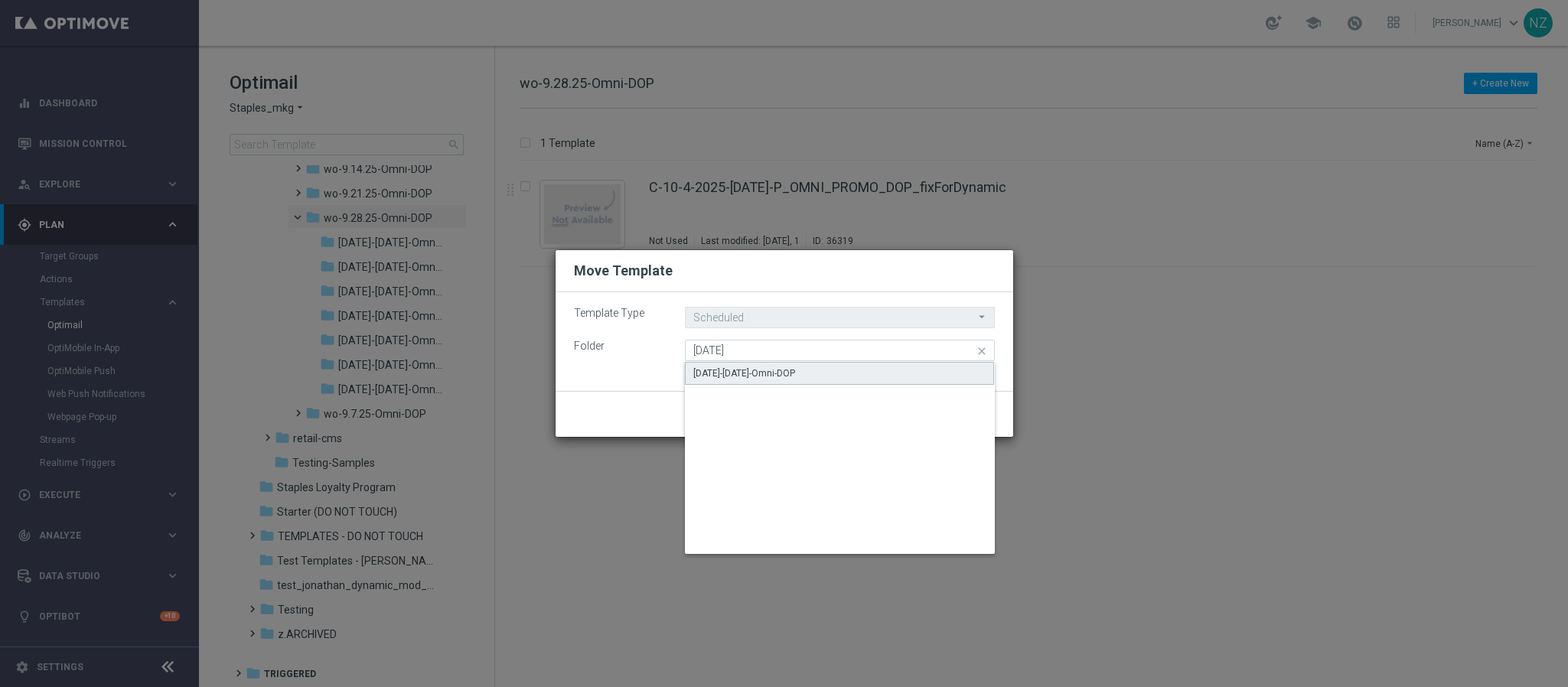
click at [760, 363] on div "10.4.25-Saturday-Omni-DOP" at bounding box center [840, 374] width 309 height 23
type input "10.4.25-Saturday-Omni-DOP"
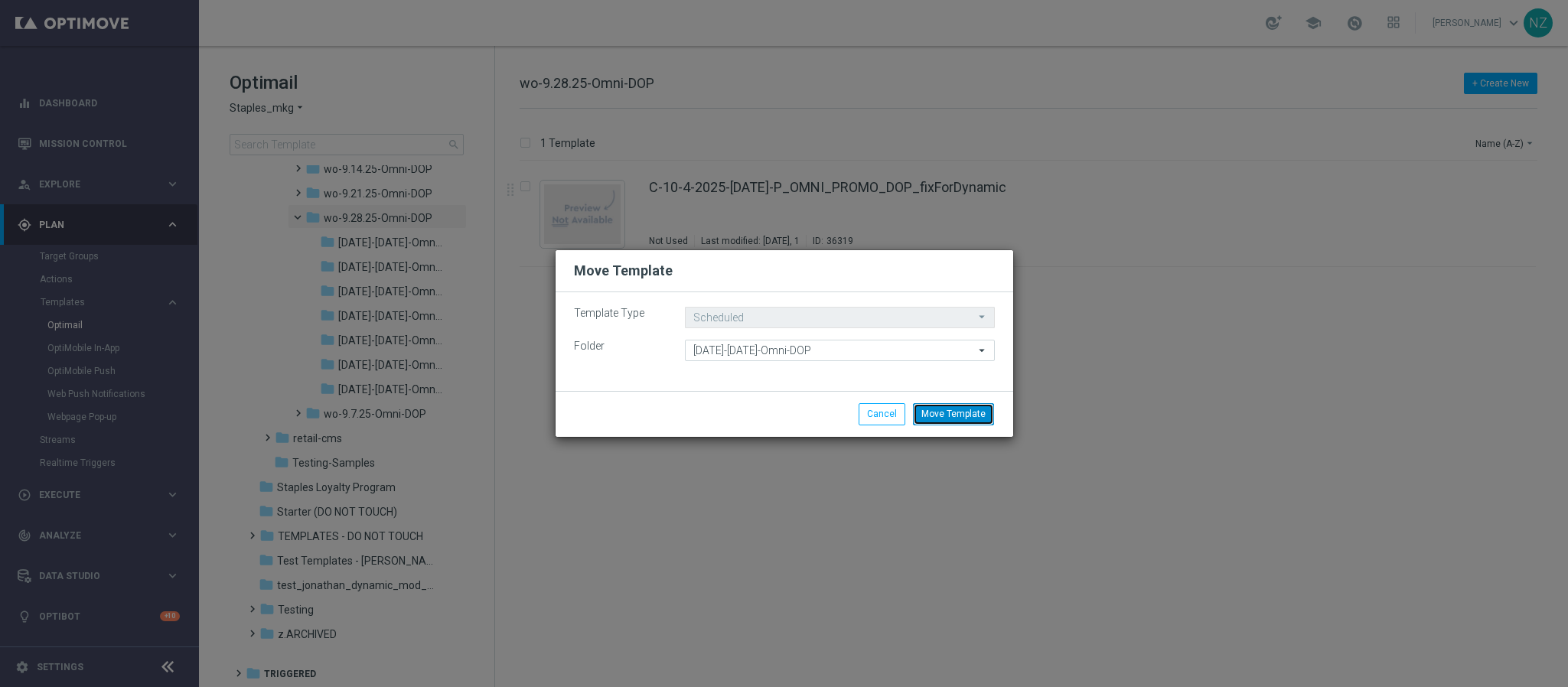
click at [989, 417] on button "Move Template" at bounding box center [953, 414] width 81 height 21
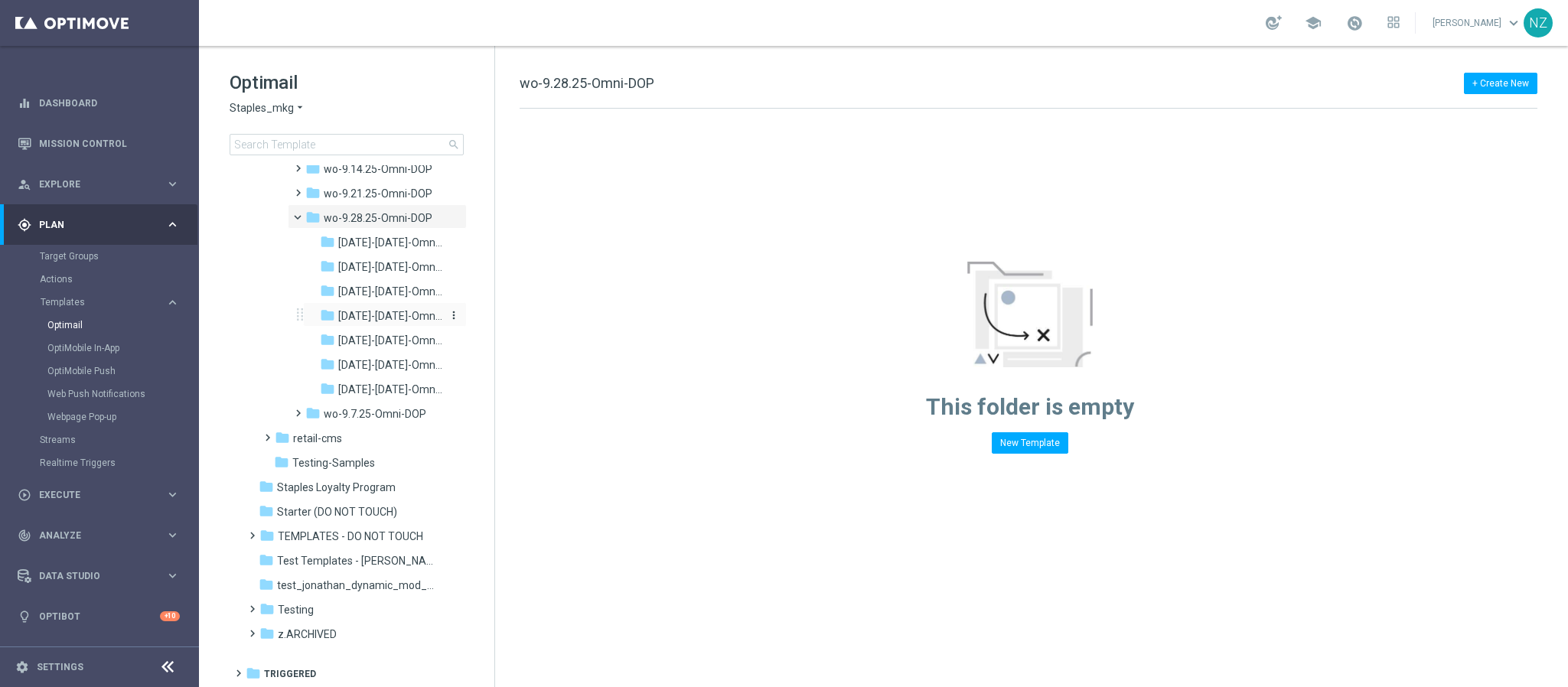
click at [373, 323] on span "10.4.25-Saturday-Omni-DOP" at bounding box center [390, 315] width 104 height 13
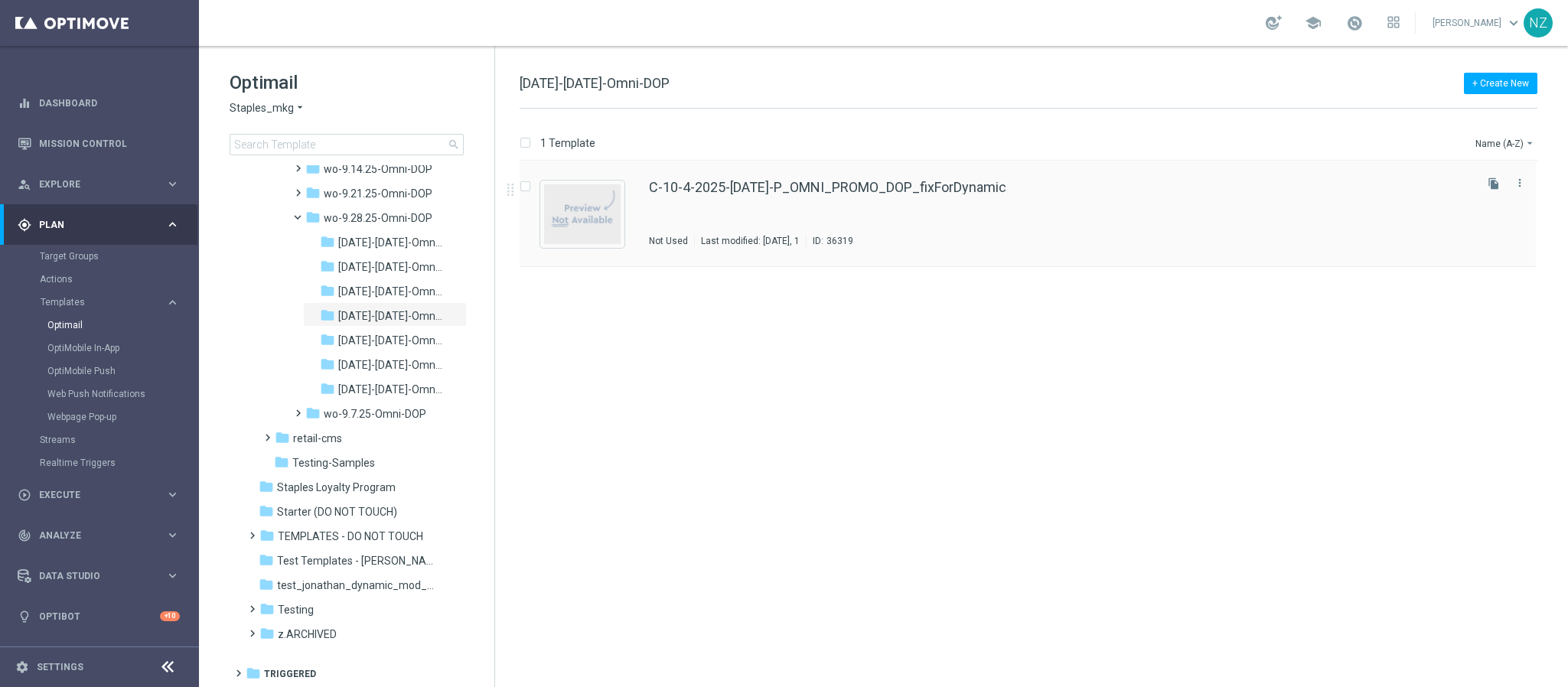
click at [1010, 223] on div "C-10-4-2025-Saturday-P_OMNI_PROMO_DOP_fixForDynamic Not Used Last modified: Mon…" at bounding box center [1060, 213] width 823 height 67
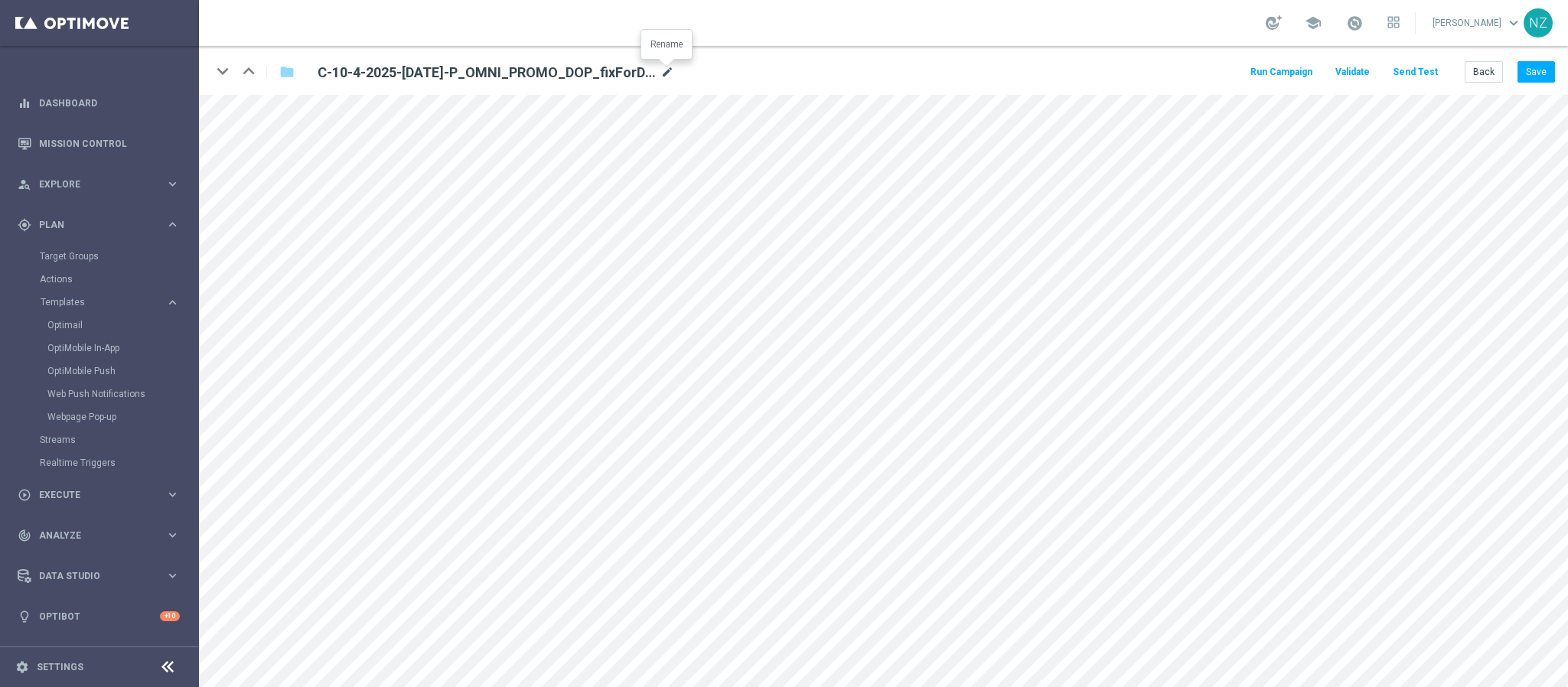
click at [668, 67] on icon "mode_edit" at bounding box center [667, 72] width 13 height 18
click at [569, 67] on input "C-10-4-2025-Saturday-P_OMNI_PROMO_DOP_fixForDynamic" at bounding box center [496, 71] width 379 height 21
drag, startPoint x: 521, startPoint y: 70, endPoint x: 658, endPoint y: 85, distance: 137.8
click at [658, 85] on div "keyboard_arrow_down keyboard_arrow_up folder C-10-4-2025-Saturday-P_OMNI_PROMO_…" at bounding box center [884, 70] width 1369 height 49
click at [1535, 71] on button "Save" at bounding box center [1536, 71] width 37 height 21
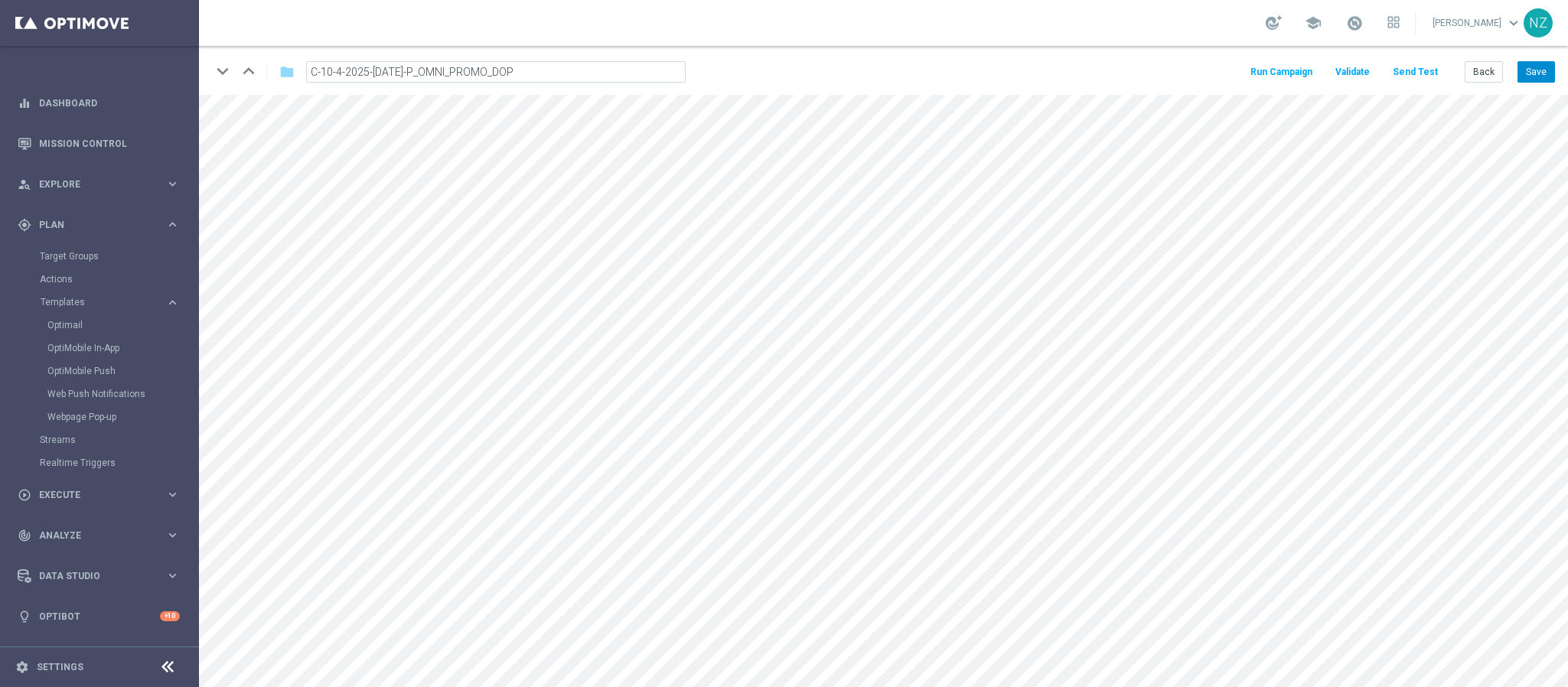
type input "C-10-4-2025-Saturday-P_OMNI_PROMO_DOP_{3}"
click at [1473, 74] on button "Back" at bounding box center [1484, 71] width 38 height 21
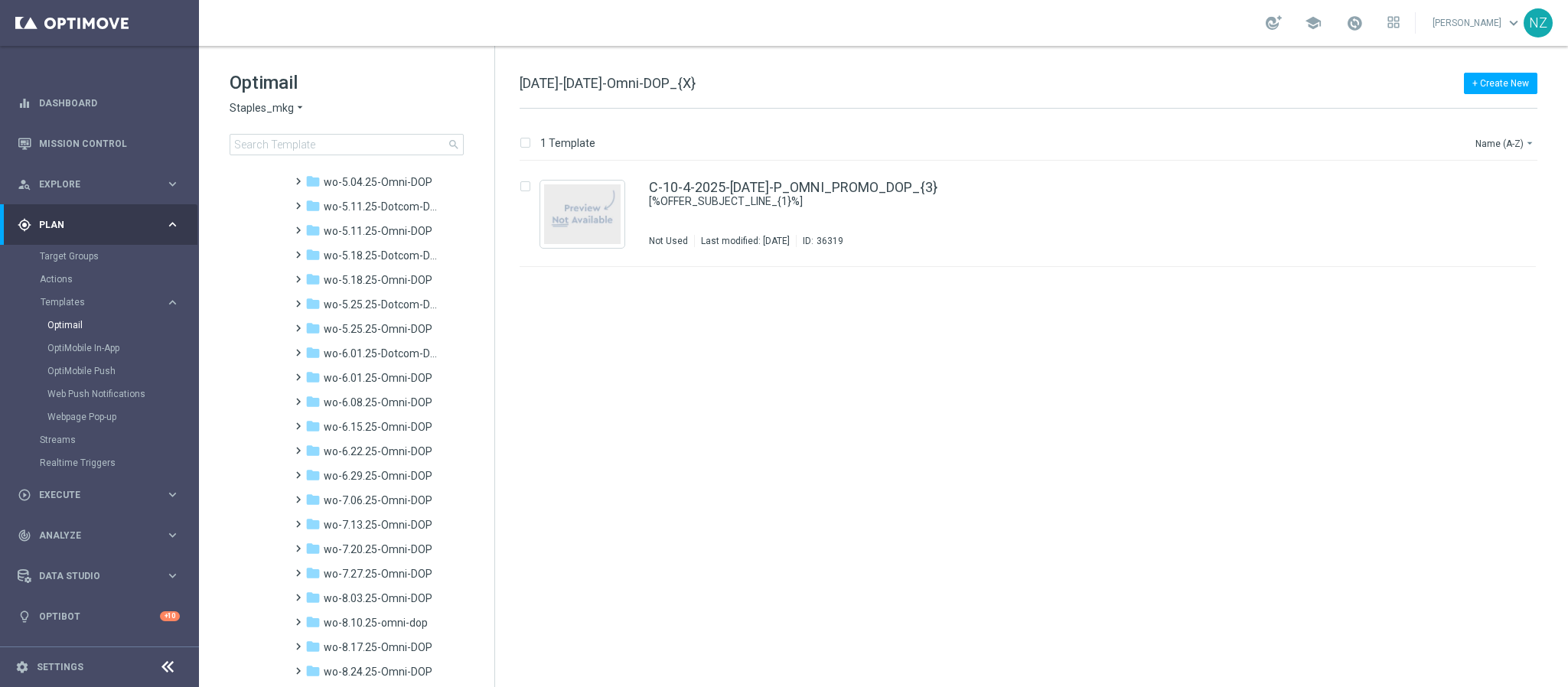
scroll to position [1699, 0]
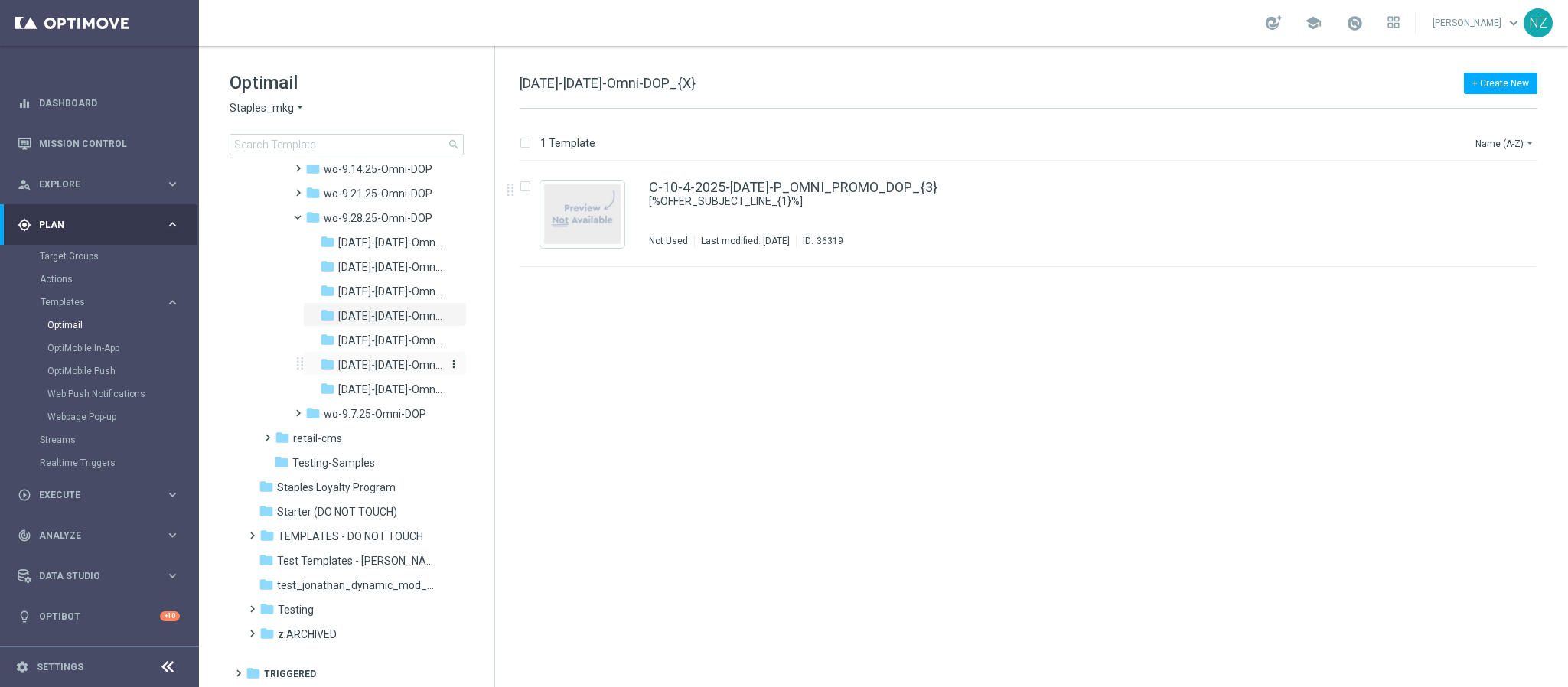
click at [363, 365] on span "[DATE]-[DATE]-Omni-DOP_{X}" at bounding box center [390, 365] width 104 height 13
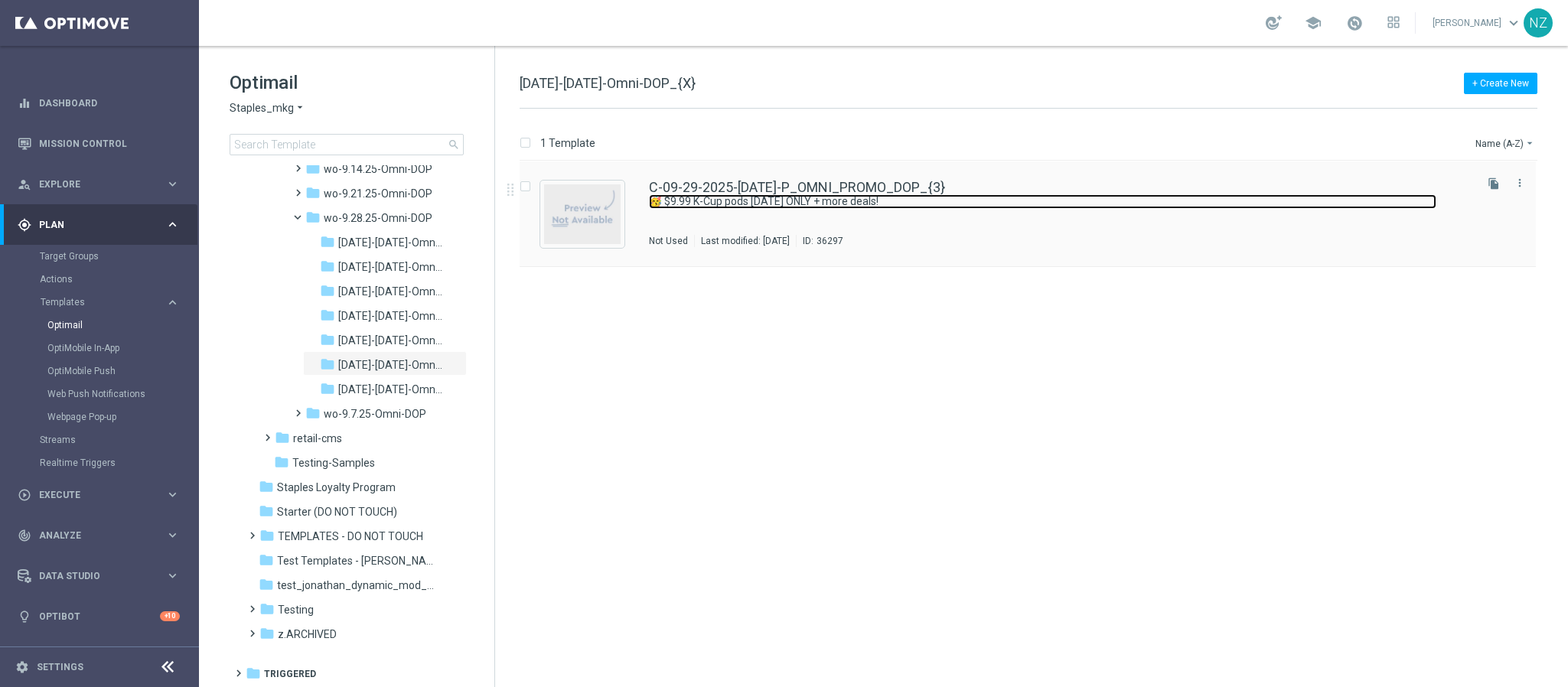
click at [1089, 207] on link "🥳 $9.99 K-Cup pods [DATE] ONLY + more deals!" at bounding box center [1043, 201] width 787 height 14
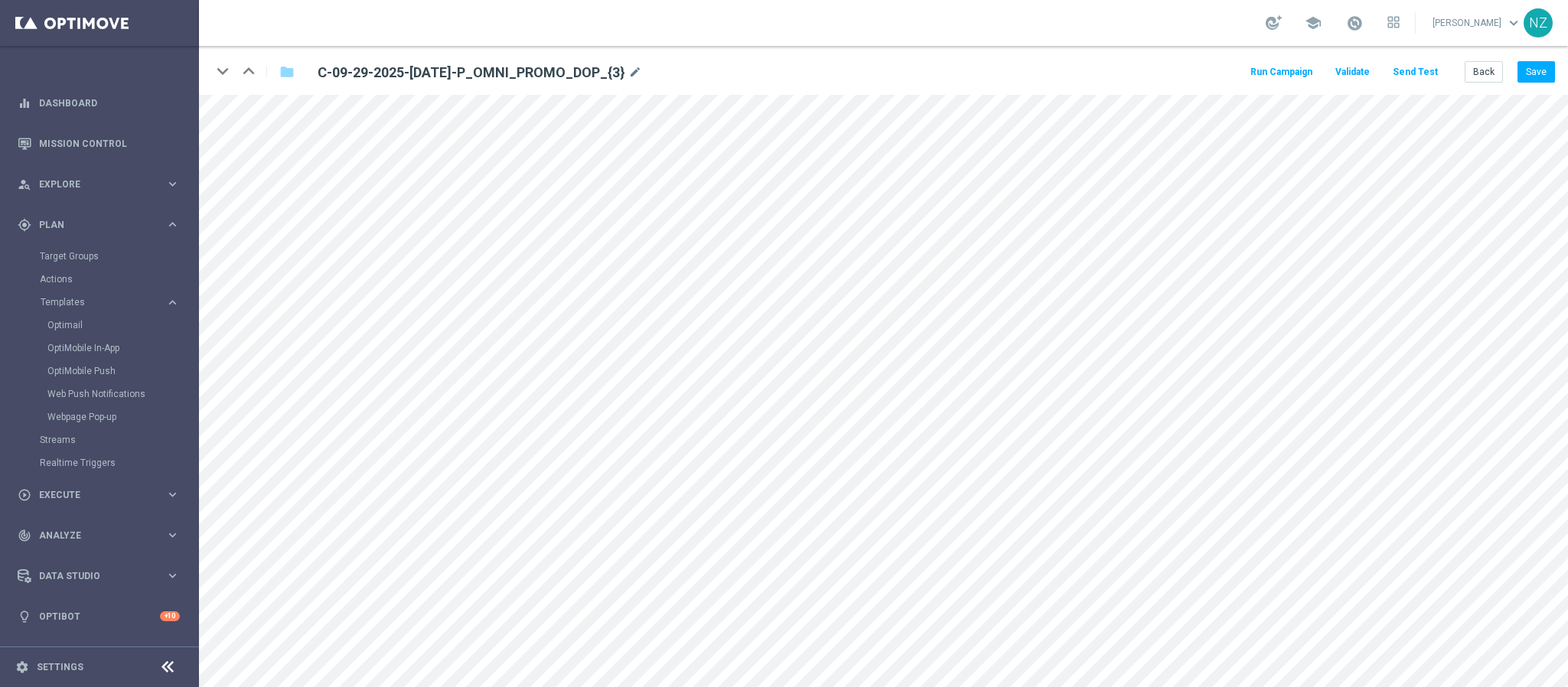
click at [646, 71] on div "C-09-29-2025-Monday-P_OMNI_PROMO_DOP_{3} mode_edit" at bounding box center [496, 71] width 379 height 21
click at [642, 69] on icon "mode_edit" at bounding box center [635, 72] width 13 height 18
click at [540, 78] on input "C-09-29-2025-[DATE]-P_OMNI_PROMO_DOP_{3}" at bounding box center [496, 71] width 379 height 21
type input "C-09-29-2025-[DATE]-P_OMNI_PROMO_DOP"
click at [1530, 70] on button "Save" at bounding box center [1536, 71] width 37 height 21
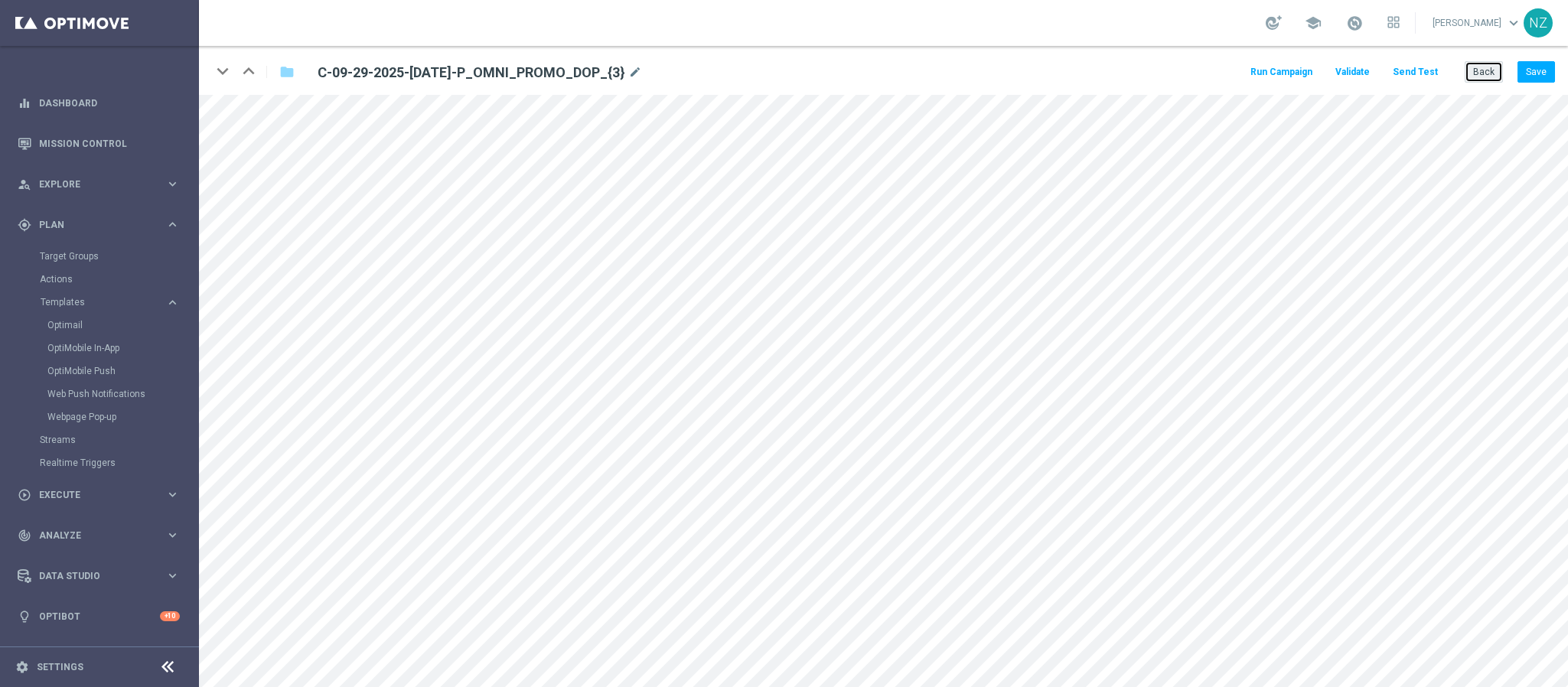
click at [1491, 69] on button "Back" at bounding box center [1484, 71] width 38 height 21
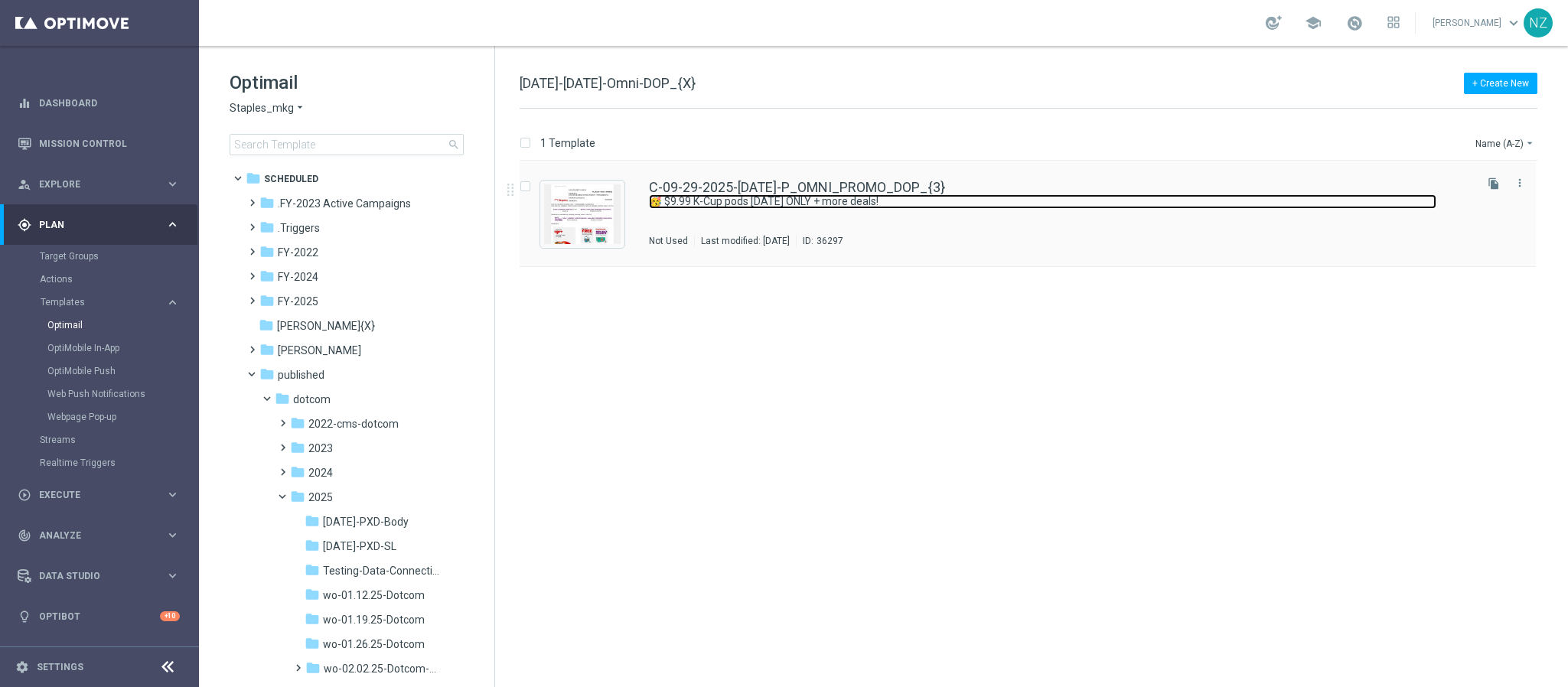
click at [1159, 207] on link "🥳 $9.99 K-Cup pods [DATE] ONLY + more deals!" at bounding box center [1043, 201] width 787 height 14
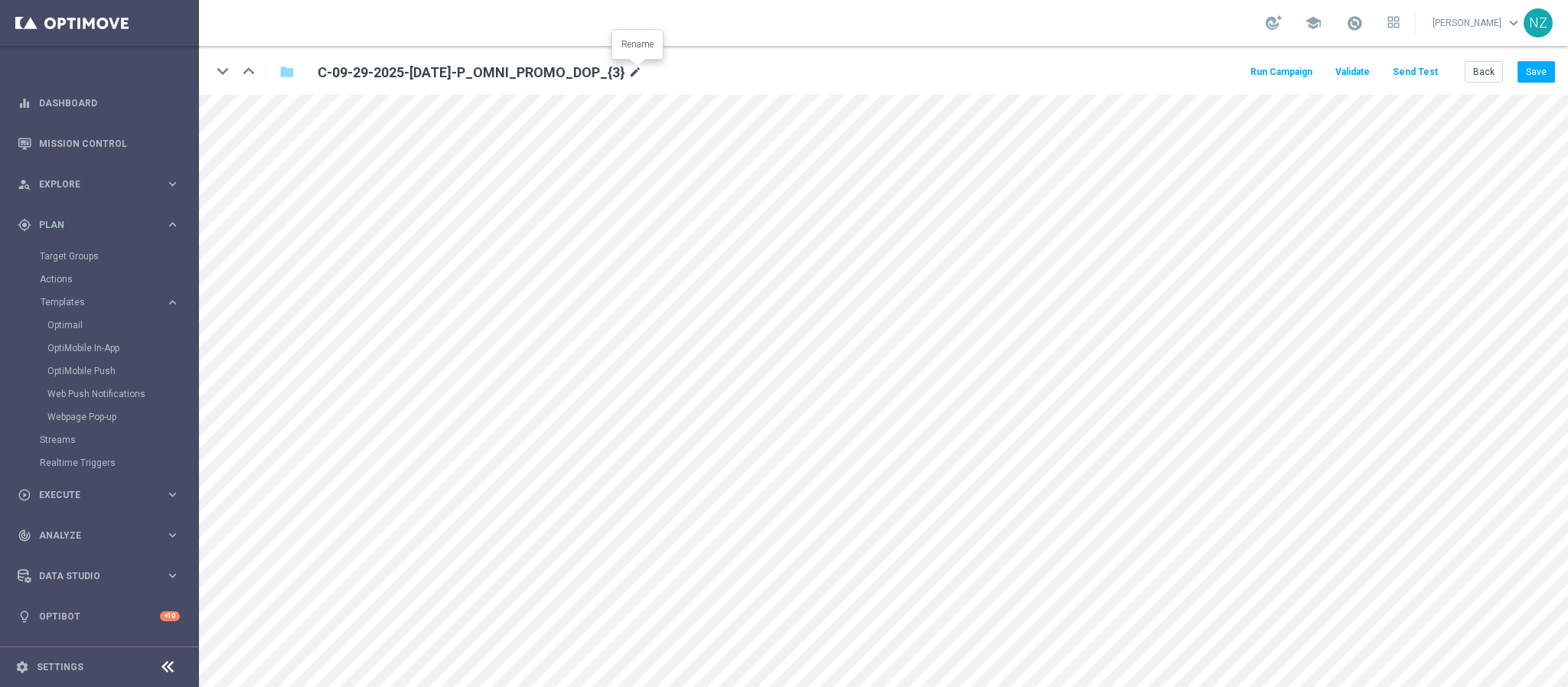
click at [636, 64] on icon "mode_edit" at bounding box center [635, 72] width 13 height 18
click at [600, 71] on input "C-09-29-2025-[DATE]-P_OMNI_PROMO_DOP_{3}" at bounding box center [496, 71] width 379 height 21
click at [1523, 70] on button "Save" at bounding box center [1536, 71] width 37 height 21
type input "C-09-29-2025-[DATE]-P_OMNI_PROMO_DOP_{3}"
click at [1486, 73] on button "Back" at bounding box center [1484, 71] width 38 height 21
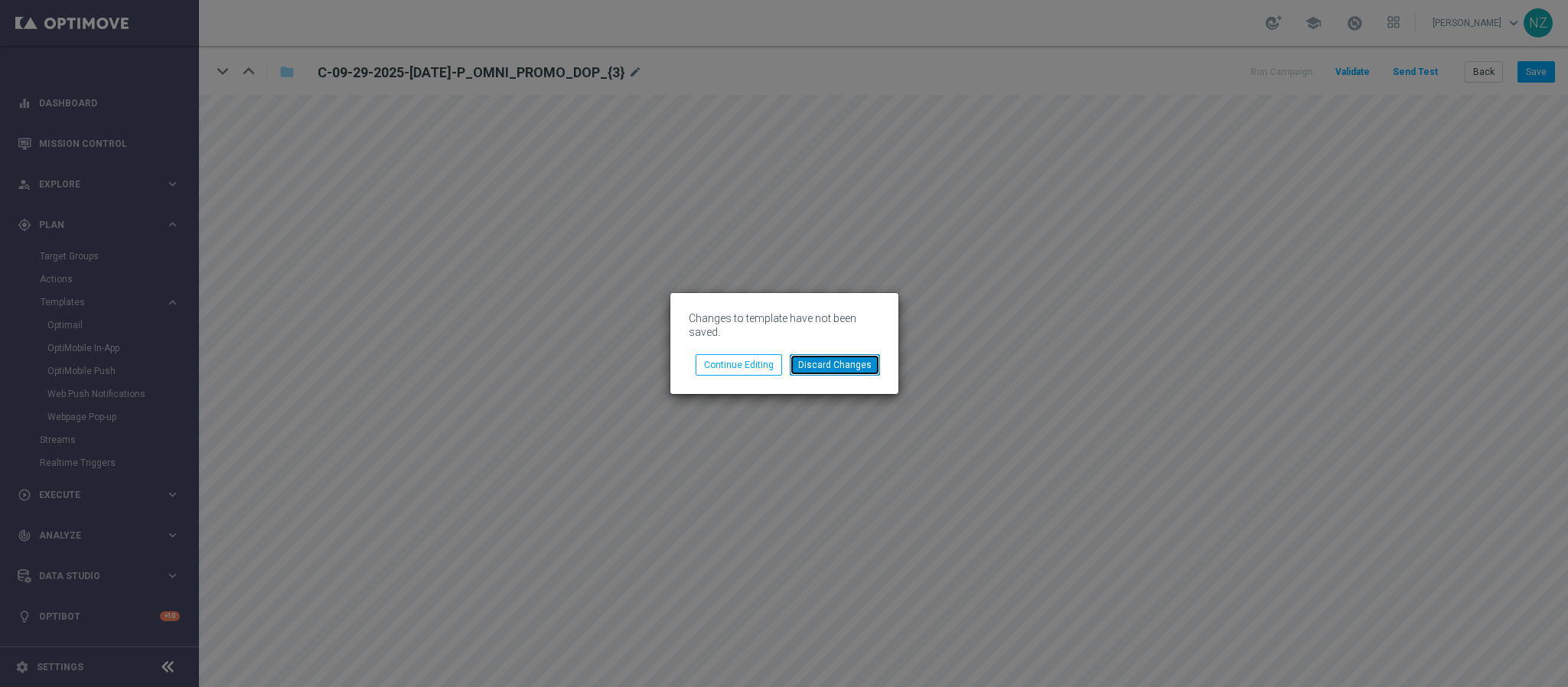
click at [859, 374] on button "Discard Changes" at bounding box center [834, 365] width 91 height 21
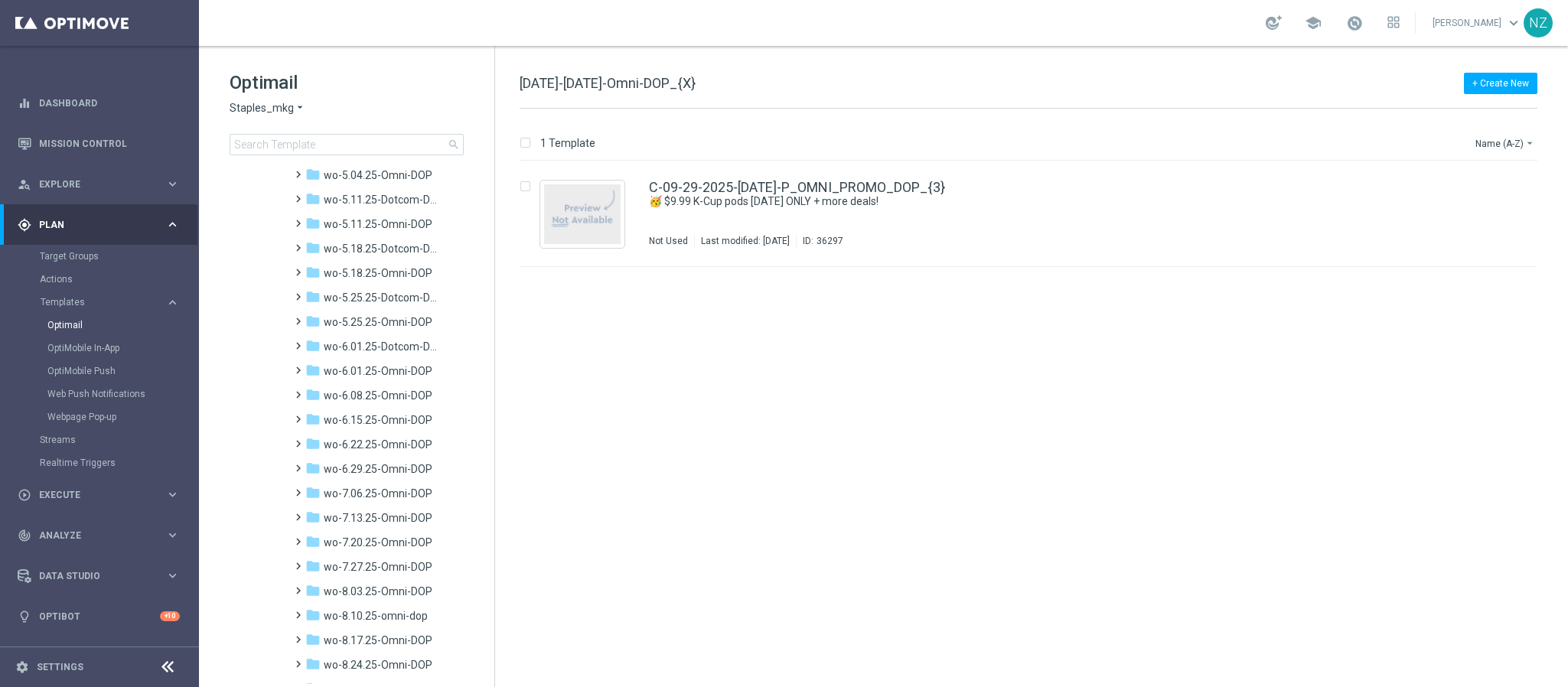
scroll to position [1606, 0]
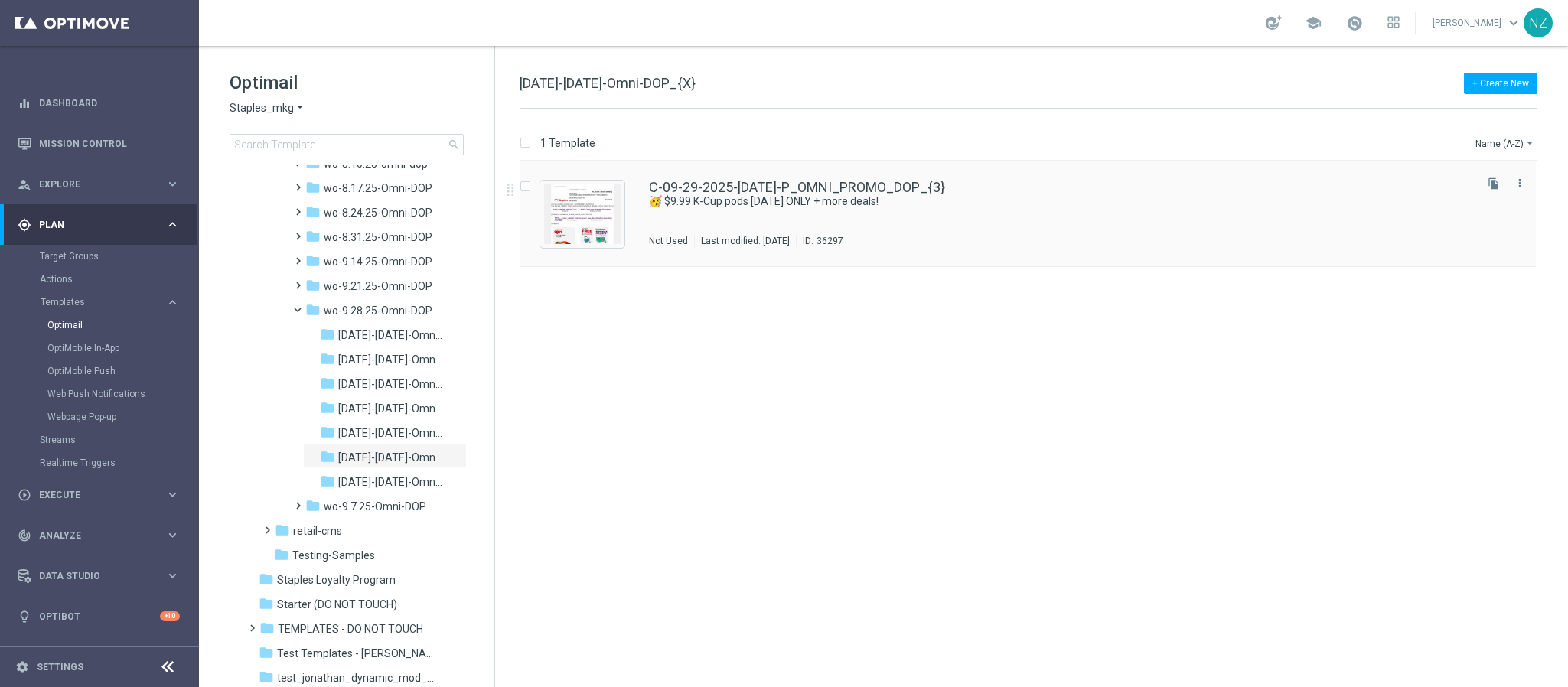
click at [1038, 230] on div "C-09-29-2025-[DATE]-P_OMNI_PROMO_DOP_{3} 🥳 $9.99 K-Cup pods [DATE] ONLY + more …" at bounding box center [1060, 213] width 823 height 67
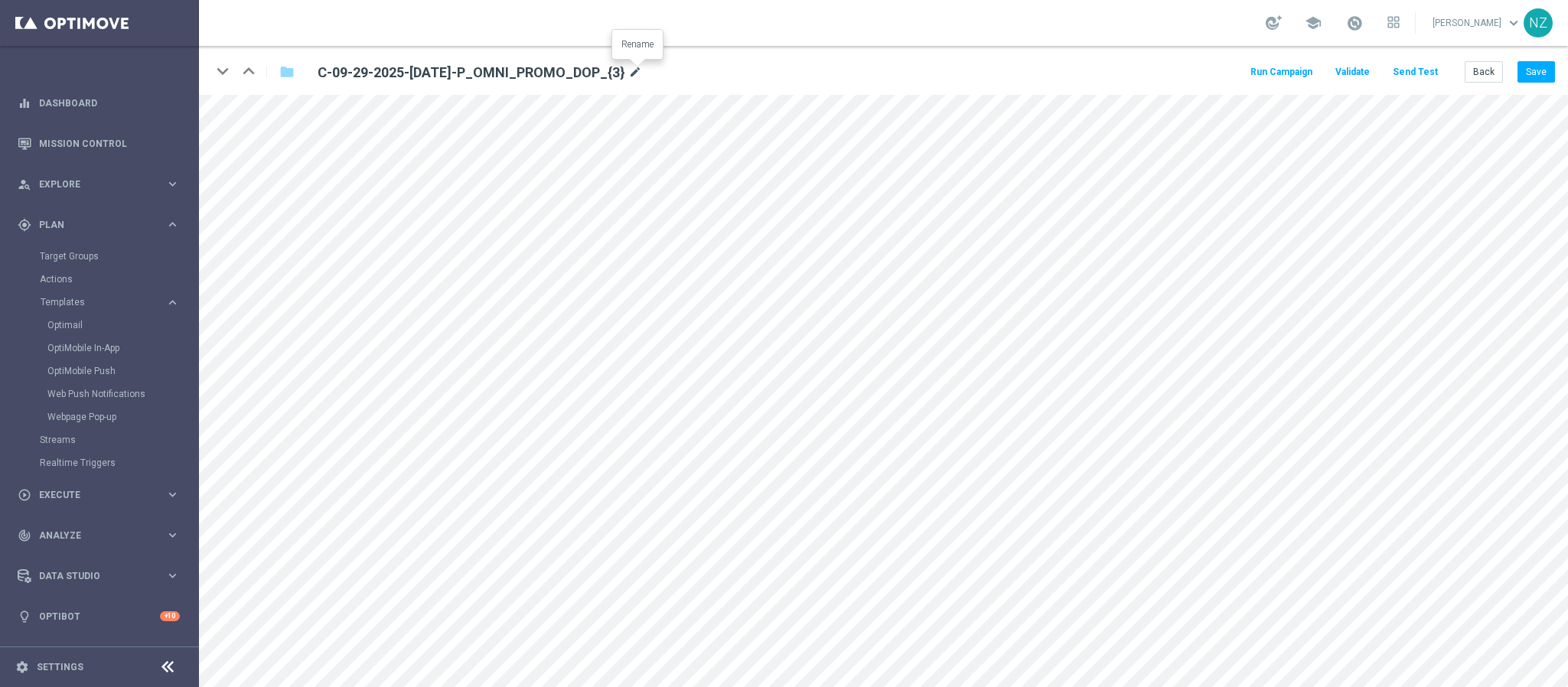
click at [641, 68] on icon "mode_edit" at bounding box center [635, 72] width 13 height 18
click at [620, 71] on input "C-09-29-2025-[DATE]-P_OMNI_PROMO_DOP_{3}" at bounding box center [496, 71] width 379 height 21
type input "C-09-29-2025-[DATE]-P_OMNI_PROMO_DOP"
click at [1538, 71] on button "Save" at bounding box center [1536, 71] width 37 height 21
click at [1470, 68] on button "Back" at bounding box center [1484, 71] width 38 height 21
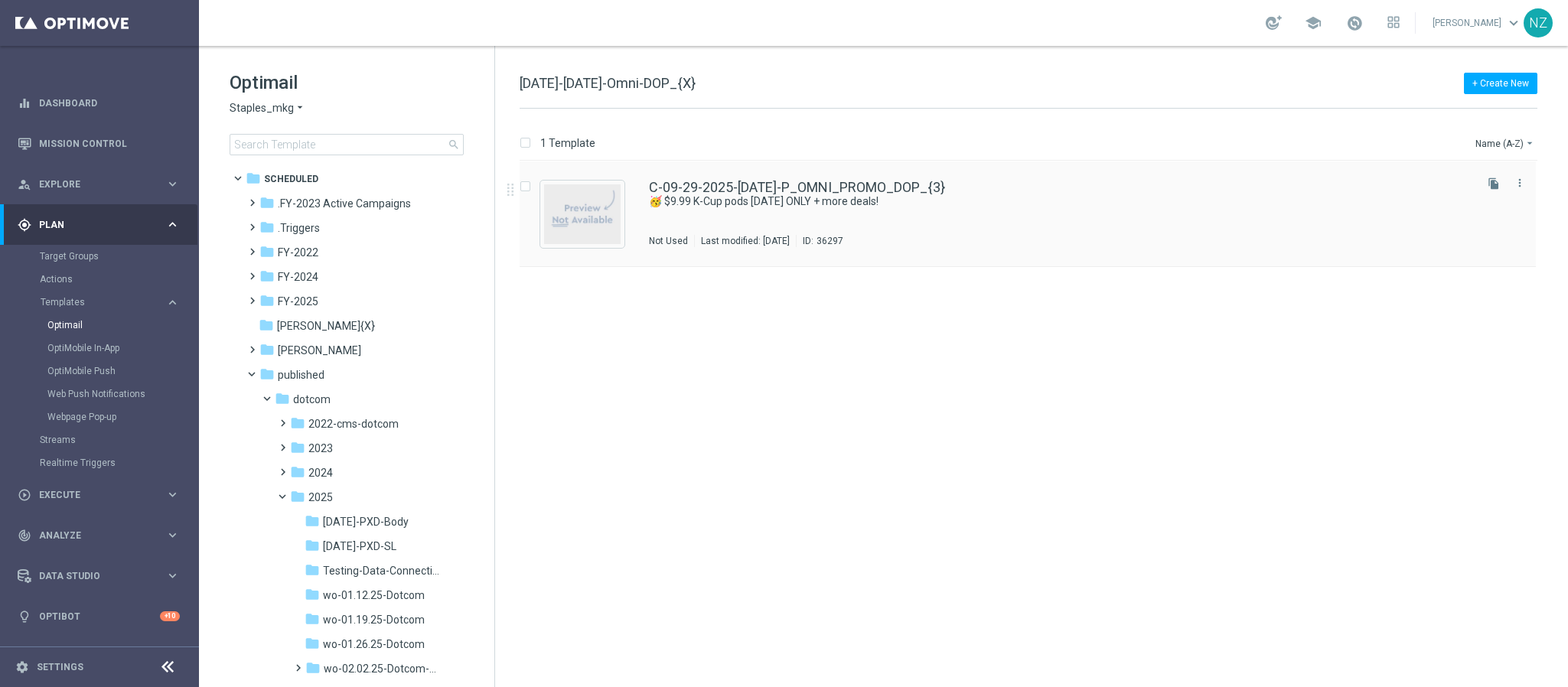
click at [1045, 212] on div "C-09-29-2025-[DATE]-P_OMNI_PROMO_DOP_{3} 🥳 $9.99 K-Cup pods [DATE] ONLY + more …" at bounding box center [1060, 213] width 823 height 67
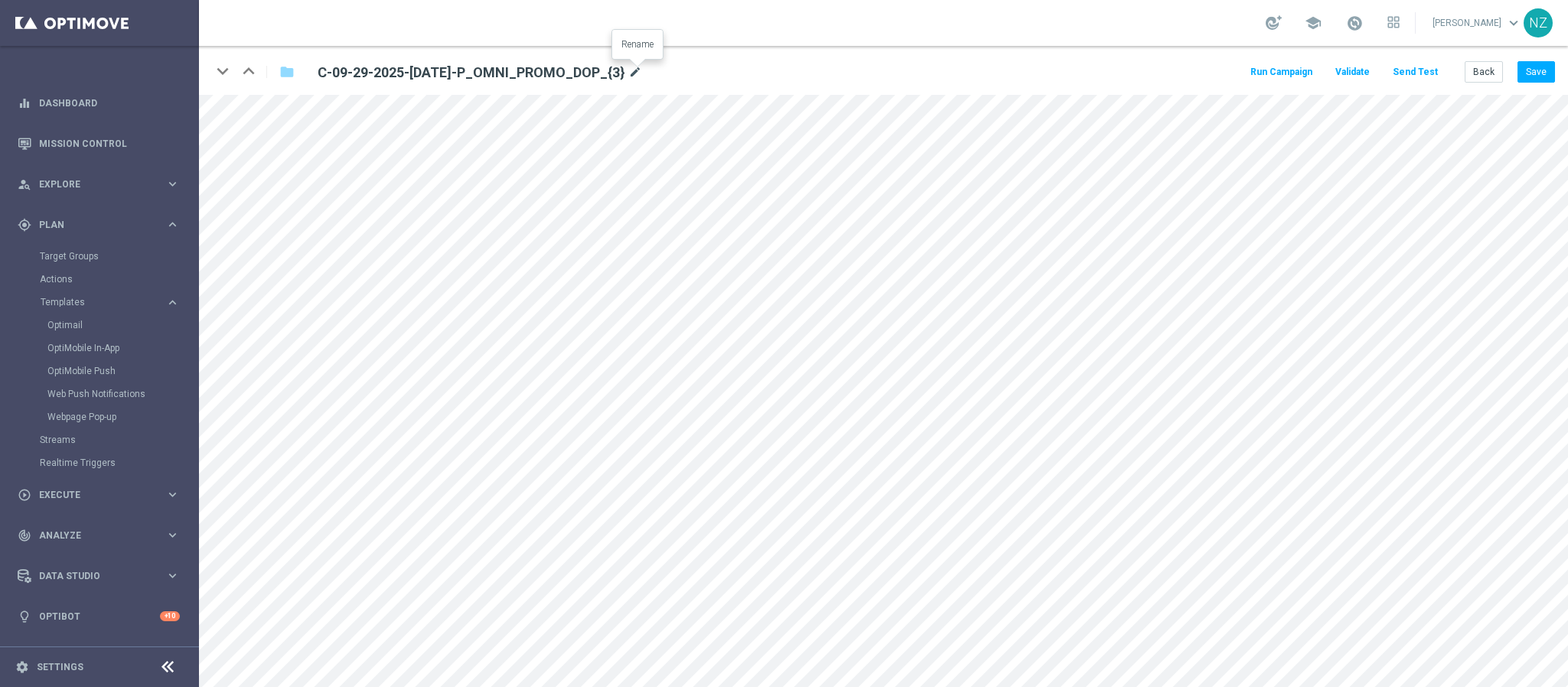
click at [634, 69] on icon "mode_edit" at bounding box center [635, 72] width 13 height 18
click at [584, 64] on input "C-09-29-2025-[DATE]-P_OMNI_PROMO_DOP_{3}" at bounding box center [496, 71] width 379 height 21
click at [1545, 70] on button "Save" at bounding box center [1536, 71] width 37 height 21
type input "C-09-29-2025-[DATE]-P_OMNI_PROMO_DOP_{2}"
click at [1486, 73] on button "Back" at bounding box center [1484, 71] width 38 height 21
